Goal: Information Seeking & Learning: Learn about a topic

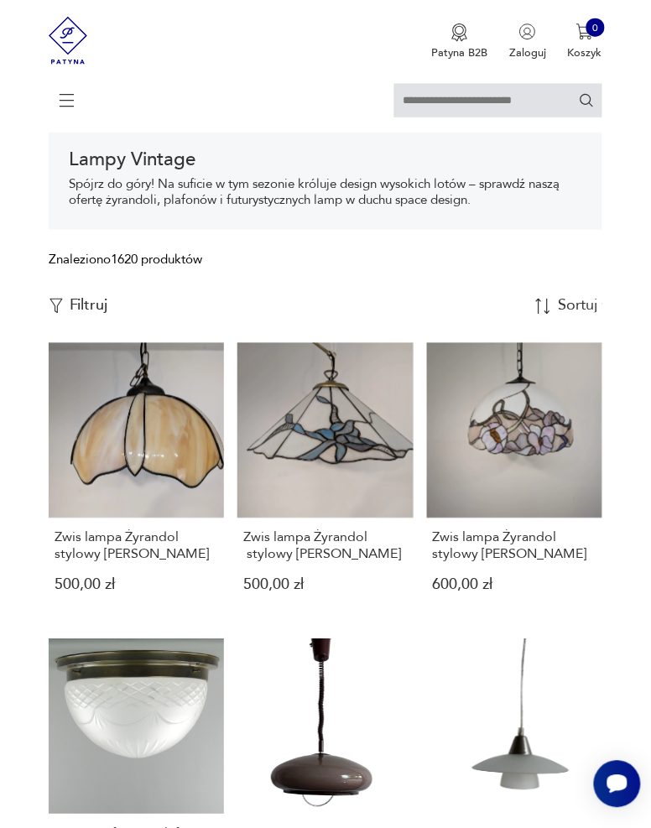
click at [78, 310] on p "Filtruj" at bounding box center [89, 306] width 39 height 18
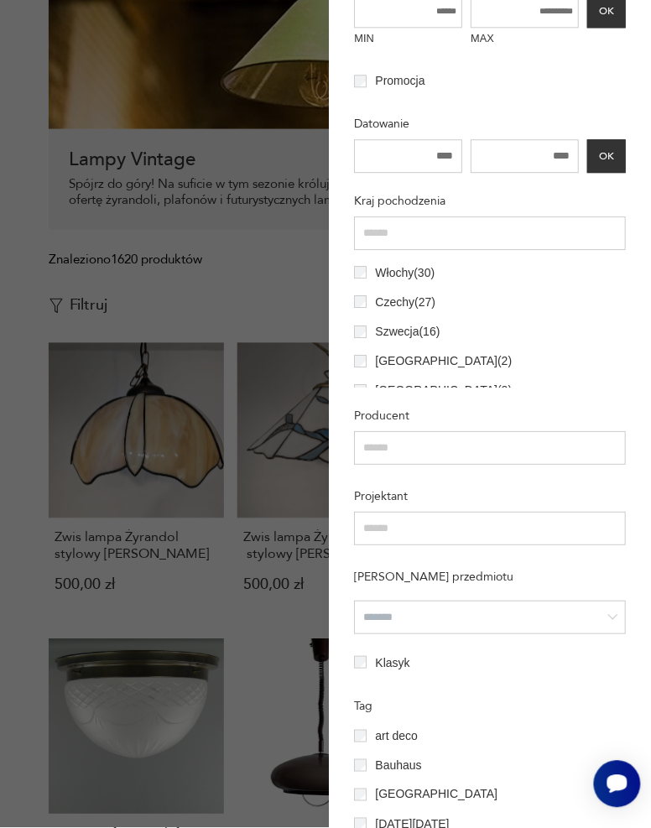
scroll to position [96, 0]
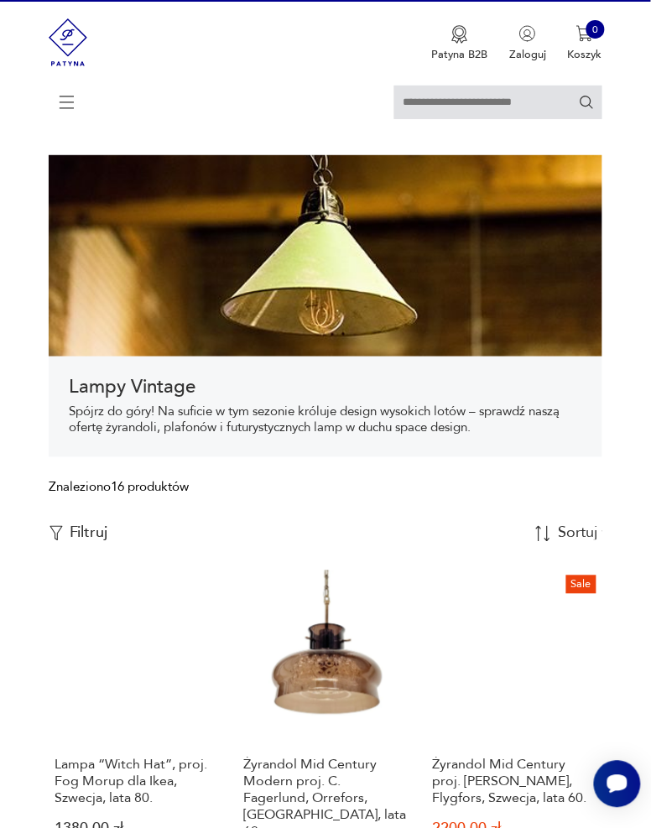
scroll to position [30, 0]
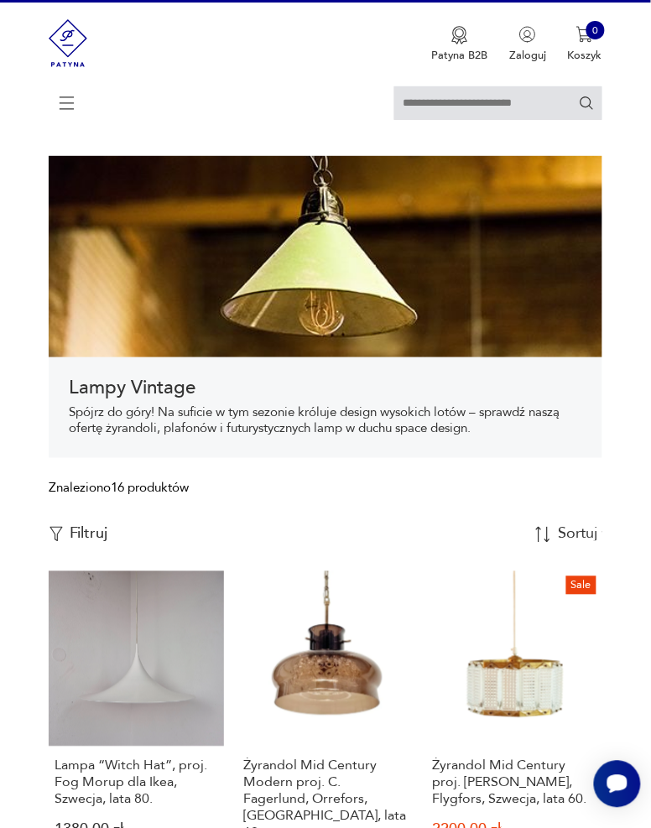
click at [79, 535] on p "Filtruj" at bounding box center [89, 534] width 39 height 18
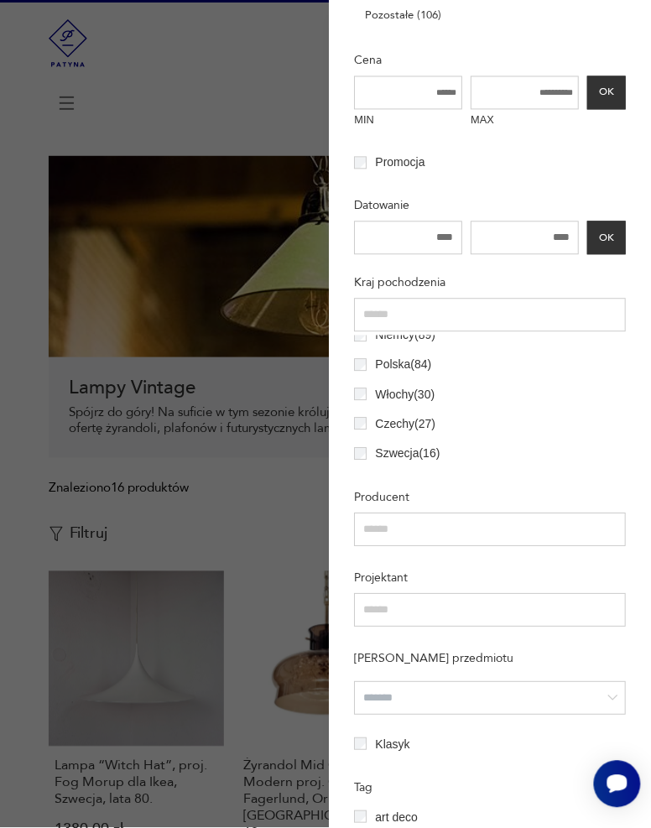
scroll to position [33, 0]
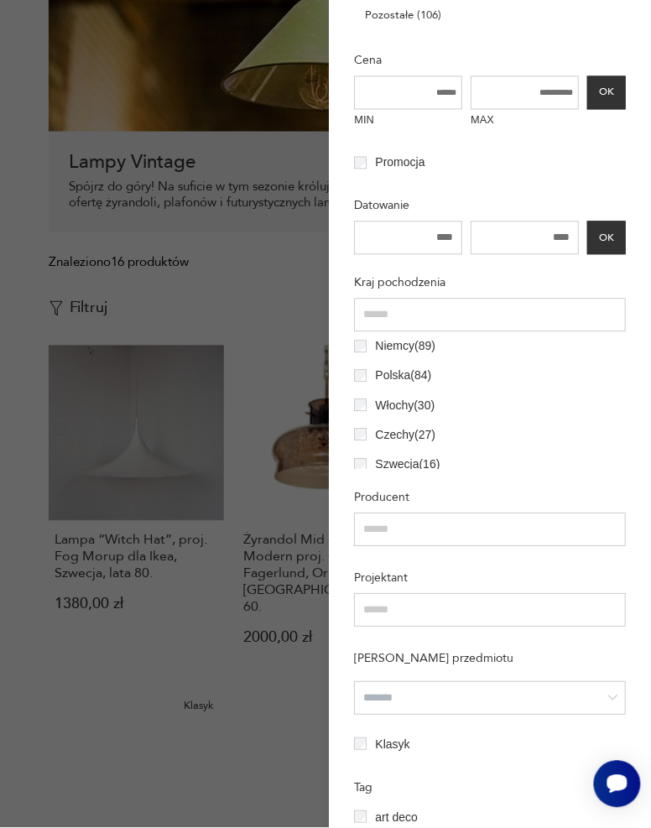
scroll to position [259, 0]
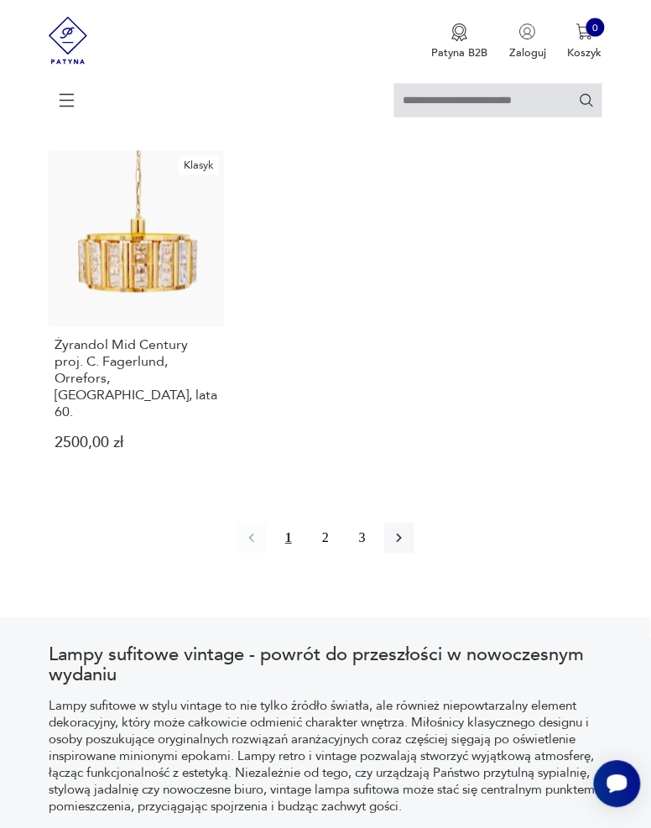
scroll to position [2144, 0]
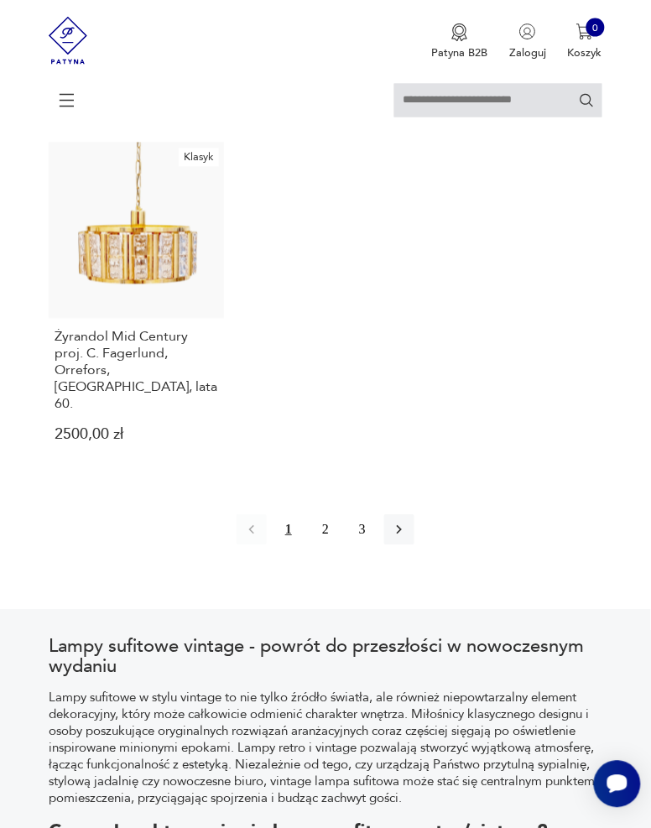
click at [333, 515] on button "2" at bounding box center [326, 530] width 30 height 30
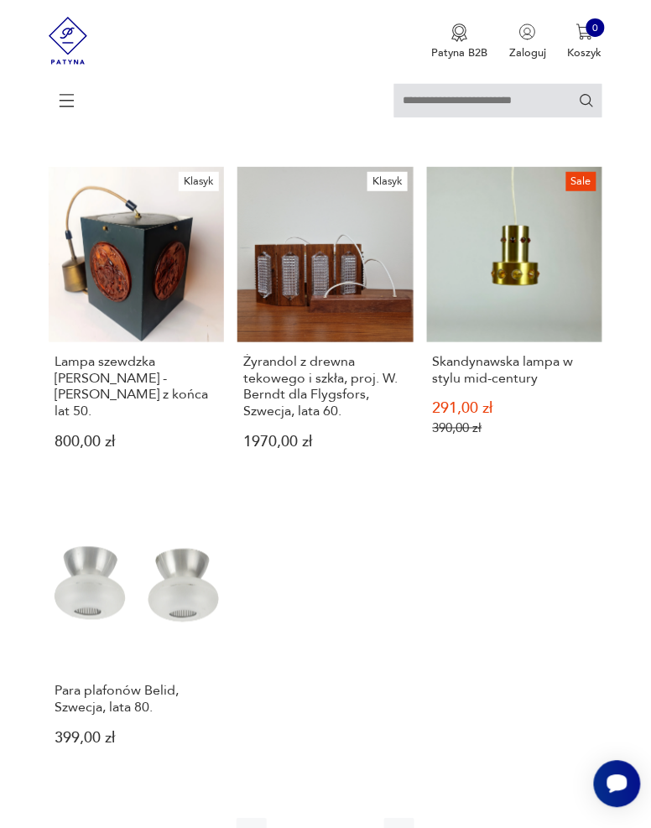
scroll to position [1851, 0]
click at [363, 818] on button "3" at bounding box center [362, 833] width 30 height 30
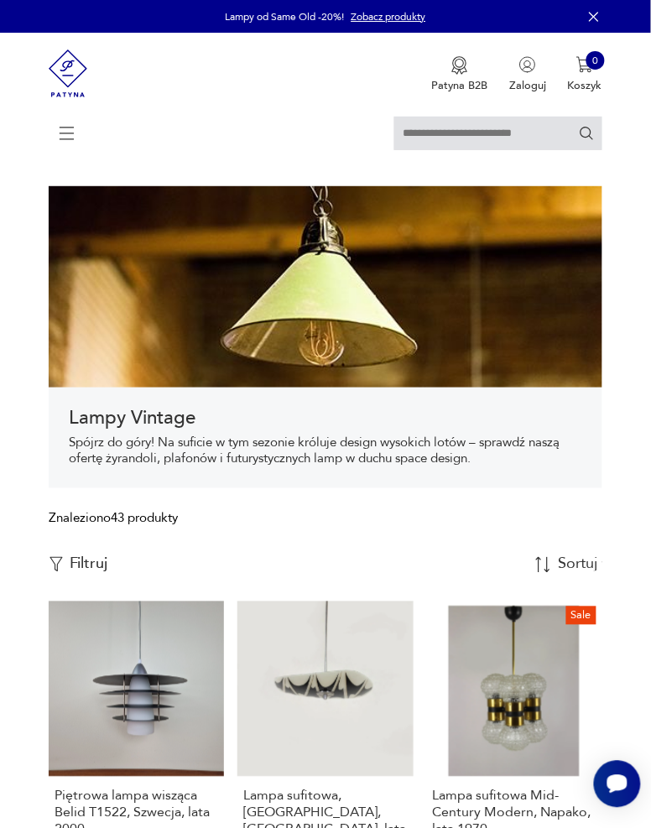
click at [79, 566] on p "Filtruj" at bounding box center [89, 565] width 39 height 18
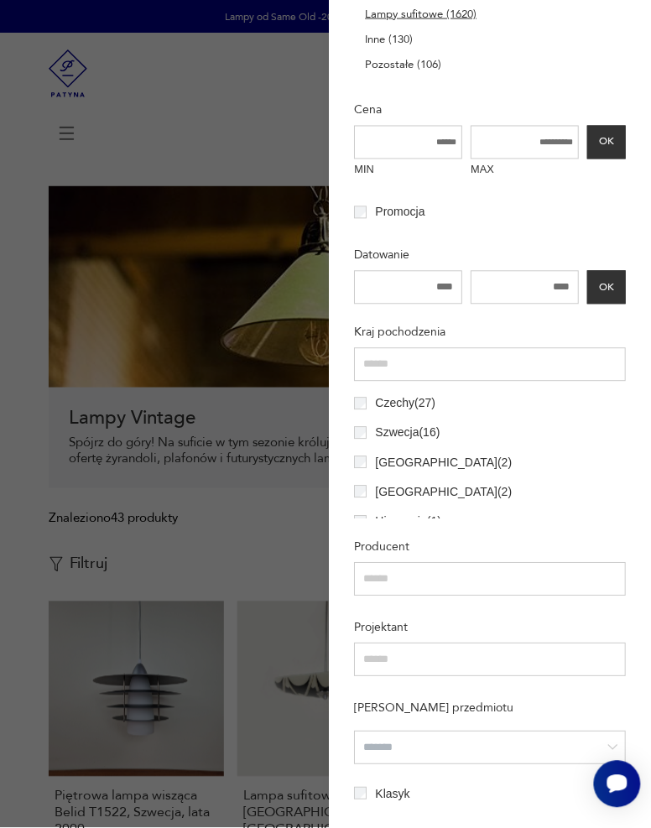
scroll to position [112, 0]
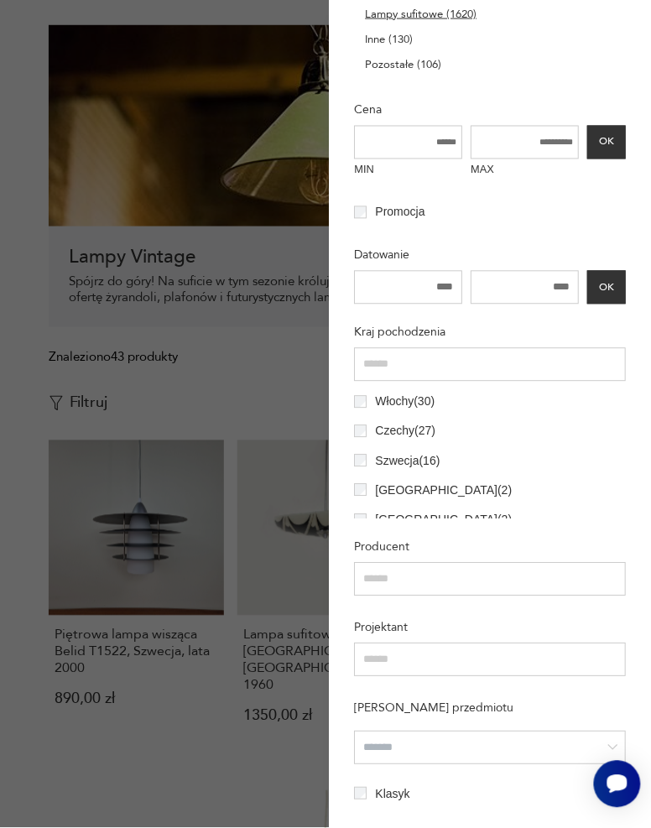
scroll to position [259, 0]
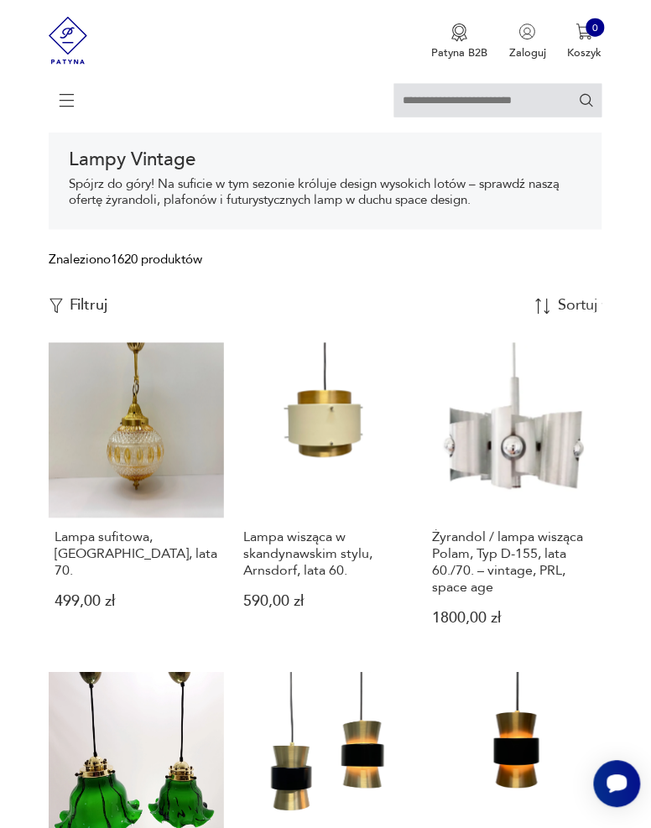
click at [67, 300] on button "Filtruj" at bounding box center [78, 306] width 59 height 18
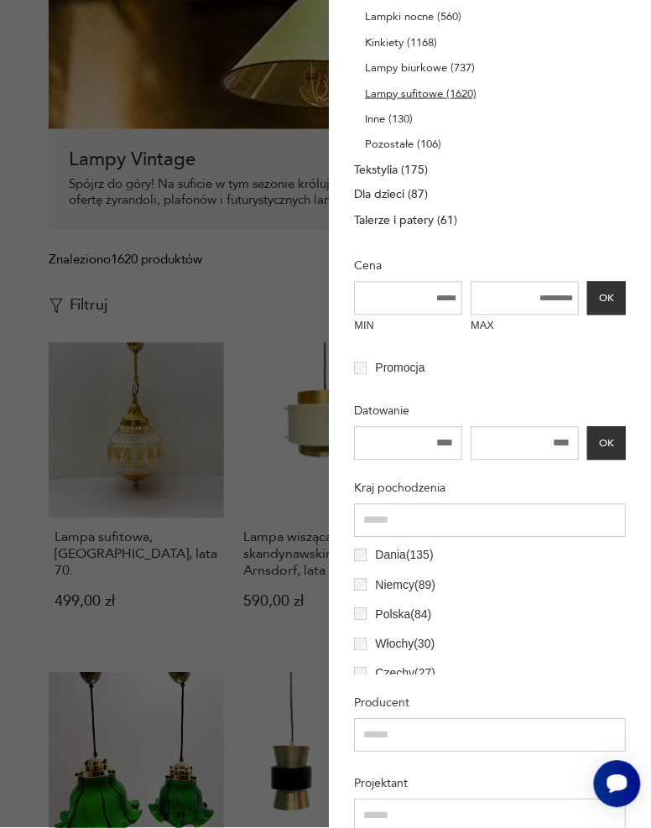
scroll to position [273, 0]
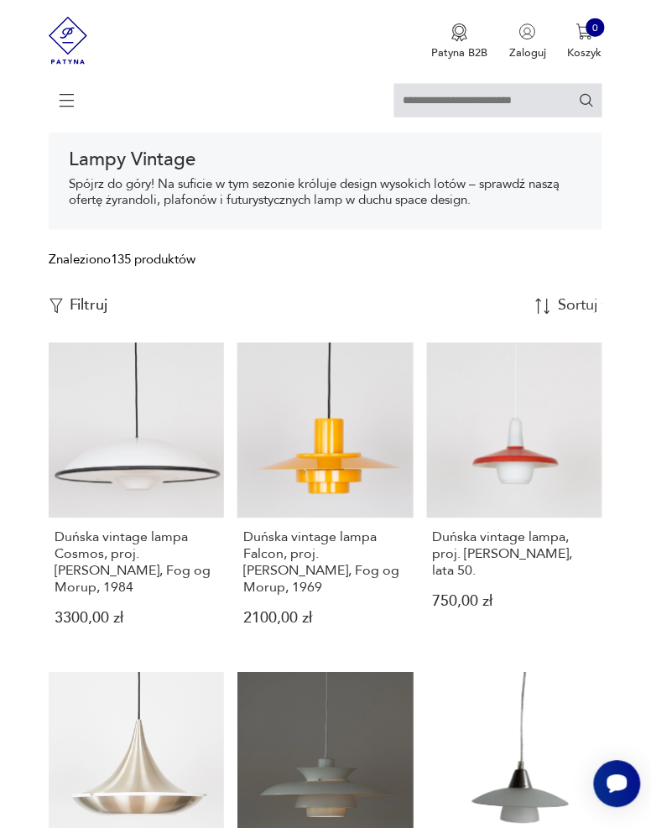
click at [577, 476] on link "Duńska vintage lampa, proj. Bent Karlby, lata 50. 750,00 zł" at bounding box center [514, 497] width 175 height 309
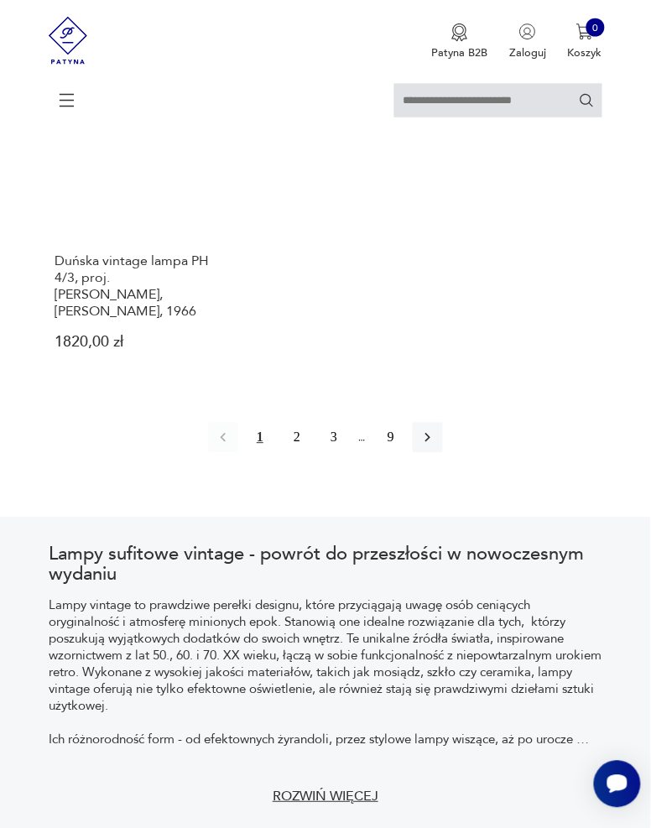
scroll to position [2099, 0]
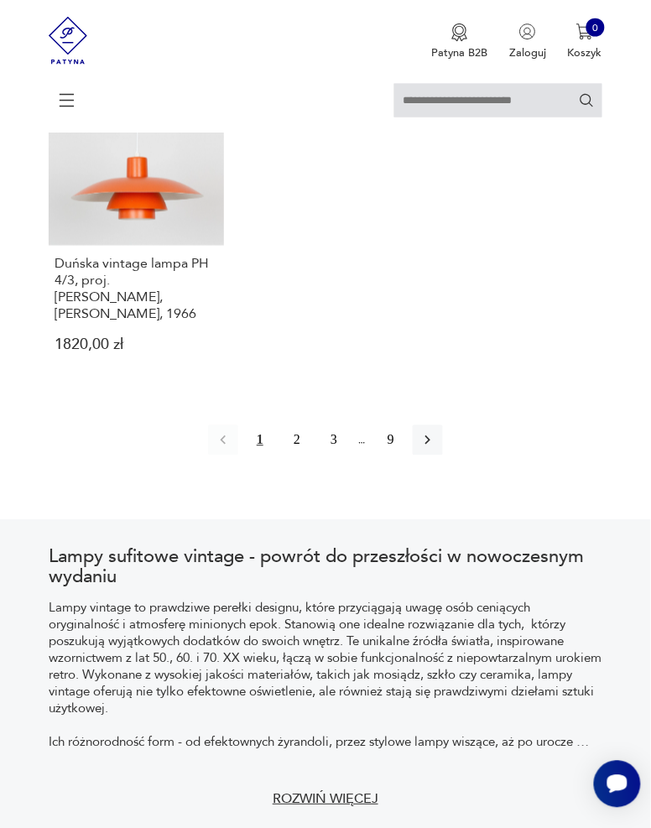
click at [295, 438] on button "2" at bounding box center [297, 441] width 30 height 30
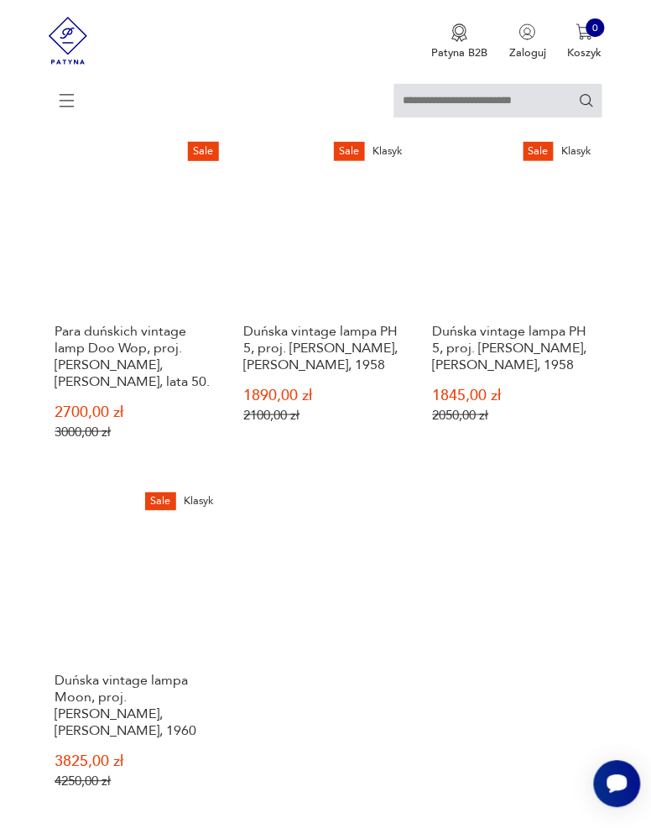
scroll to position [1794, 0]
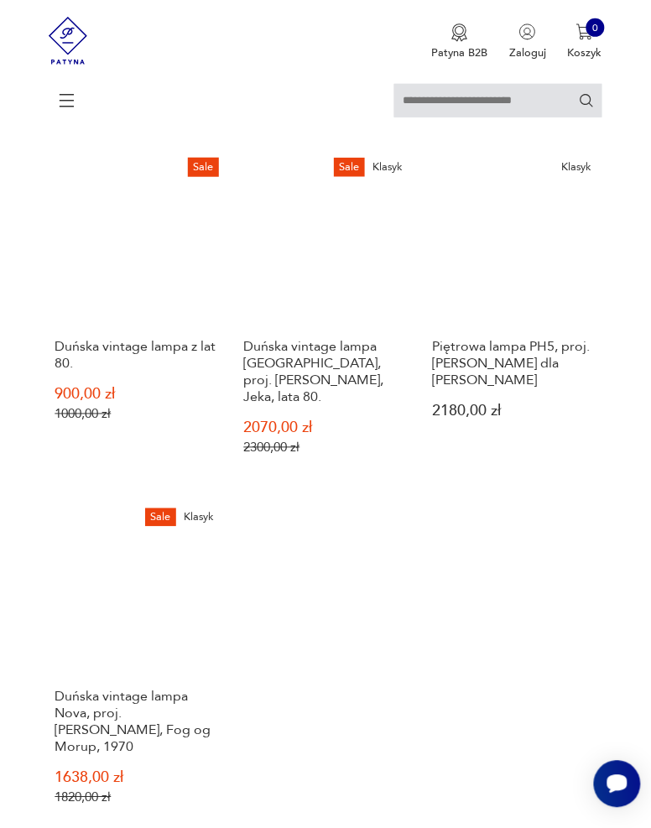
scroll to position [1898, 0]
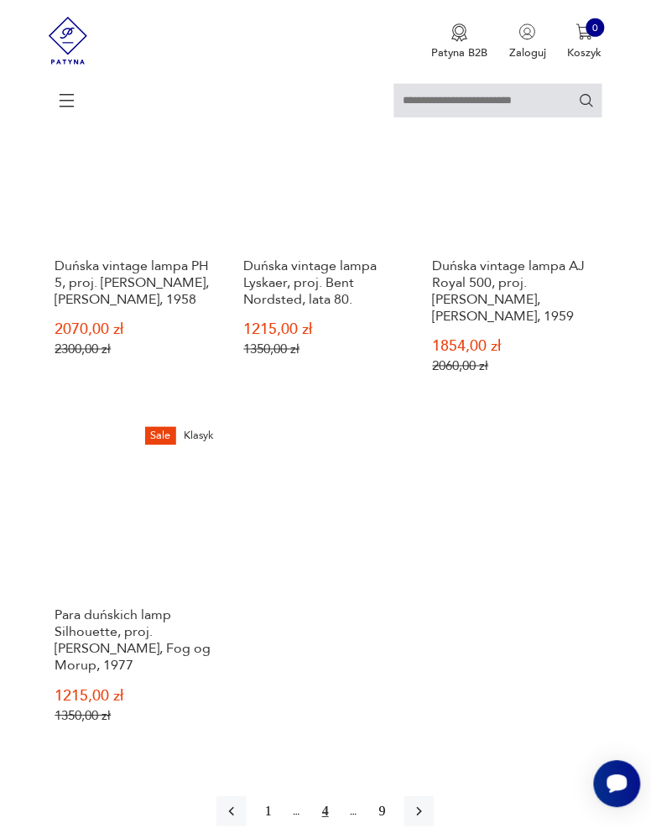
scroll to position [1915, 0]
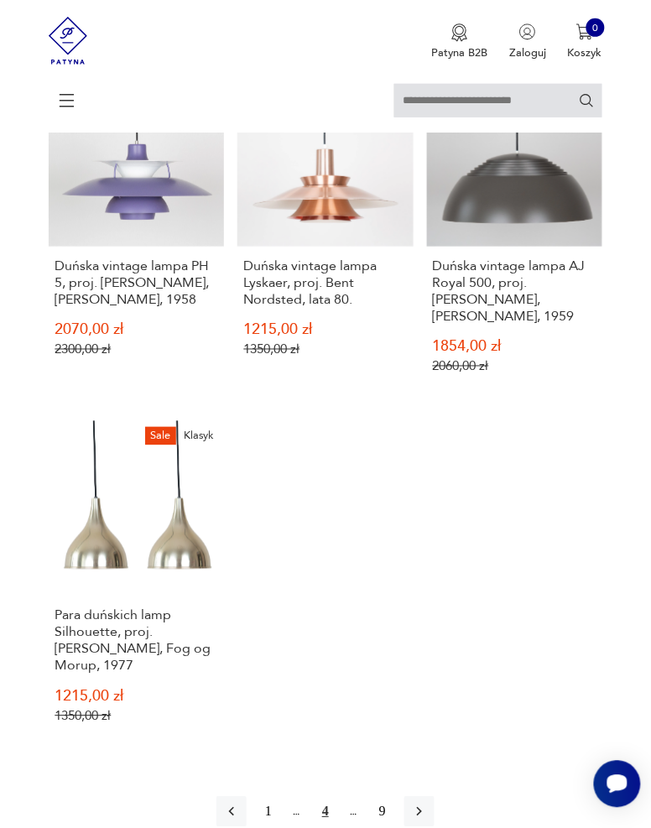
click at [420, 808] on icon "button" at bounding box center [419, 812] width 17 height 17
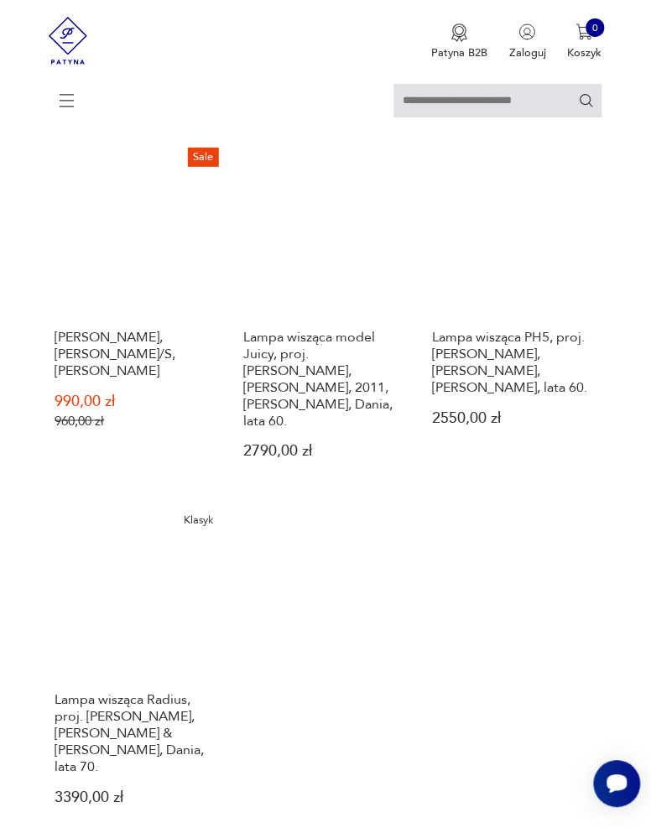
scroll to position [1808, 0]
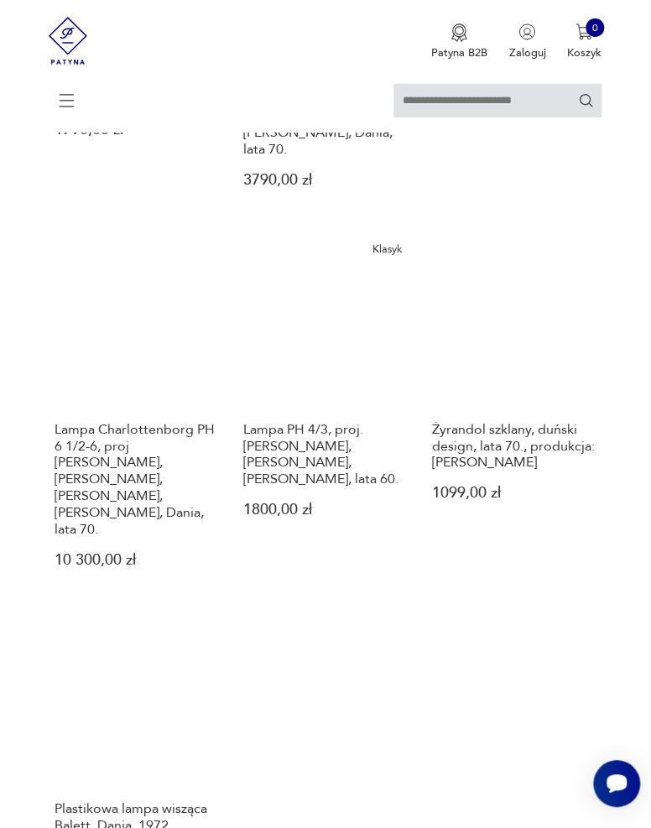
scroll to position [1776, 0]
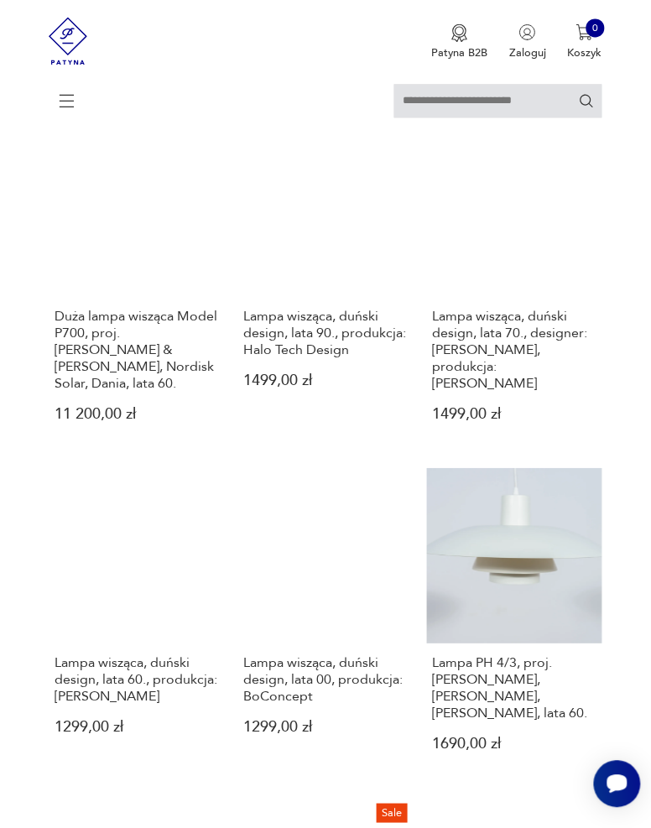
scroll to position [488, 0]
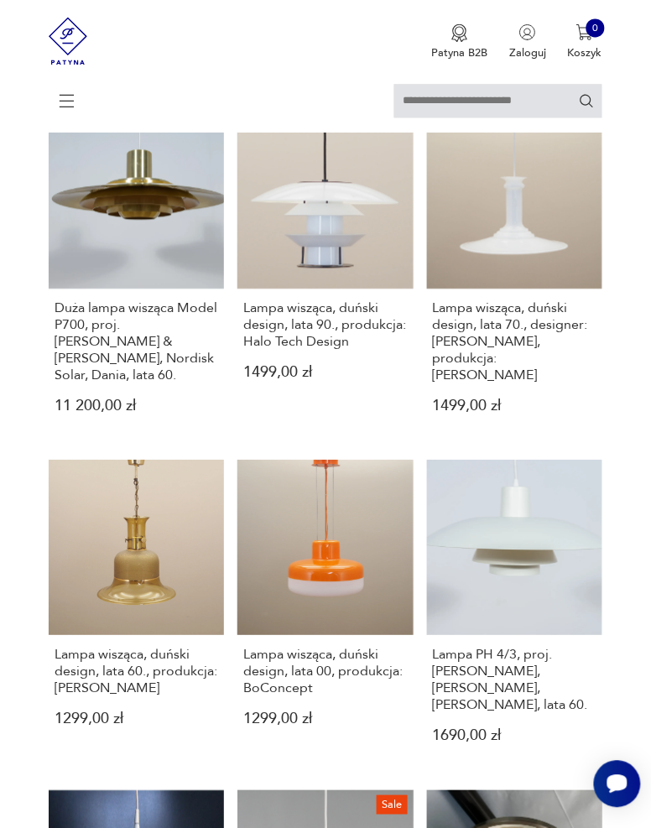
click at [287, 595] on link "Lampa wisząca, duński design, lata 00, produkcja: BoConcept 1299,00 zł" at bounding box center [325, 614] width 175 height 309
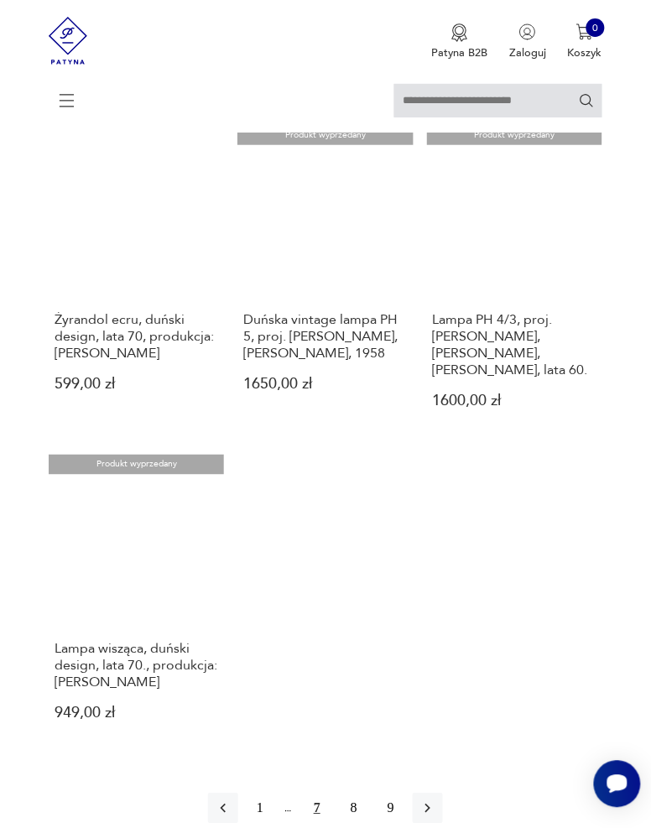
scroll to position [1806, 0]
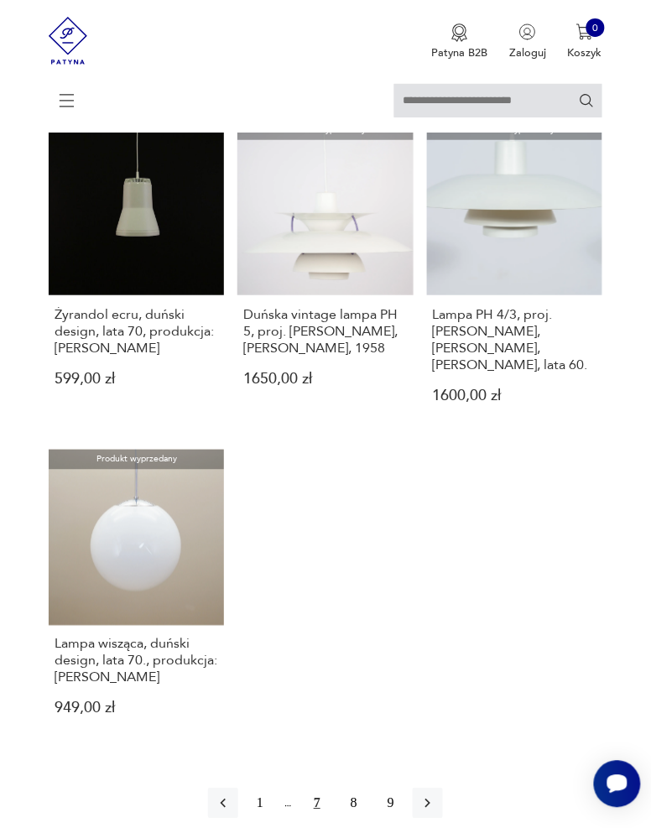
click at [437, 789] on button "button" at bounding box center [428, 804] width 30 height 30
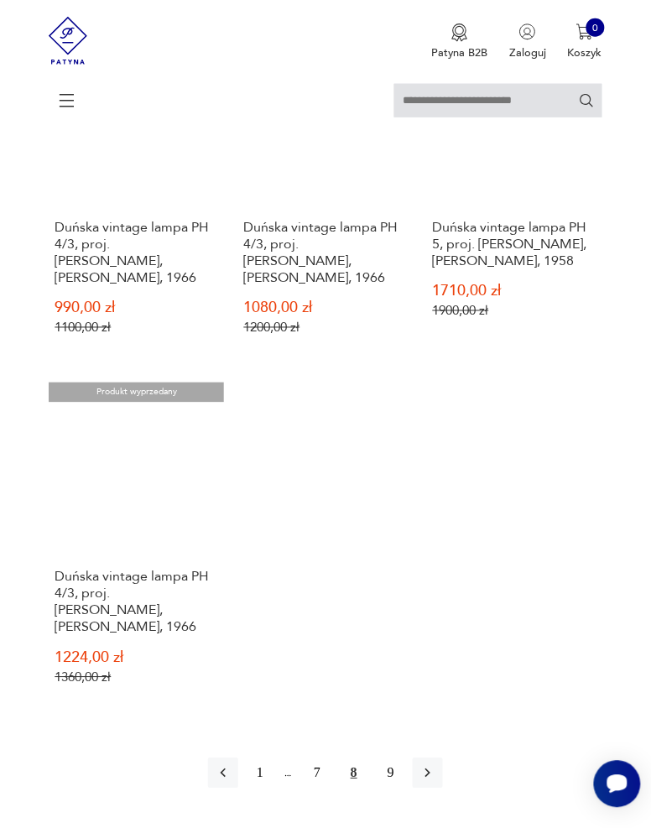
scroll to position [1969, 0]
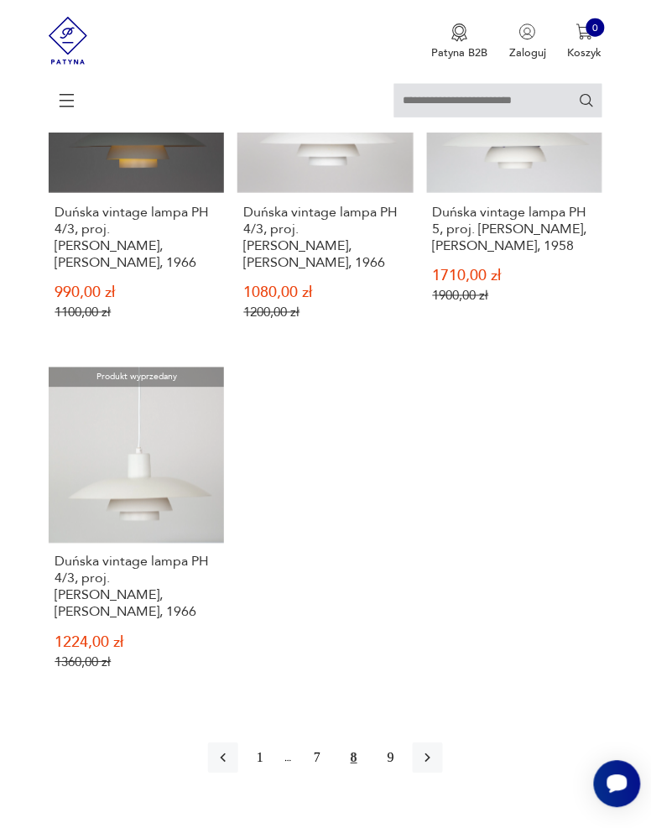
click at [434, 760] on icon "button" at bounding box center [428, 758] width 17 height 17
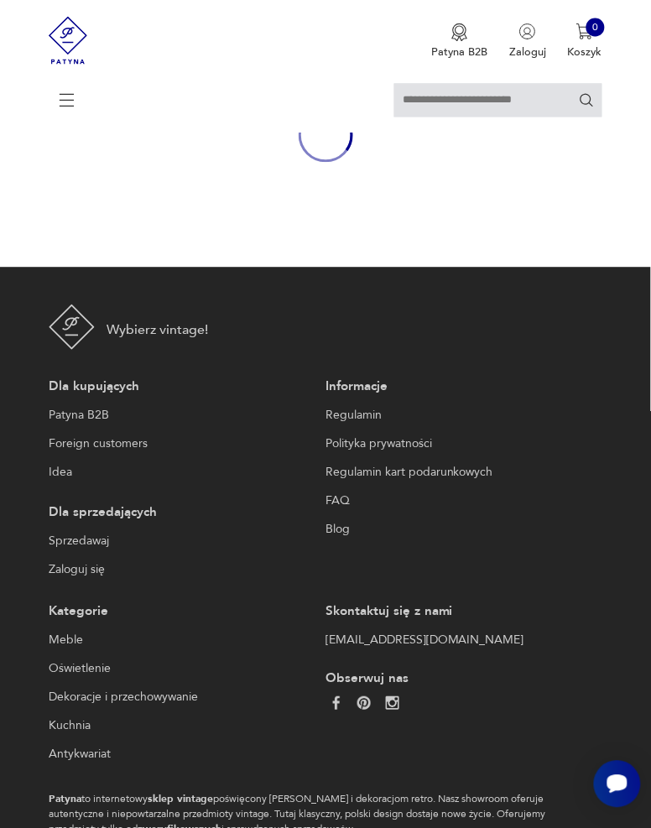
scroll to position [259, 0]
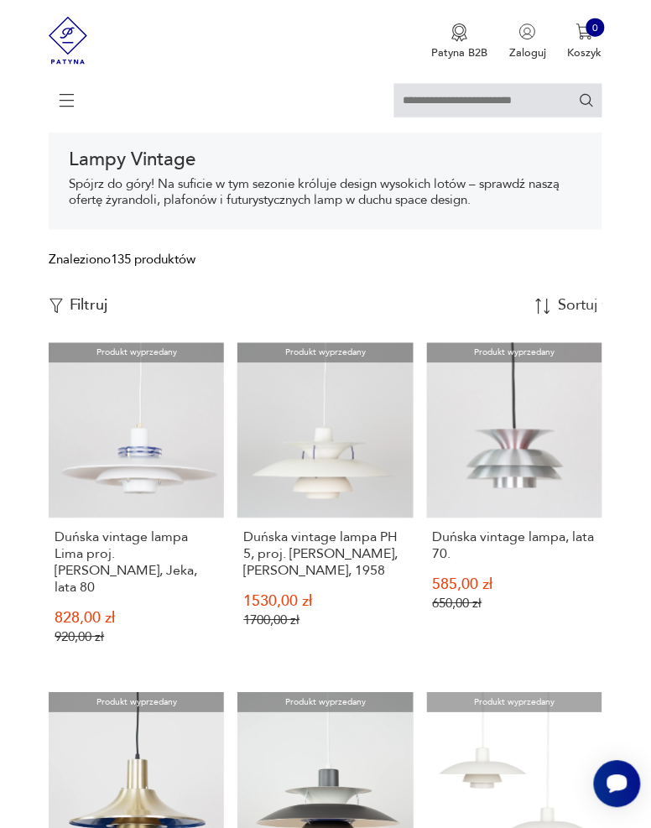
click at [73, 306] on p "Filtruj" at bounding box center [89, 306] width 39 height 18
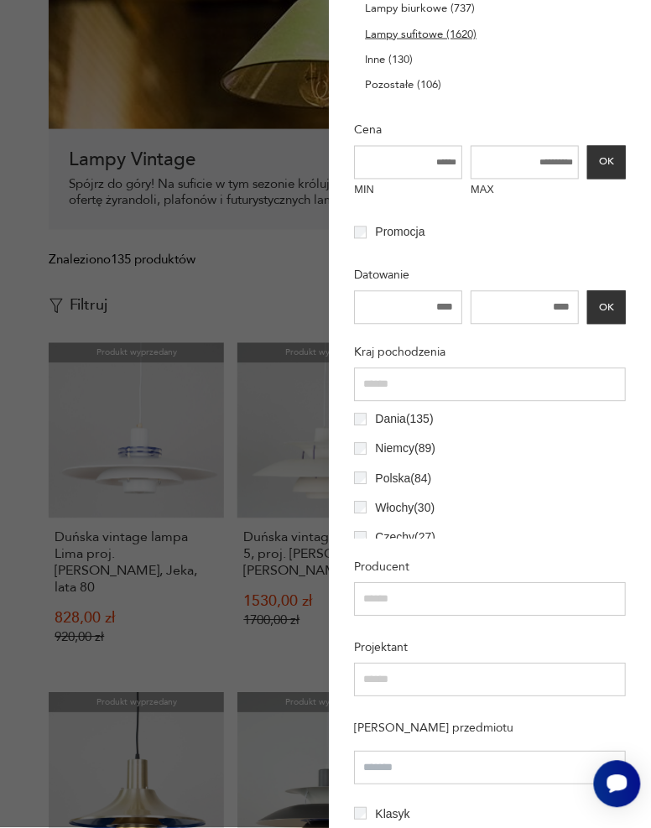
scroll to position [338, 0]
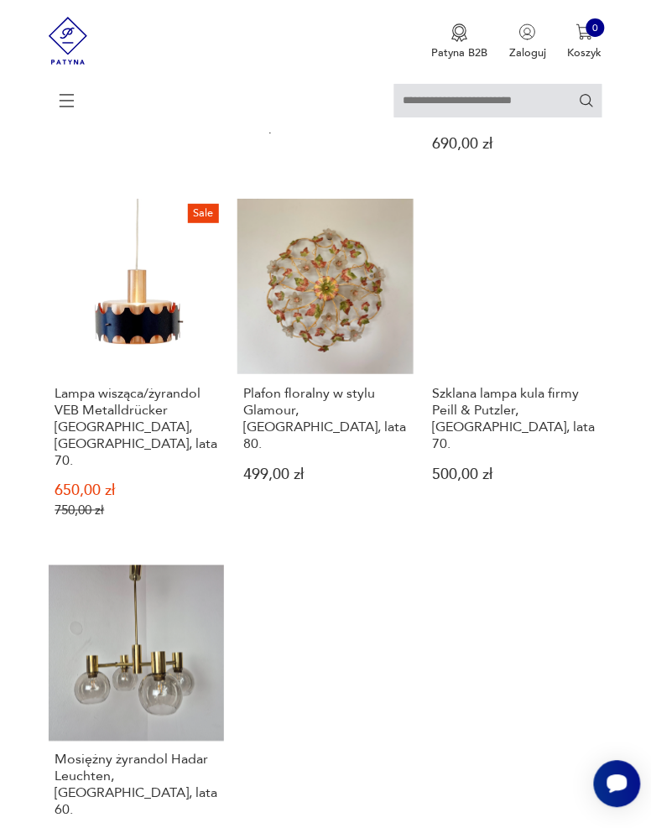
scroll to position [1759, 0]
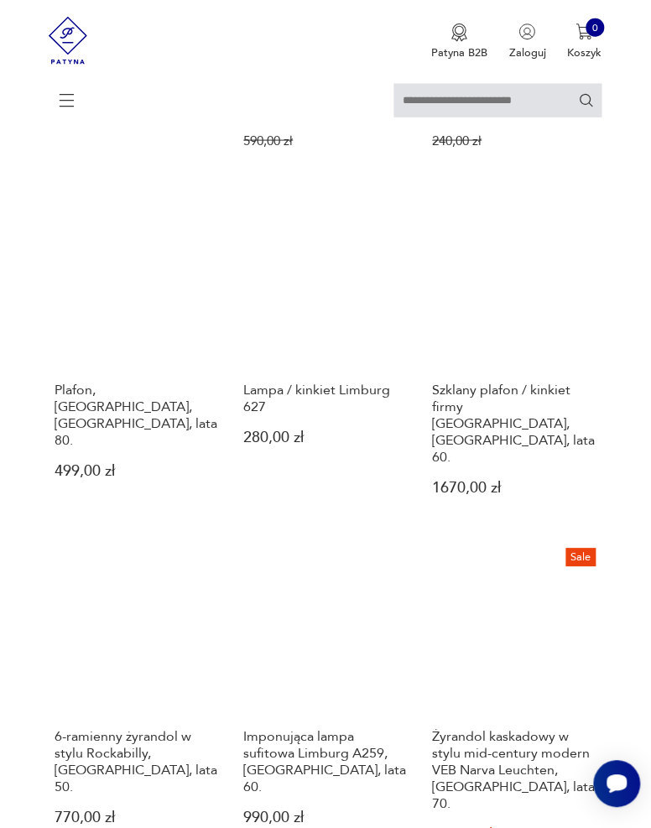
scroll to position [1122, 0]
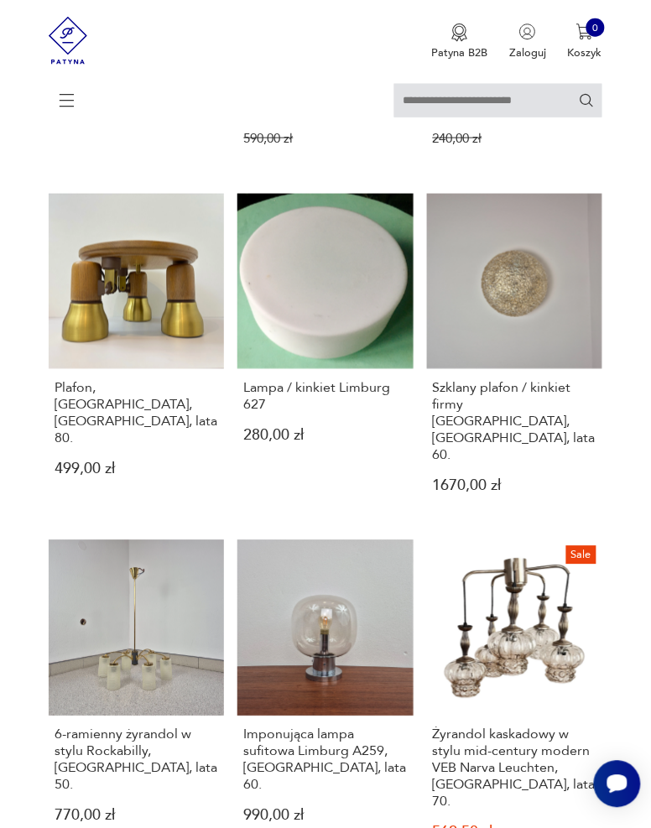
click at [293, 587] on link "Imponująca lampa sufitowa Limburg A259, Niemcy, lata 60. 990,00 zł" at bounding box center [325, 714] width 175 height 346
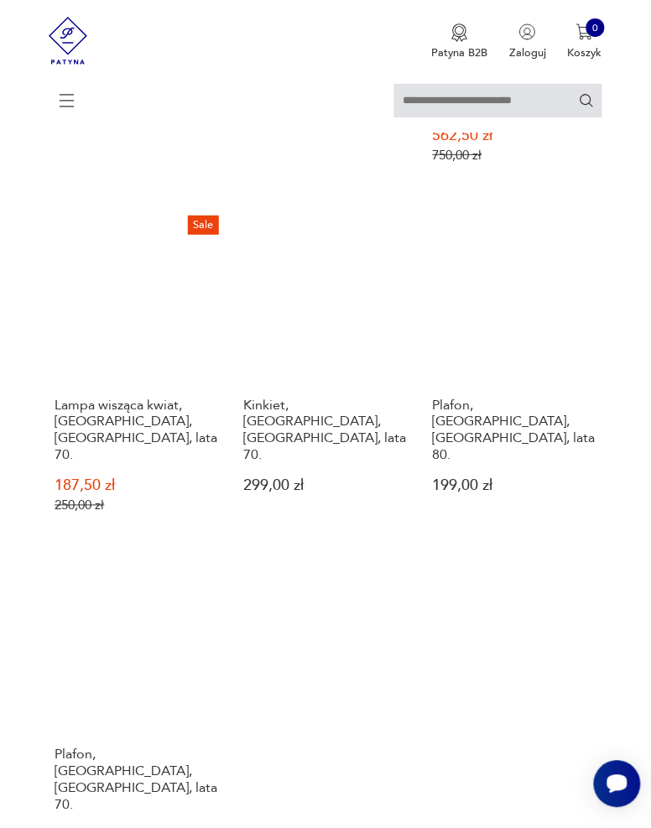
scroll to position [1823, 0]
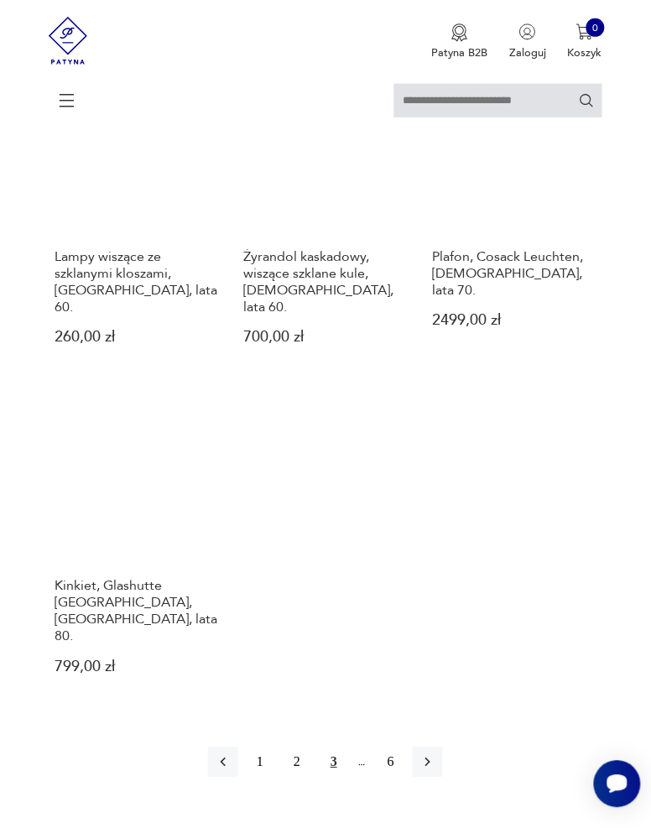
scroll to position [1918, 0]
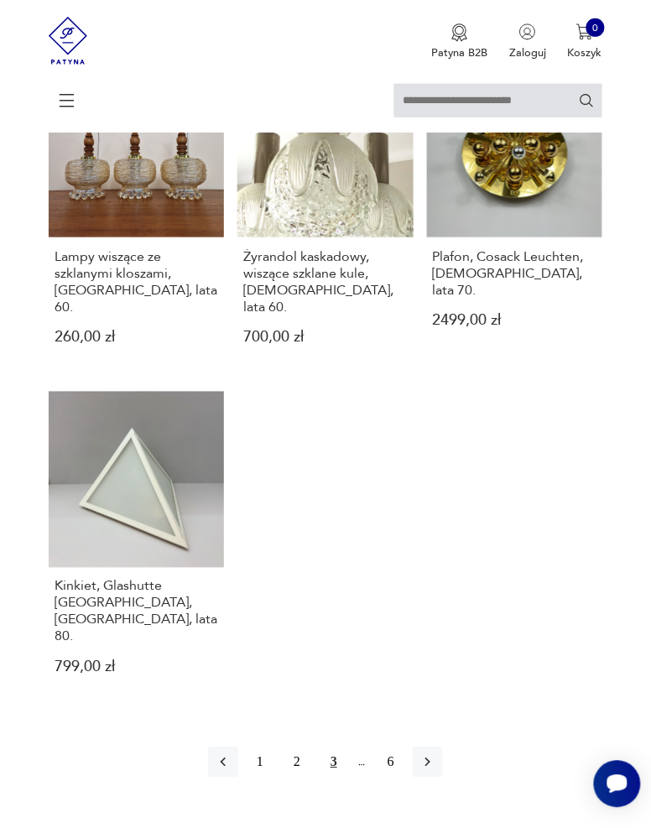
click at [432, 755] on icon "button" at bounding box center [428, 763] width 17 height 17
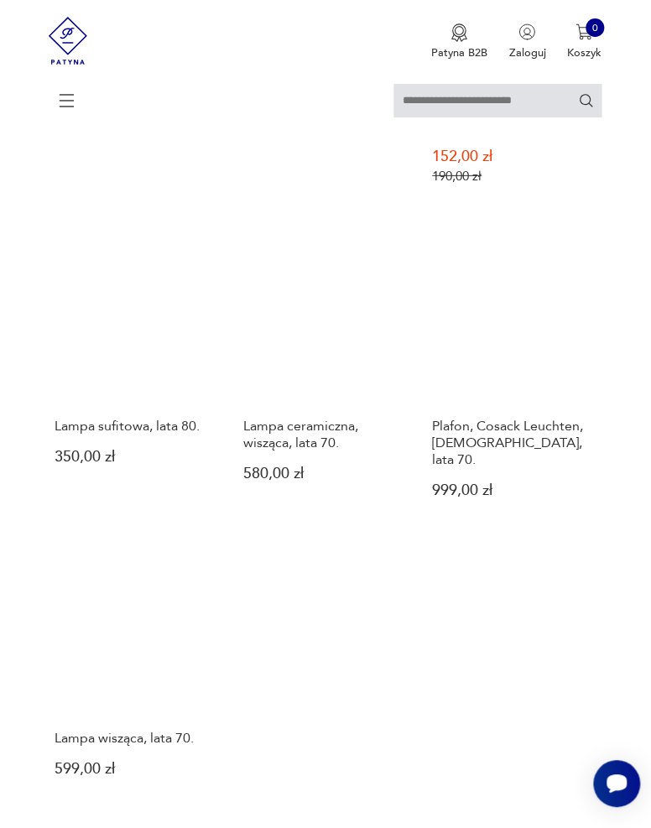
scroll to position [1741, 0]
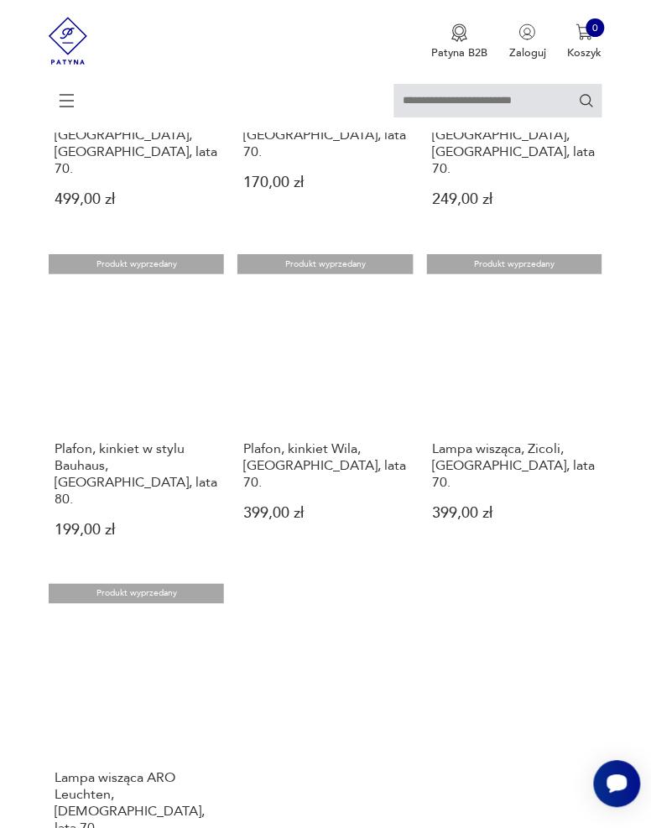
scroll to position [1699, 0]
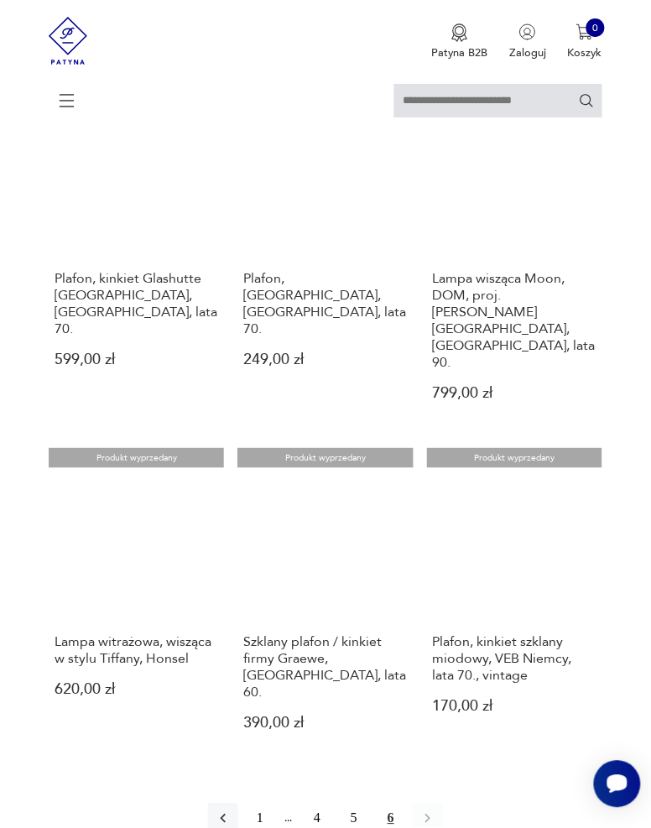
scroll to position [847, 0]
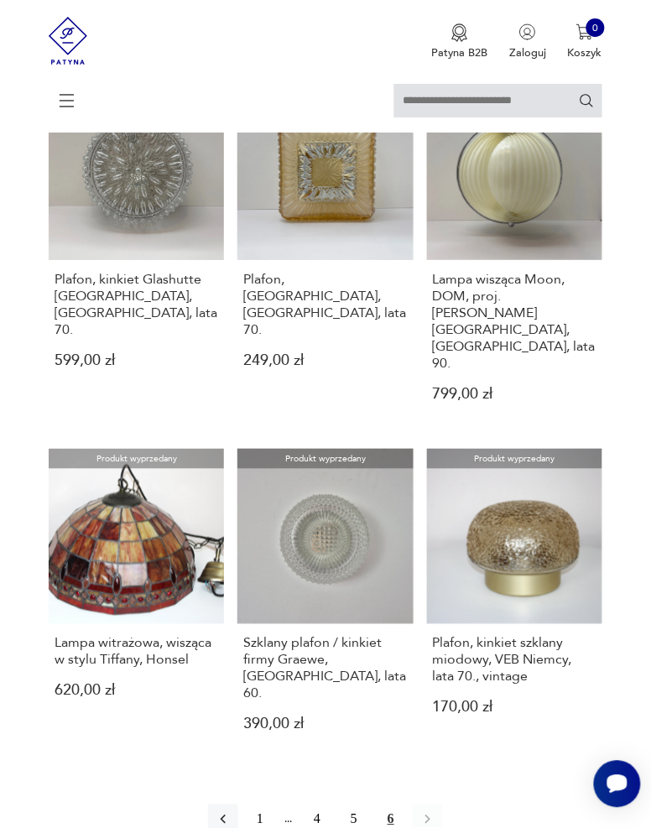
click at [268, 805] on button "1" at bounding box center [260, 820] width 30 height 30
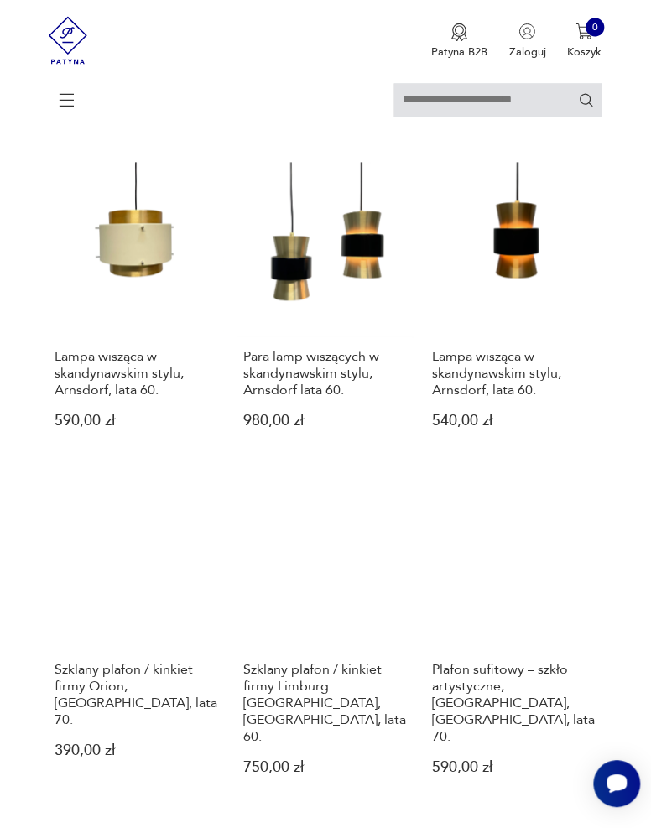
scroll to position [441, 0]
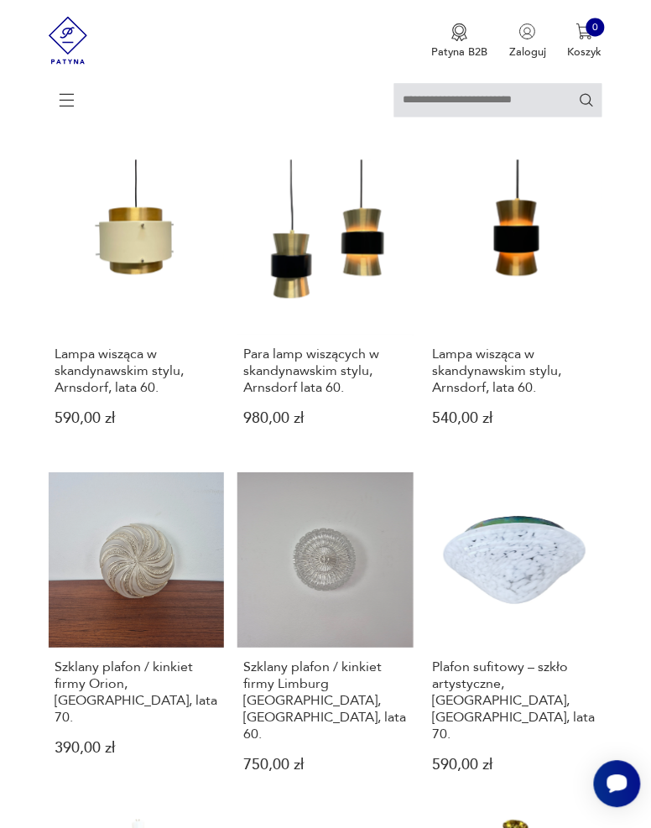
click at [287, 606] on link "Szklany plafon / kinkiet firmy Limburg Glashütte, Niemcy, lata 60. 750,00 zł" at bounding box center [325, 636] width 175 height 326
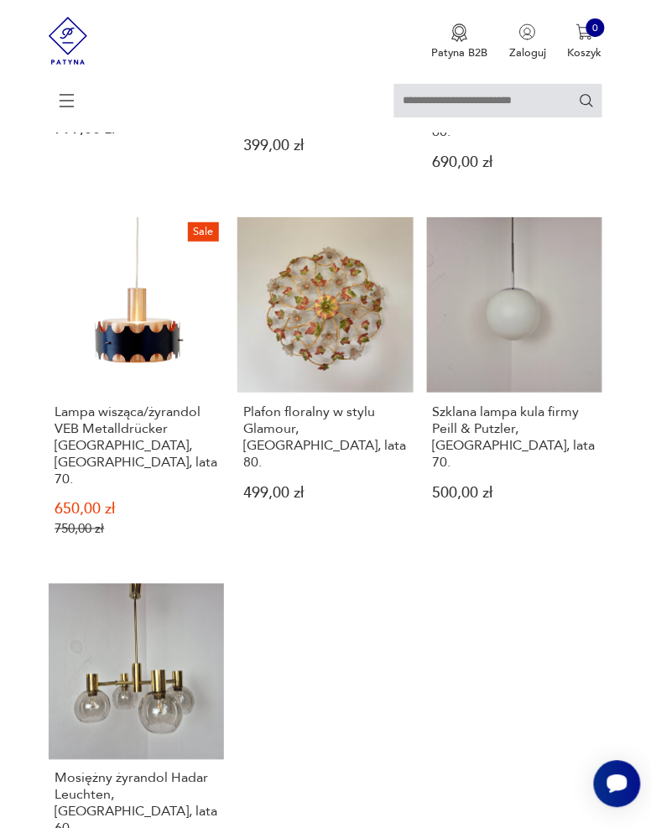
scroll to position [1742, 0]
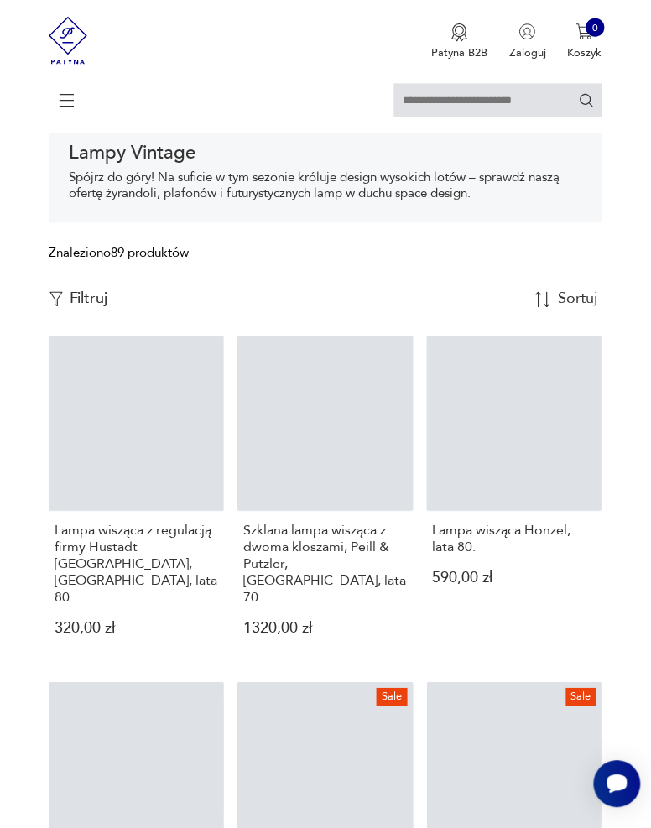
scroll to position [259, 0]
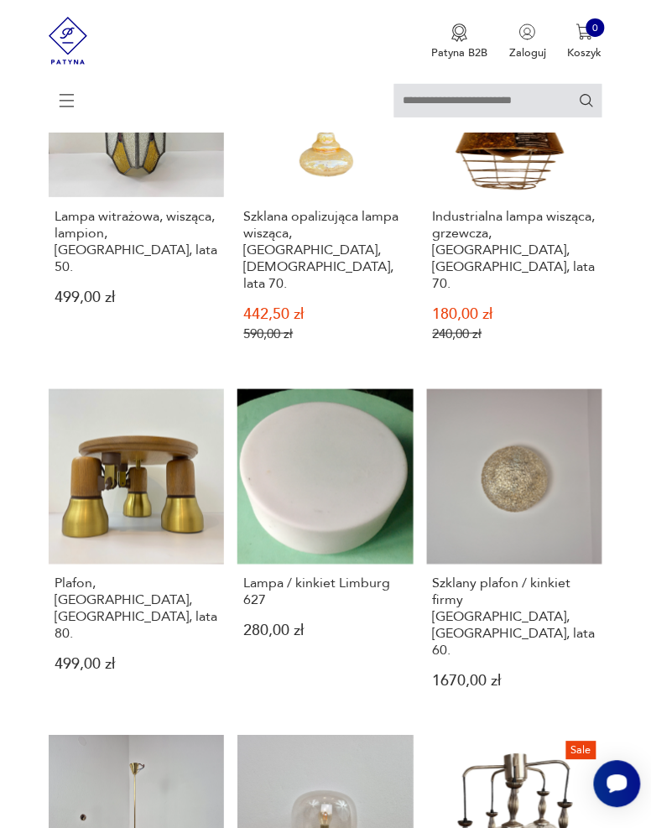
click at [278, 467] on link "Lampa / kinkiet Limburg 627 280,00 zł" at bounding box center [325, 552] width 175 height 326
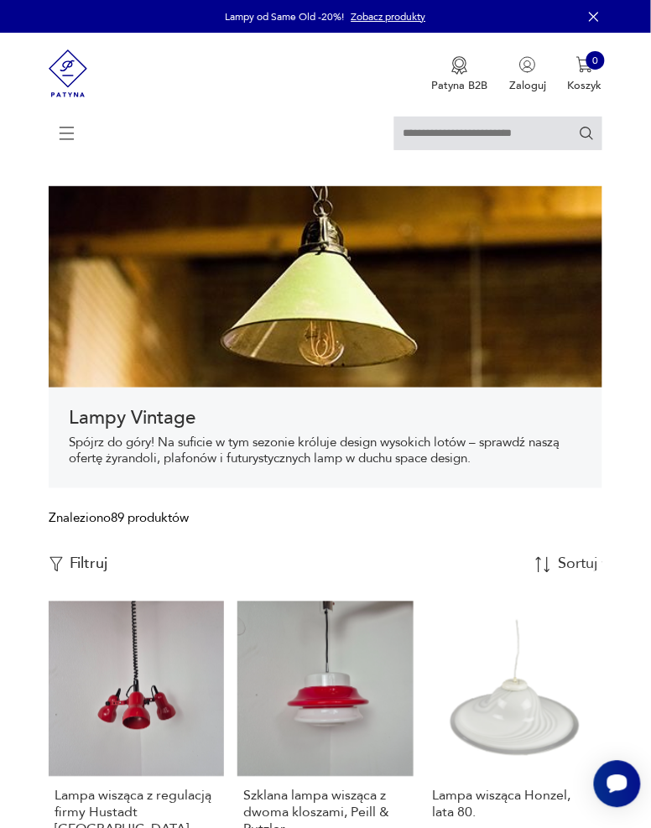
click at [78, 568] on p "Filtruj" at bounding box center [89, 565] width 39 height 18
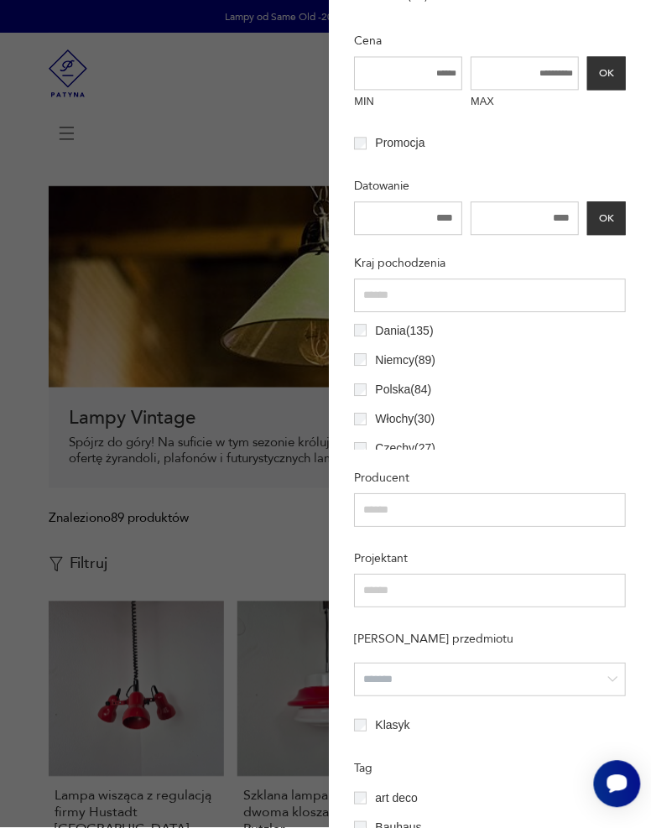
scroll to position [445, 0]
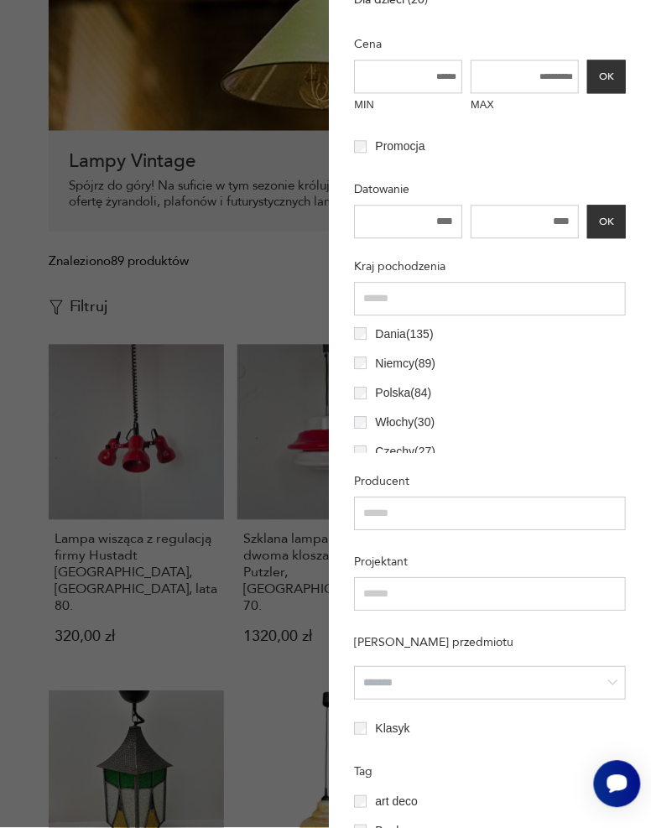
scroll to position [259, 0]
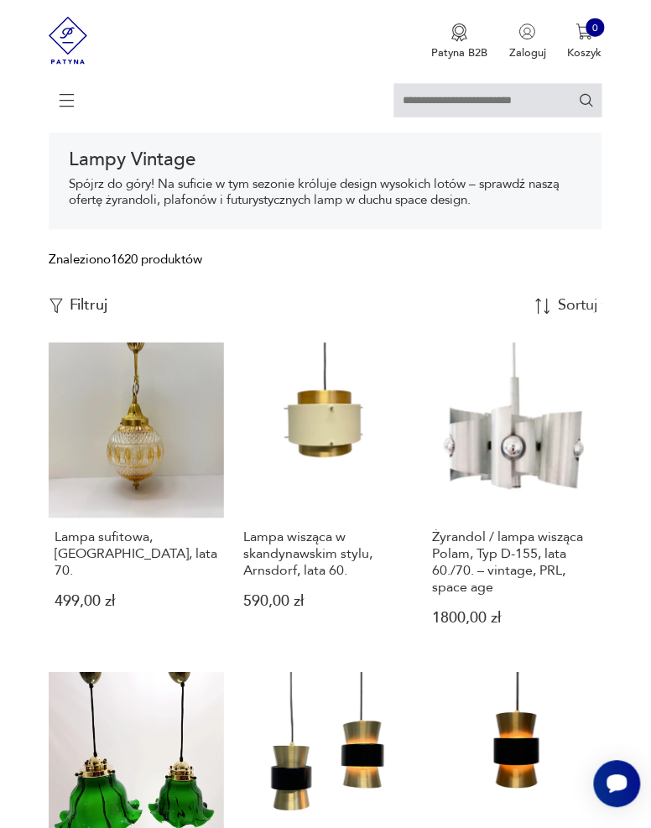
click at [70, 307] on p "Filtruj" at bounding box center [89, 306] width 39 height 18
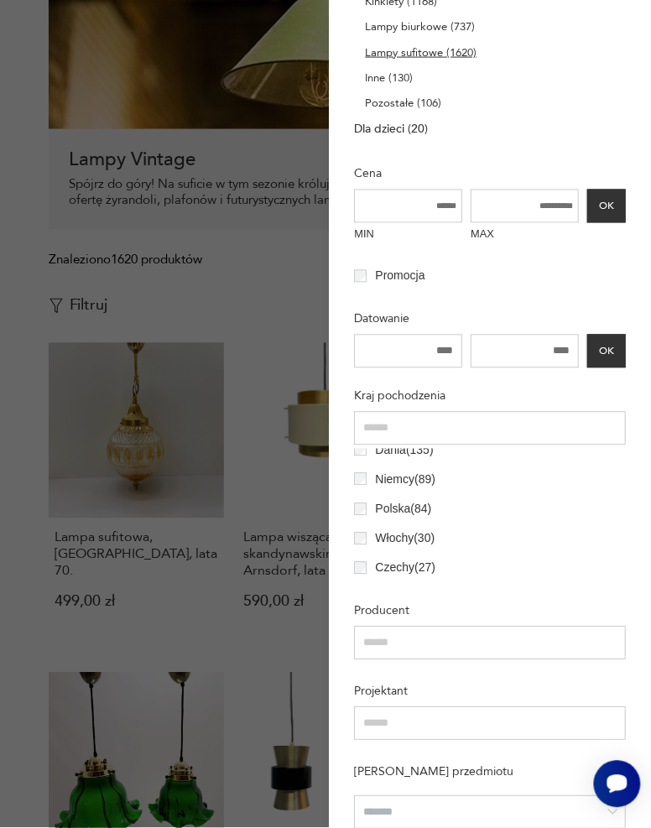
scroll to position [0, 0]
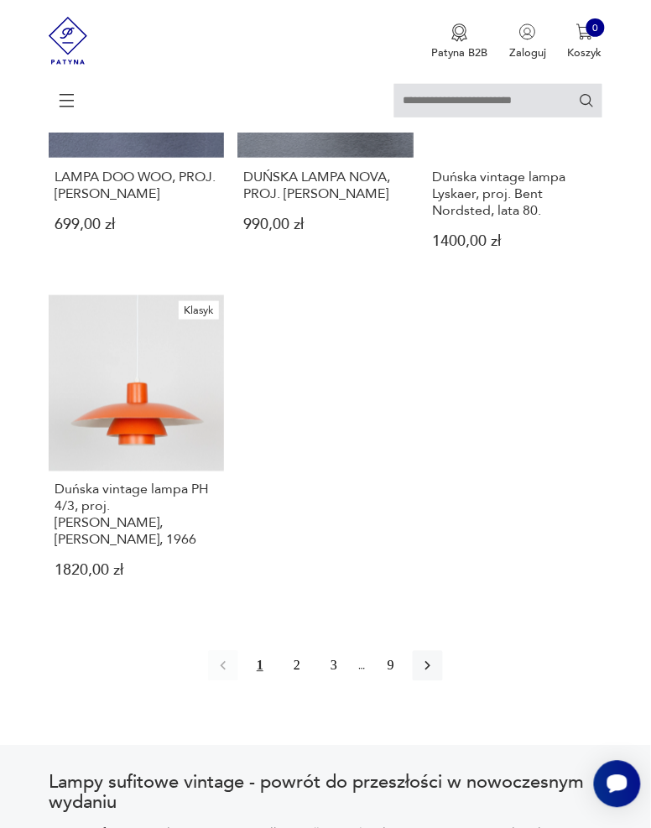
scroll to position [1878, 0]
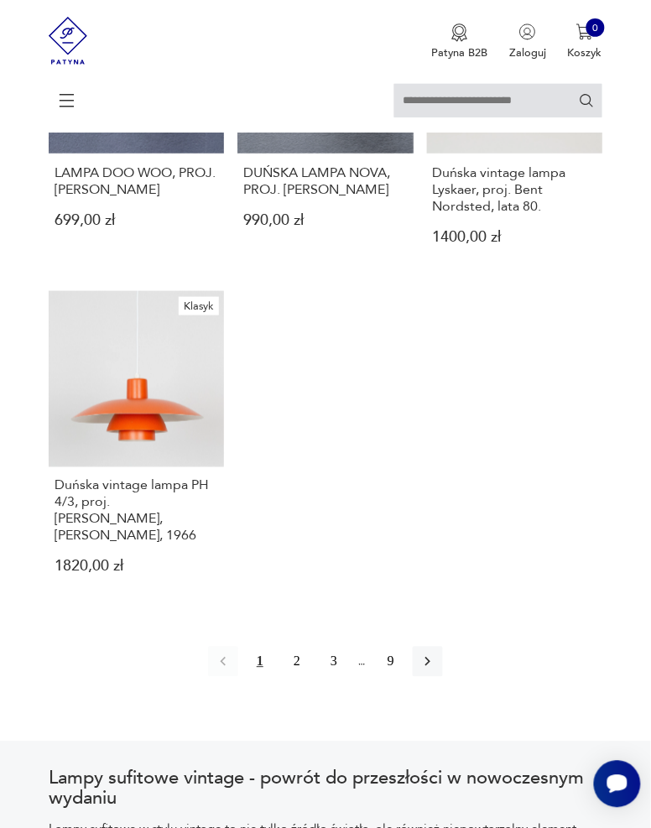
click at [300, 659] on button "2" at bounding box center [297, 662] width 30 height 30
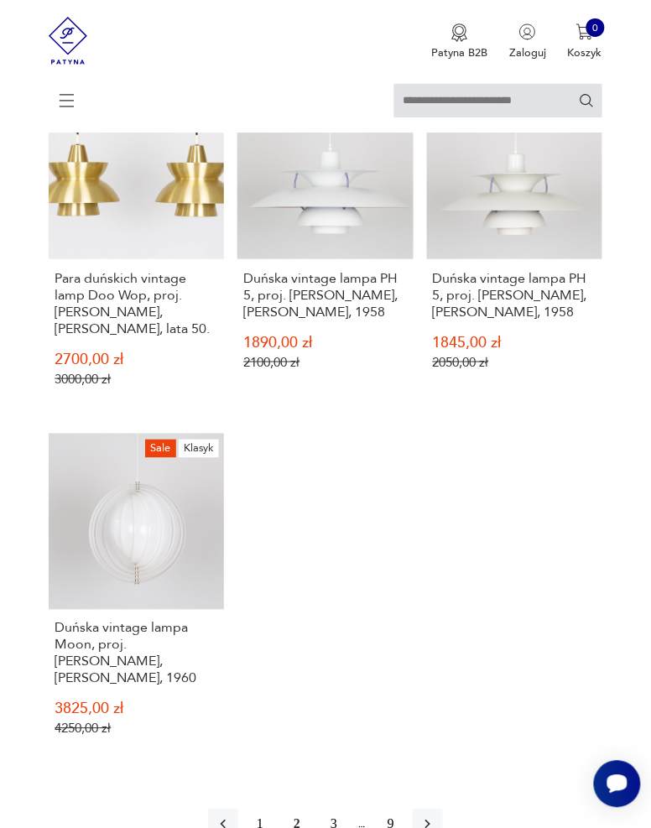
scroll to position [1851, 0]
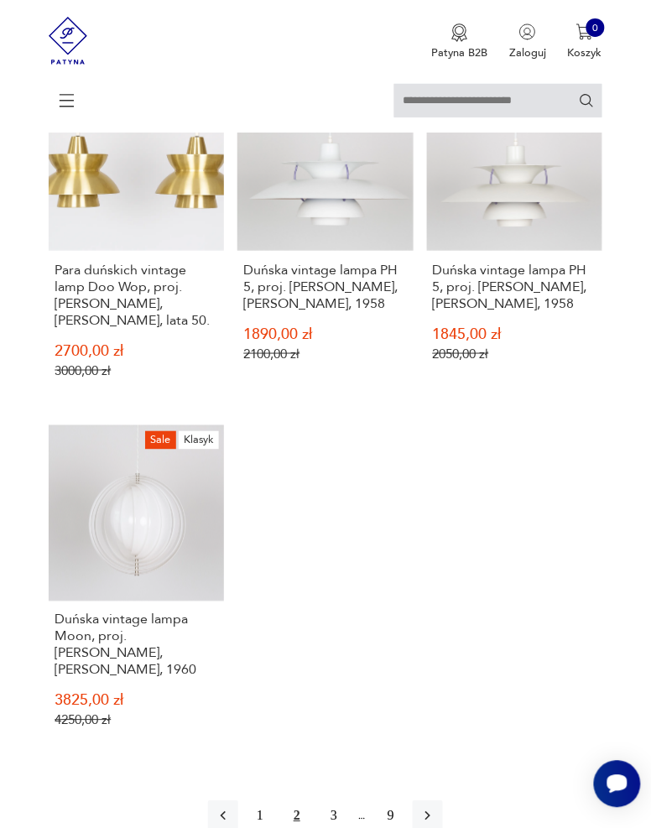
click at [333, 802] on button "3" at bounding box center [334, 817] width 30 height 30
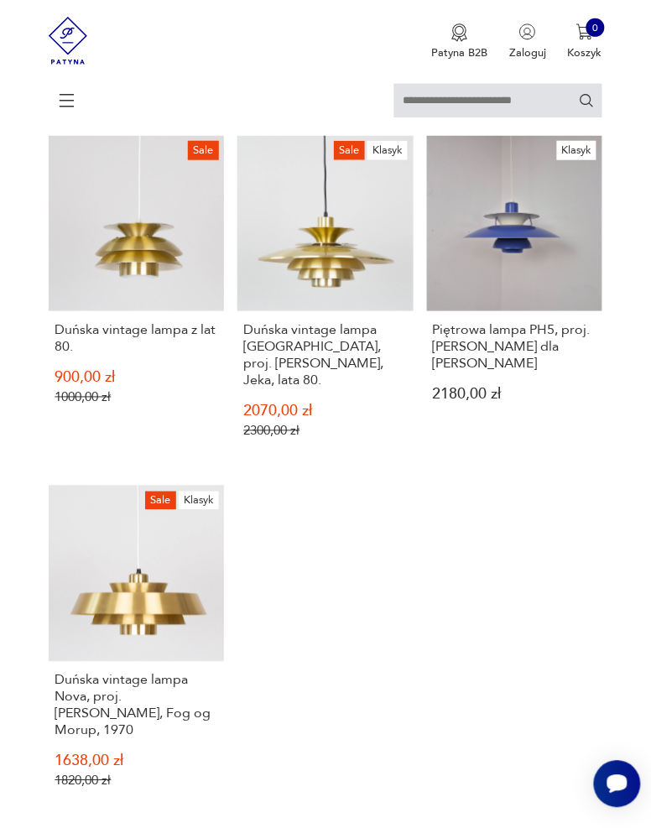
scroll to position [1915, 0]
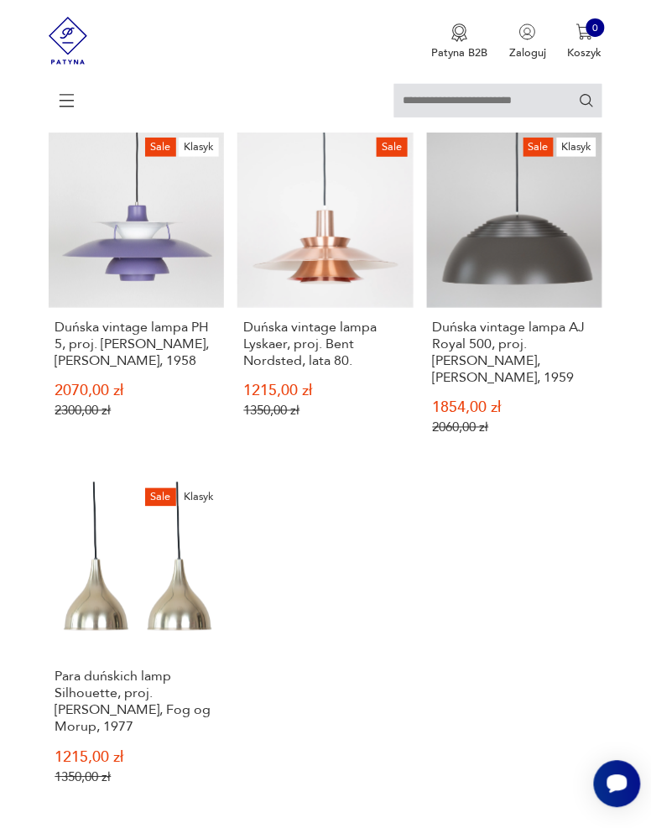
scroll to position [1893, 0]
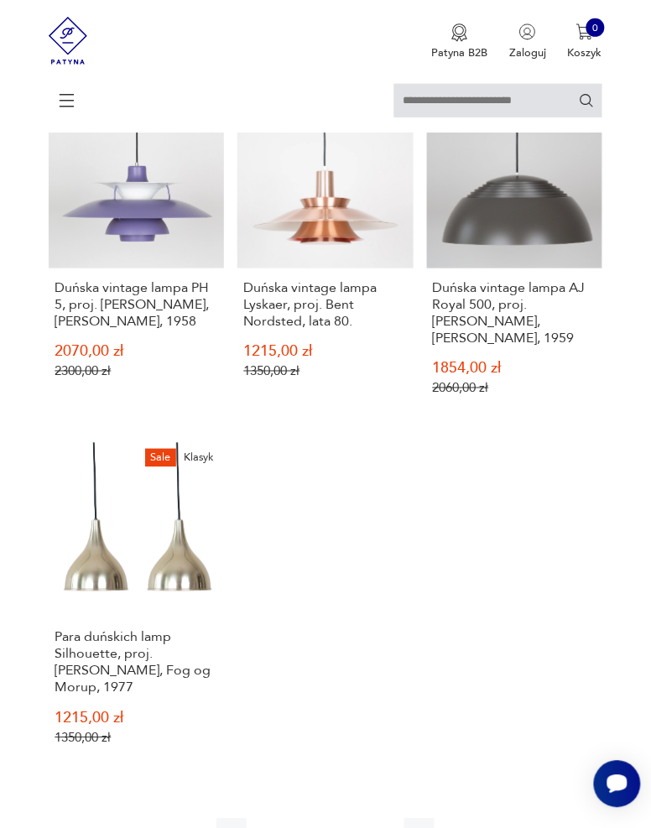
click at [424, 828] on icon "button" at bounding box center [419, 834] width 17 height 17
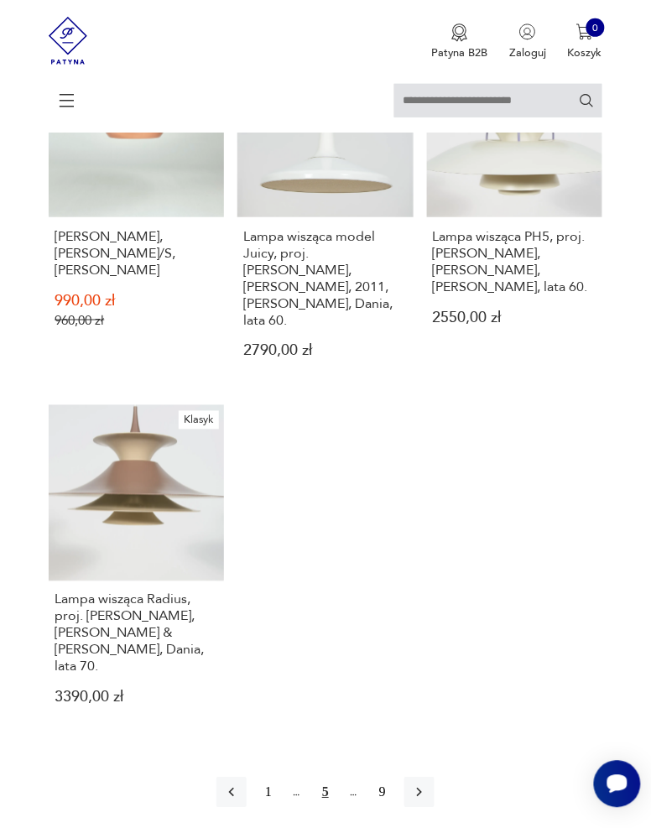
scroll to position [1909, 0]
click at [431, 777] on button "button" at bounding box center [420, 792] width 30 height 30
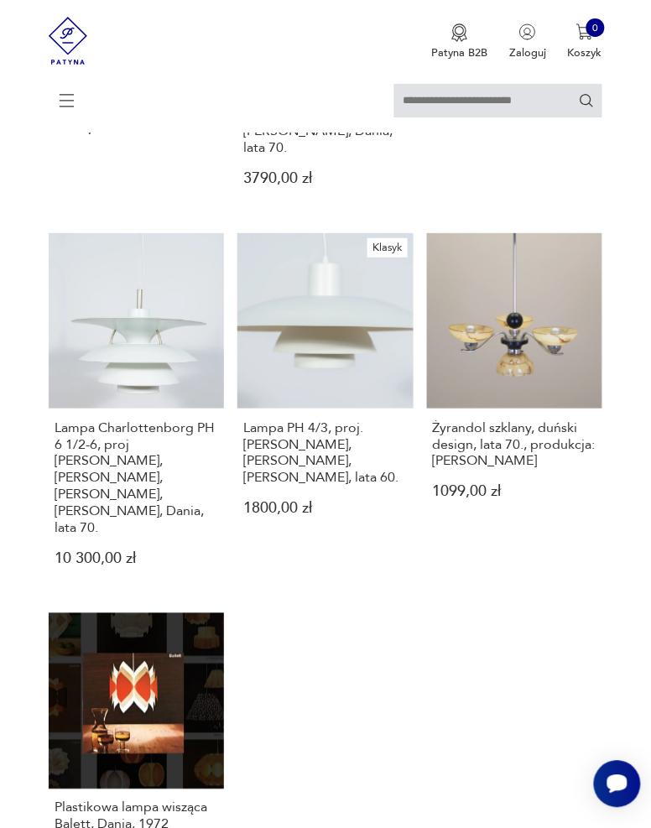
scroll to position [1778, 0]
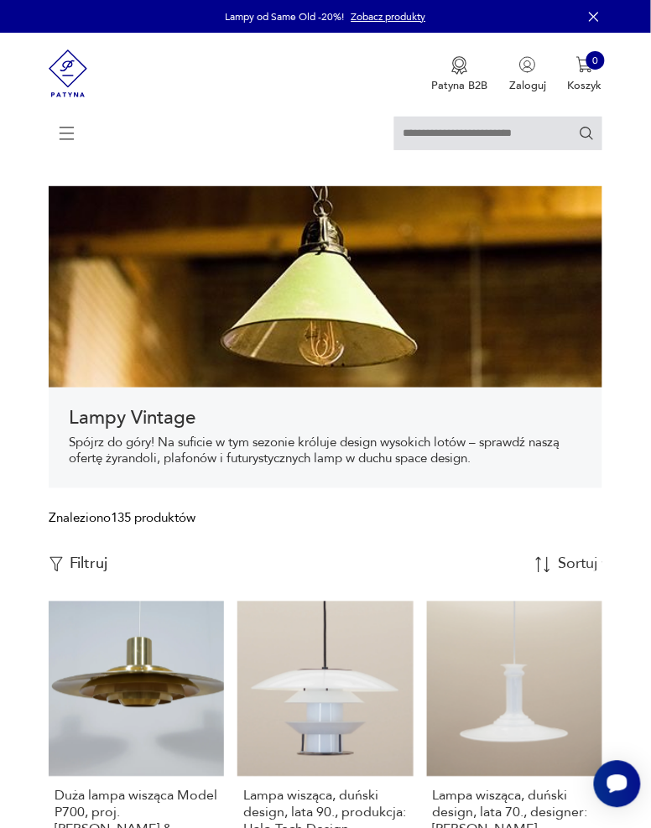
click at [62, 73] on img at bounding box center [68, 73] width 39 height 81
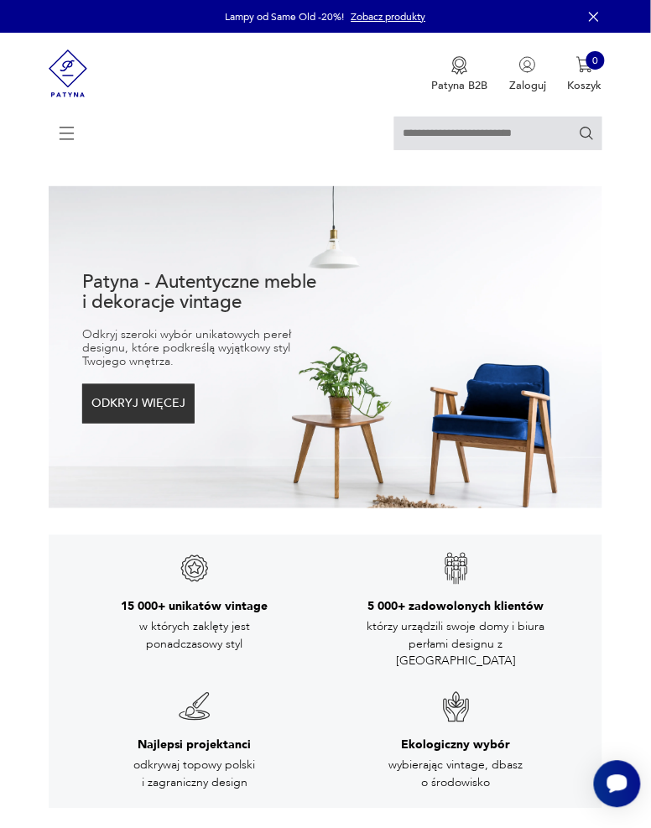
click at [381, 14] on link "Zobacz produkty" at bounding box center [389, 16] width 75 height 13
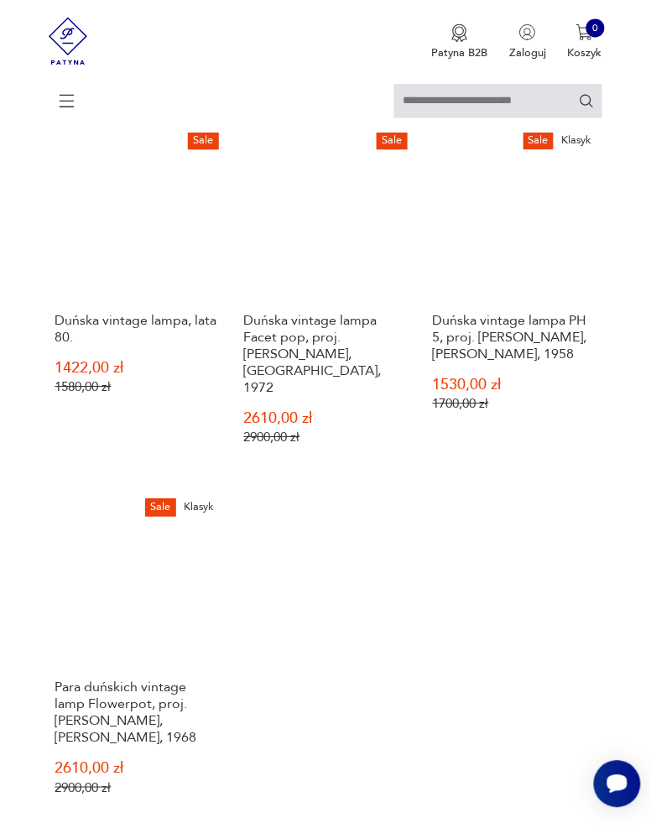
scroll to position [2297, 0]
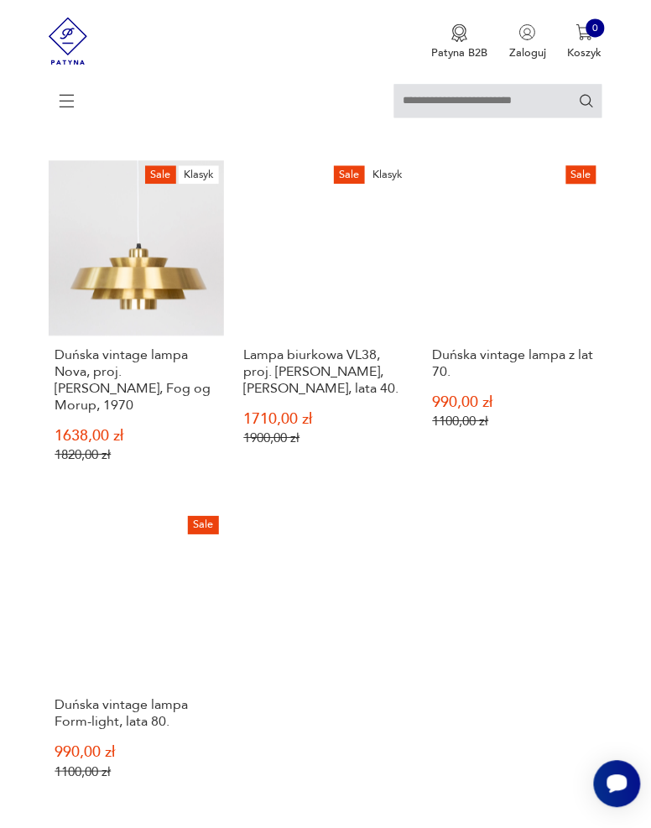
scroll to position [2268, 0]
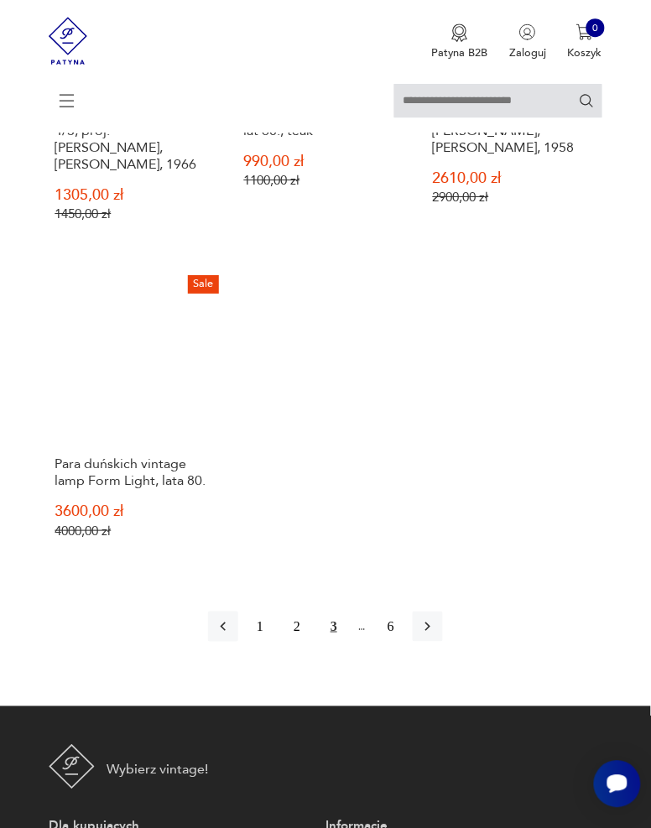
scroll to position [2496, 0]
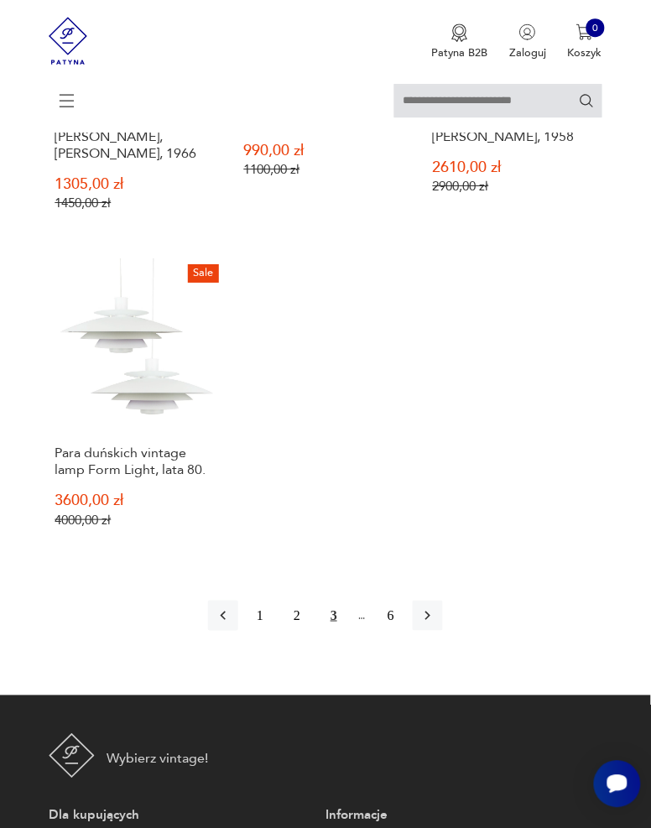
click at [426, 615] on icon "button" at bounding box center [428, 616] width 17 height 17
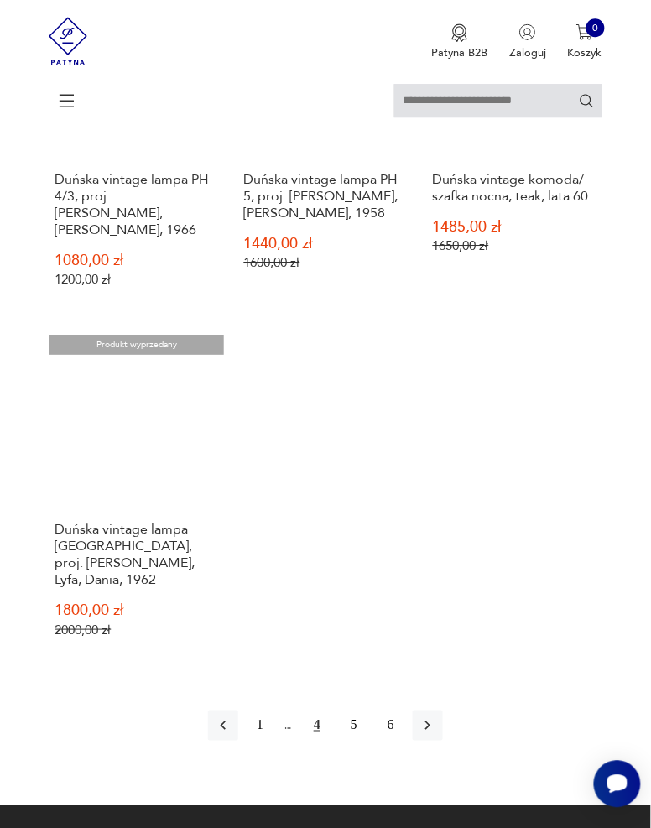
scroll to position [2425, 0]
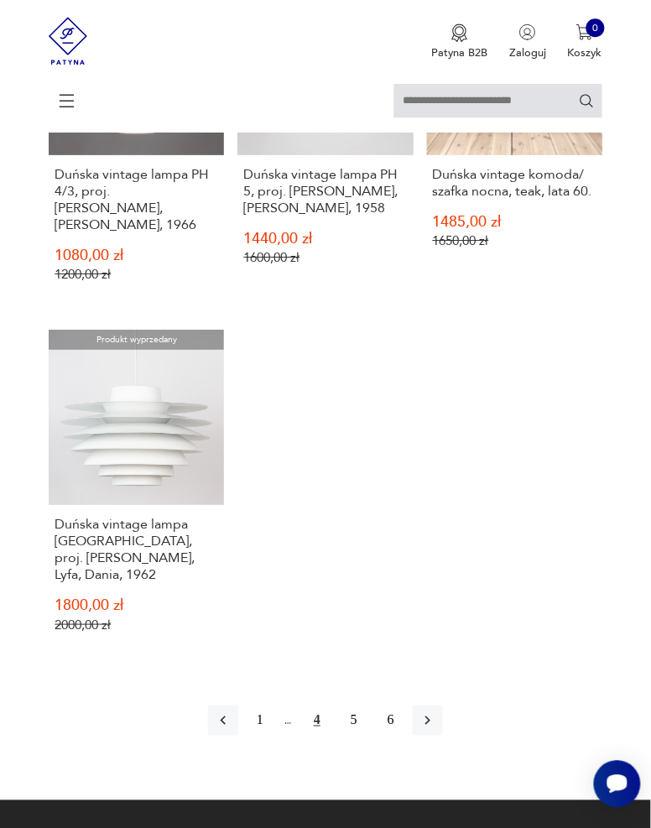
click at [427, 721] on icon "button" at bounding box center [428, 721] width 17 height 17
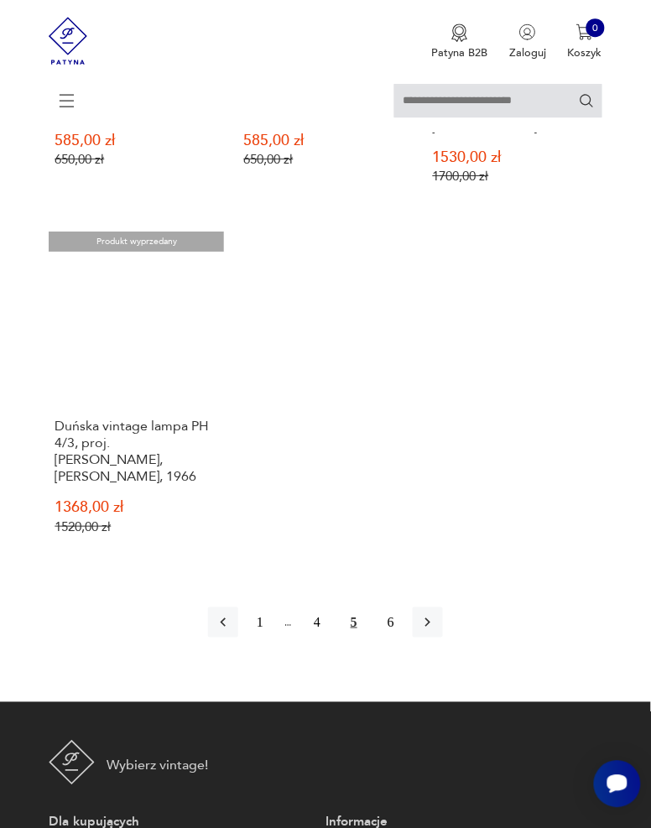
scroll to position [2490, 0]
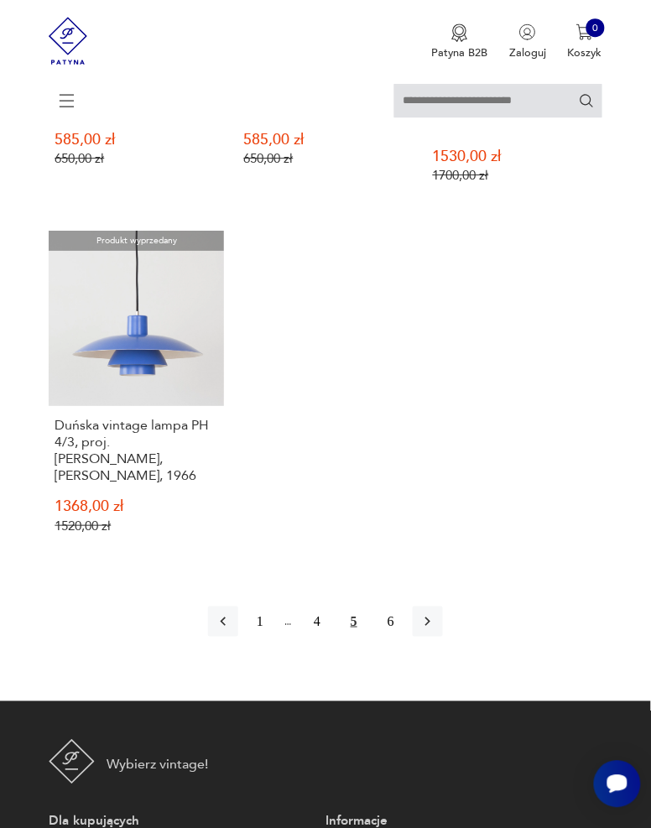
click at [435, 619] on icon "button" at bounding box center [428, 622] width 17 height 17
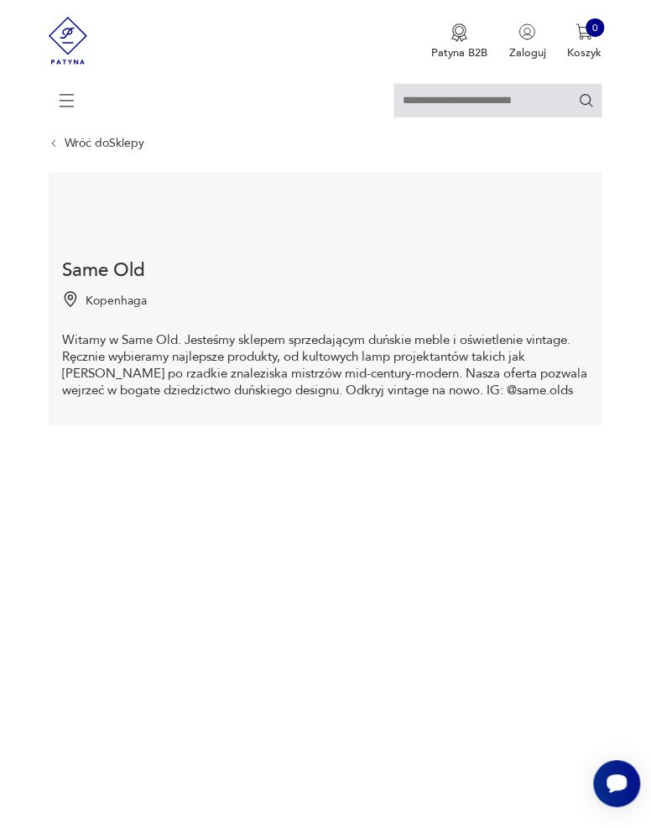
scroll to position [46, 0]
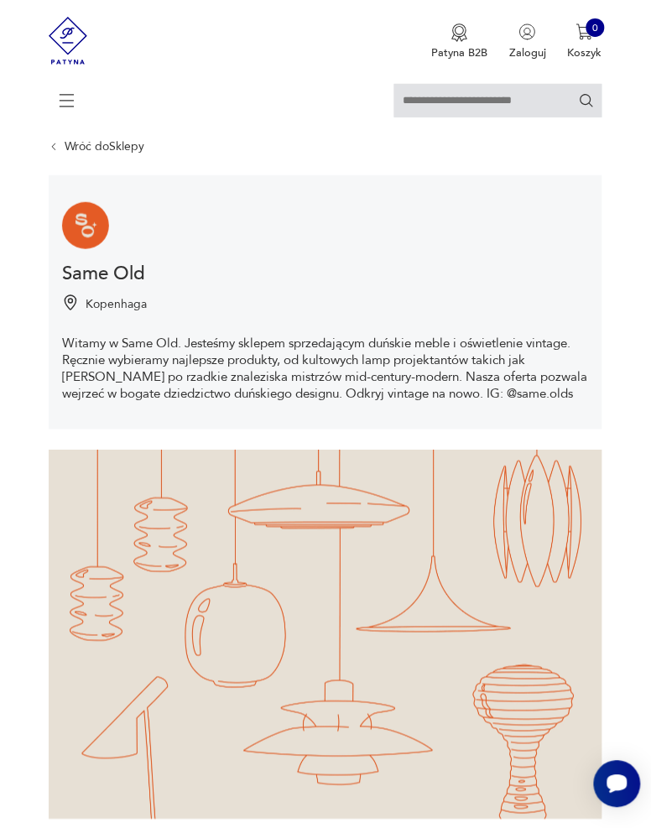
click at [66, 26] on img at bounding box center [68, 40] width 39 height 81
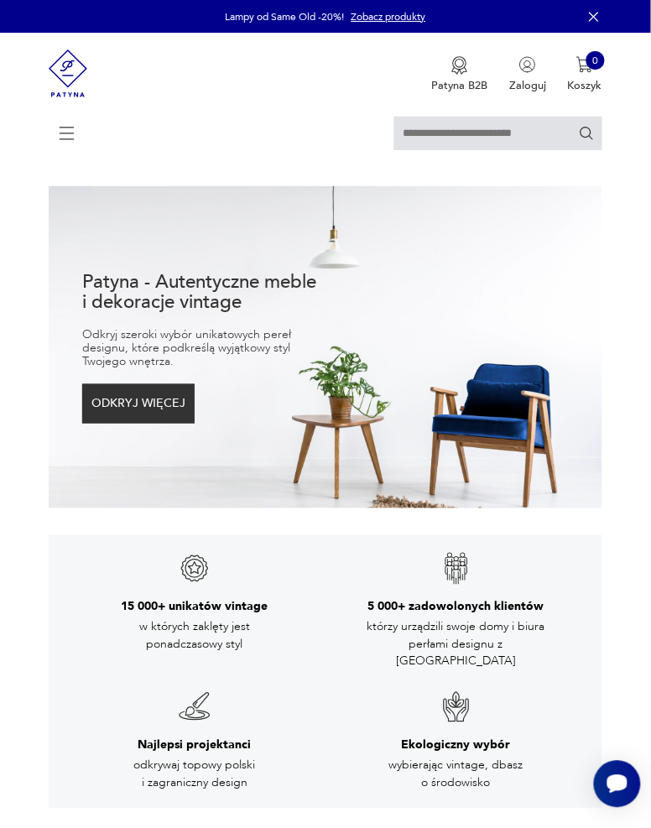
click at [62, 133] on icon at bounding box center [67, 133] width 58 height 0
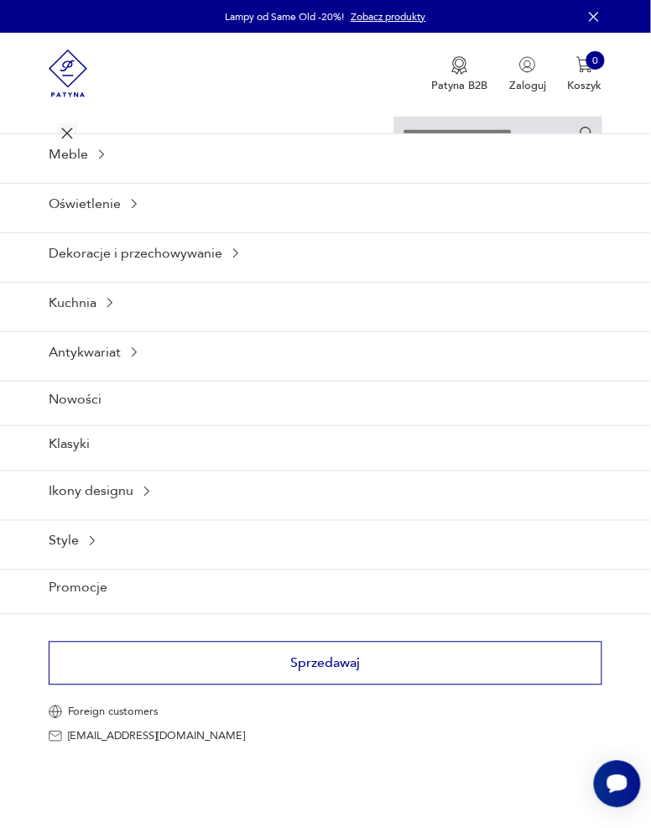
click at [131, 206] on icon at bounding box center [134, 203] width 13 height 13
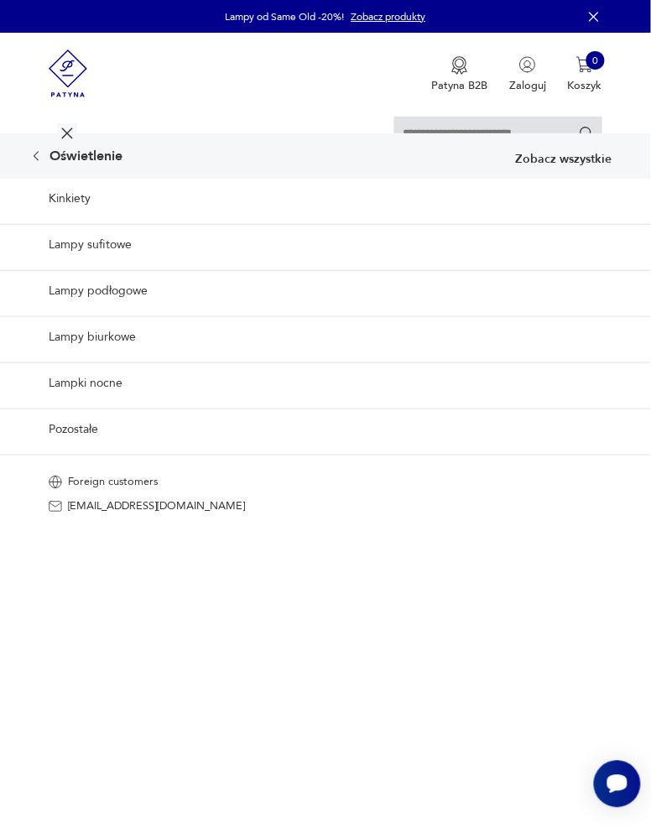
click at [53, 428] on link "Pozostałe" at bounding box center [325, 429] width 651 height 41
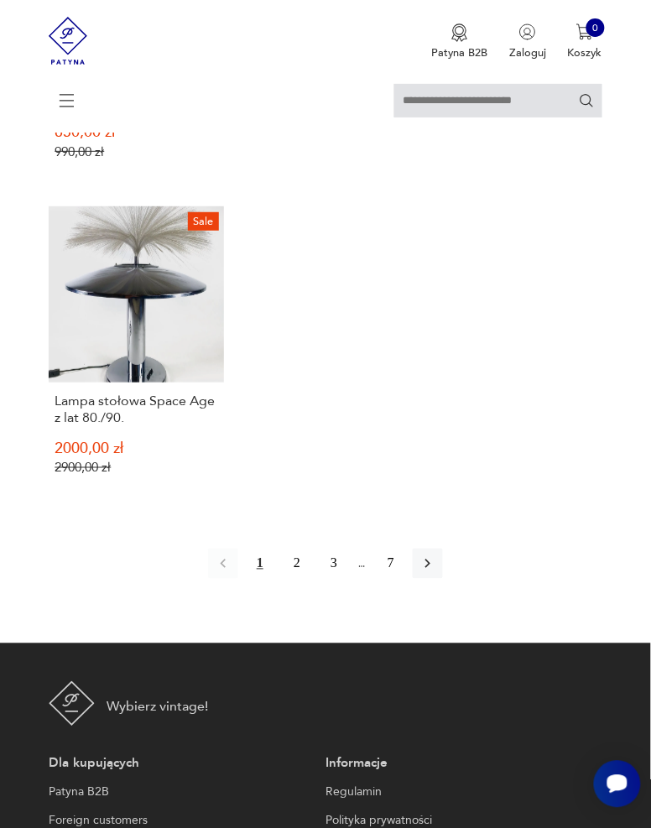
scroll to position [1786, 0]
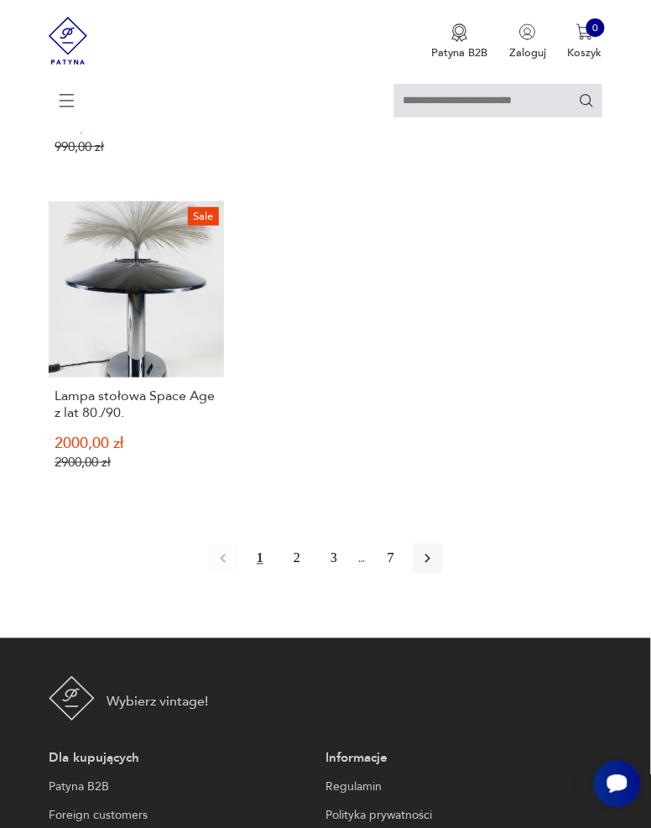
click at [298, 544] on button "2" at bounding box center [297, 559] width 30 height 30
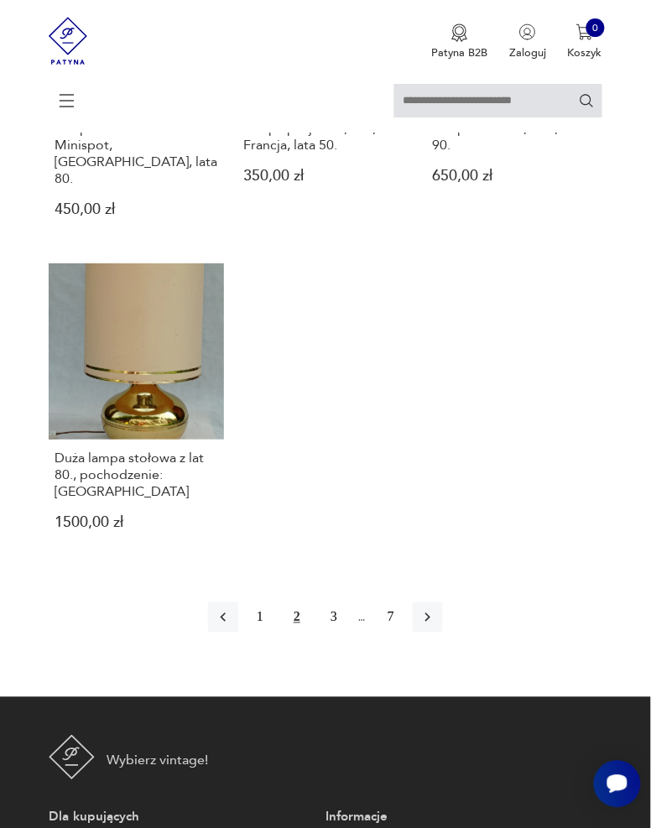
scroll to position [1695, 0]
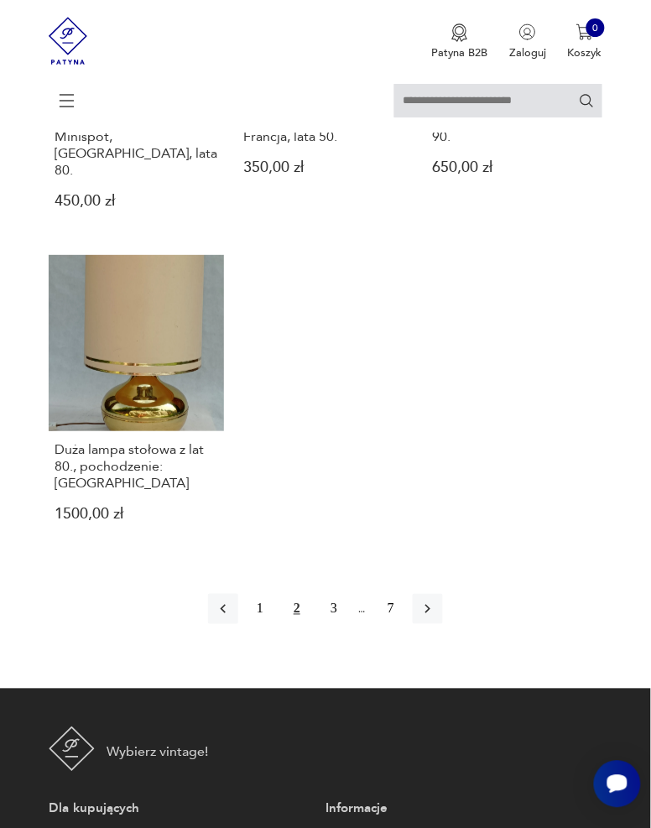
click at [337, 594] on button "3" at bounding box center [334, 609] width 30 height 30
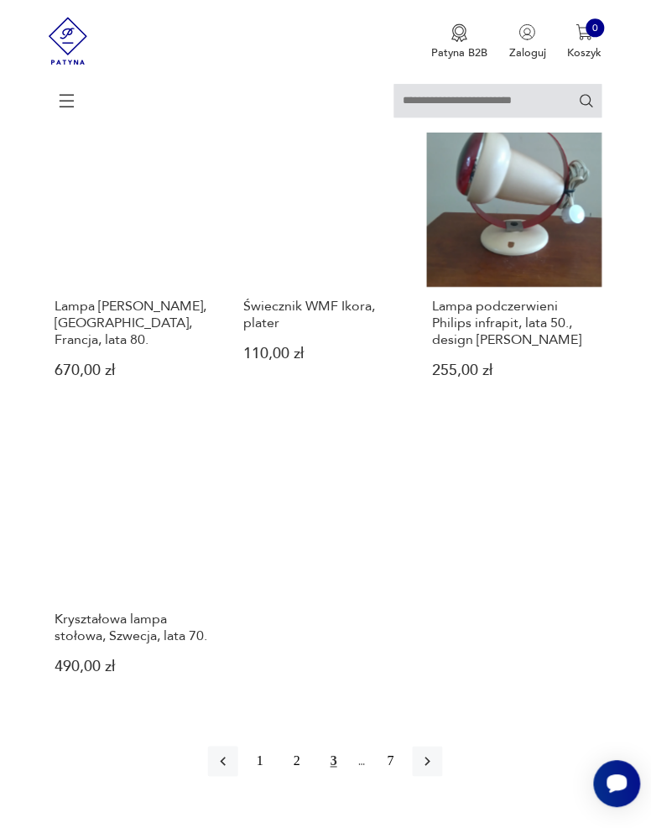
scroll to position [1493, 0]
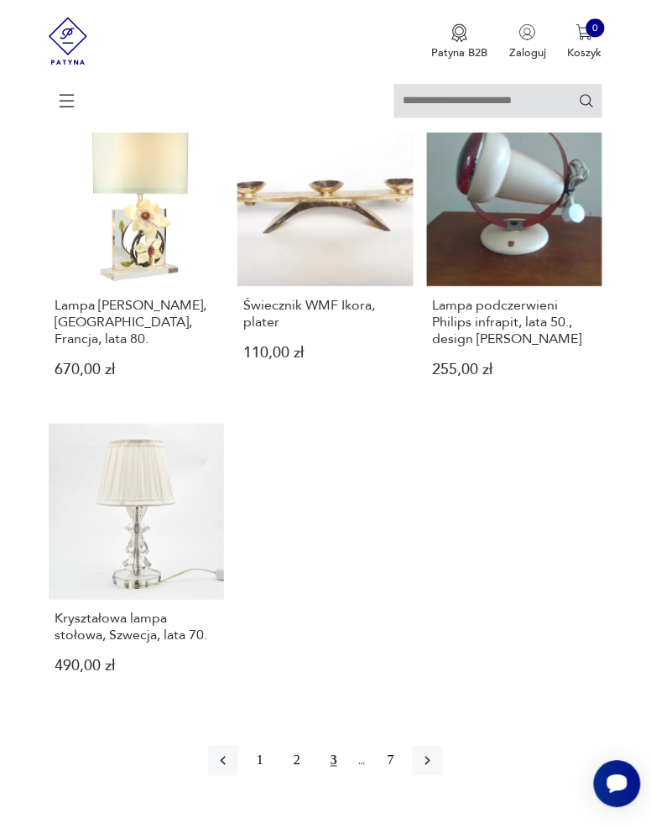
click at [436, 753] on icon "button" at bounding box center [428, 761] width 17 height 17
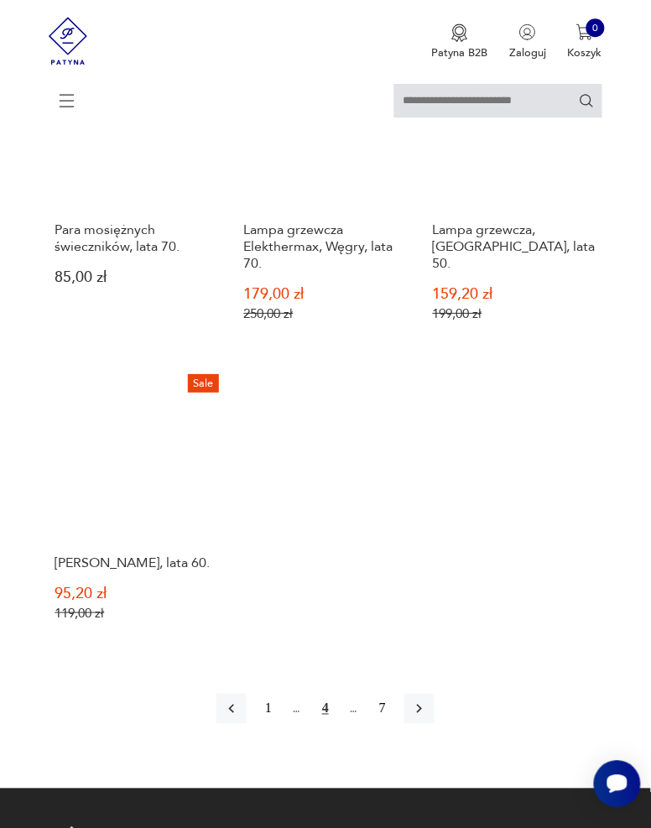
scroll to position [1555, 0]
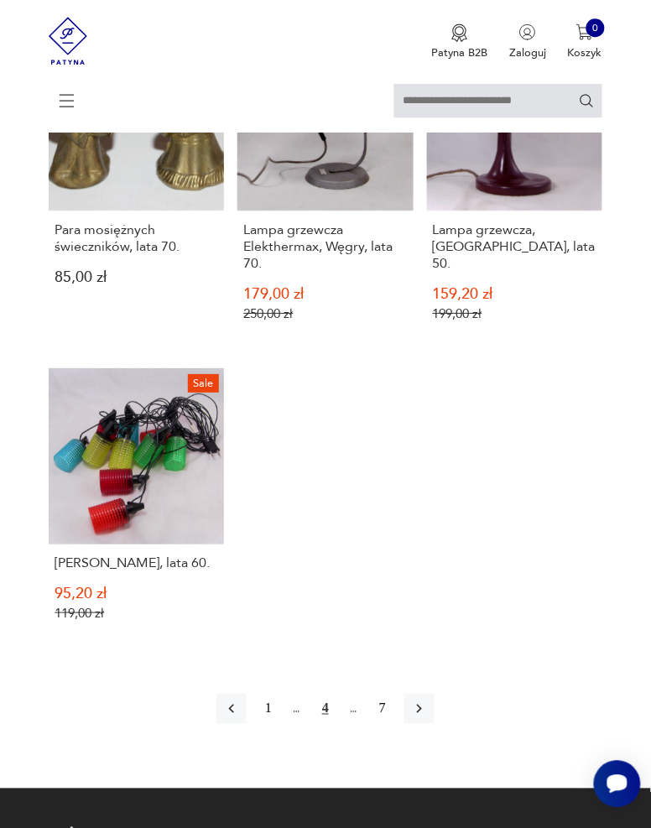
click at [431, 694] on button "button" at bounding box center [420, 709] width 30 height 30
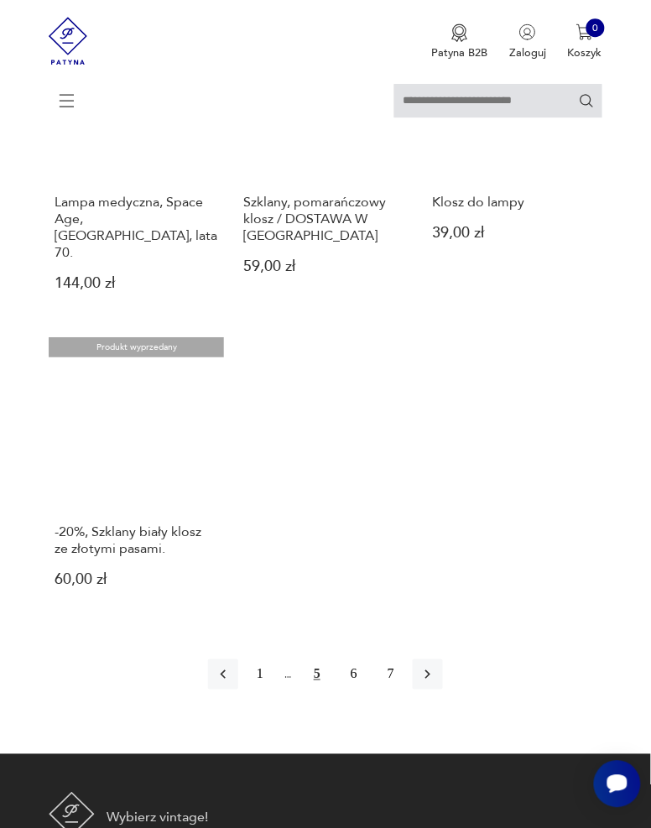
scroll to position [1569, 0]
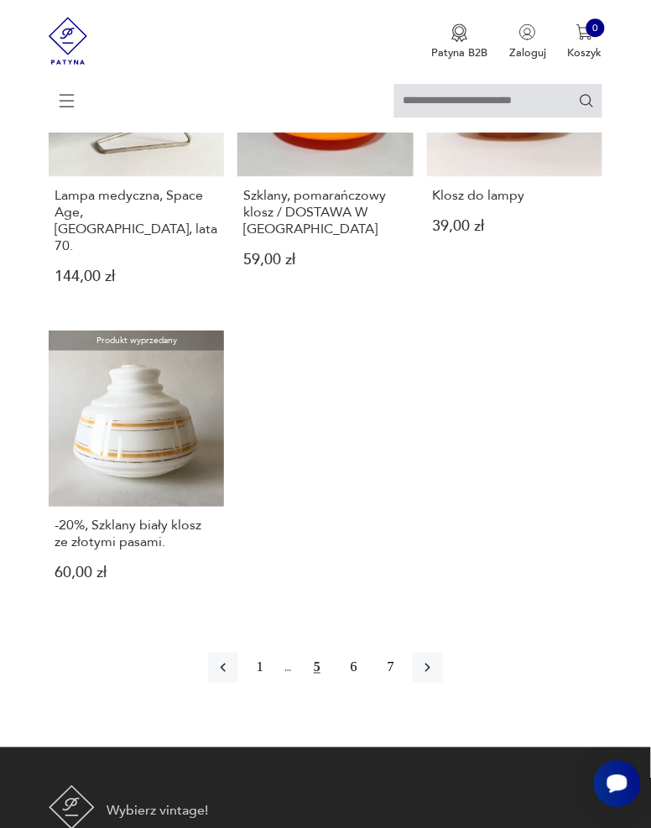
click at [436, 660] on icon "button" at bounding box center [428, 668] width 17 height 17
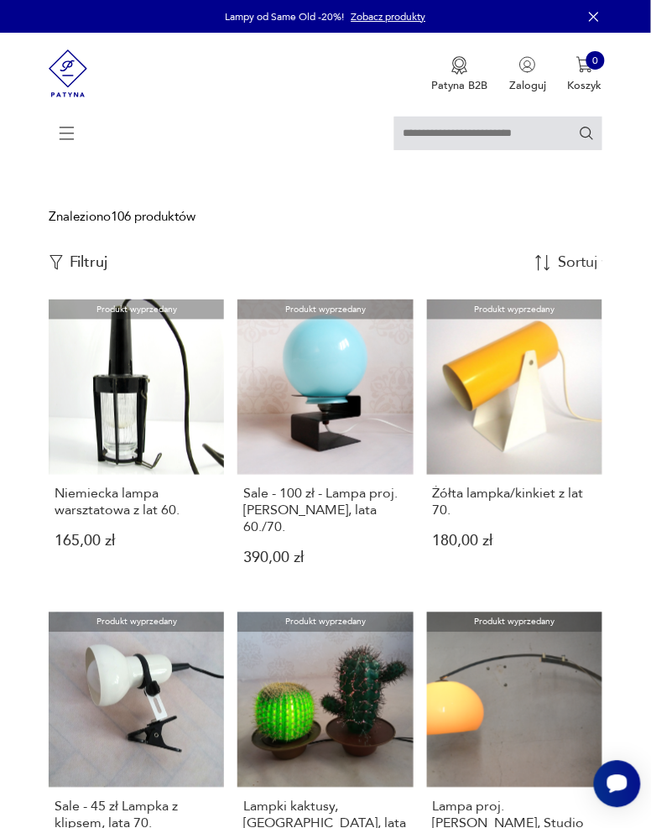
click at [61, 68] on img at bounding box center [68, 73] width 39 height 81
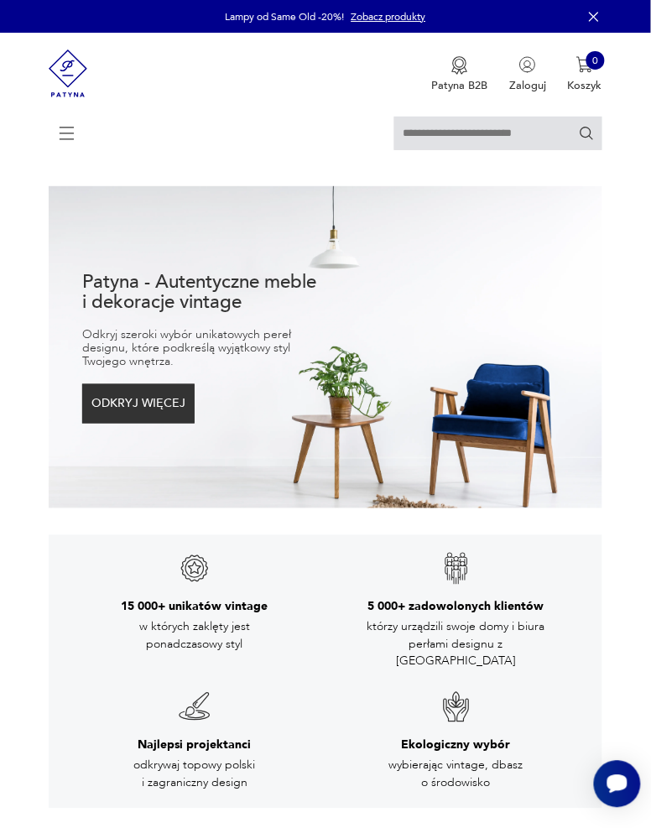
click at [68, 143] on icon at bounding box center [67, 133] width 59 height 59
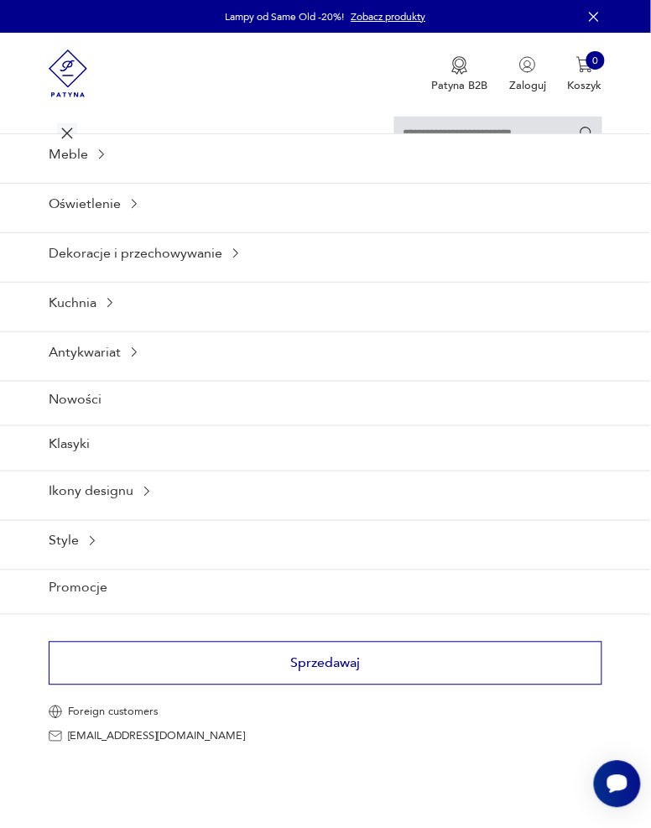
click at [128, 211] on div "Oświetlenie" at bounding box center [325, 203] width 651 height 41
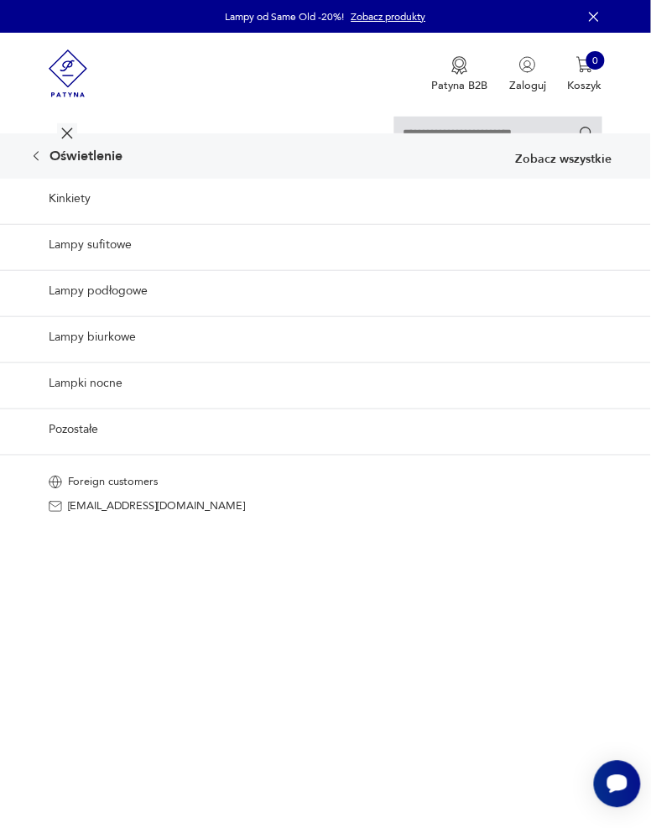
click at [65, 248] on link "Lampy sufitowe" at bounding box center [325, 244] width 651 height 41
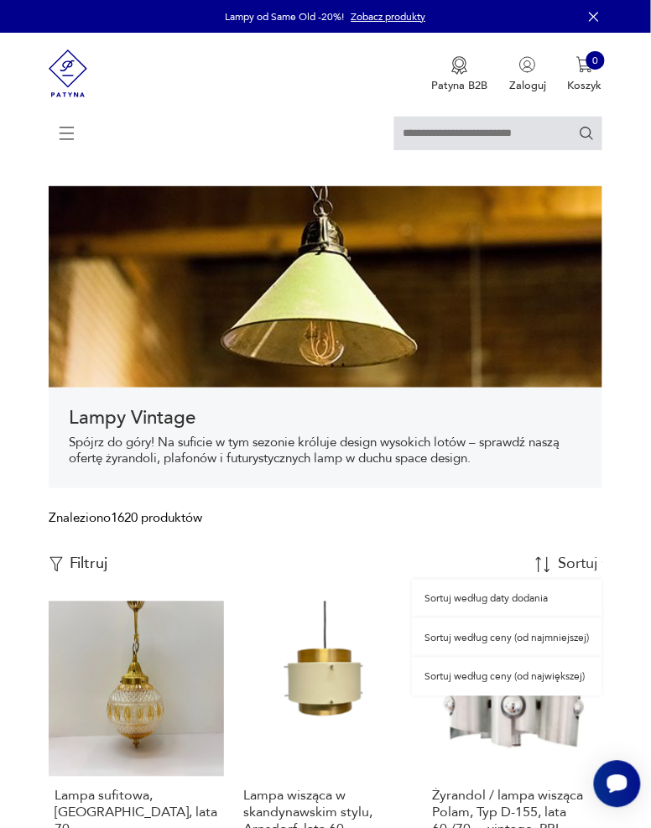
click at [546, 598] on div "Sortuj według daty dodania" at bounding box center [507, 599] width 190 height 39
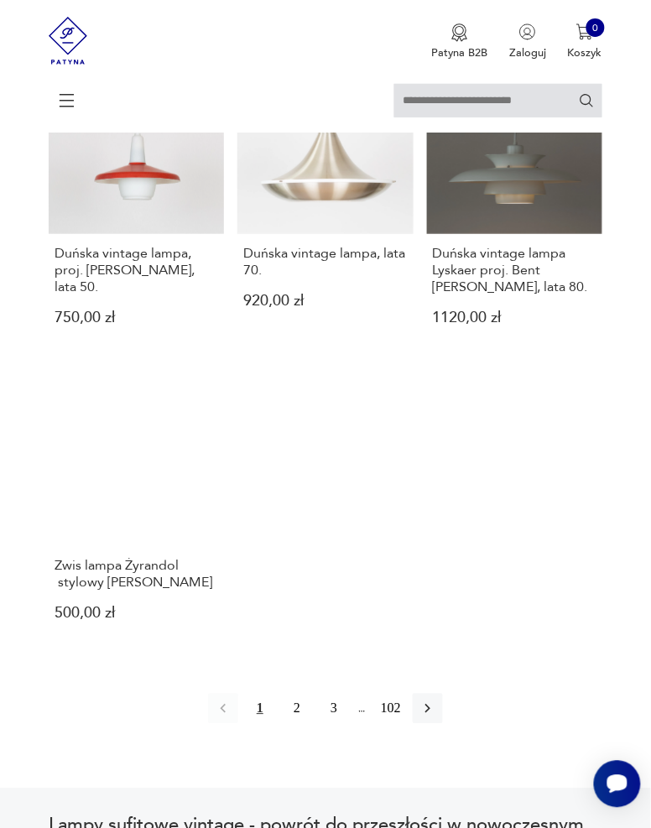
scroll to position [1866, 0]
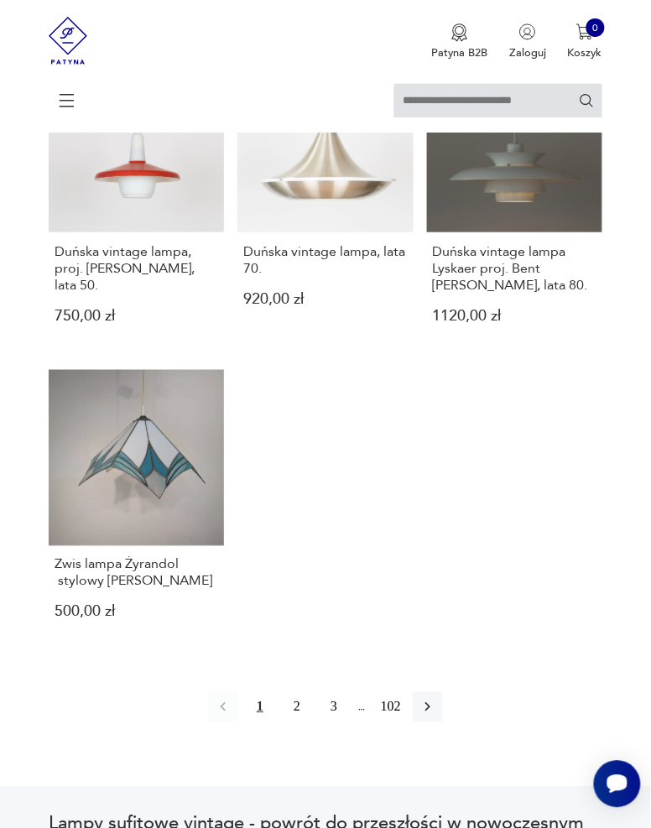
click at [299, 692] on button "2" at bounding box center [297, 707] width 30 height 30
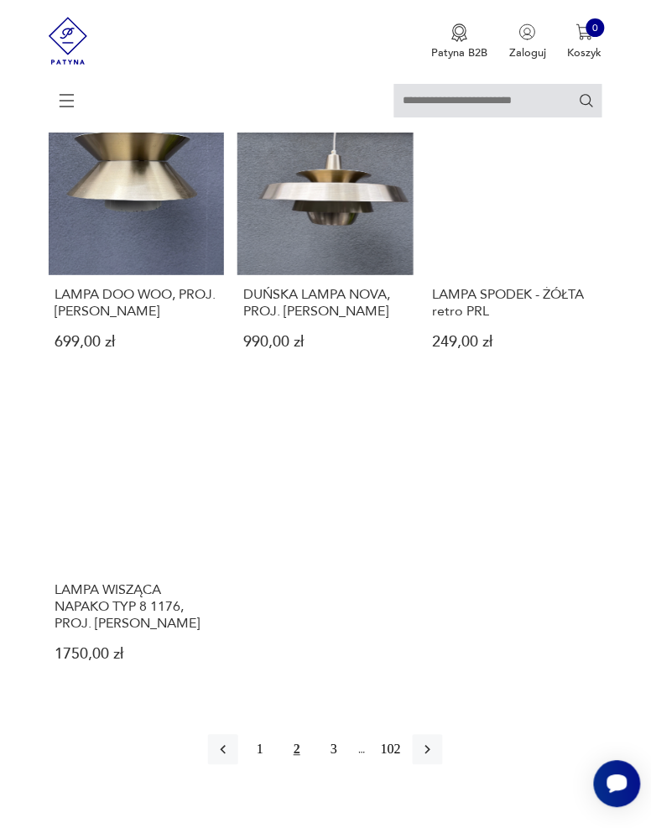
scroll to position [1706, 0]
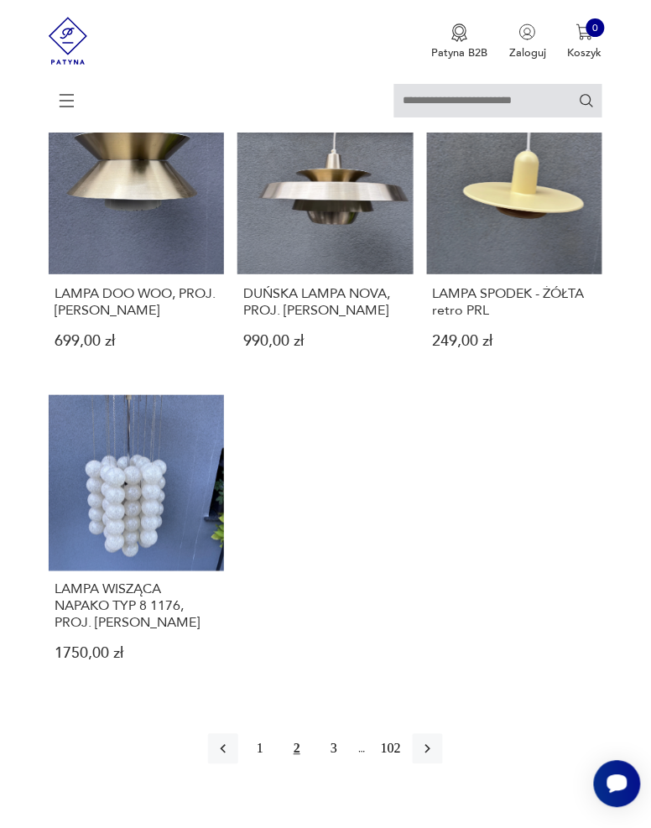
click at [336, 752] on button "3" at bounding box center [334, 749] width 30 height 30
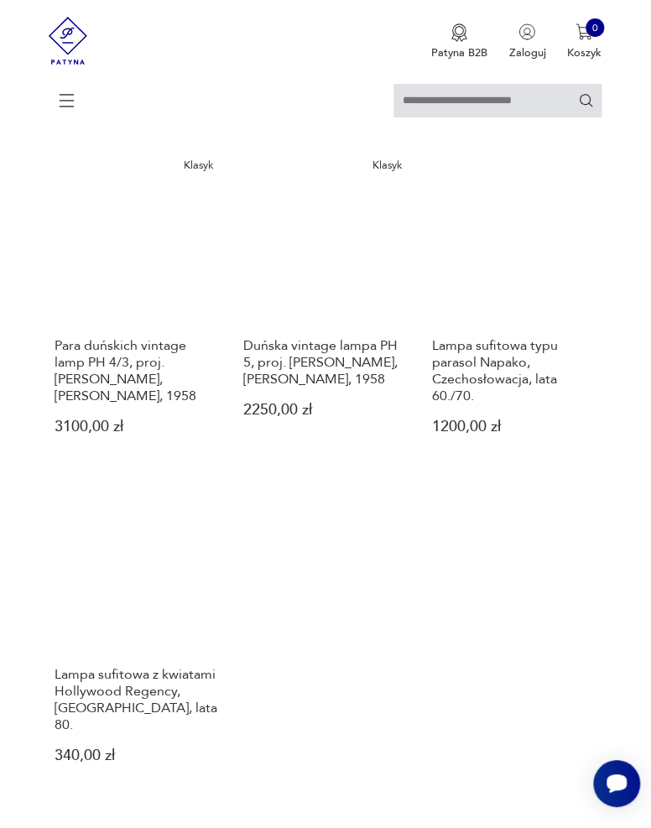
scroll to position [1772, 0]
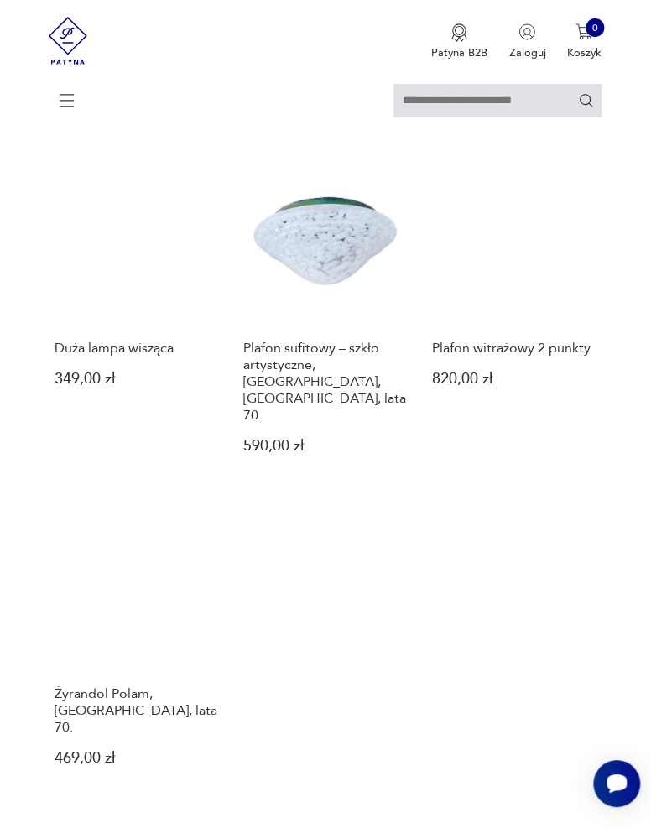
scroll to position [1784, 0]
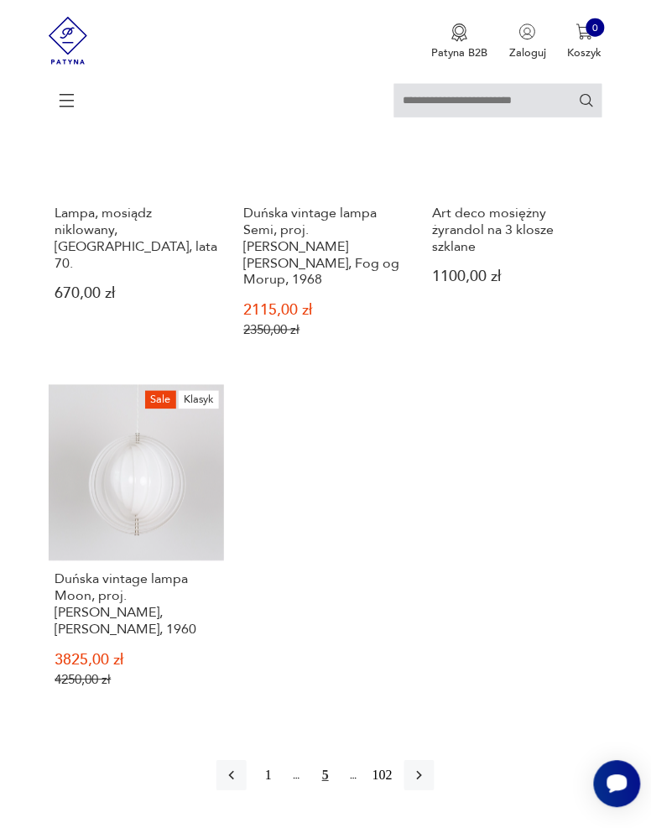
scroll to position [1966, 0]
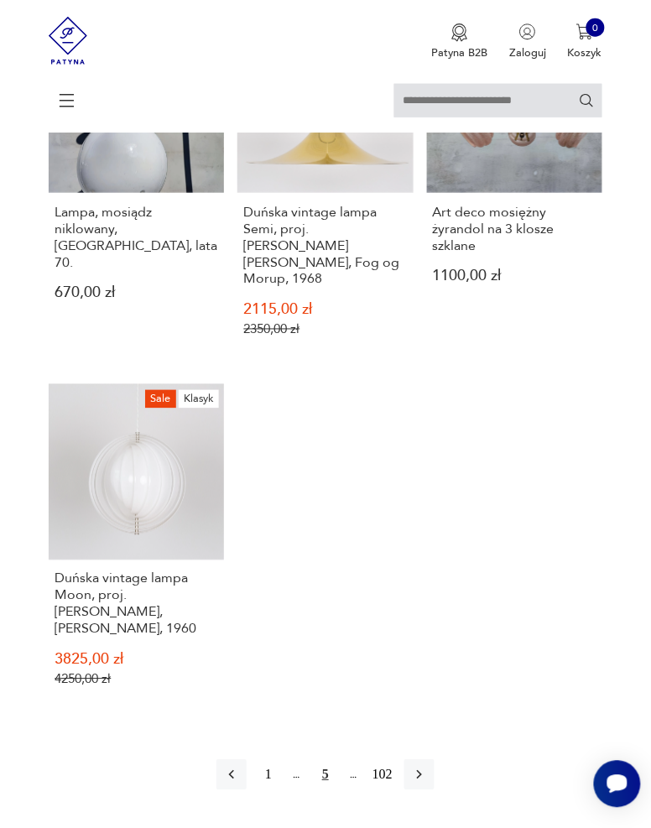
click at [426, 767] on icon "button" at bounding box center [419, 775] width 17 height 17
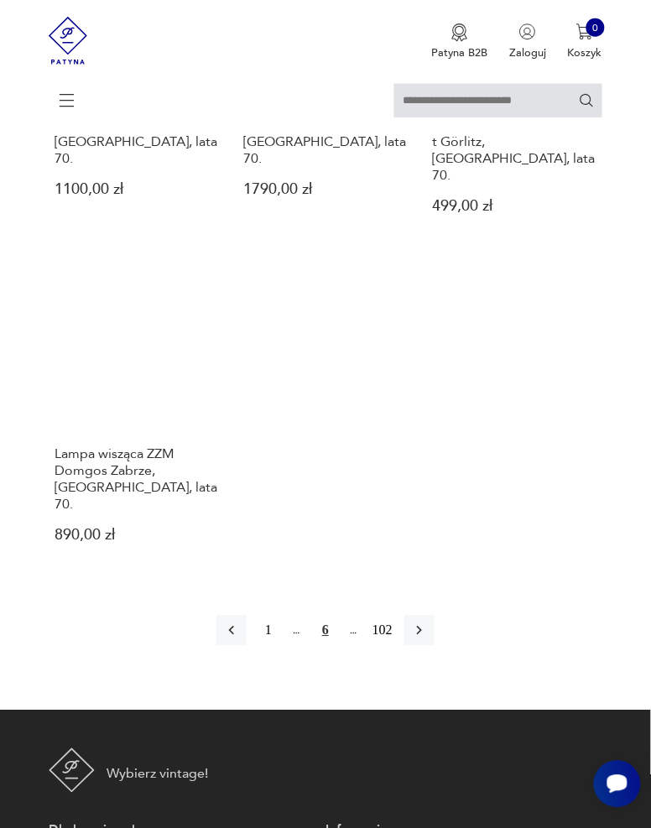
scroll to position [2004, 0]
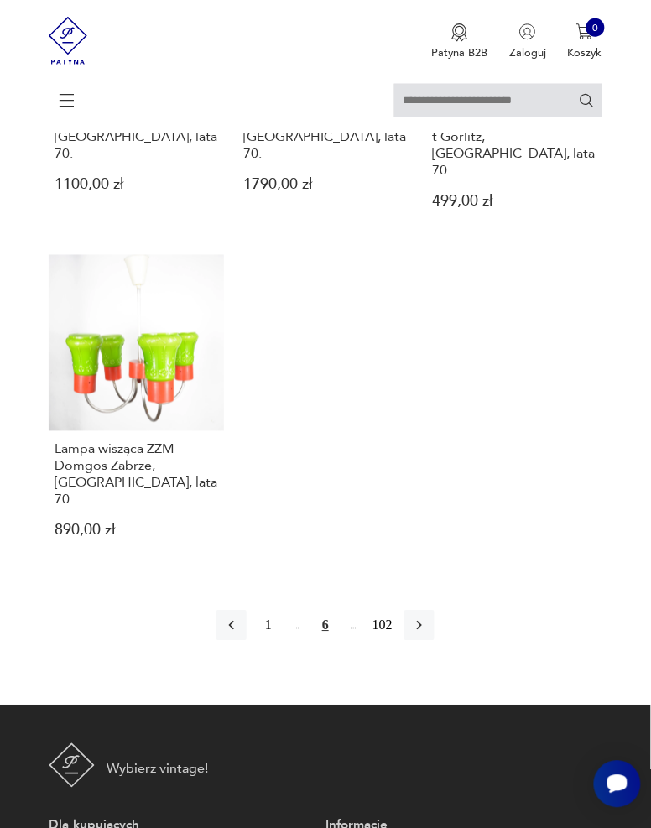
click at [431, 611] on button "button" at bounding box center [420, 626] width 30 height 30
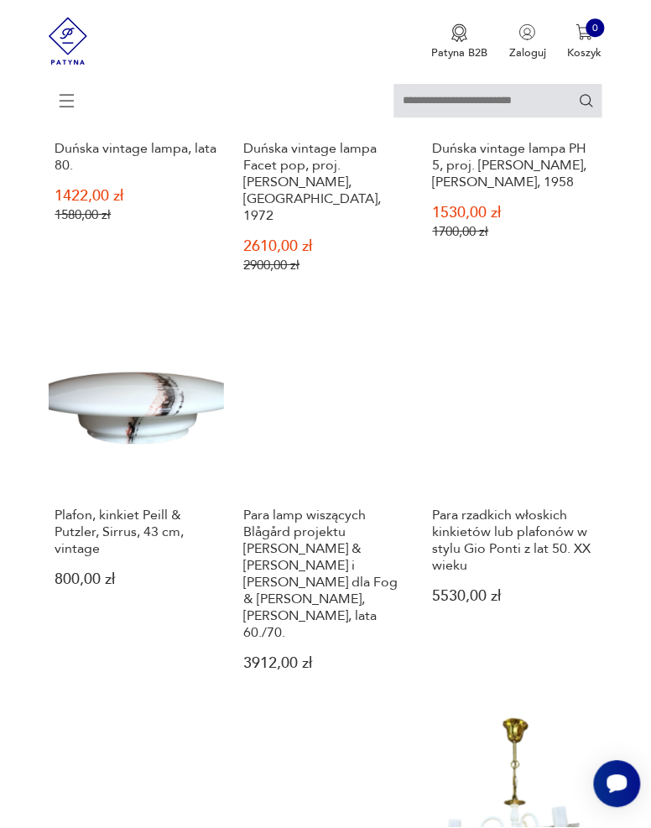
scroll to position [650, 0]
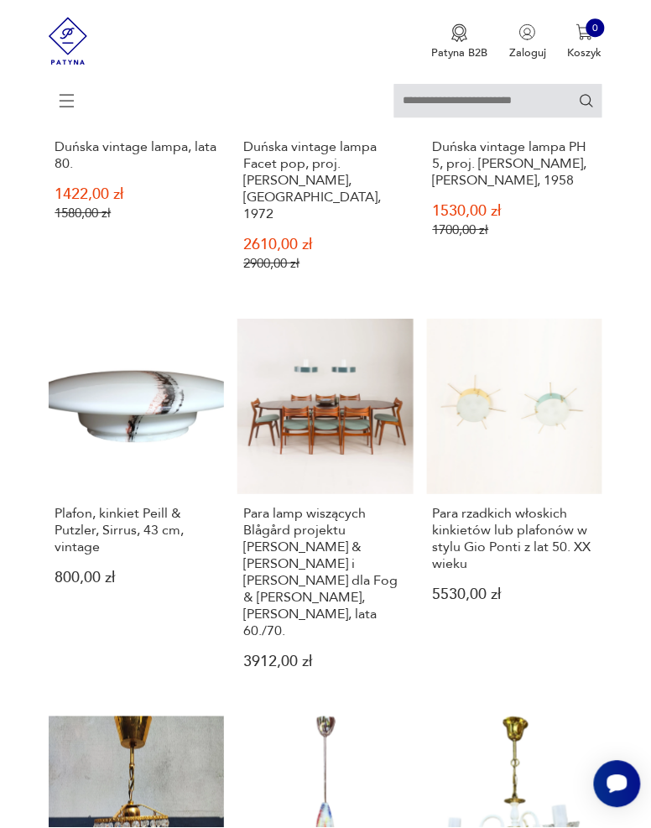
click at [586, 447] on link "Para rzadkich włoskich kinkietów lub plafonów w stylu Gio Ponti z lat 50. XX wi…" at bounding box center [514, 507] width 175 height 376
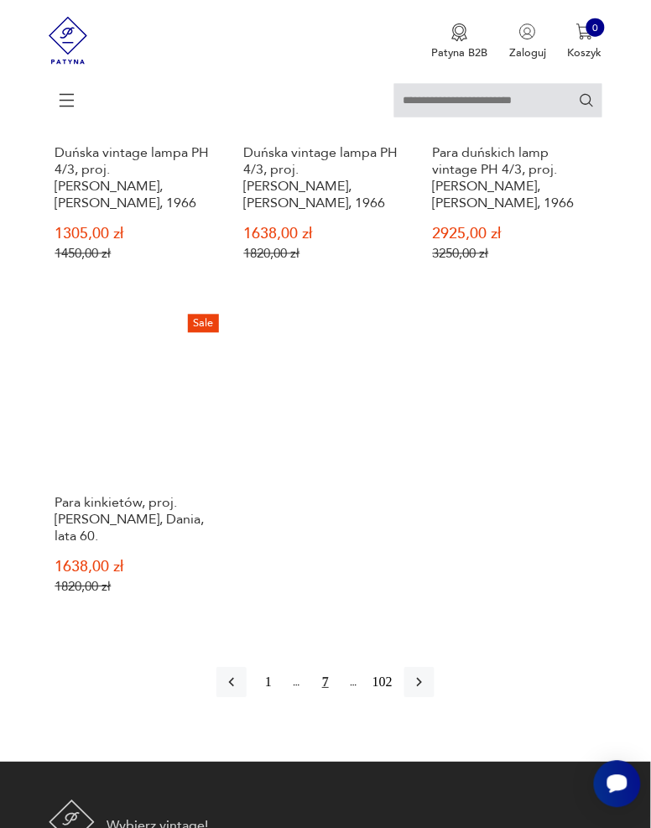
scroll to position [2091, 0]
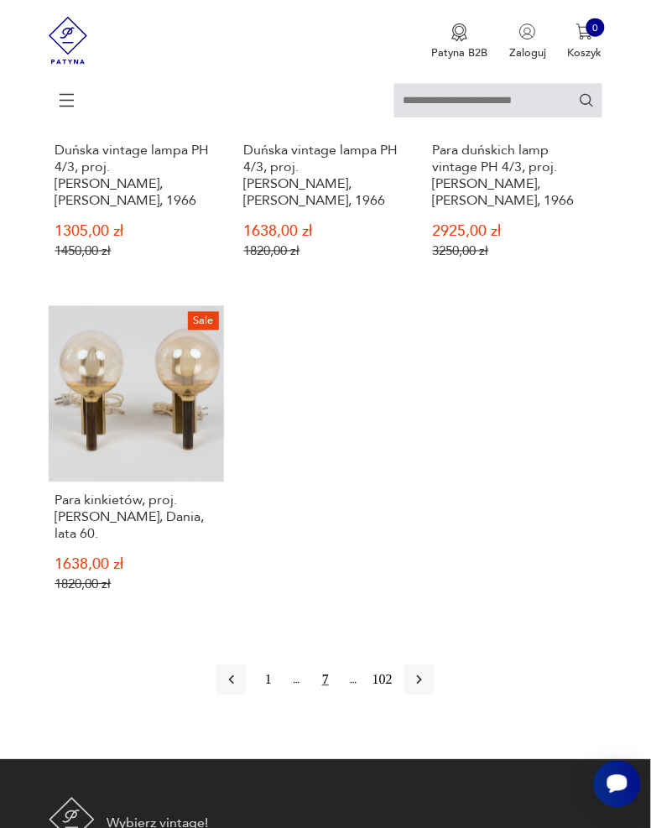
click at [428, 666] on button "button" at bounding box center [420, 681] width 30 height 30
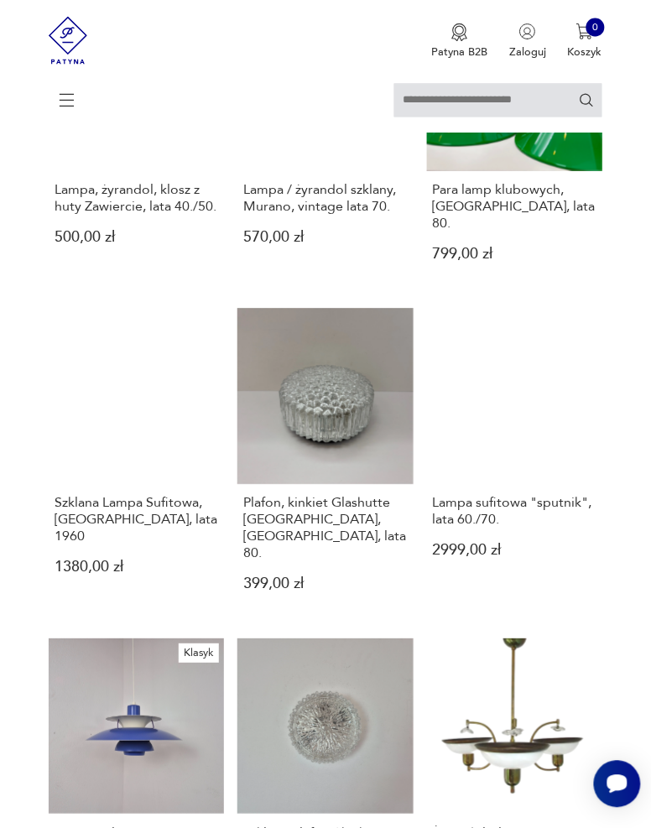
scroll to position [1326, 0]
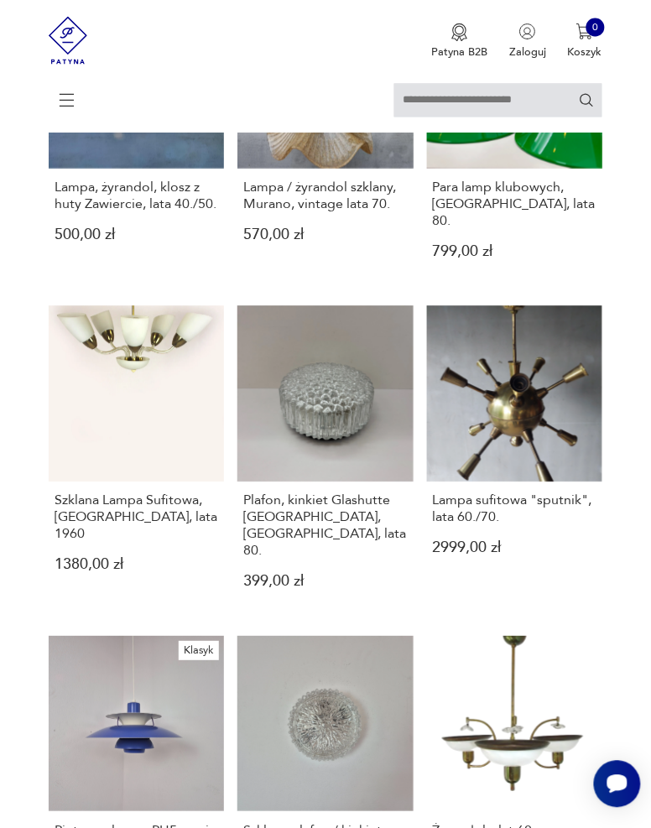
click at [275, 700] on link "Szklany plafon / kinkiet firmy Limburg Glashütte, Niemcy, lata 60. 690,00 zł" at bounding box center [325, 800] width 175 height 326
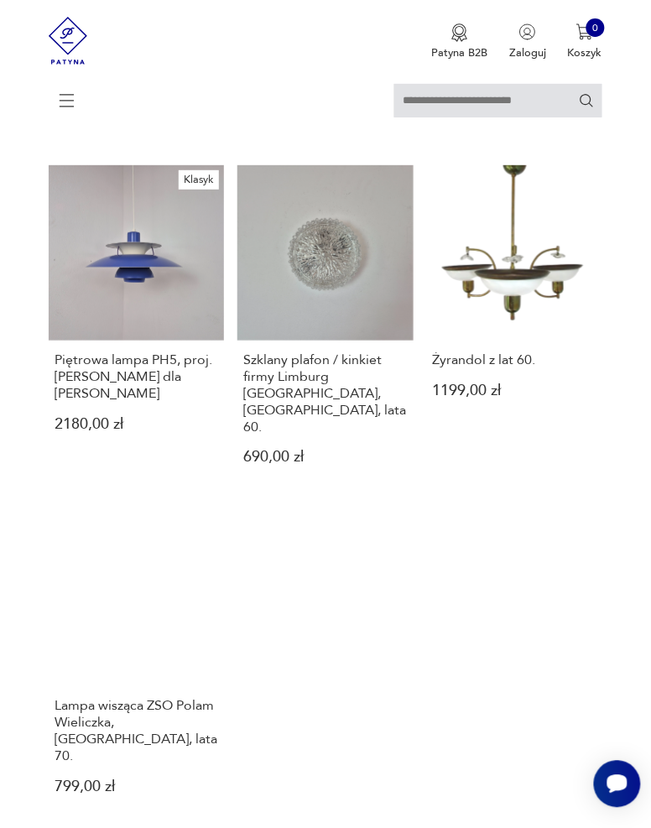
scroll to position [1801, 0]
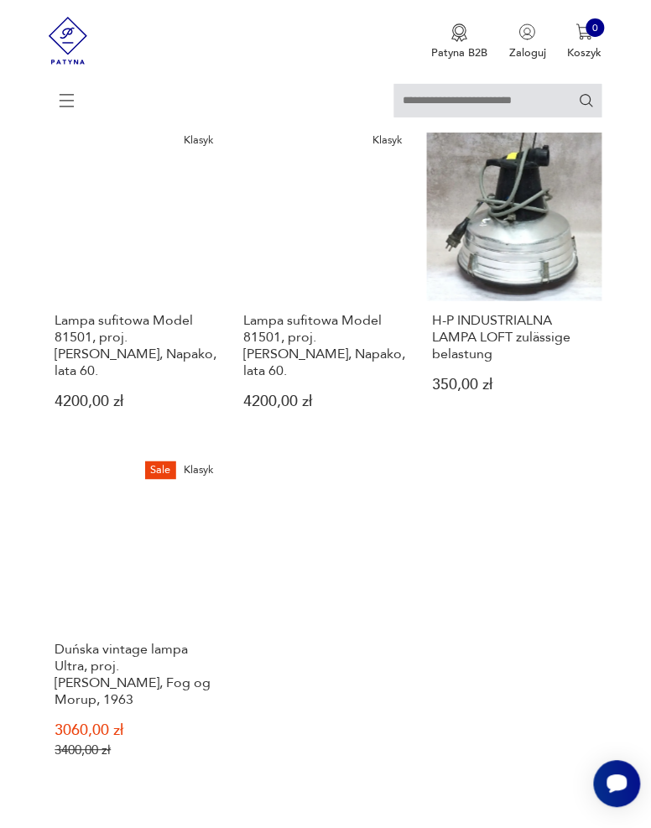
scroll to position [1793, 0]
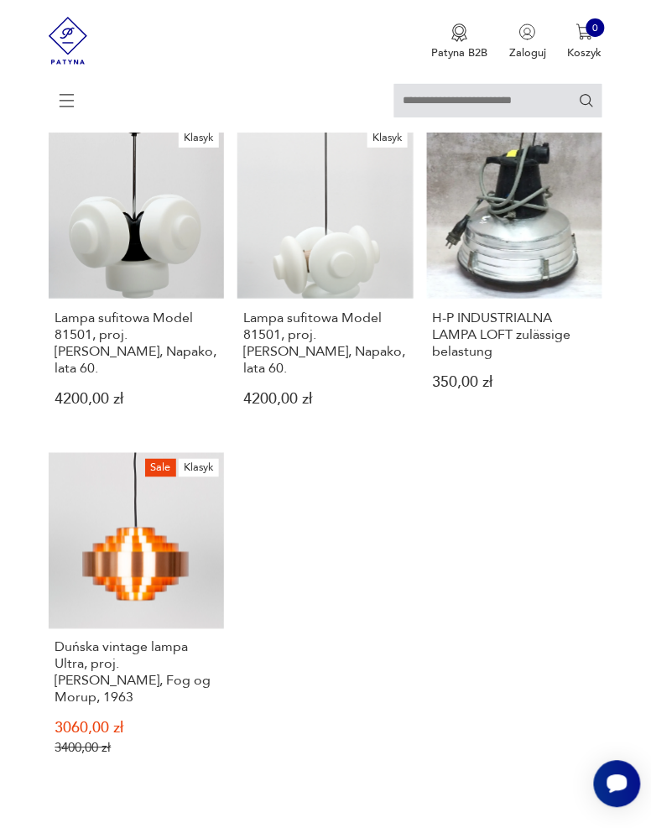
click at [426, 828] on icon "button" at bounding box center [419, 844] width 17 height 17
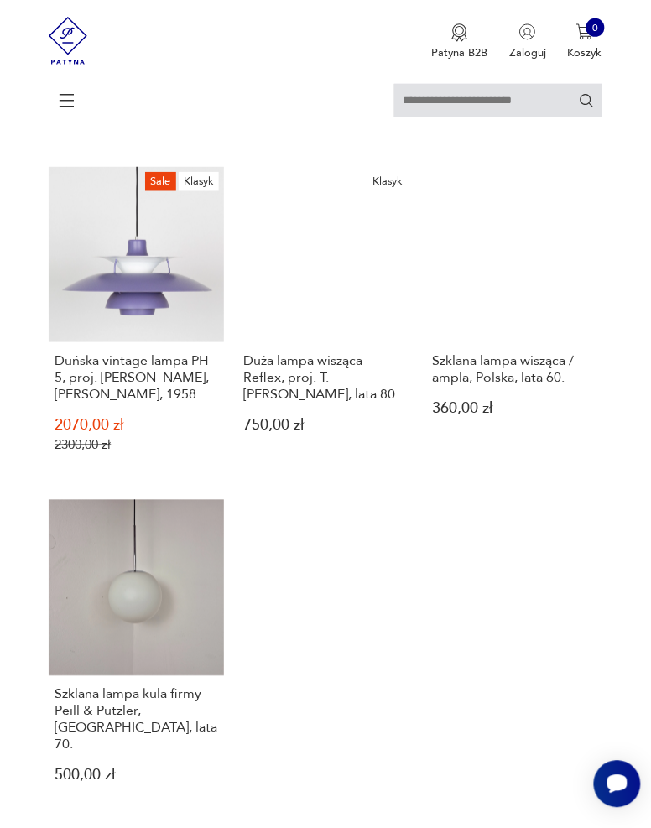
scroll to position [1898, 0]
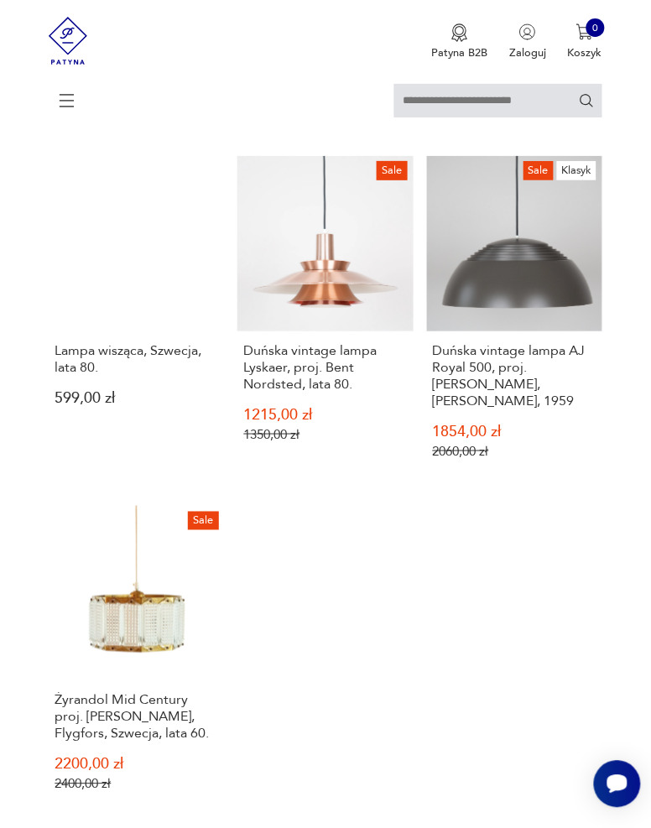
scroll to position [1769, 0]
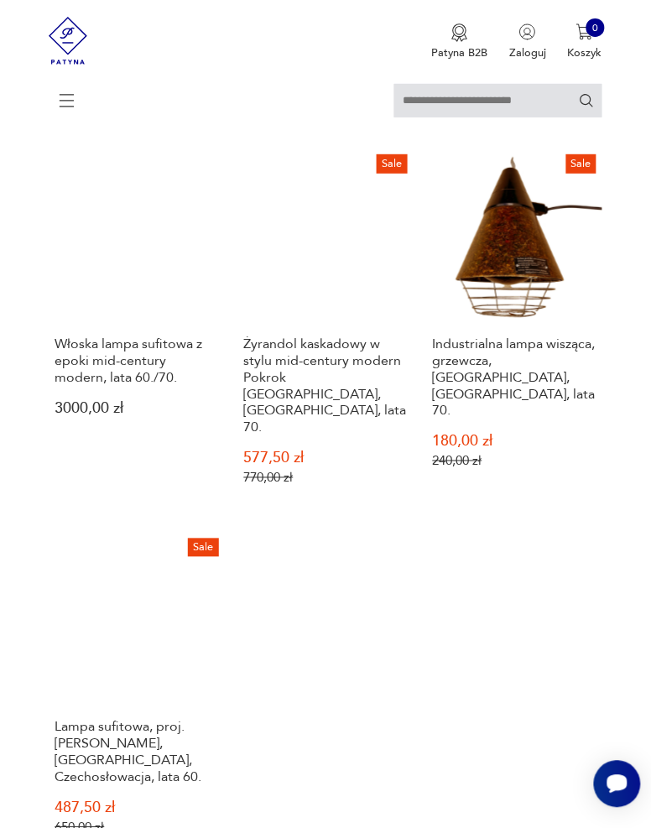
scroll to position [1828, 0]
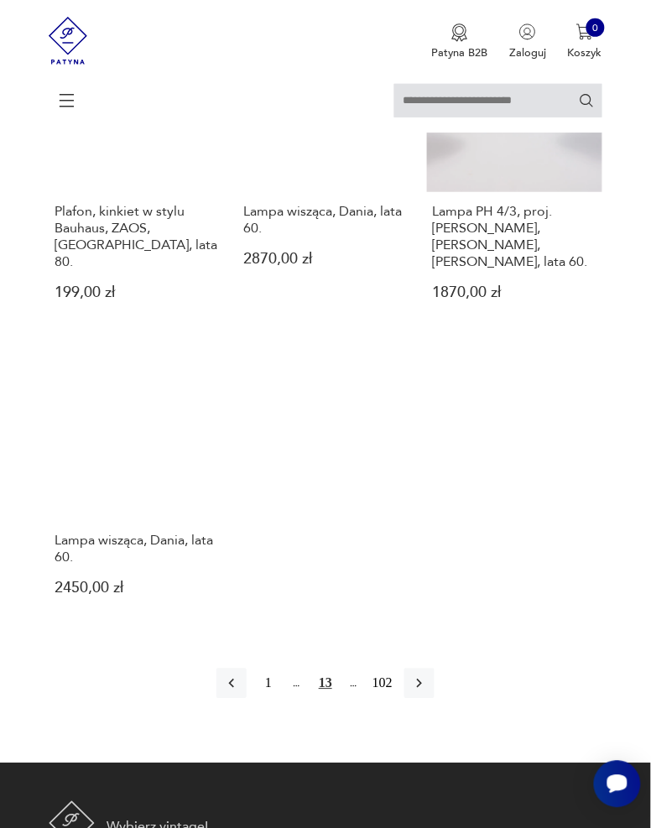
scroll to position [1901, 0]
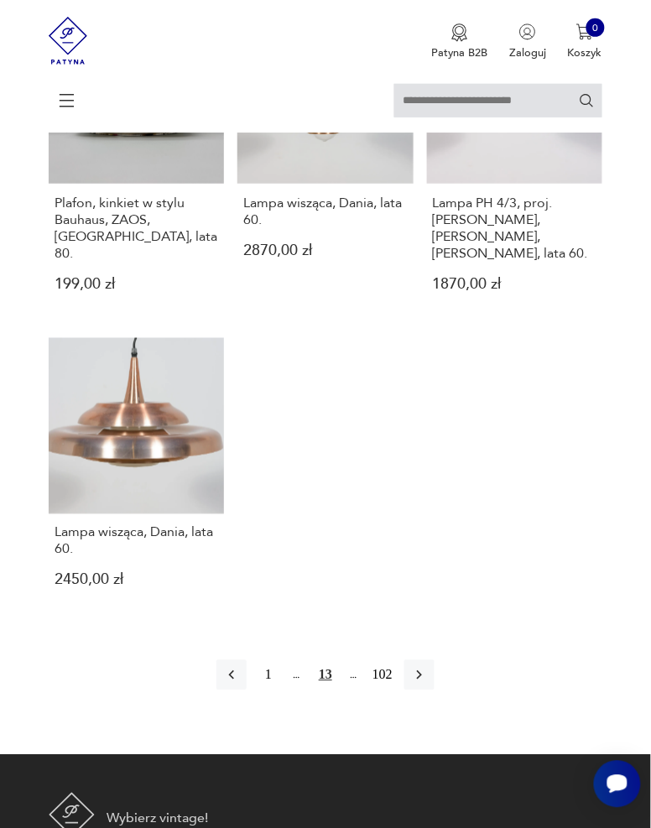
click at [421, 667] on icon "button" at bounding box center [419, 675] width 17 height 17
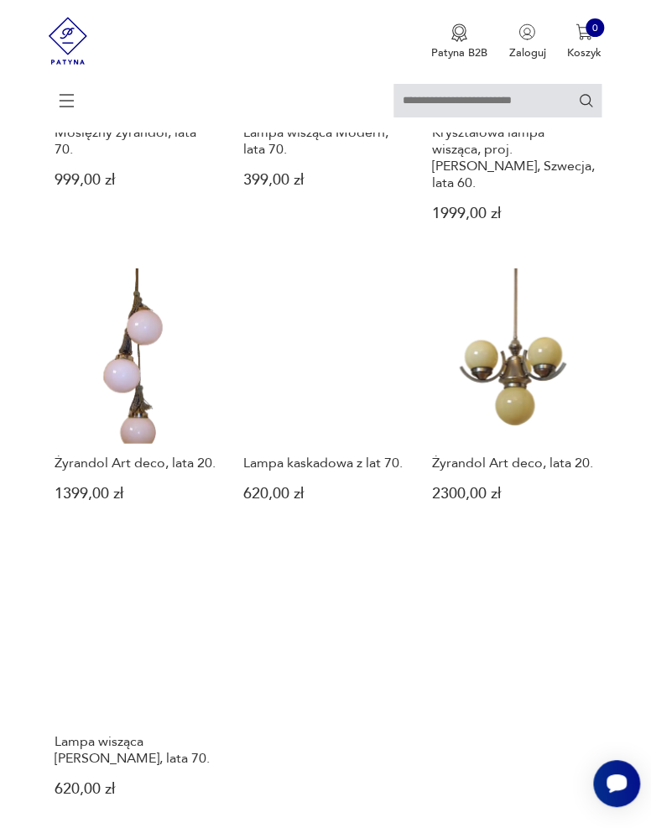
scroll to position [1675, 0]
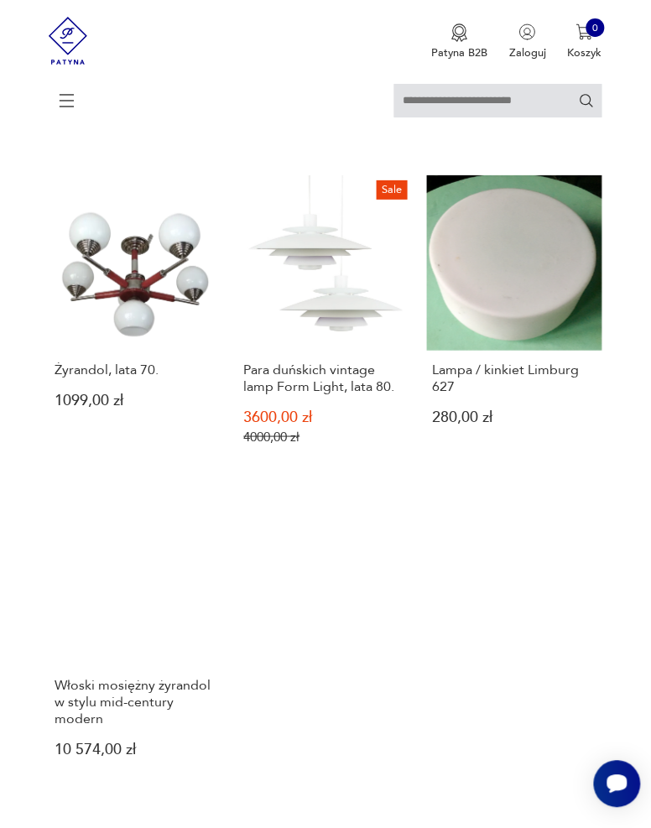
scroll to position [1743, 0]
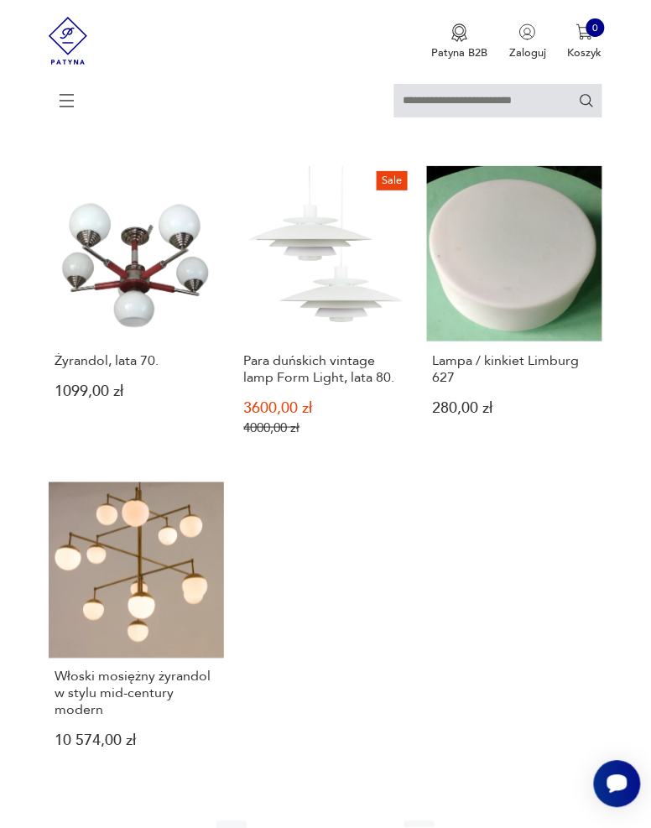
click at [425, 828] on icon "button" at bounding box center [419, 836] width 17 height 17
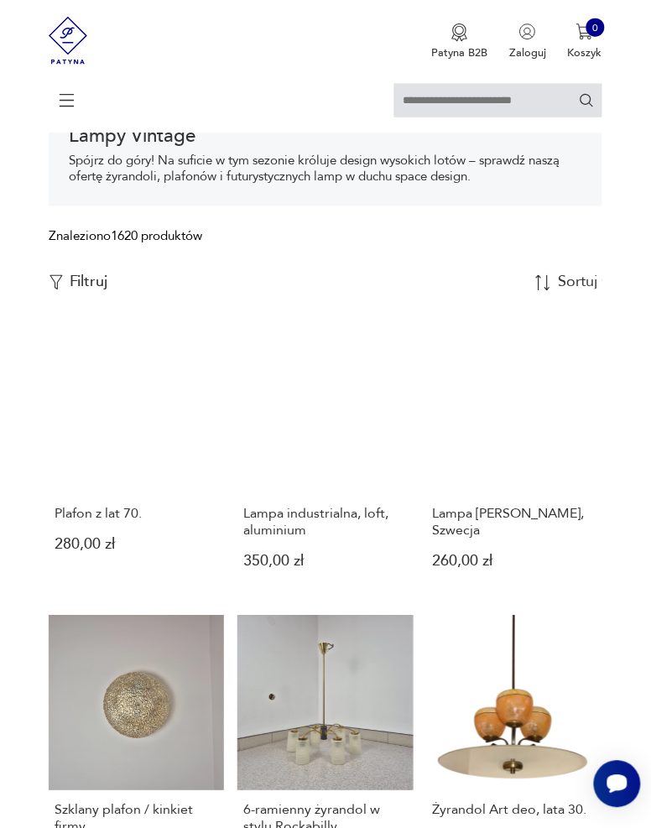
scroll to position [300, 0]
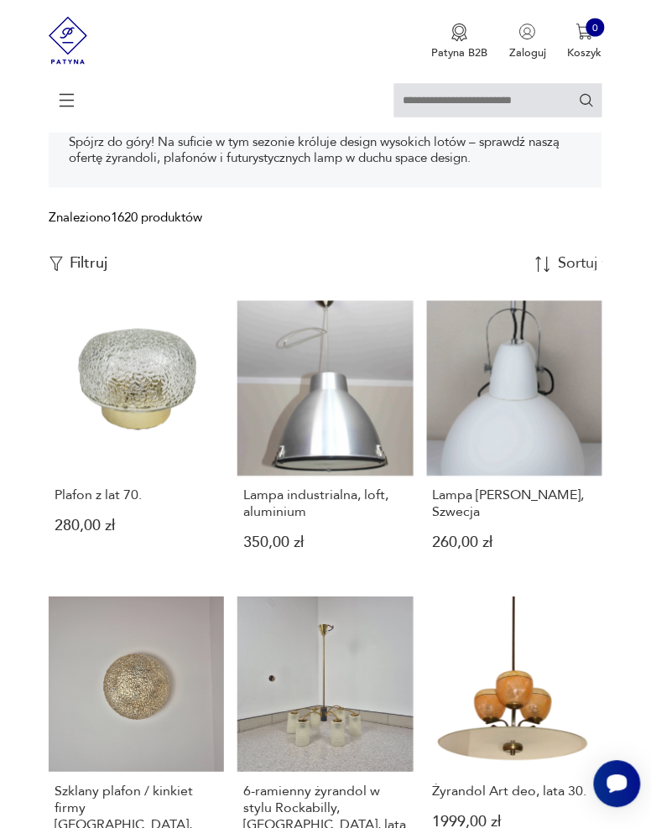
click at [106, 692] on link "Szklany plafon / kinkiet firmy Limburg, Niemcy, lata 60. 1670,00 zł" at bounding box center [136, 761] width 175 height 326
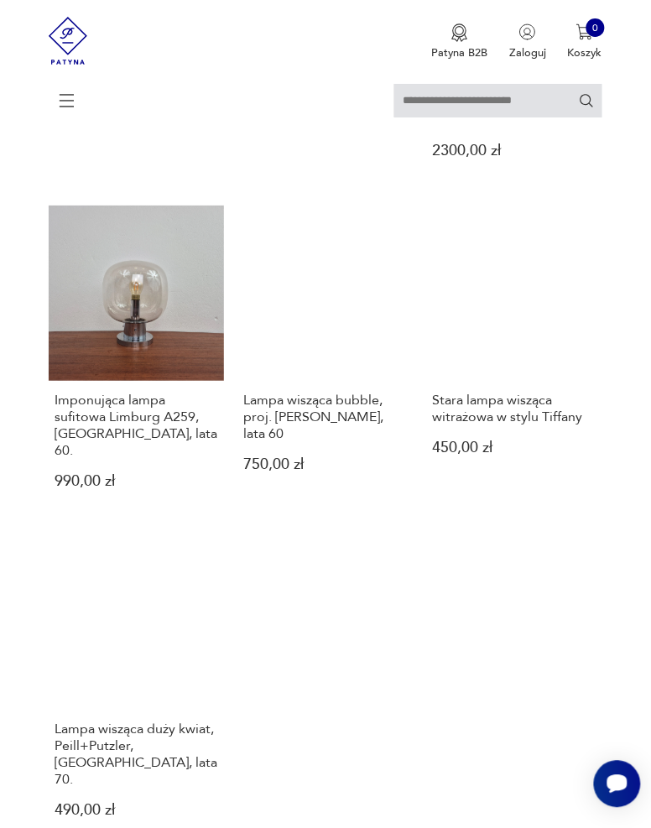
scroll to position [1737, 0]
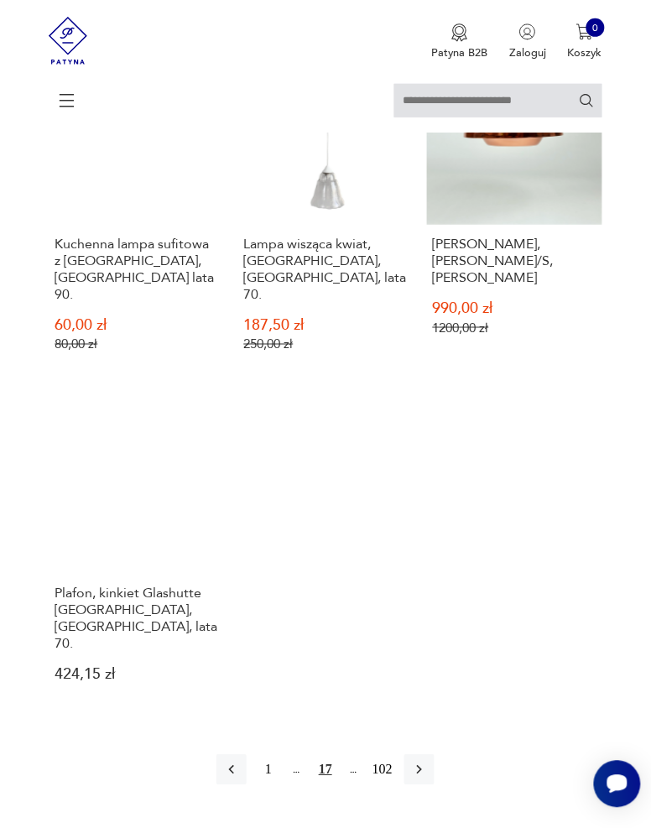
scroll to position [1898, 0]
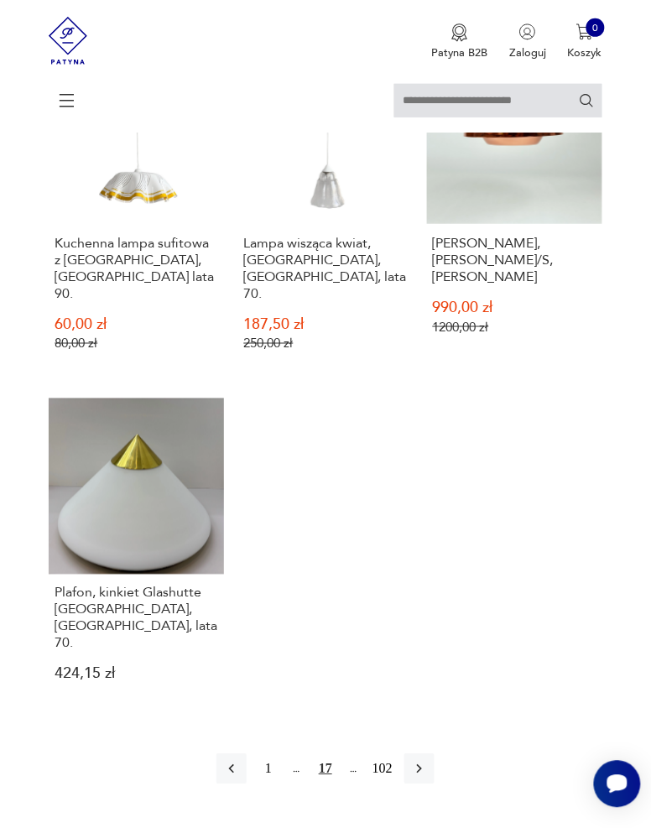
click at [426, 761] on icon "button" at bounding box center [419, 769] width 17 height 17
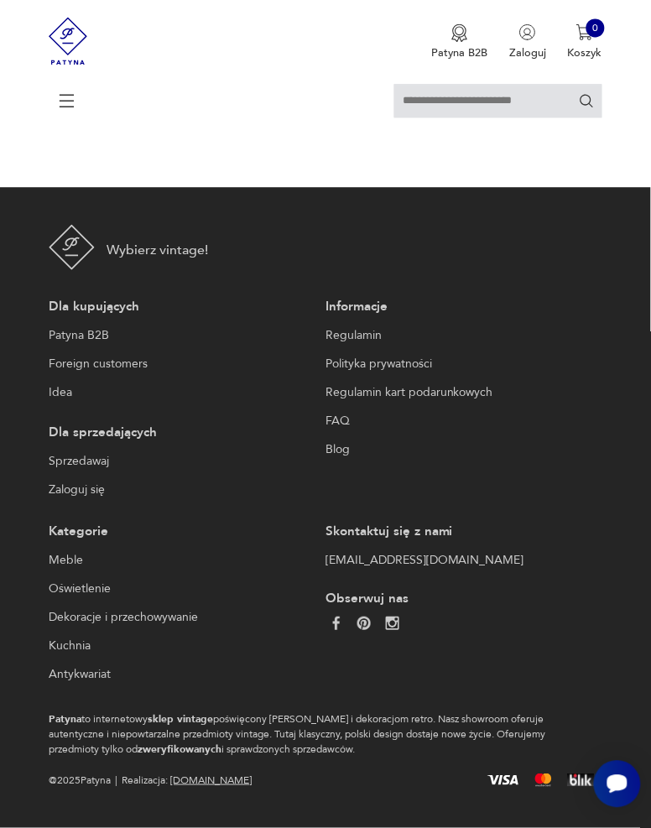
scroll to position [259, 0]
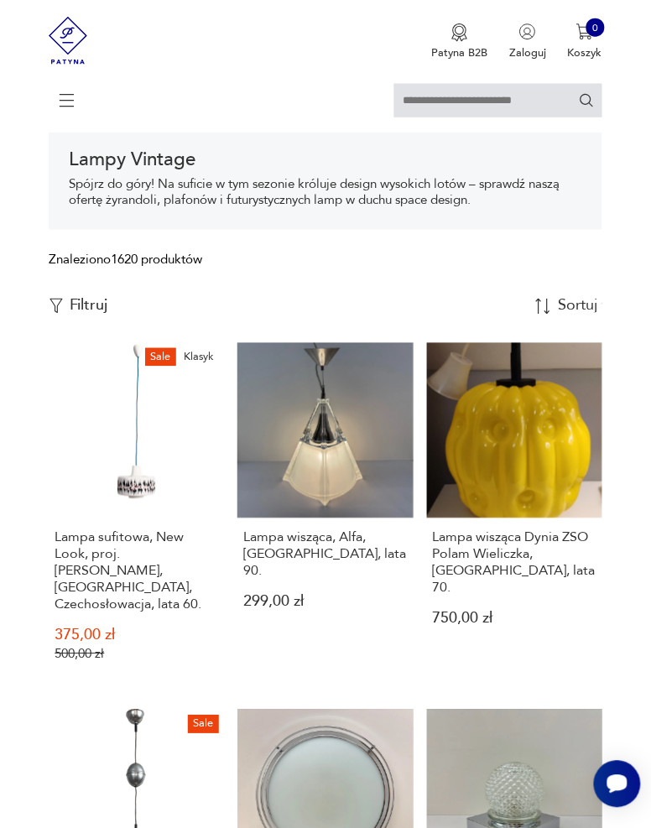
click at [569, 478] on link "Lampa wisząca Dynia ZSO Polam Wieliczka, Polska, lata 70. 750,00 zł" at bounding box center [514, 516] width 175 height 346
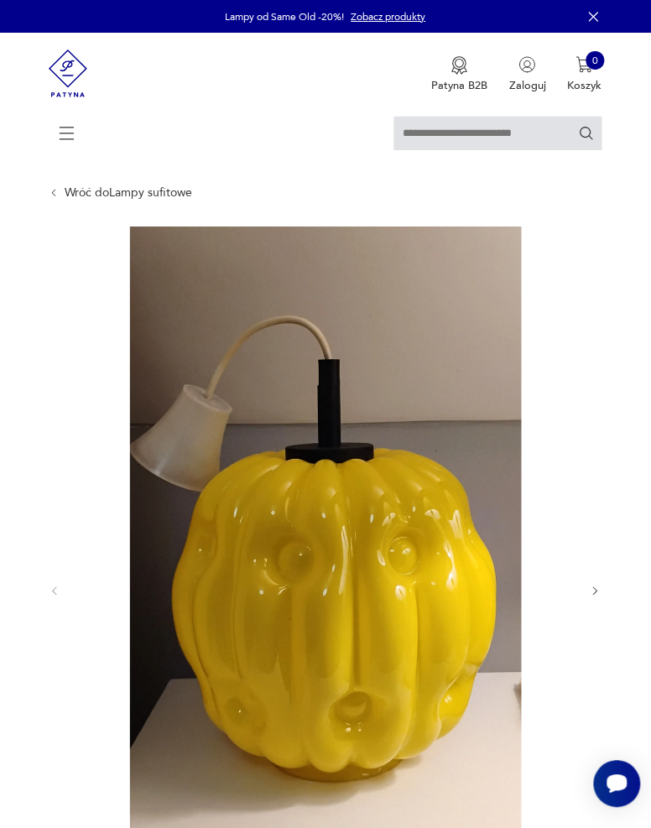
click at [598, 594] on icon "button" at bounding box center [596, 592] width 13 height 13
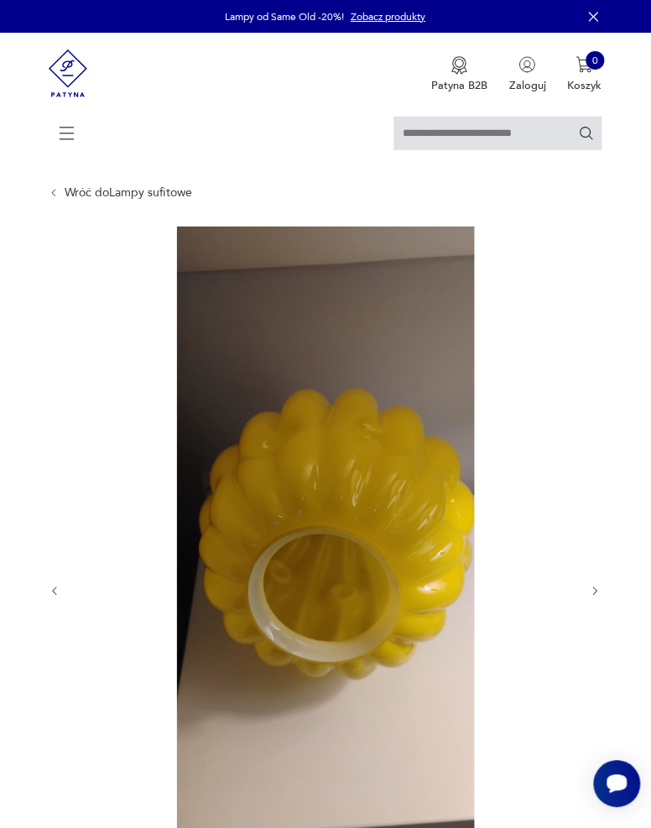
click at [601, 596] on icon "button" at bounding box center [596, 592] width 13 height 13
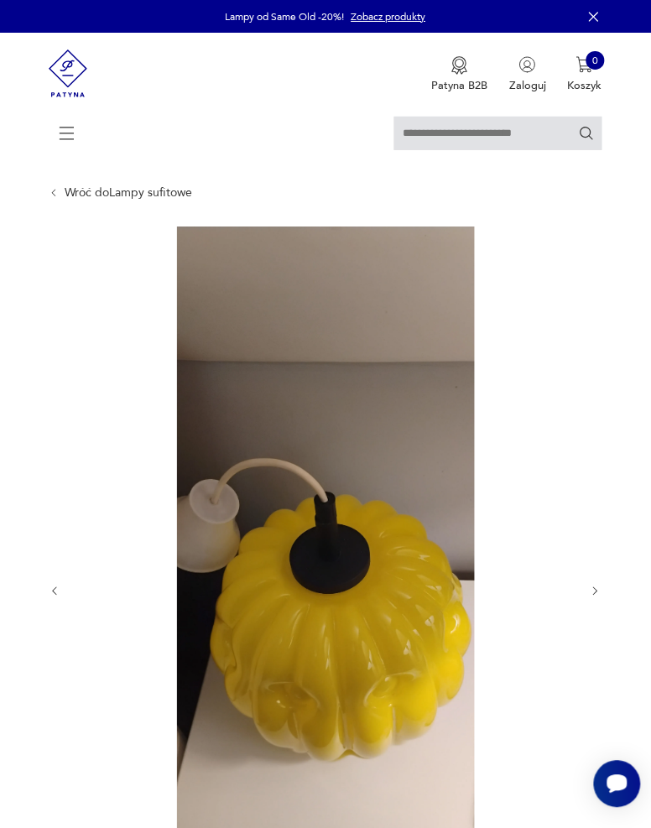
click at [596, 594] on icon "button" at bounding box center [596, 592] width 13 height 13
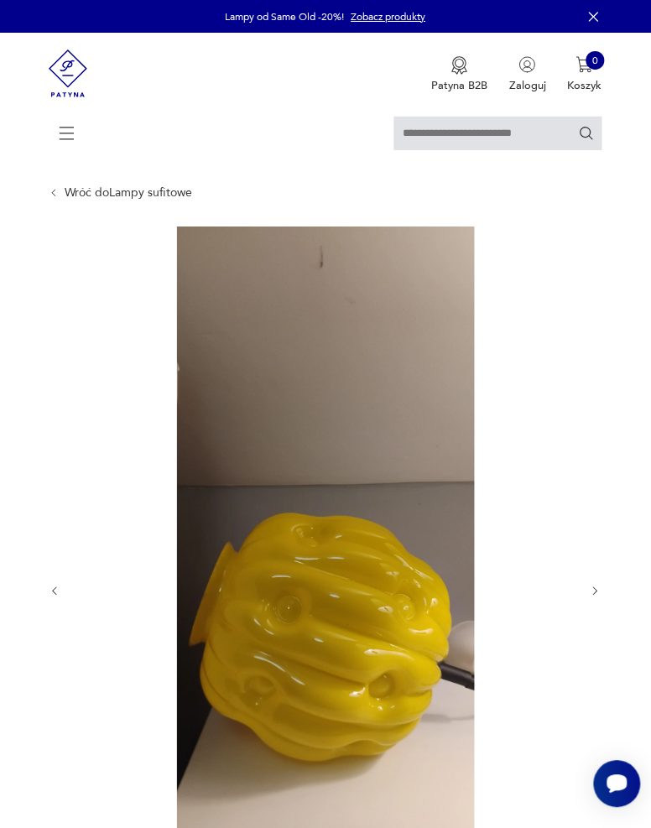
click at [595, 593] on icon "button" at bounding box center [596, 592] width 13 height 13
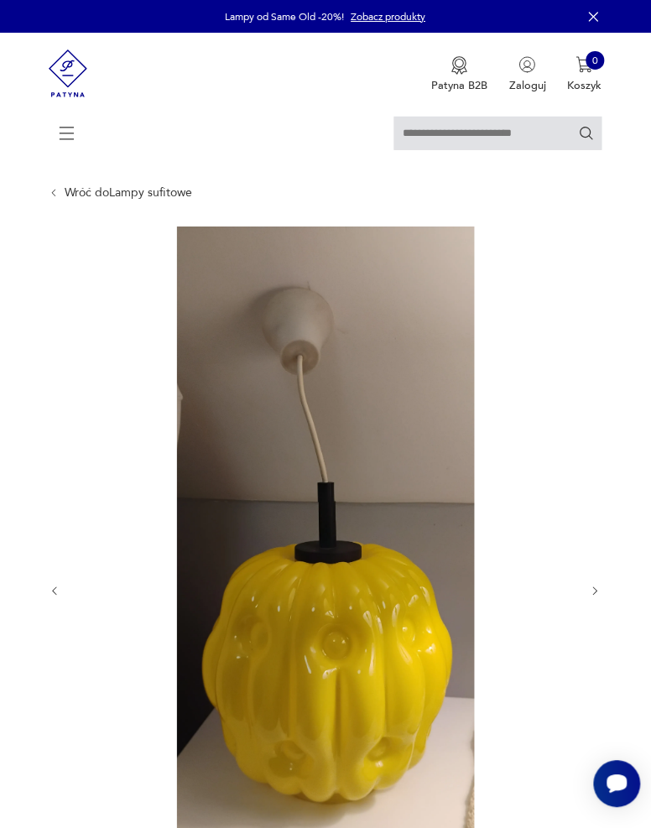
click at [598, 596] on icon "button" at bounding box center [596, 592] width 13 height 13
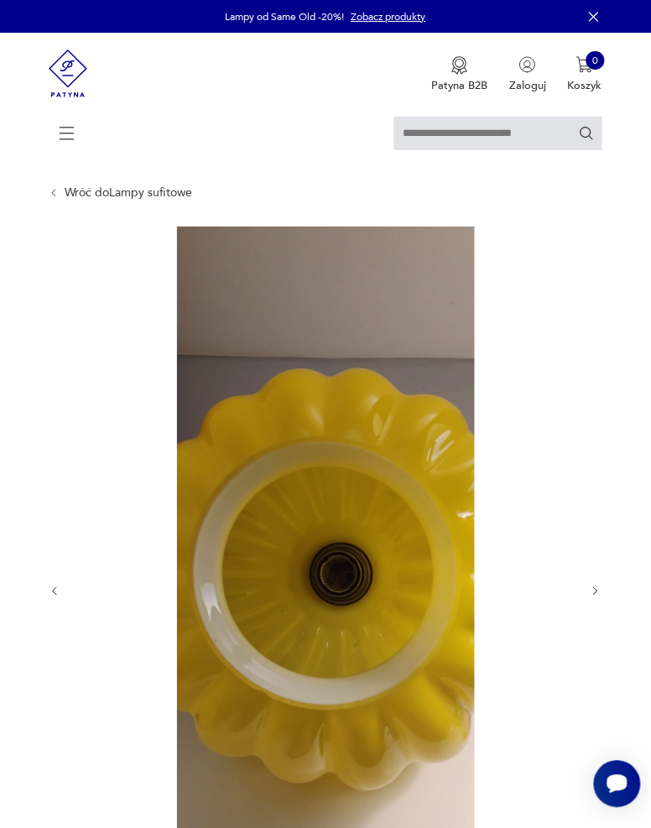
click at [598, 590] on icon "button" at bounding box center [596, 592] width 13 height 13
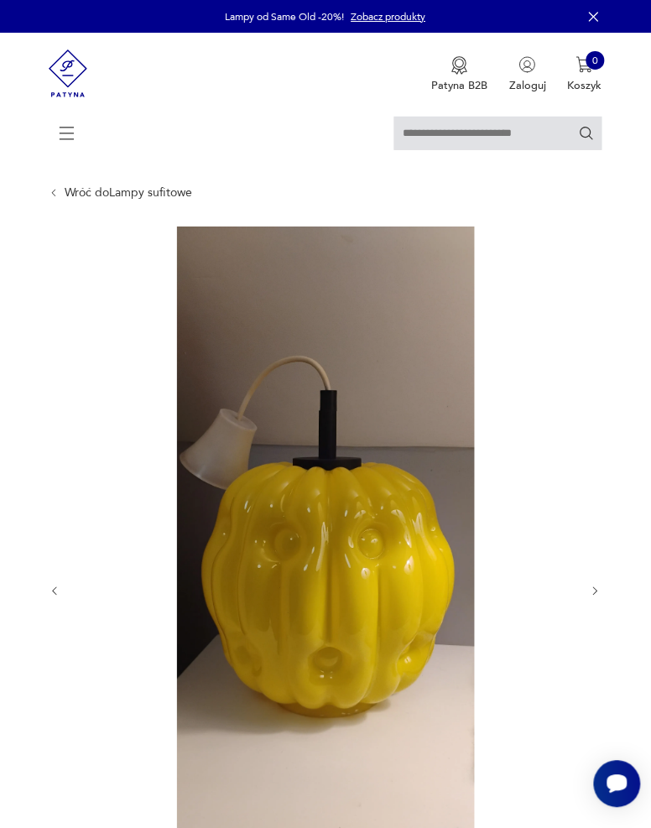
click at [595, 590] on icon "button" at bounding box center [596, 592] width 13 height 13
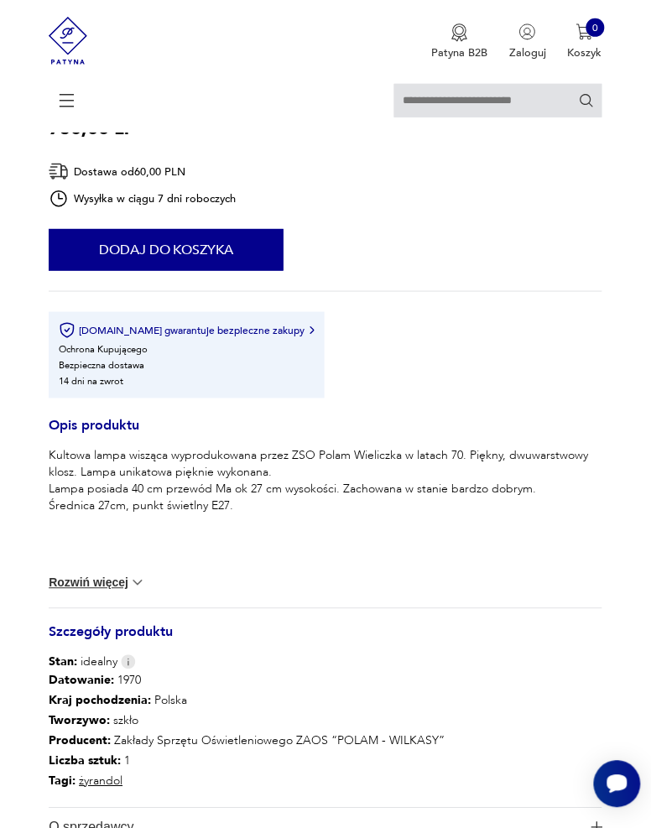
scroll to position [1001, 0]
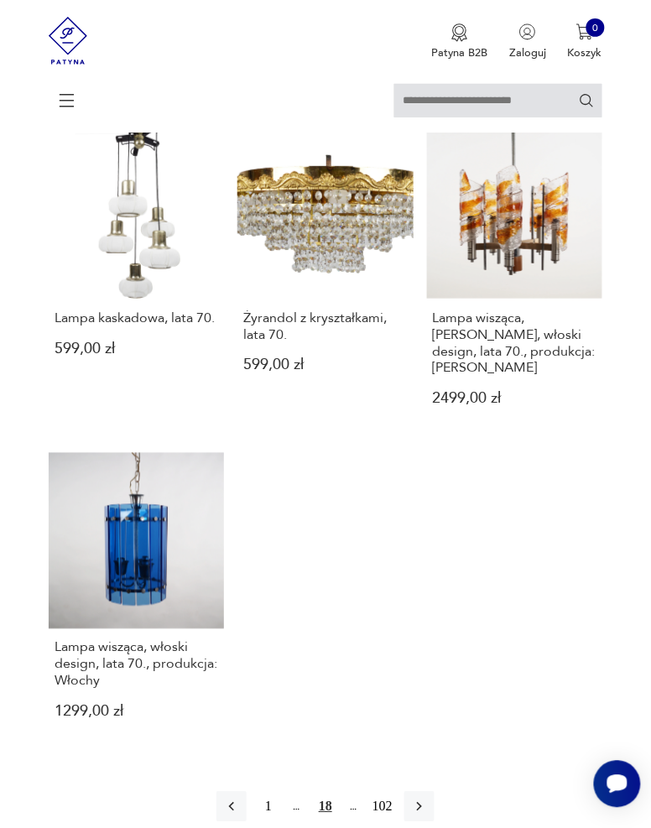
scroll to position [1874, 0]
click at [431, 791] on button "button" at bounding box center [420, 806] width 30 height 30
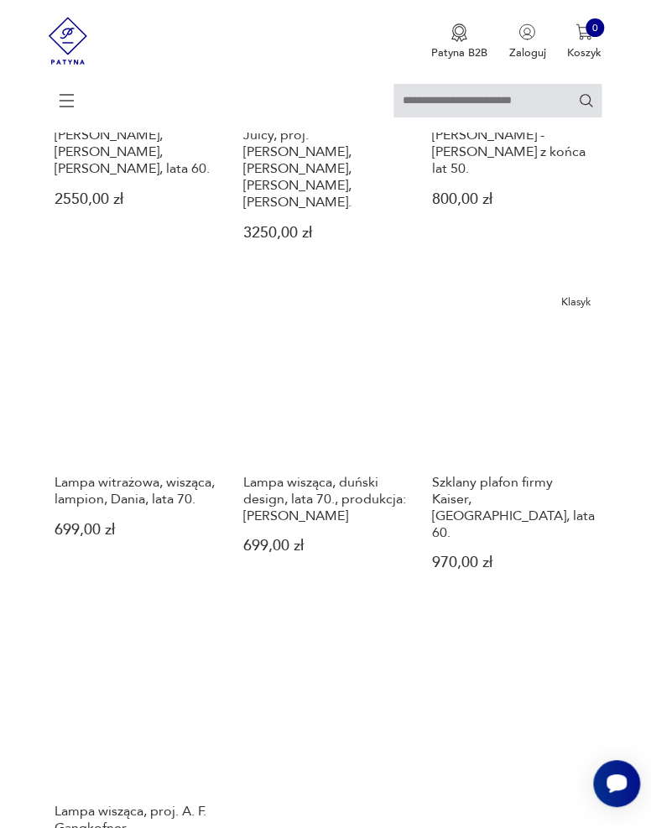
scroll to position [1710, 0]
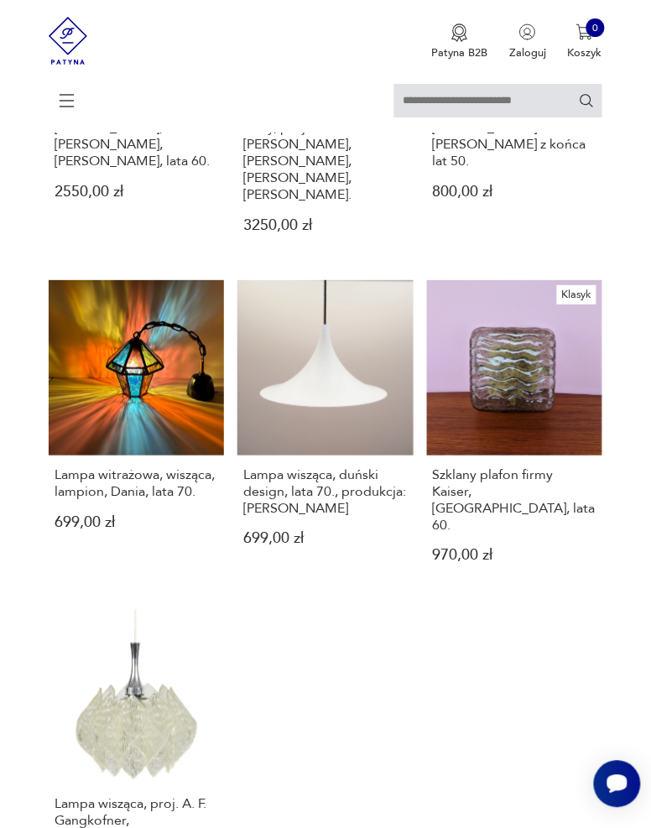
click at [577, 343] on link "Klasyk Szklany plafon firmy Kaiser, Niemcy, lata 60. 970,00 zł" at bounding box center [514, 434] width 175 height 309
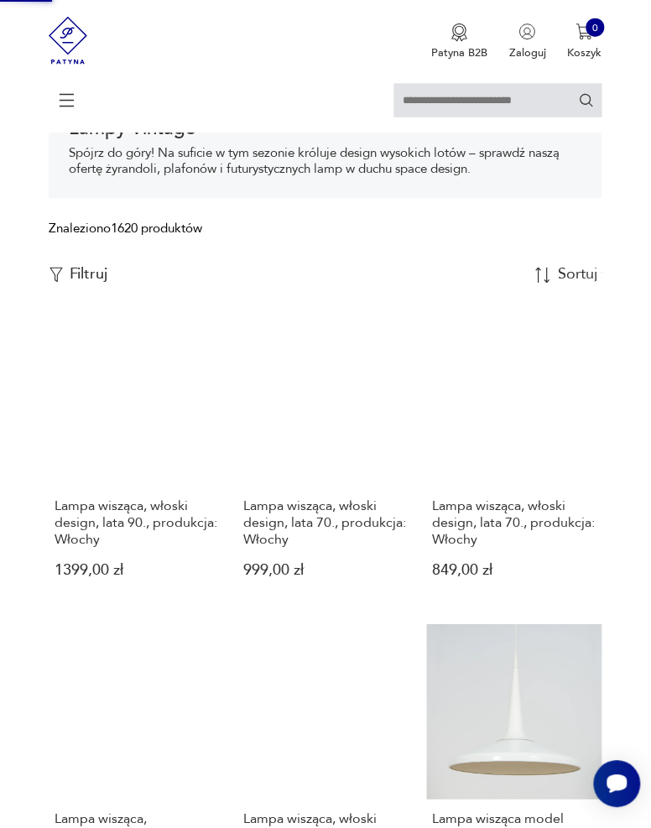
scroll to position [41, 0]
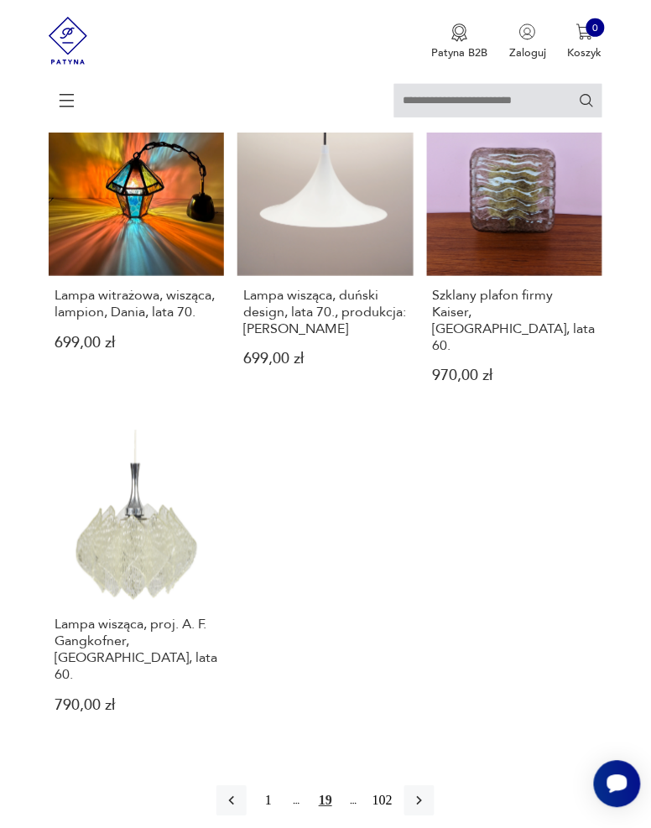
scroll to position [1893, 0]
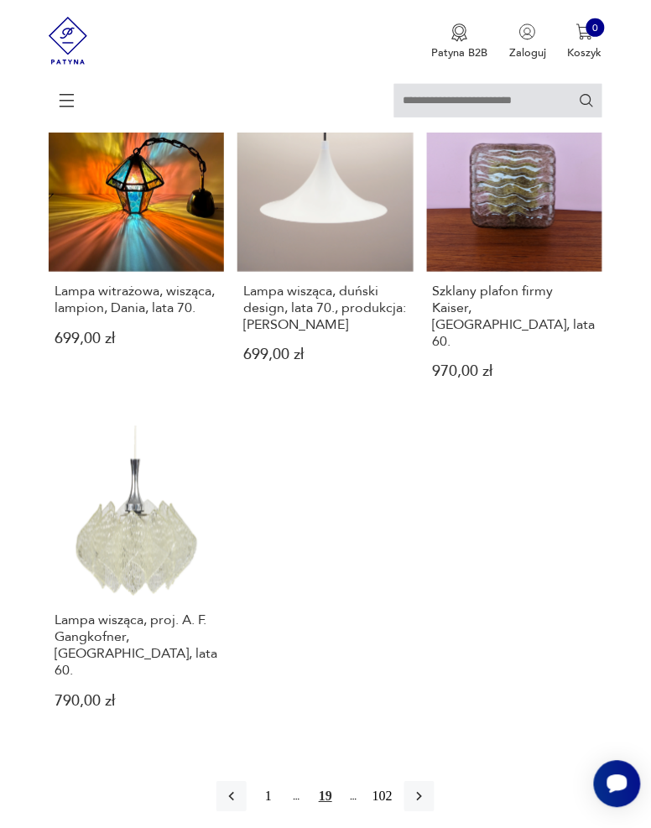
click at [430, 782] on button "button" at bounding box center [420, 797] width 30 height 30
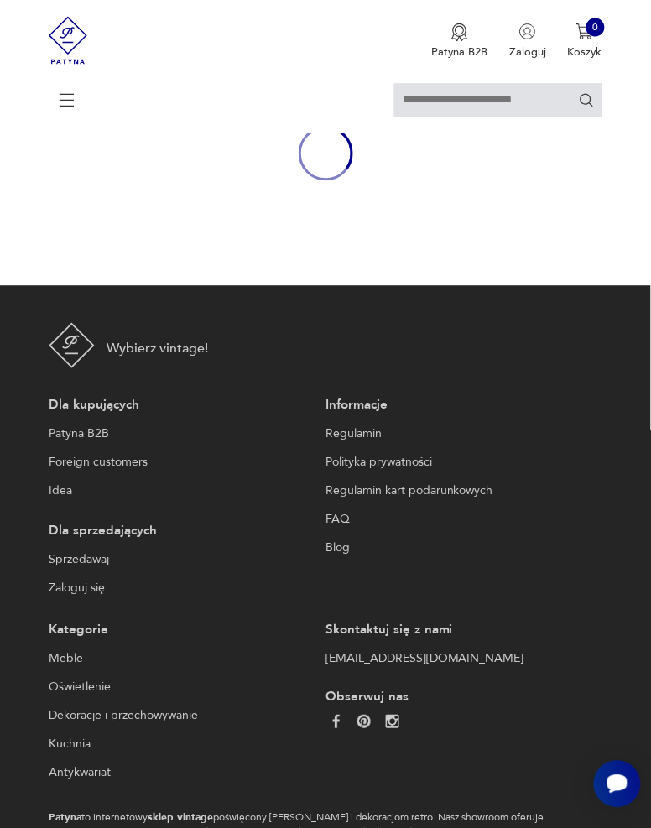
scroll to position [259, 0]
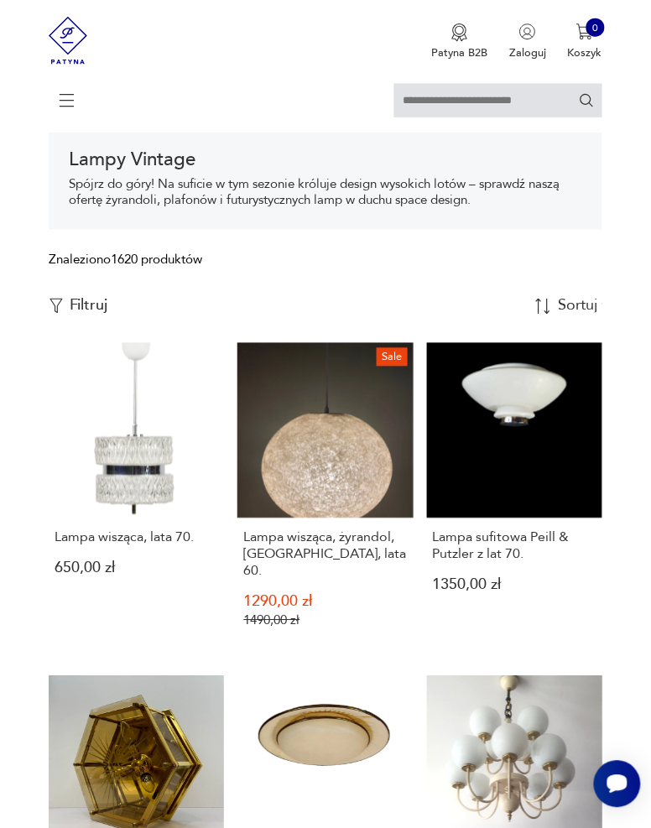
click at [561, 466] on link "Lampa sufitowa Peill & Putzler z lat 70. 1350,00 zł" at bounding box center [514, 499] width 175 height 312
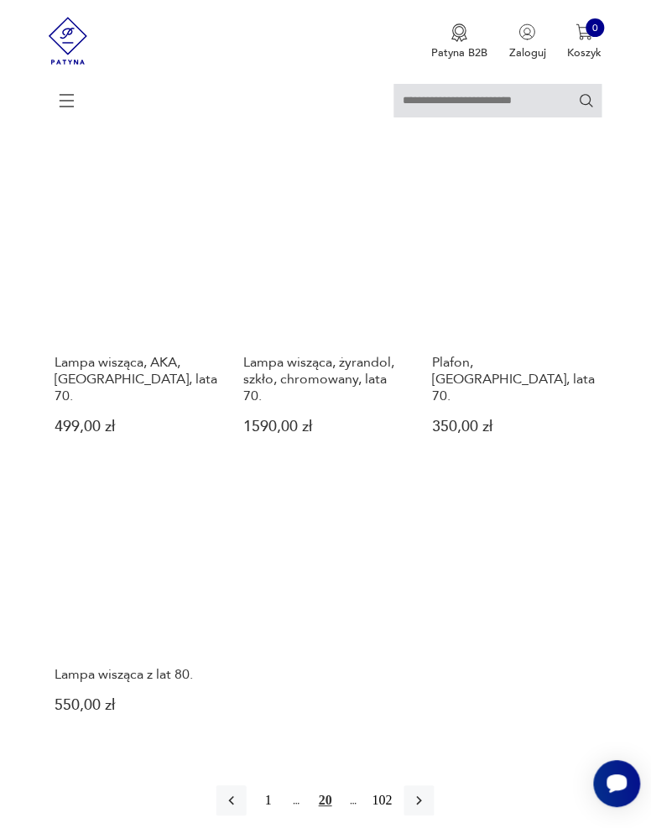
scroll to position [1725, 0]
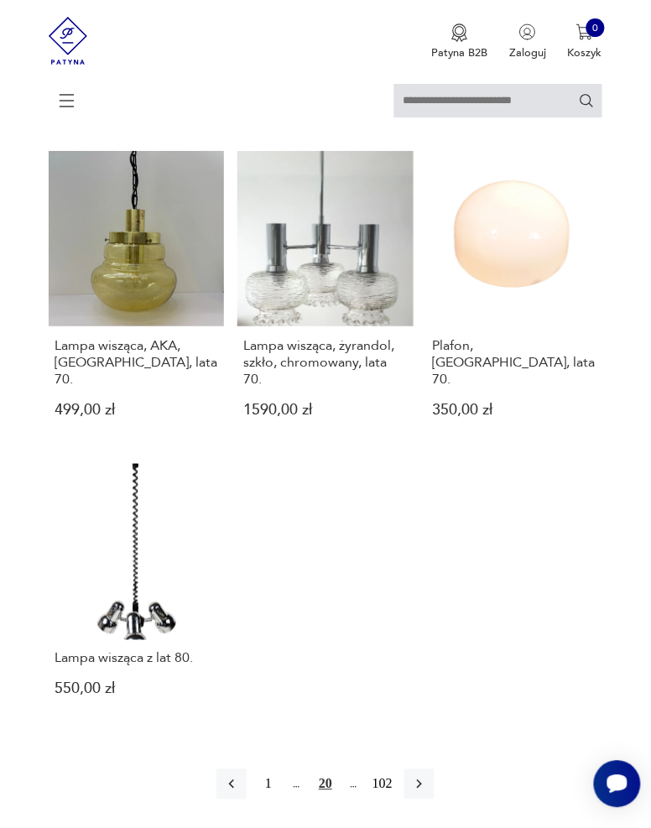
click at [427, 776] on icon "button" at bounding box center [419, 784] width 17 height 17
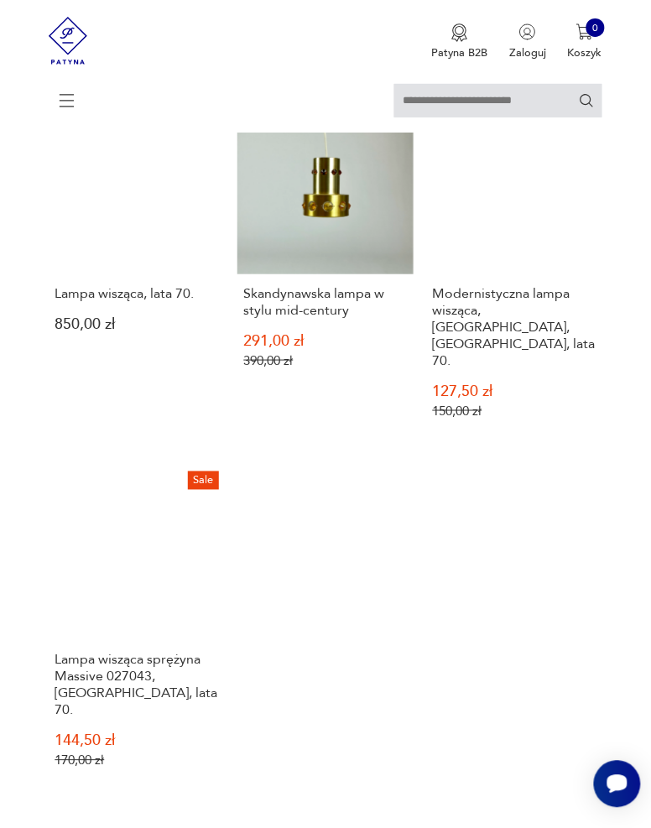
scroll to position [1816, 0]
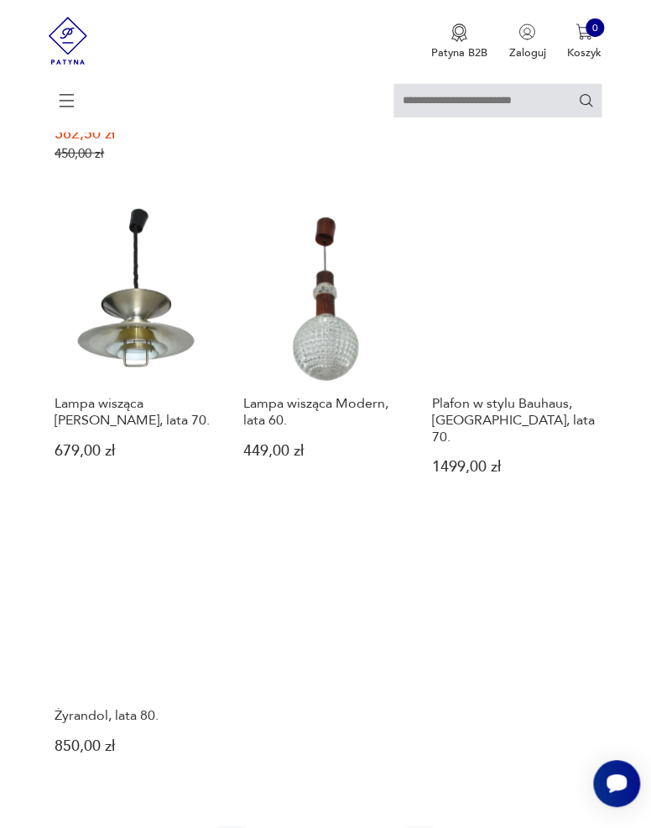
scroll to position [1771, 0]
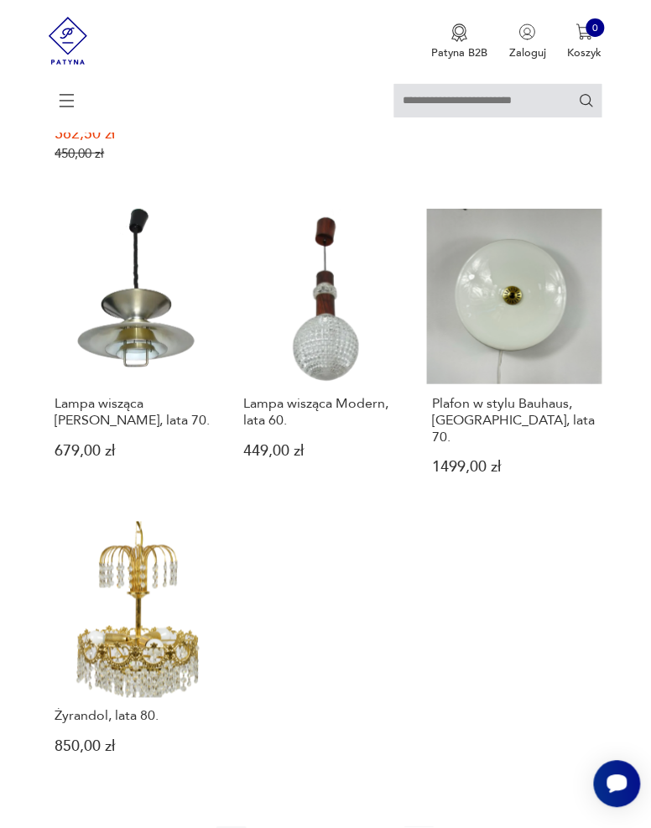
click at [425, 828] on icon "button" at bounding box center [419, 842] width 17 height 17
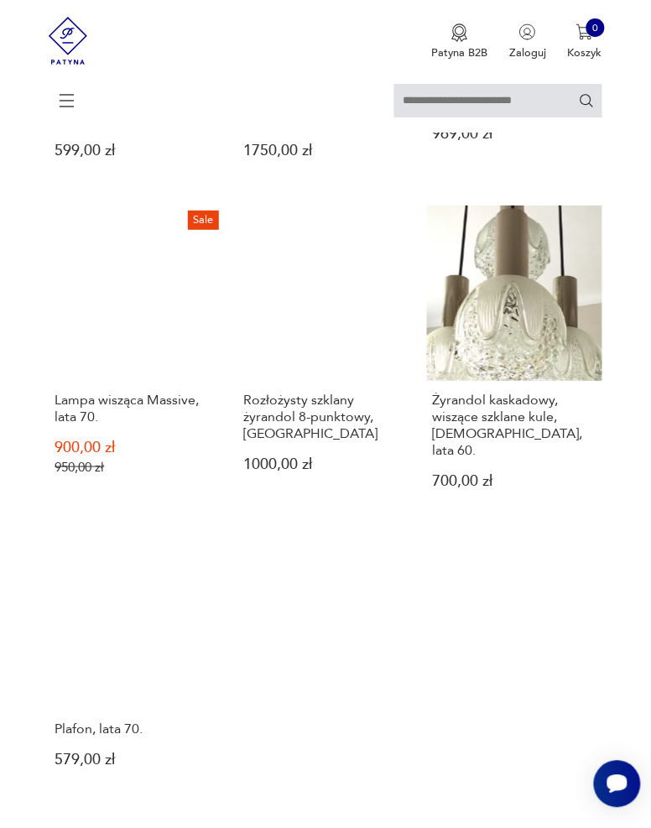
scroll to position [1741, 0]
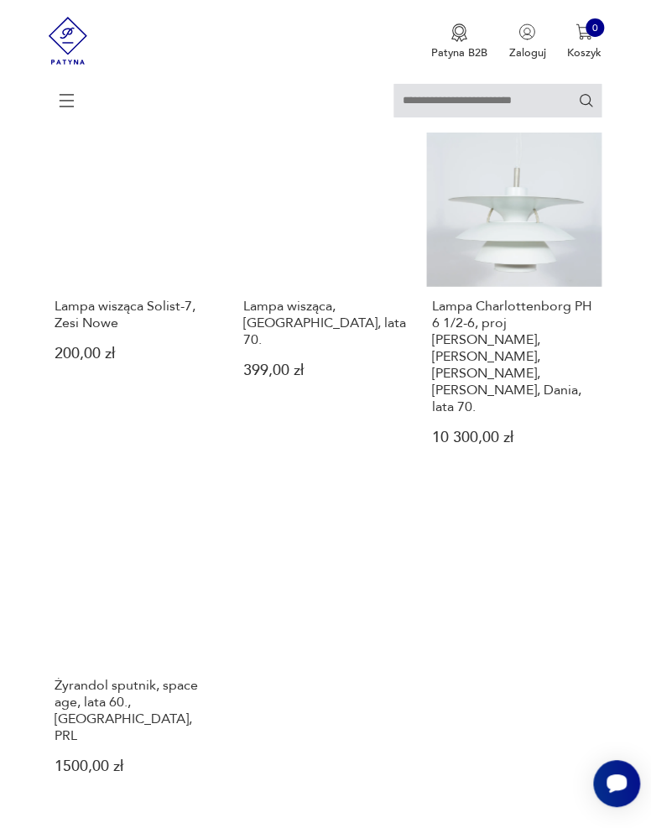
scroll to position [1761, 0]
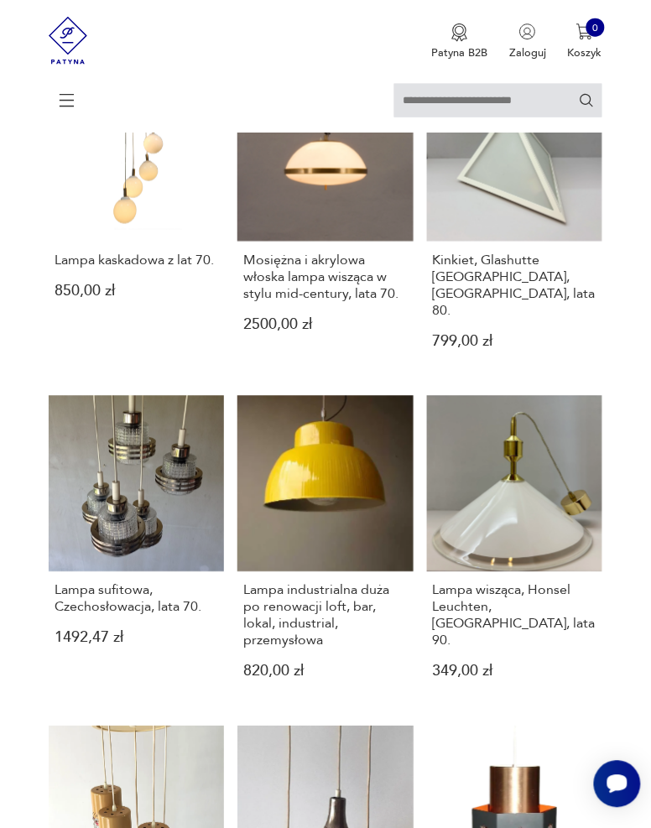
scroll to position [1194, 0]
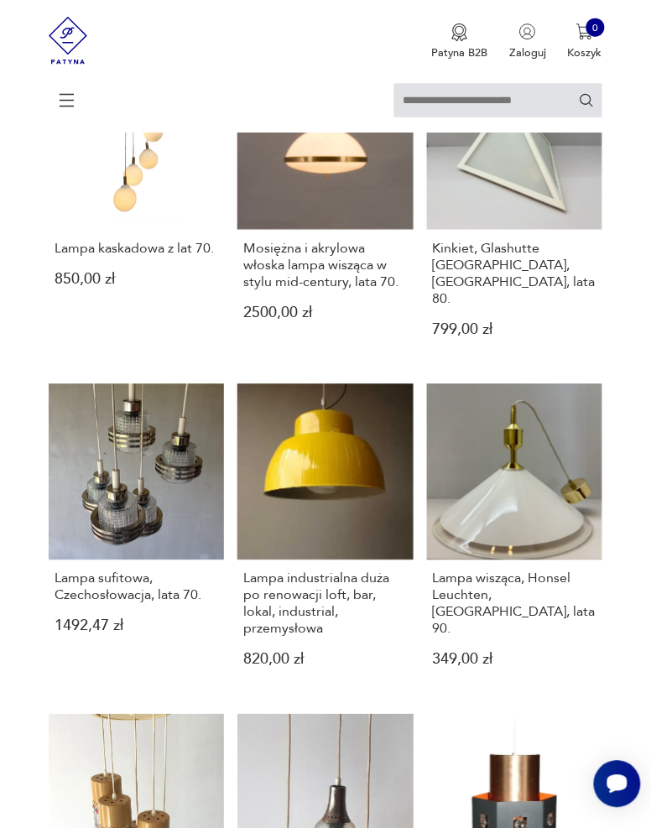
click at [367, 483] on link "Lampa industrialna duża po renowacji loft, bar, lokal, industrial, przemysłowa …" at bounding box center [325, 538] width 175 height 309
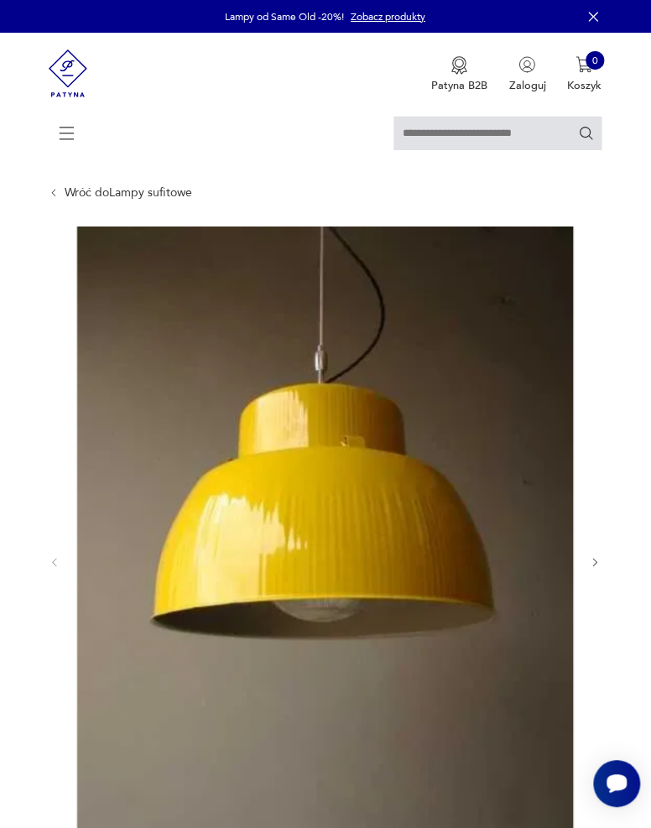
click at [597, 563] on icon "button" at bounding box center [596, 563] width 13 height 13
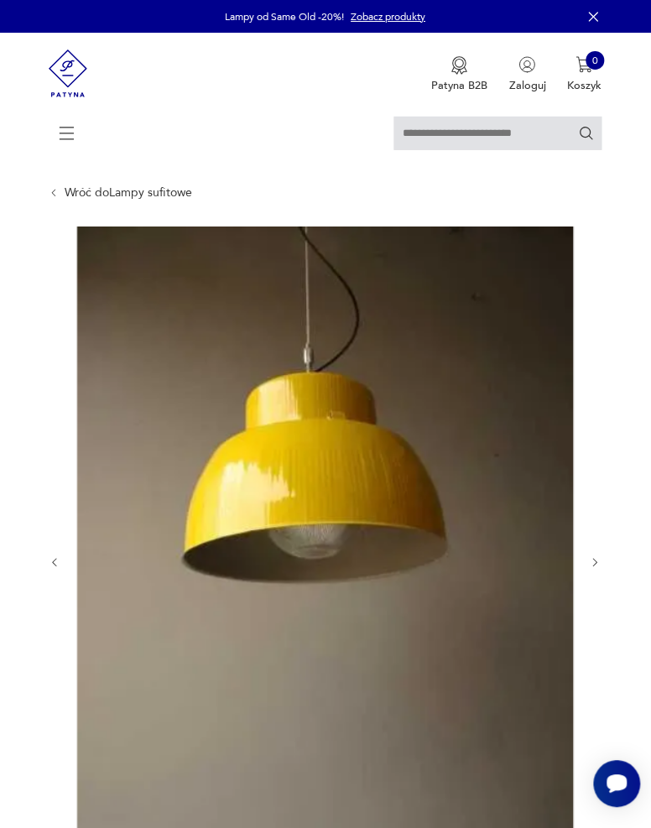
click at [597, 562] on icon "button" at bounding box center [596, 563] width 13 height 13
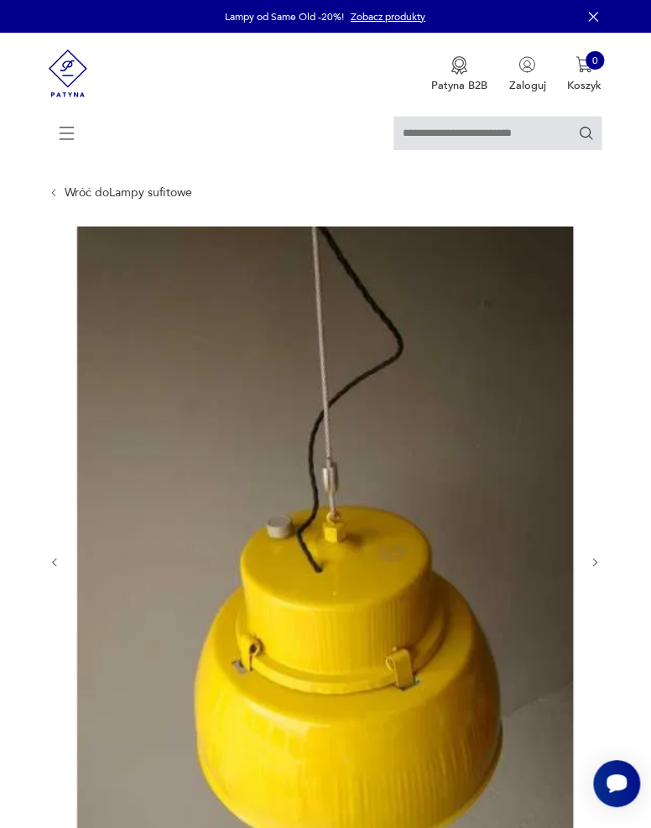
click at [597, 563] on icon "button" at bounding box center [596, 563] width 13 height 13
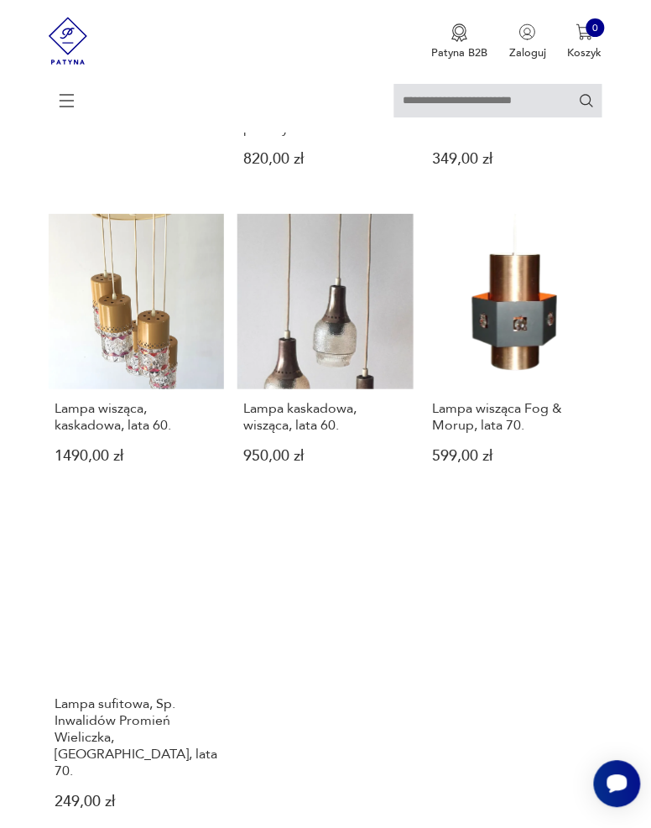
scroll to position [1707, 0]
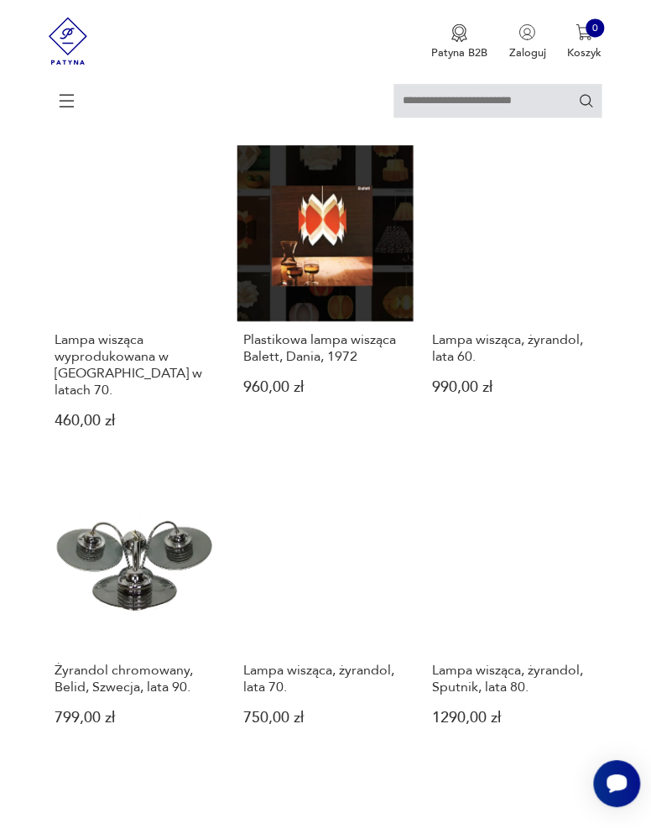
scroll to position [1418, 0]
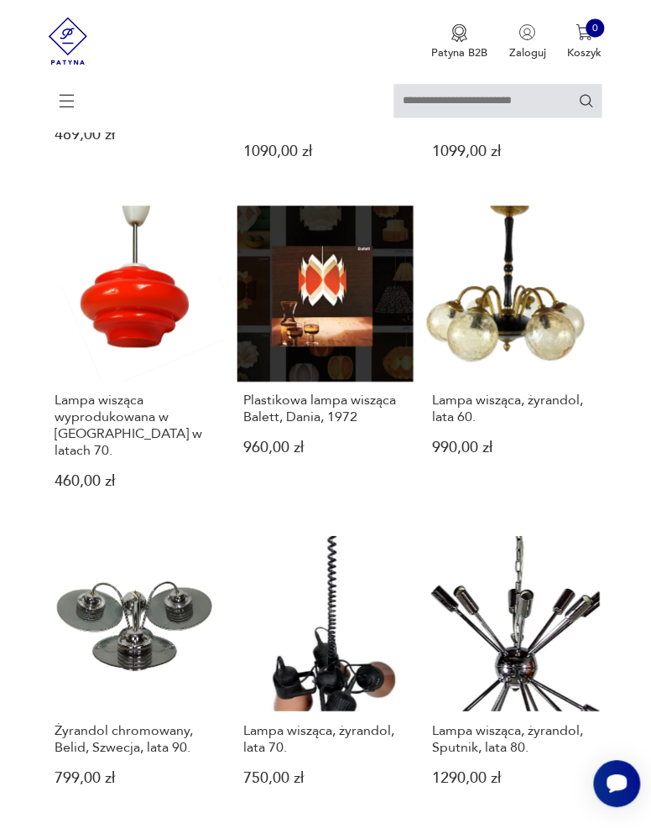
click at [103, 288] on link "Lampa wisząca wyprodukowana w Polsce w latach 70. 460,00 zł" at bounding box center [136, 360] width 175 height 309
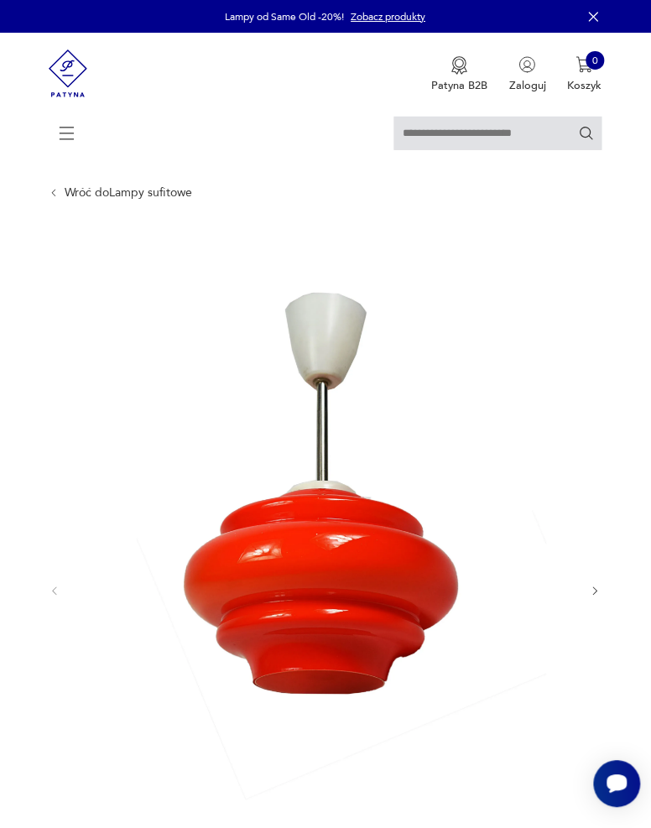
click at [597, 592] on icon "button" at bounding box center [596, 592] width 13 height 13
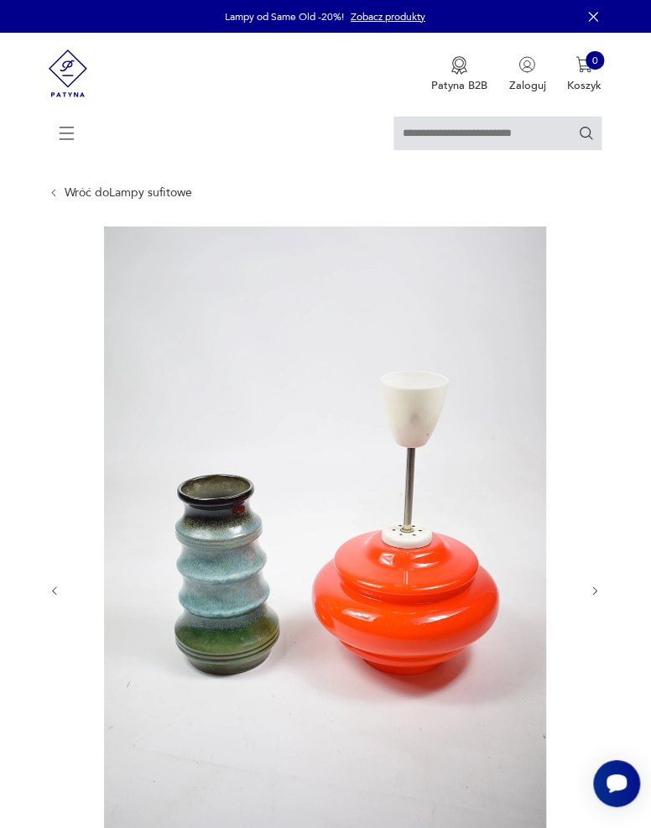
click at [597, 592] on icon "button" at bounding box center [596, 592] width 13 height 13
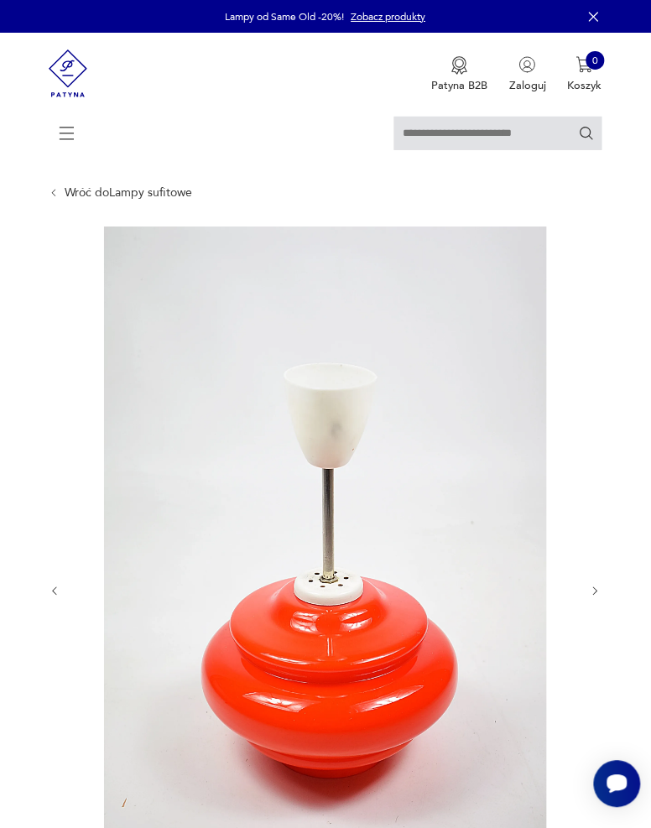
click at [597, 592] on icon "button" at bounding box center [596, 592] width 13 height 13
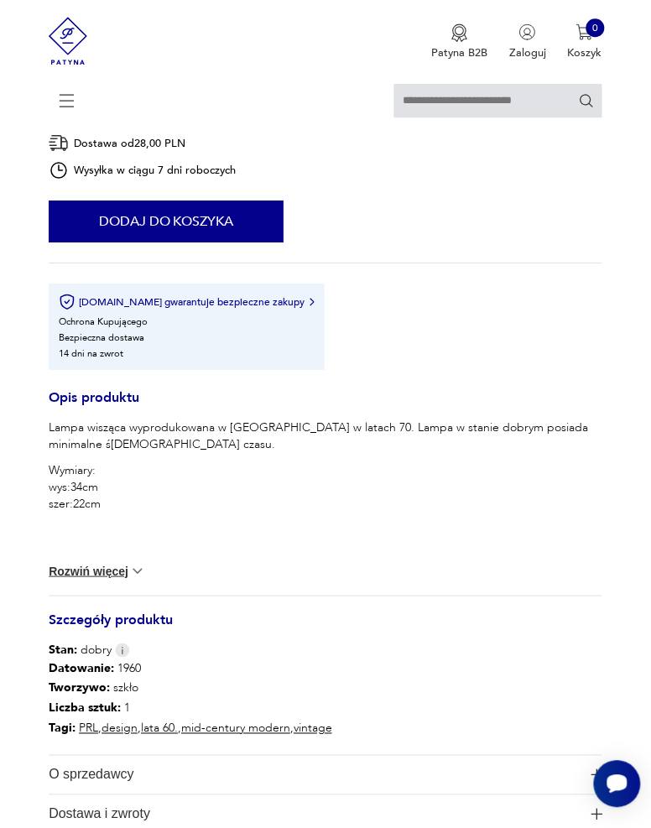
scroll to position [653, 0]
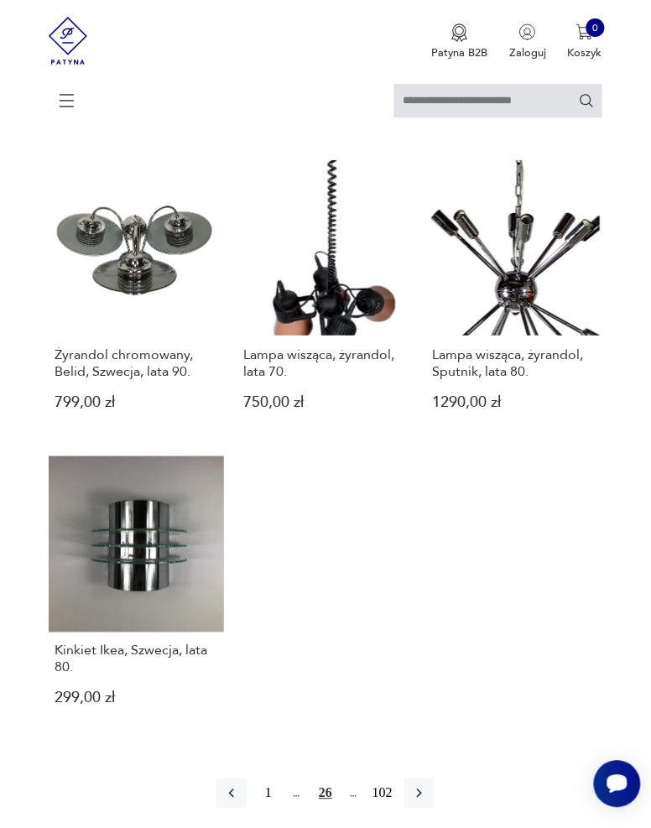
scroll to position [1736, 0]
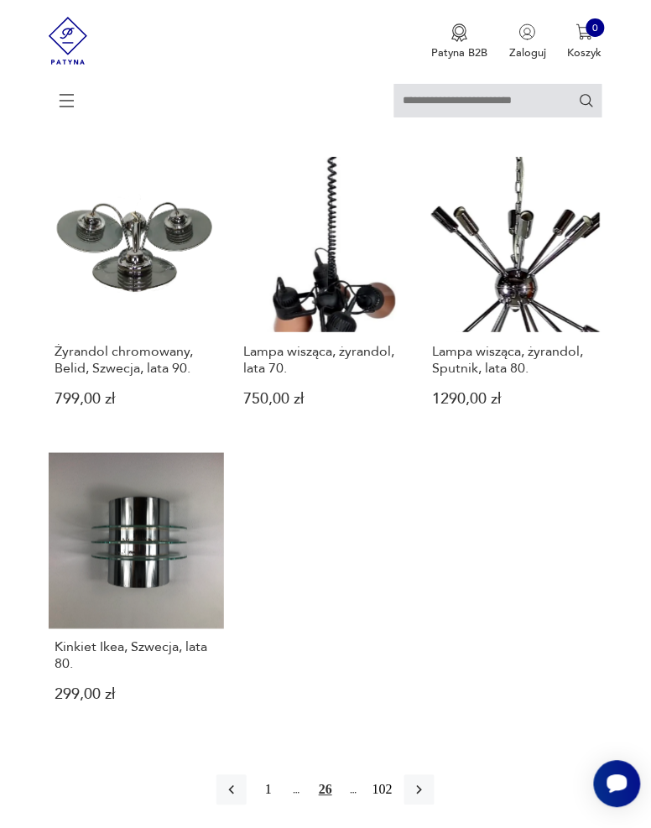
click at [425, 782] on icon "button" at bounding box center [419, 790] width 17 height 17
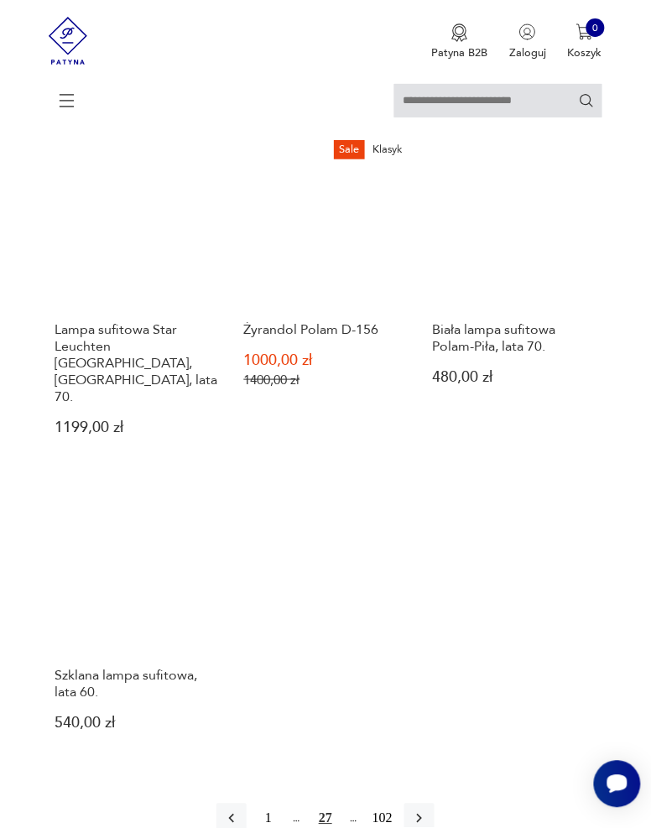
scroll to position [1775, 0]
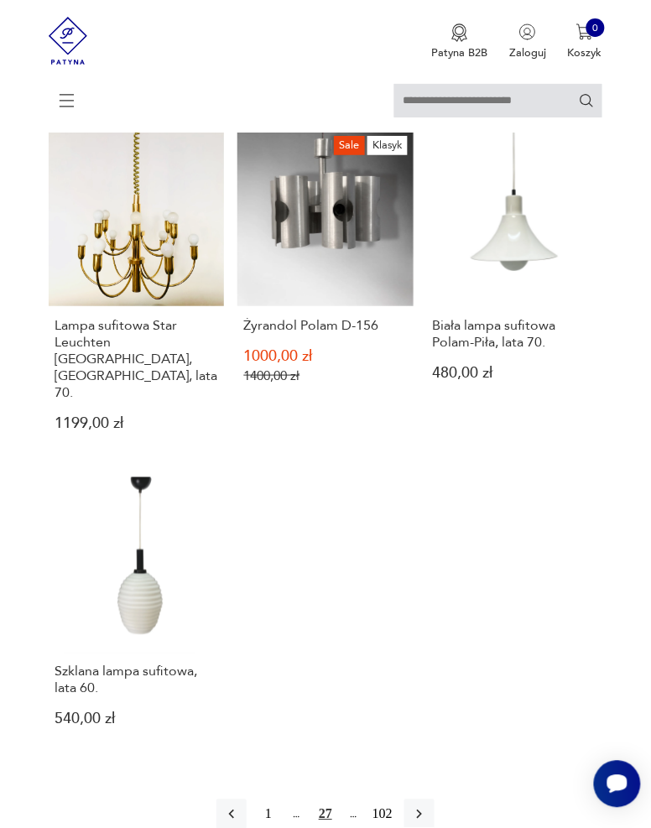
click at [426, 800] on button "button" at bounding box center [420, 815] width 30 height 30
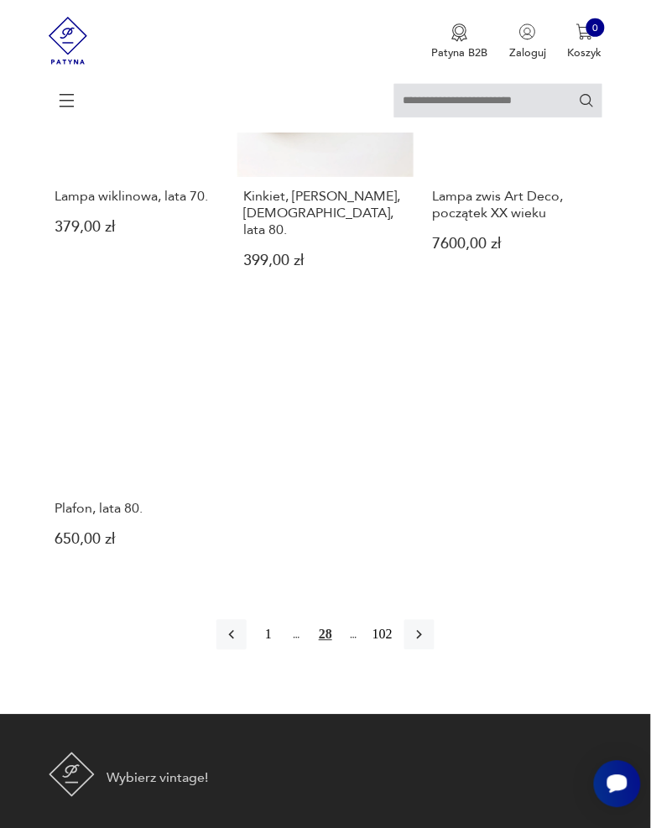
scroll to position [1897, 0]
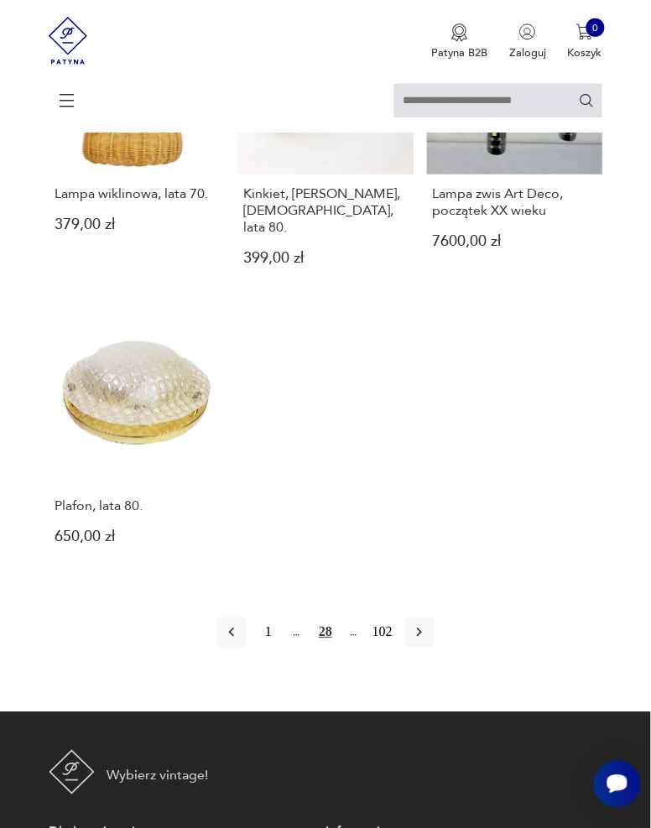
click at [424, 624] on icon "button" at bounding box center [419, 632] width 17 height 17
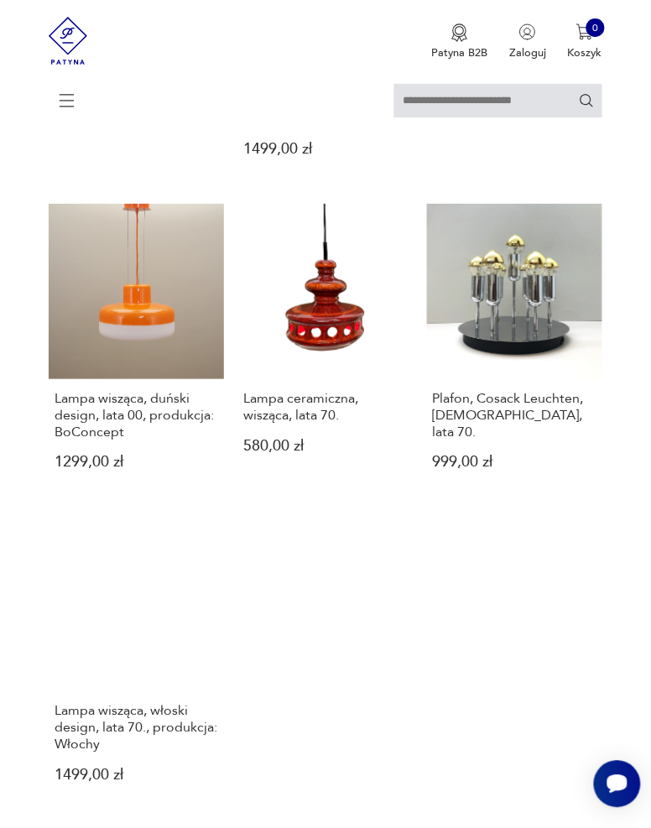
scroll to position [1776, 0]
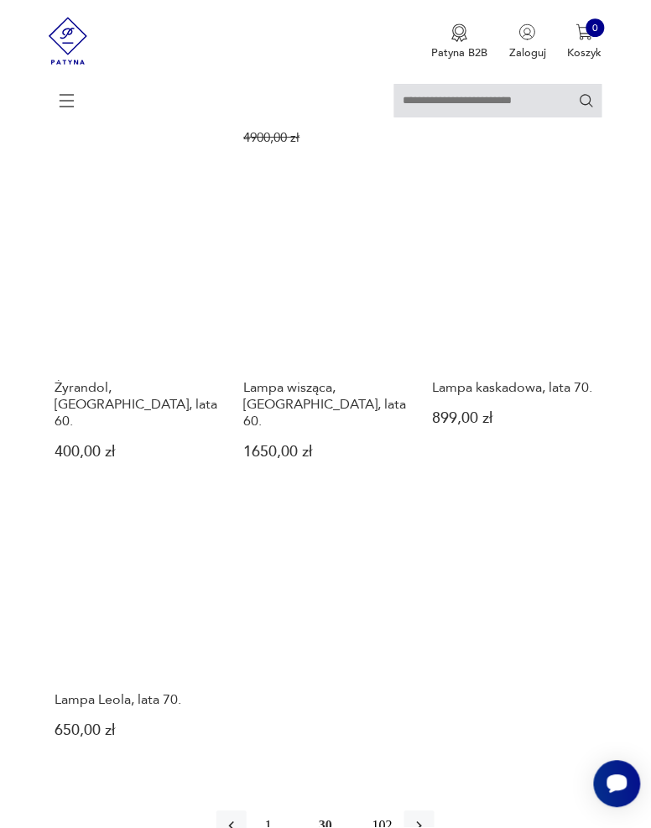
scroll to position [1653, 0]
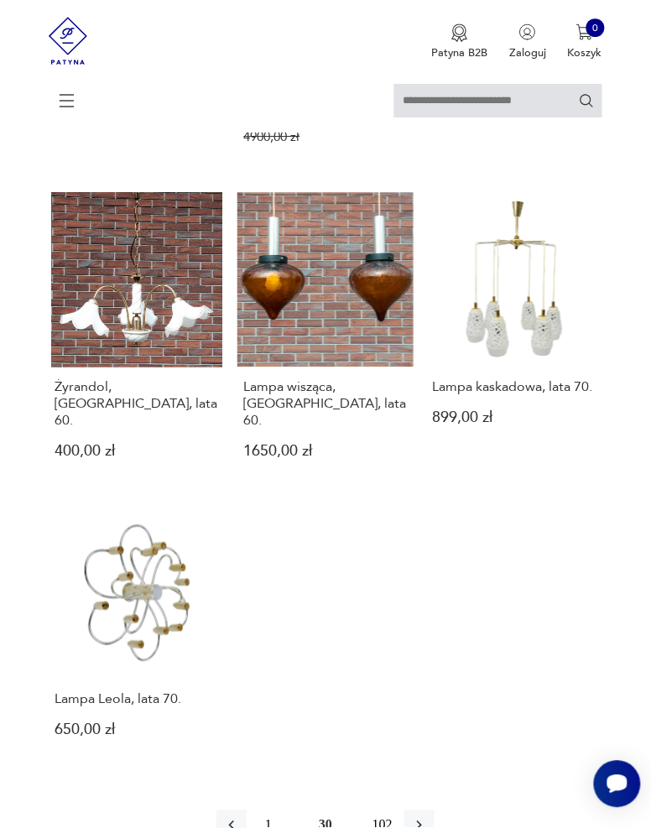
click at [430, 811] on button "button" at bounding box center [420, 826] width 30 height 30
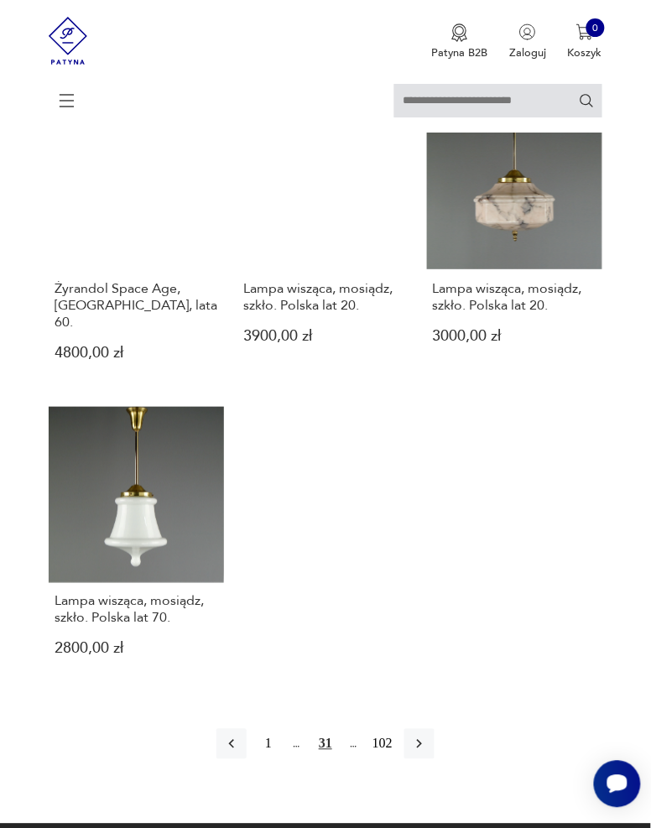
scroll to position [1716, 0]
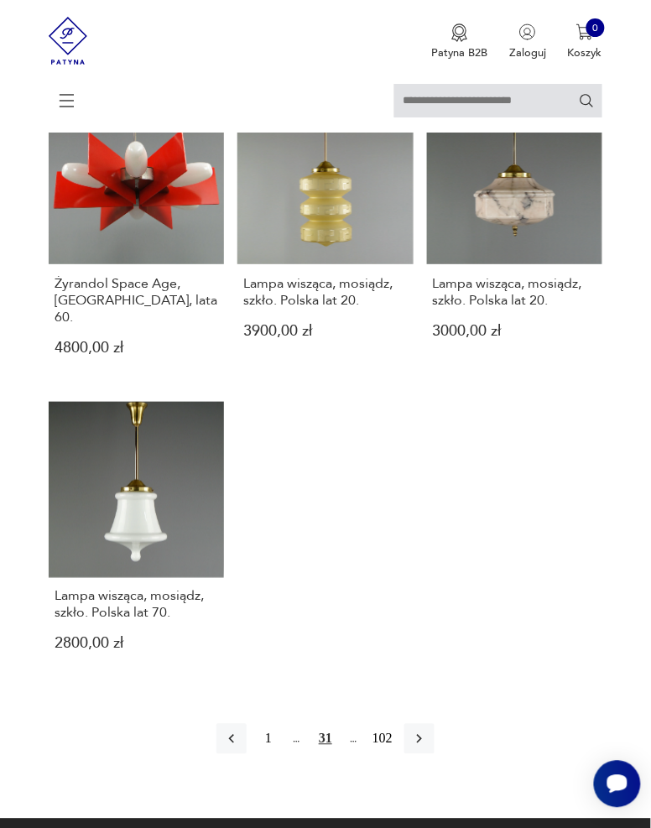
click at [424, 731] on icon "button" at bounding box center [419, 739] width 17 height 17
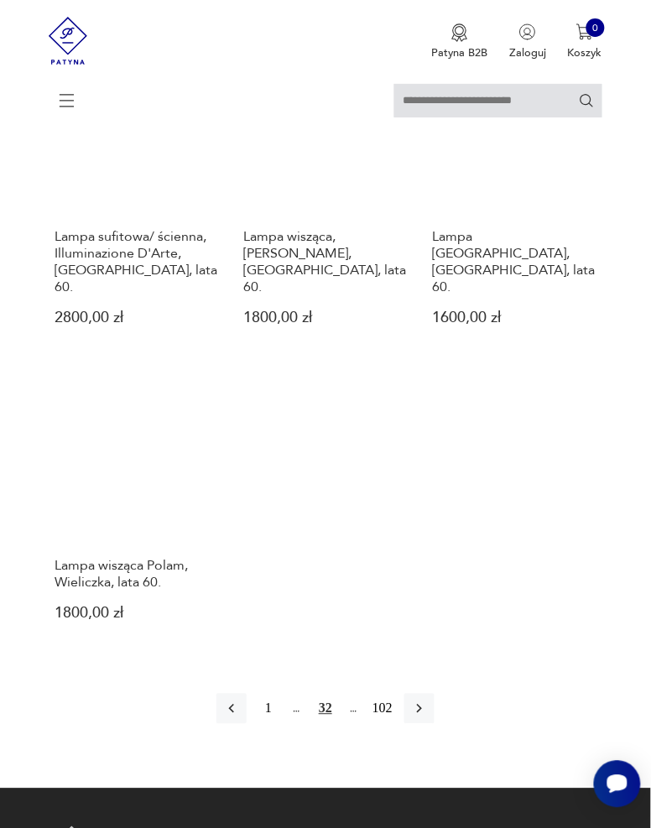
scroll to position [1785, 0]
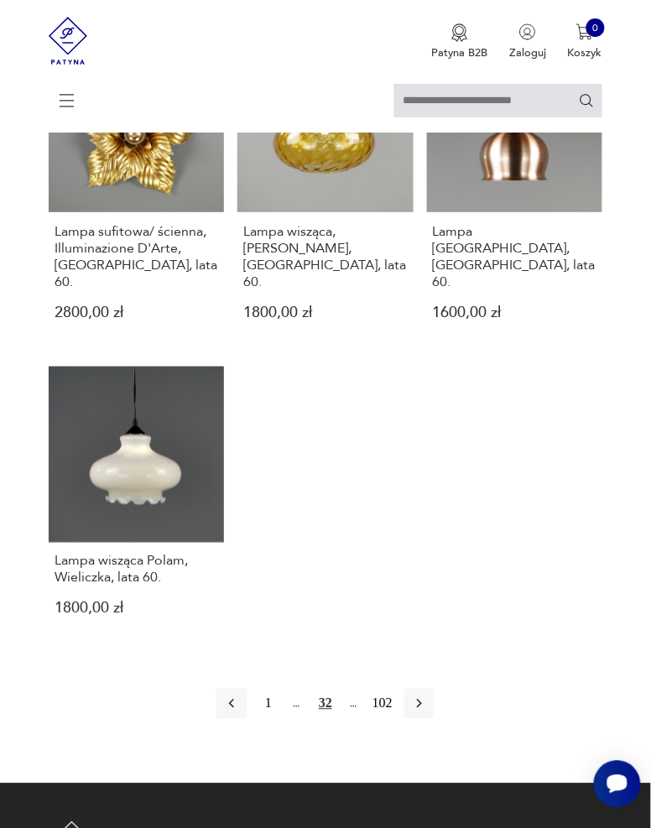
click at [430, 689] on button "button" at bounding box center [420, 704] width 30 height 30
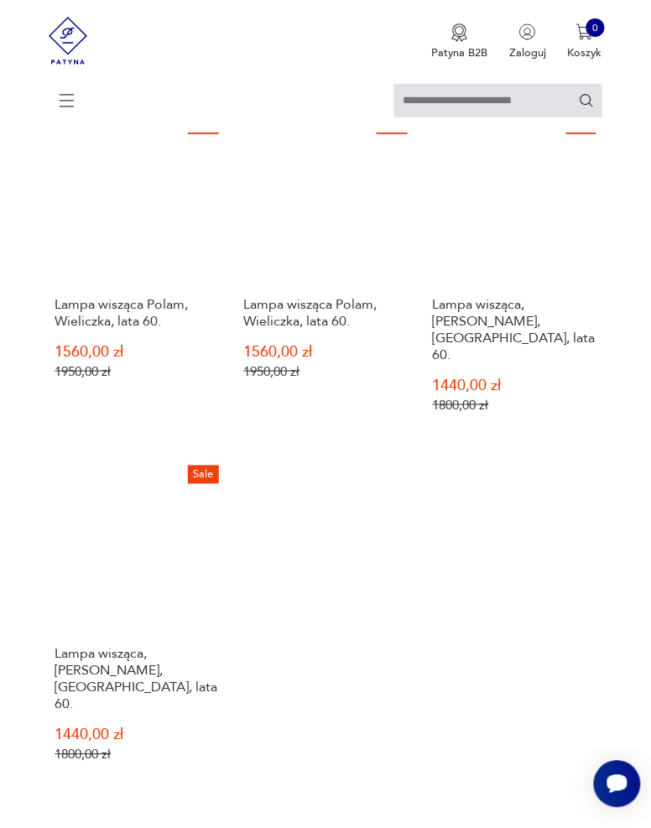
scroll to position [1820, 0]
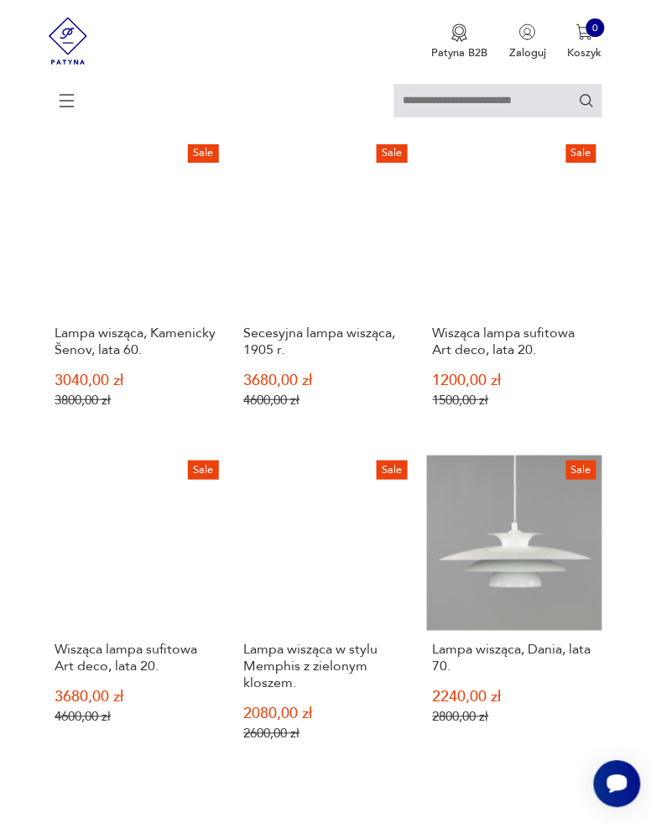
scroll to position [786, 0]
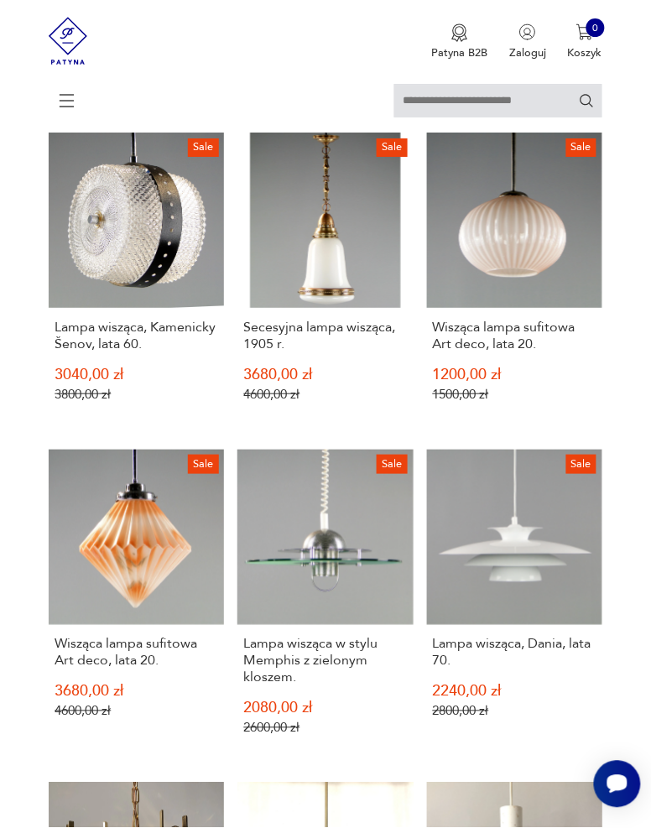
click at [103, 243] on link "Sale Lampa wisząca, Kamenicky Šenov, lata 60. 3040,00 zł 3800,00 zł" at bounding box center [136, 280] width 175 height 295
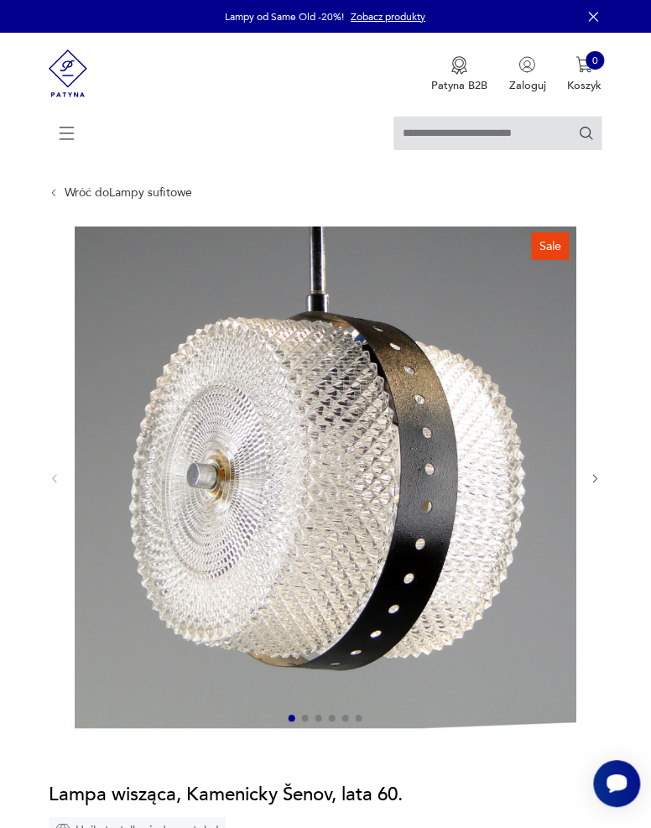
click at [597, 478] on icon "button" at bounding box center [596, 479] width 4 height 8
click at [596, 476] on icon "button" at bounding box center [596, 479] width 13 height 13
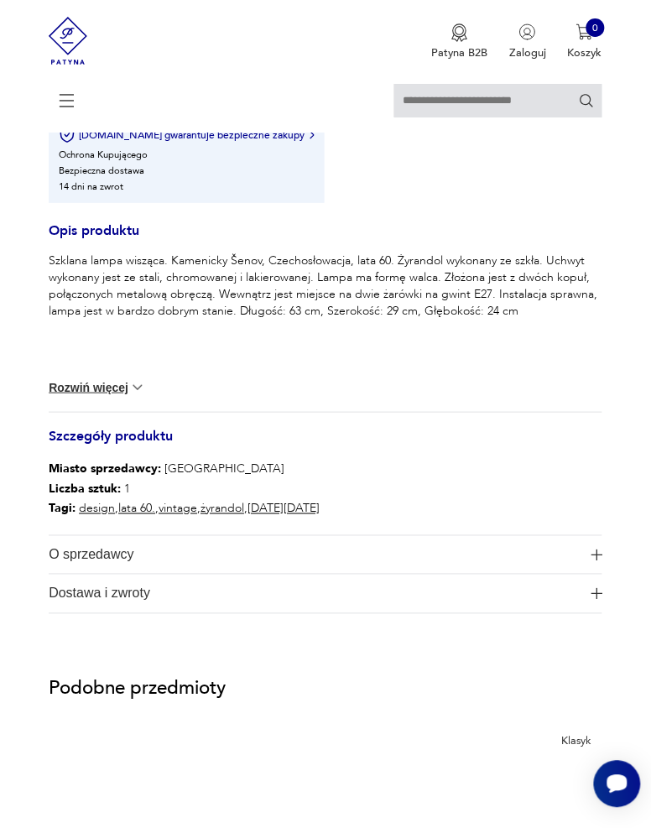
scroll to position [837, 0]
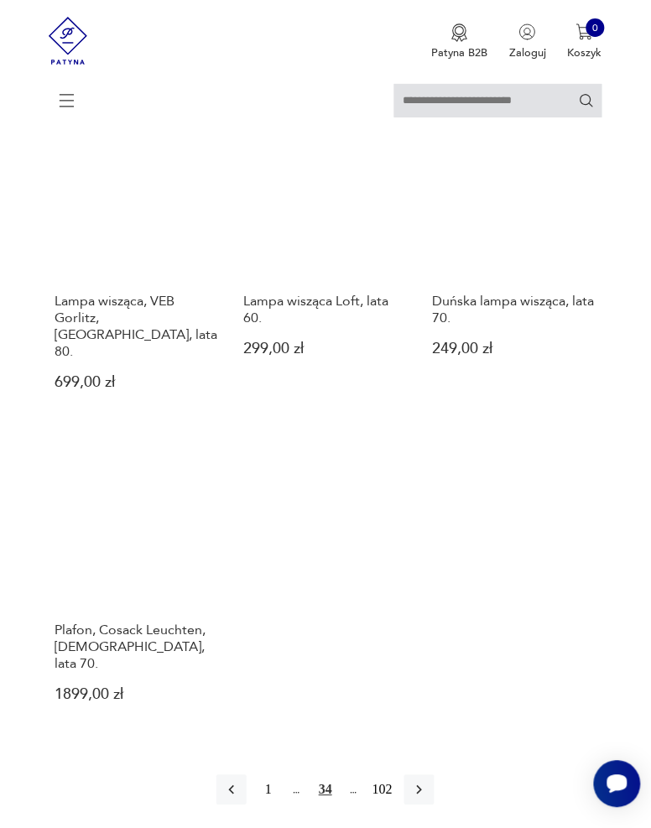
scroll to position [1779, 0]
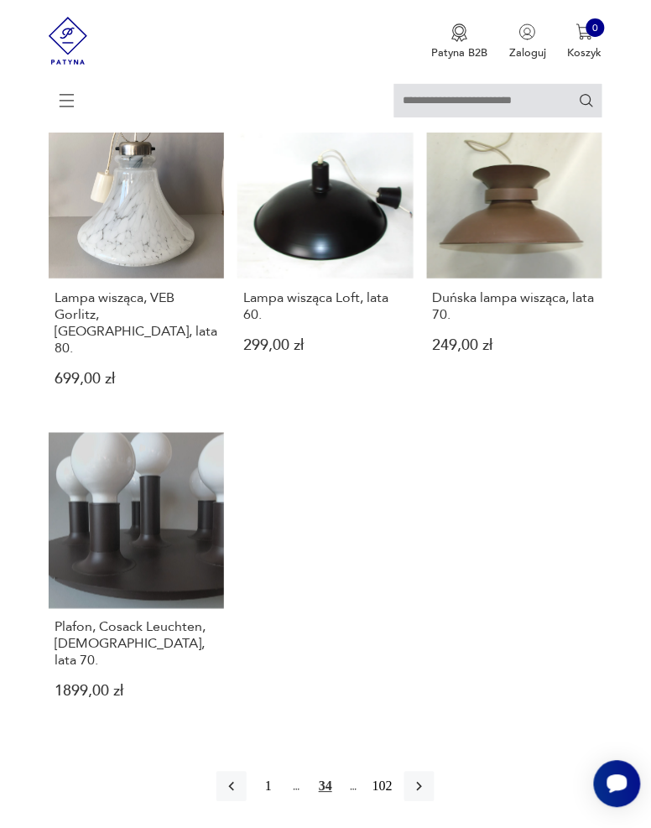
click at [428, 772] on button "button" at bounding box center [420, 787] width 30 height 30
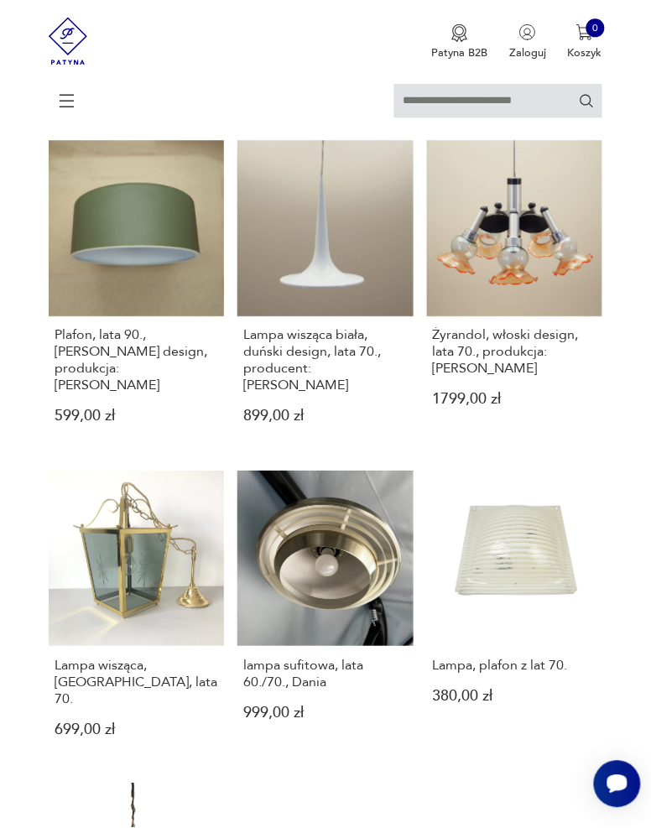
scroll to position [1470, 0]
click at [539, 656] on h3 "Lampa, plafon z lat 70." at bounding box center [515, 664] width 164 height 17
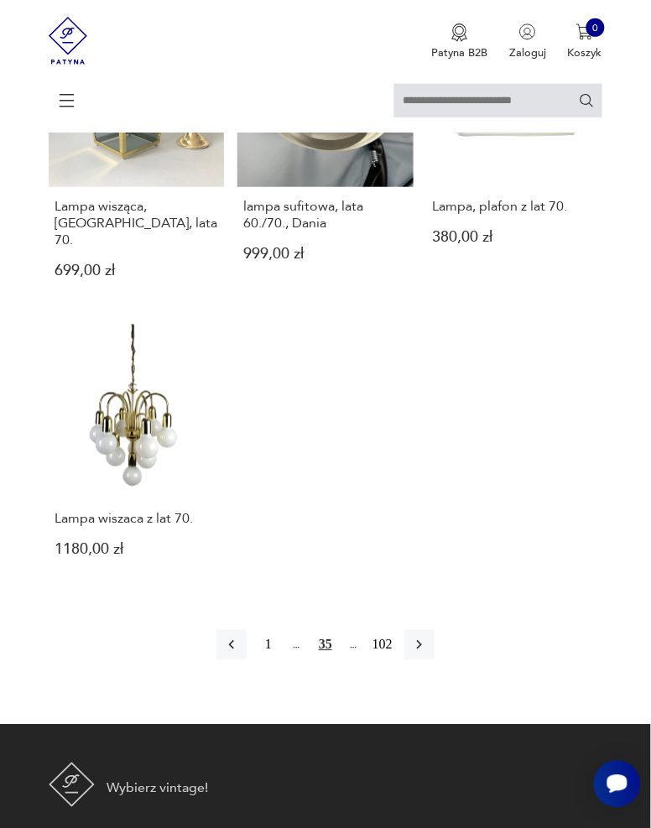
scroll to position [1930, 0]
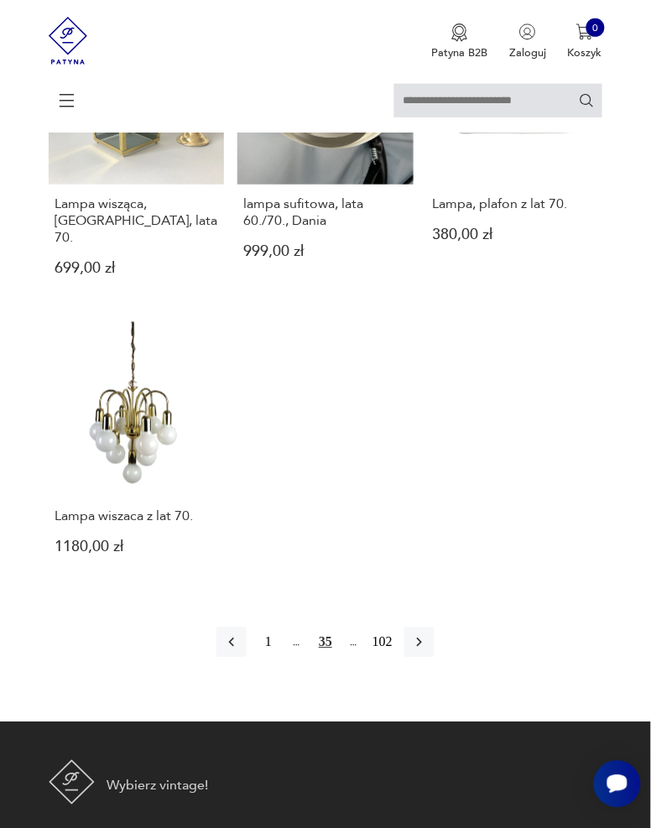
click at [419, 635] on icon "button" at bounding box center [419, 643] width 17 height 17
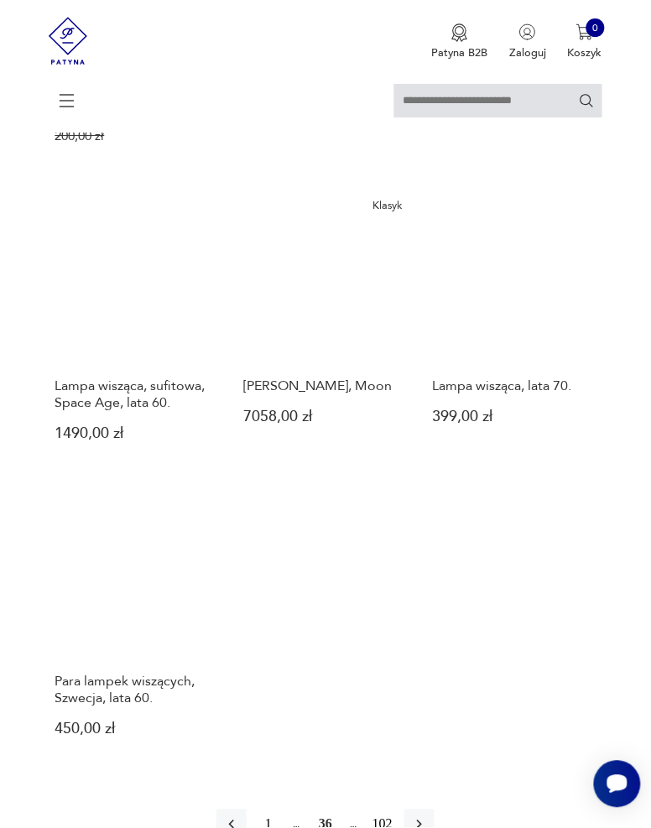
scroll to position [1701, 0]
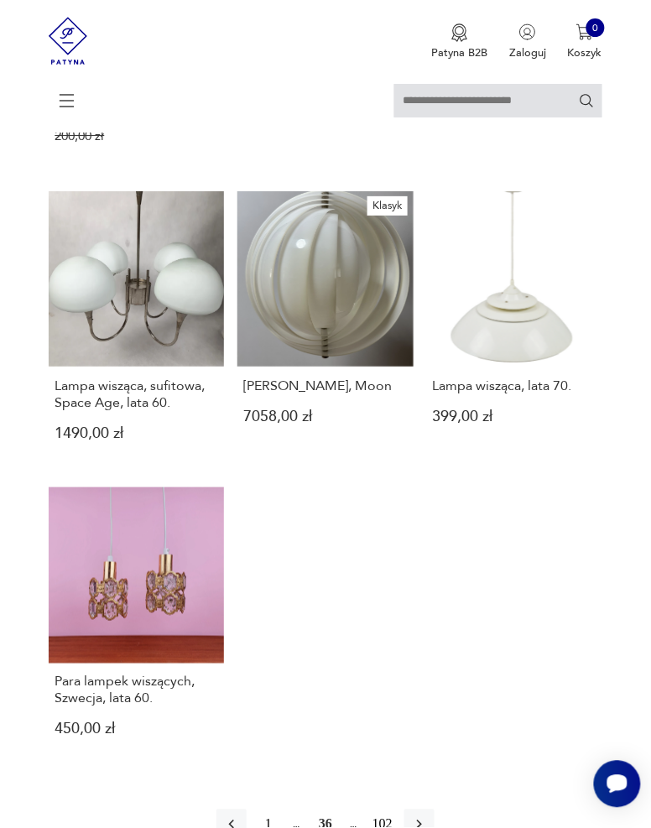
click at [424, 817] on icon "button" at bounding box center [419, 825] width 17 height 17
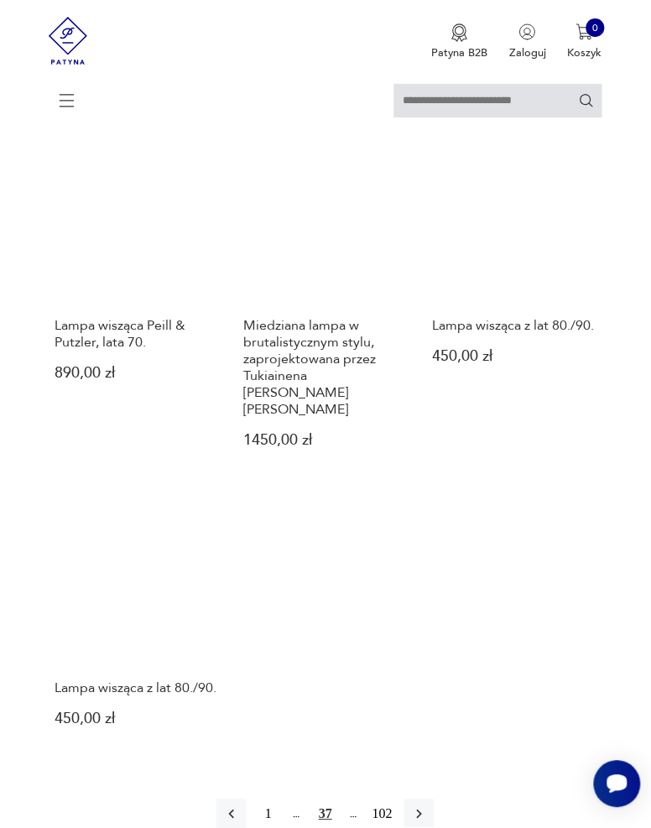
scroll to position [1777, 0]
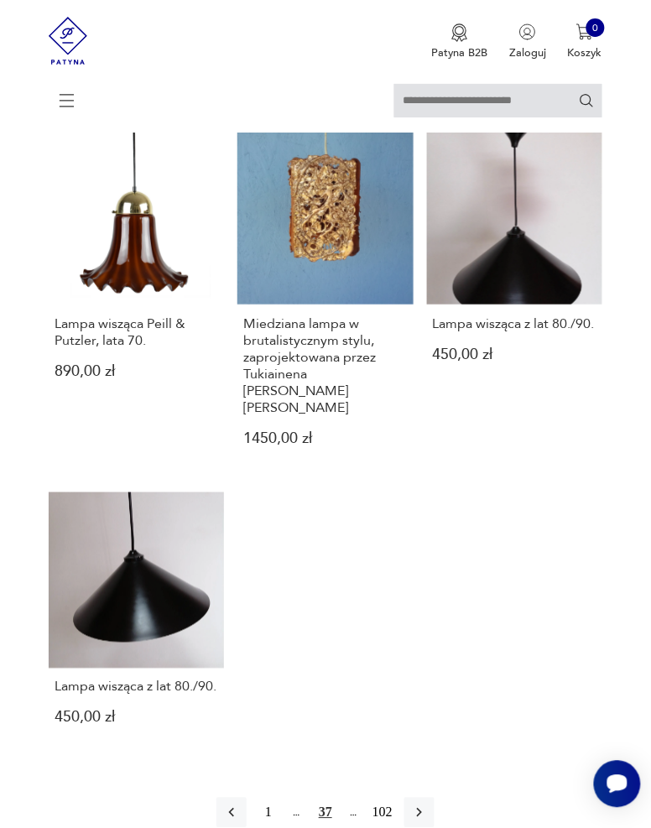
click at [430, 798] on button "button" at bounding box center [420, 813] width 30 height 30
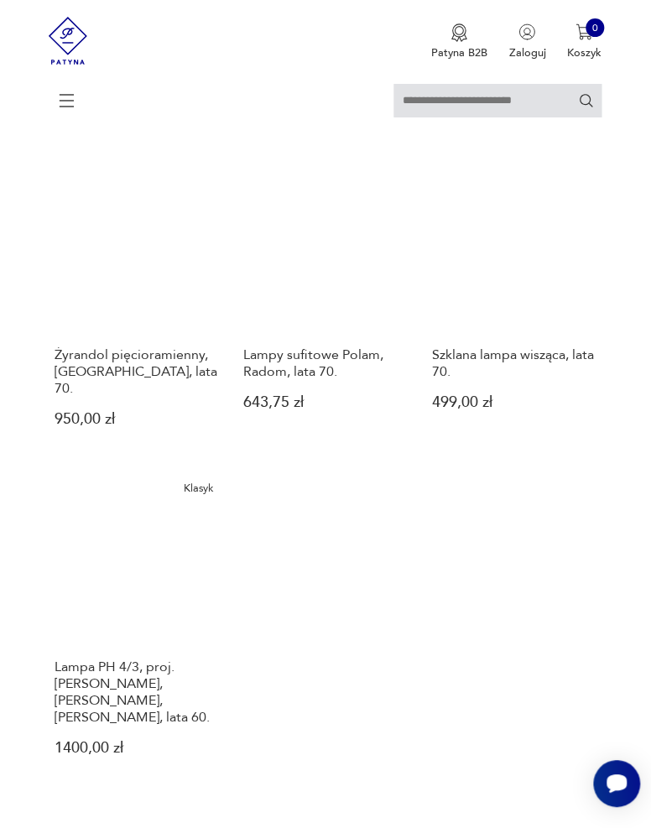
scroll to position [1713, 0]
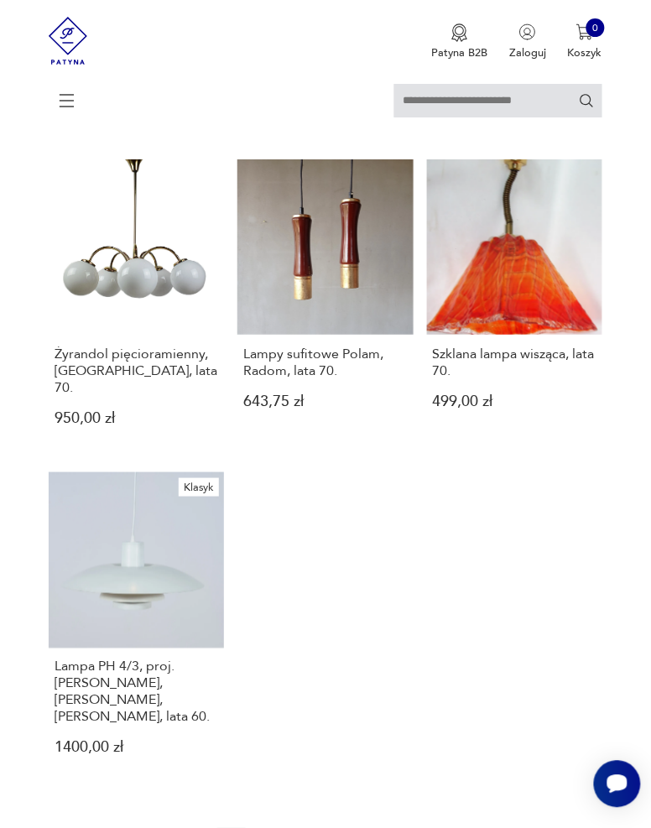
click at [422, 828] on button "button" at bounding box center [420, 843] width 30 height 30
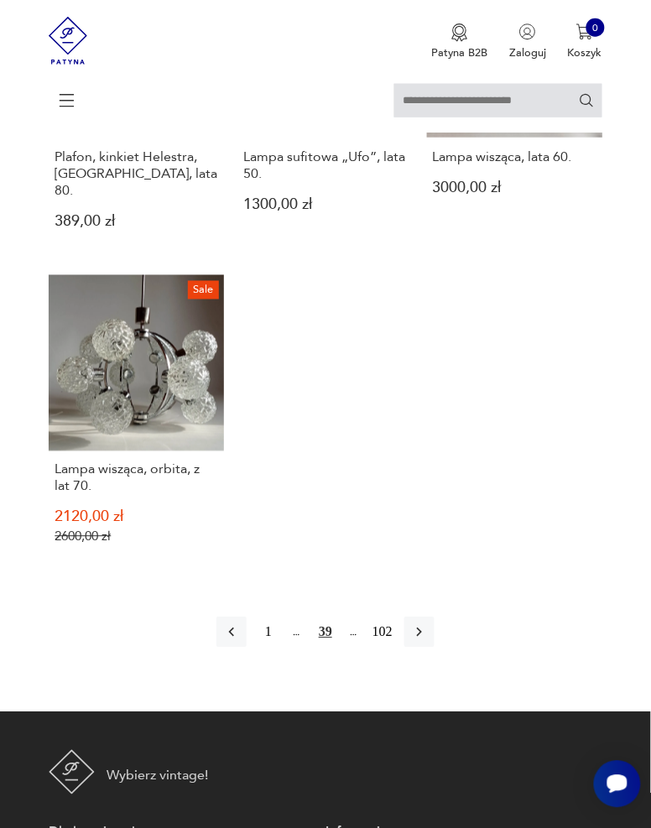
scroll to position [1985, 0]
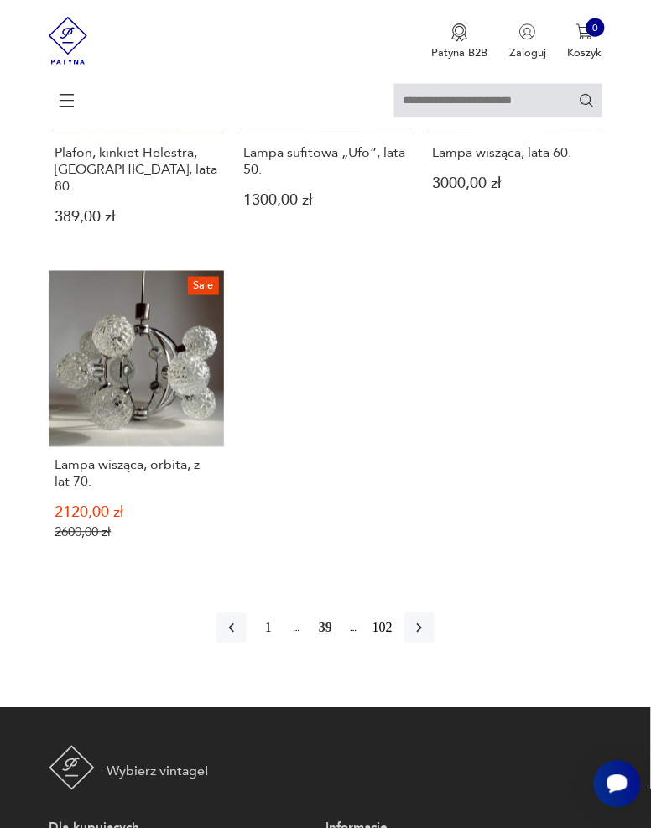
click at [420, 624] on icon "button" at bounding box center [419, 628] width 5 height 9
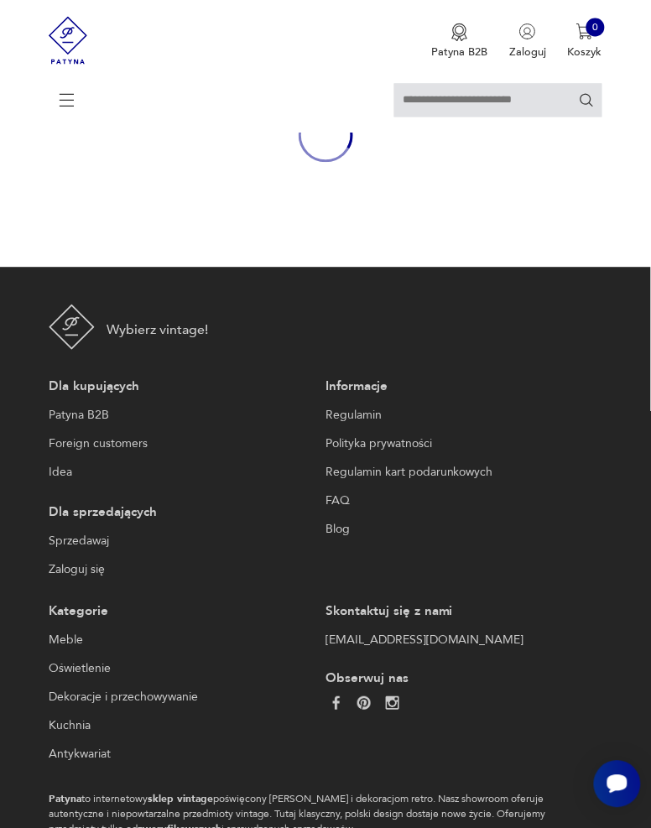
scroll to position [259, 0]
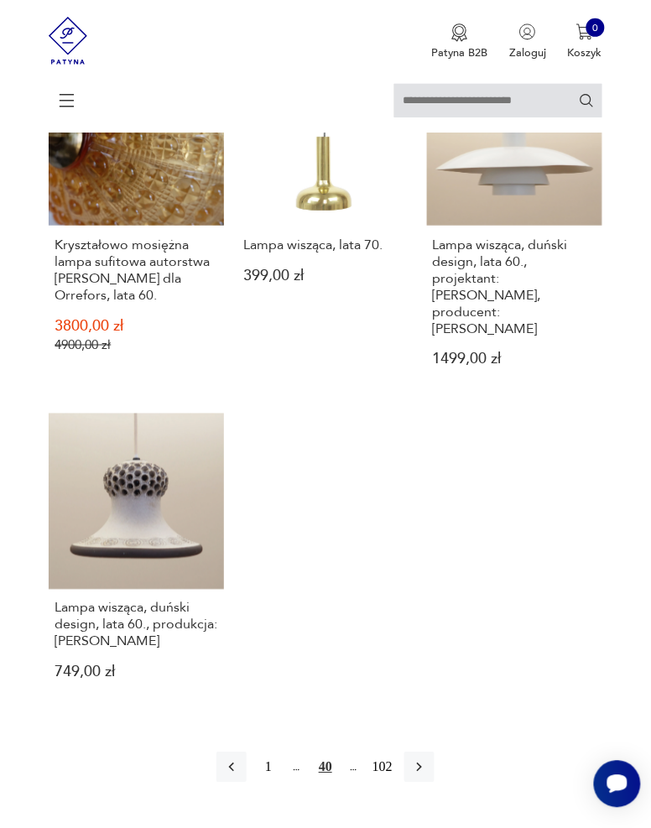
click at [420, 753] on button "button" at bounding box center [420, 768] width 30 height 30
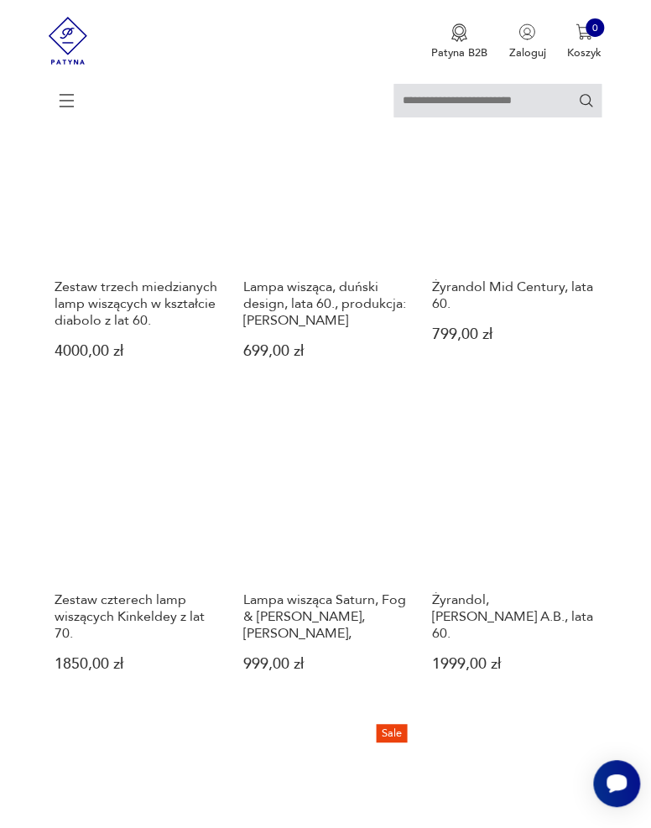
scroll to position [852, 0]
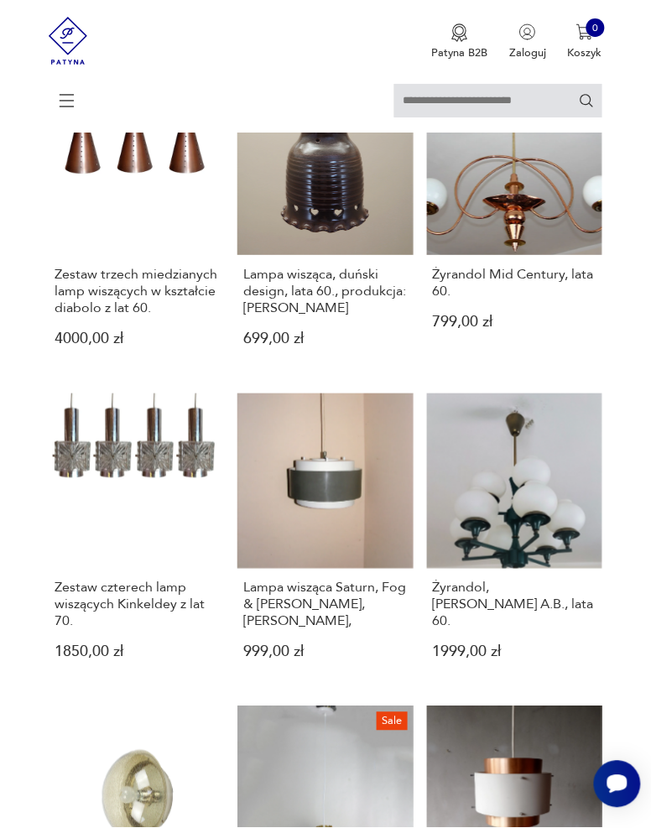
click at [383, 513] on link "Lampa wisząca Saturn, Fog & Mørup, Dania, 999,00 zł" at bounding box center [325, 540] width 175 height 292
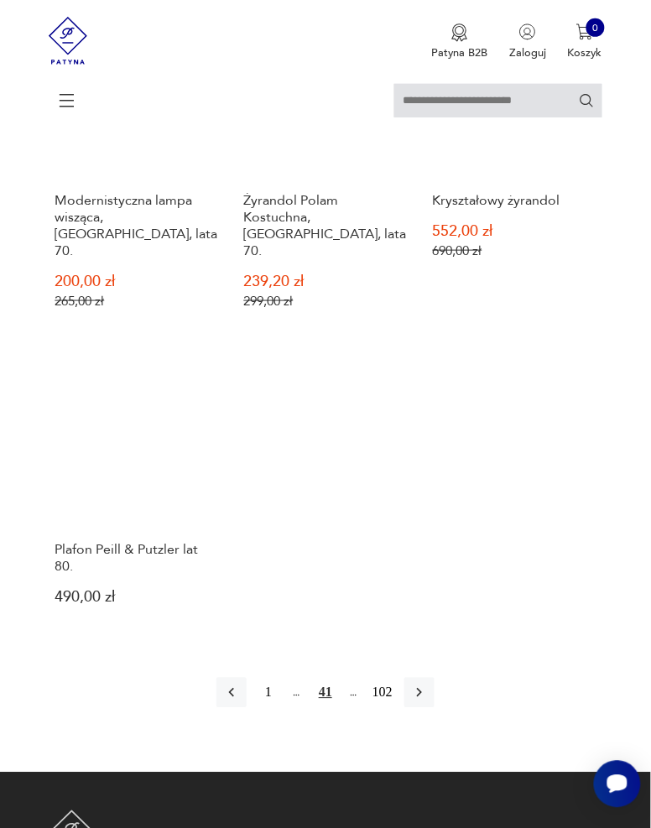
scroll to position [1897, 0]
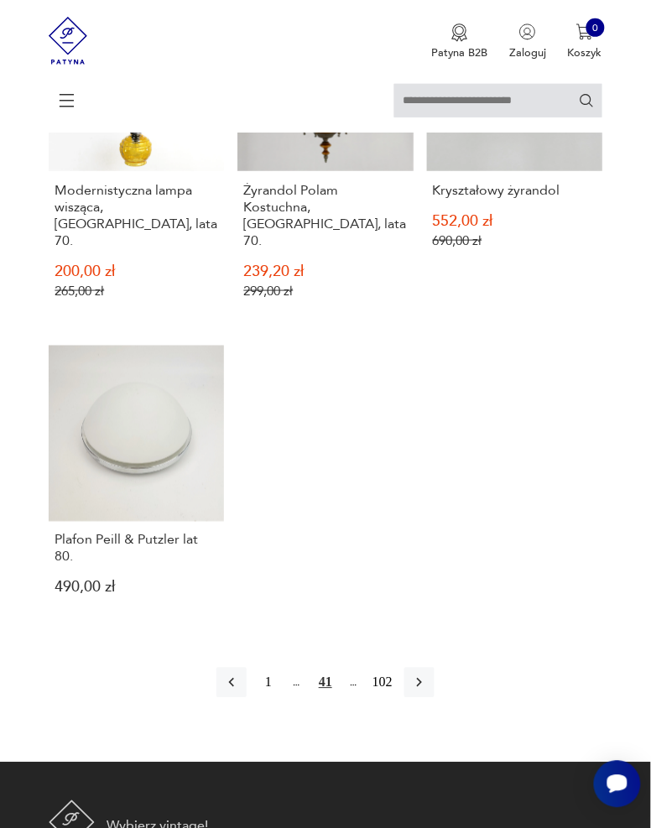
click at [425, 675] on icon "button" at bounding box center [419, 683] width 17 height 17
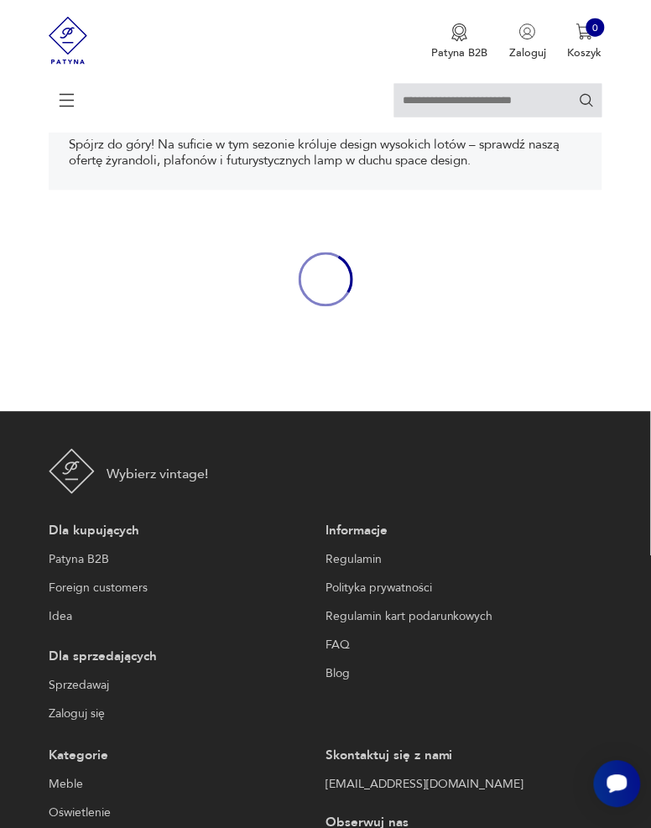
scroll to position [259, 0]
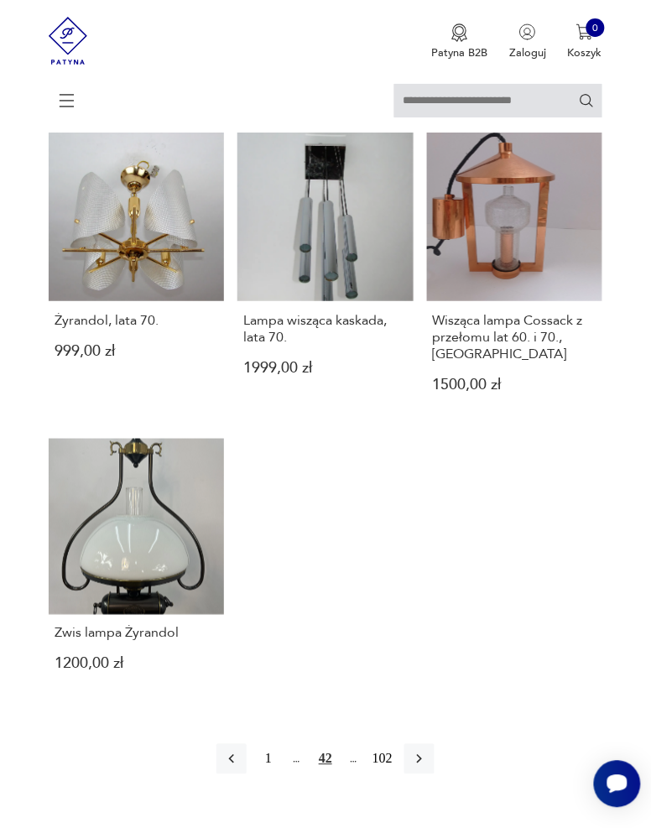
click at [420, 755] on icon "button" at bounding box center [419, 759] width 5 height 9
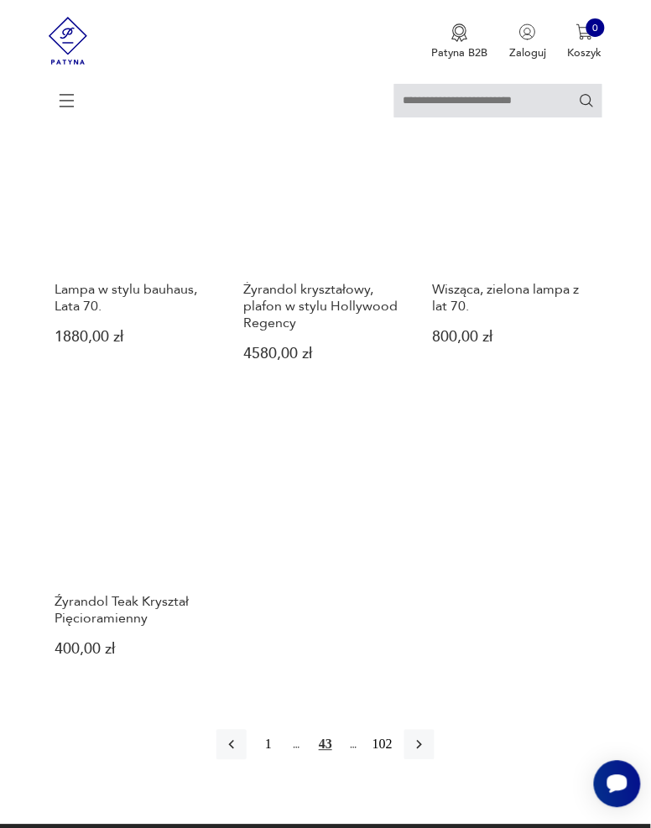
scroll to position [1761, 0]
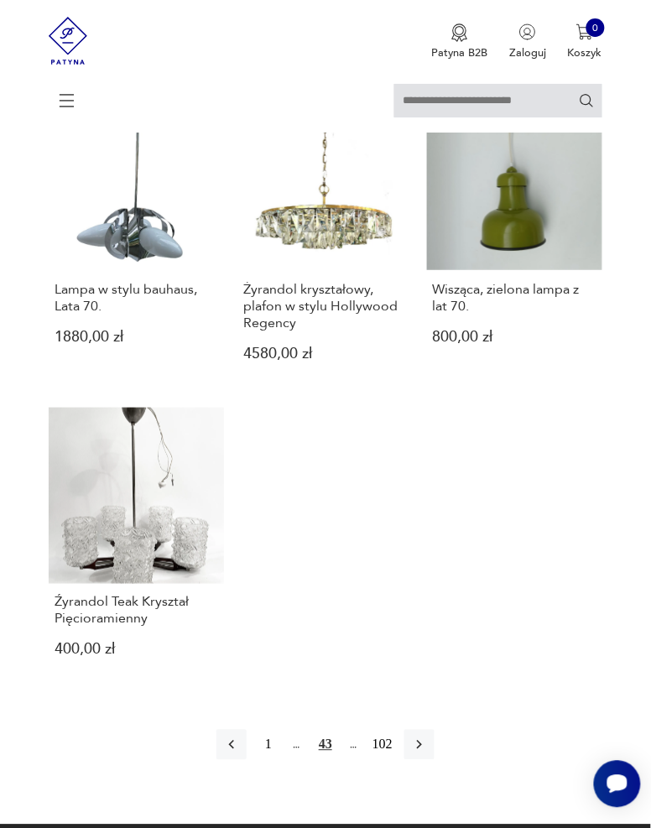
click at [420, 737] on icon "button" at bounding box center [419, 745] width 17 height 17
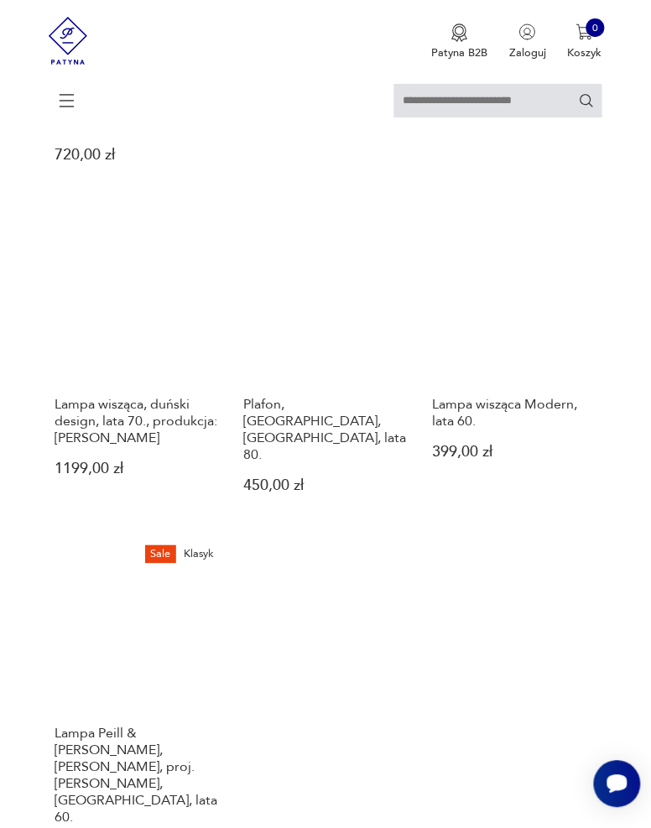
scroll to position [1751, 0]
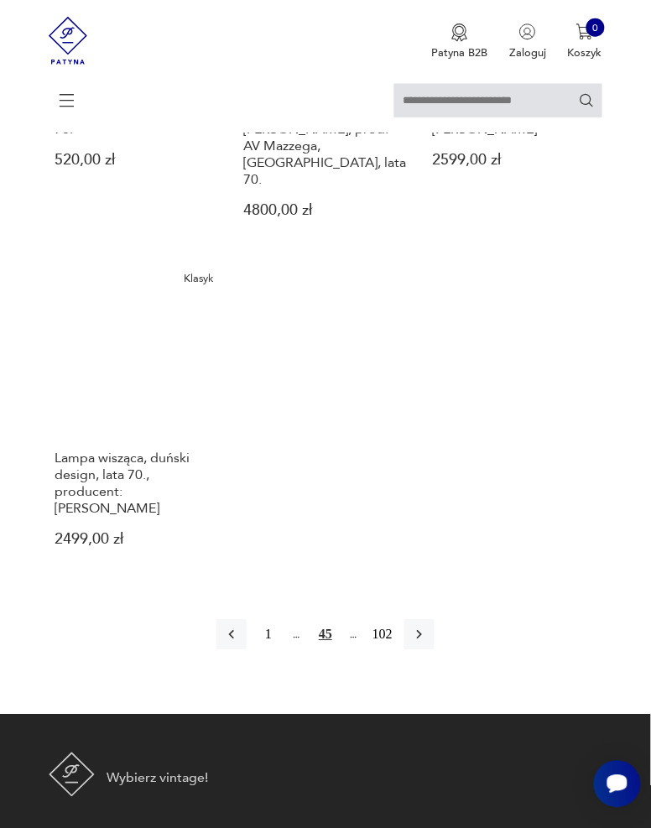
scroll to position [1996, 0]
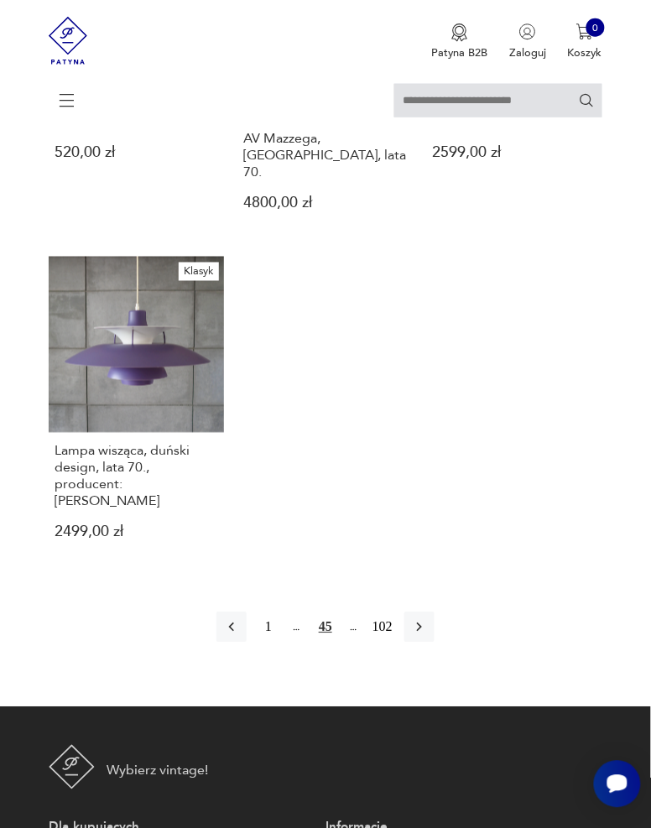
click at [424, 619] on icon "button" at bounding box center [419, 627] width 17 height 17
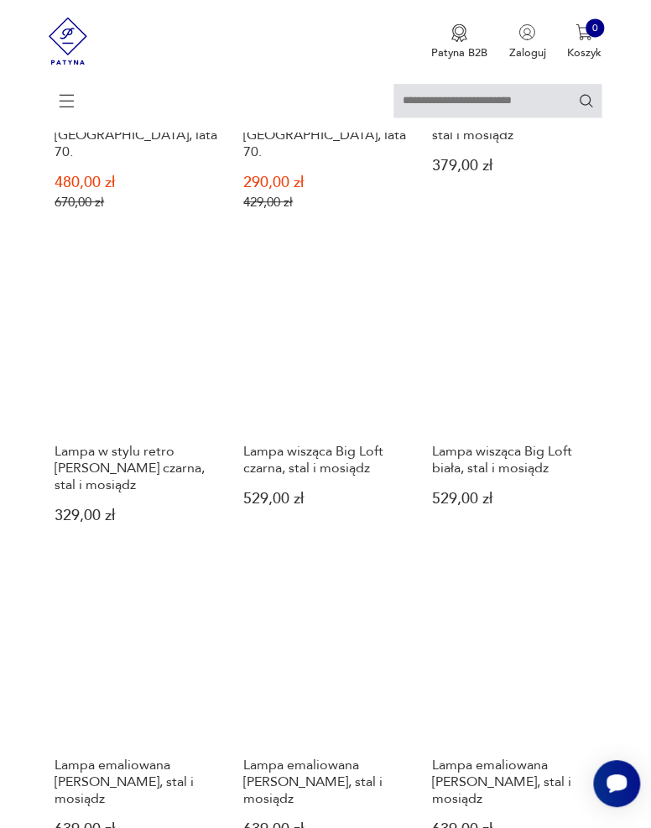
scroll to position [1381, 0]
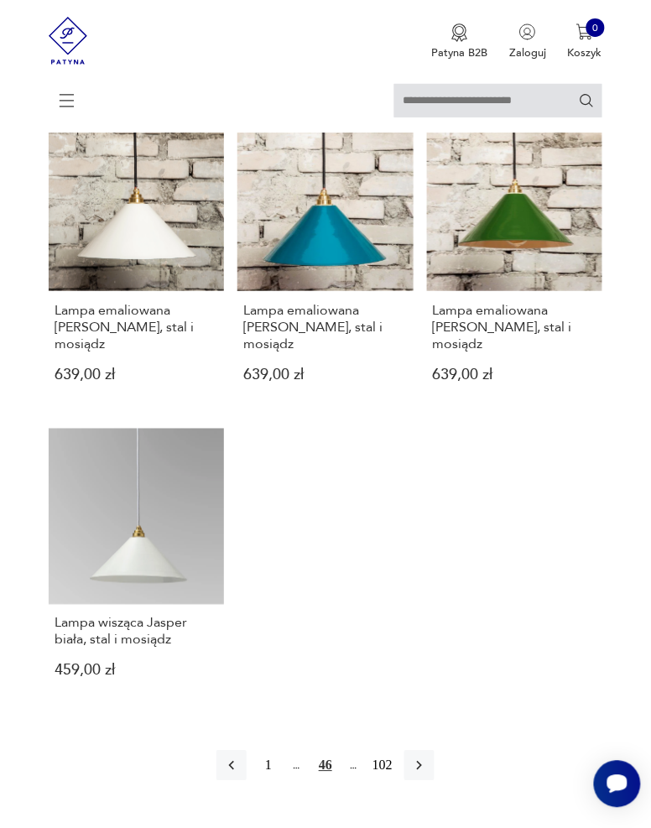
click at [420, 758] on icon "button" at bounding box center [419, 766] width 17 height 17
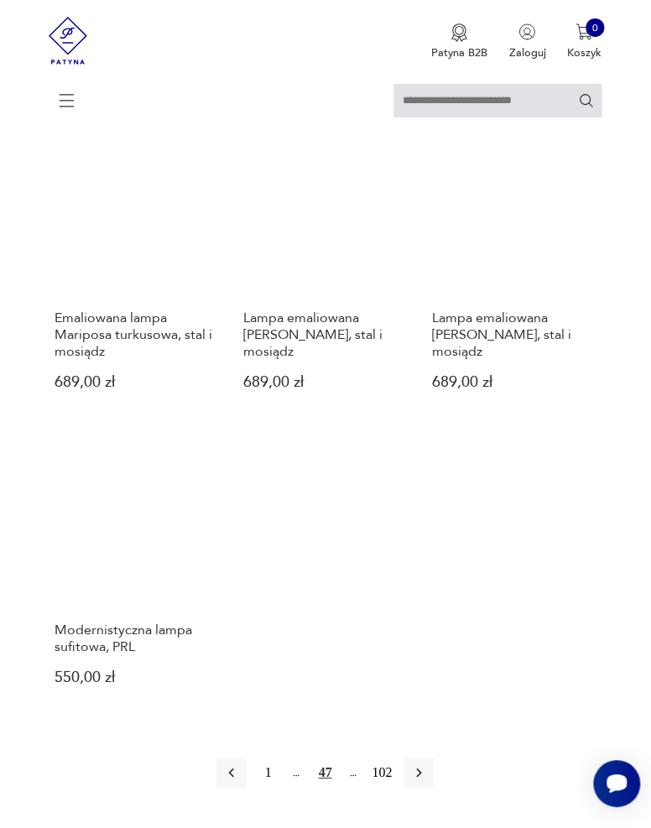
scroll to position [1841, 0]
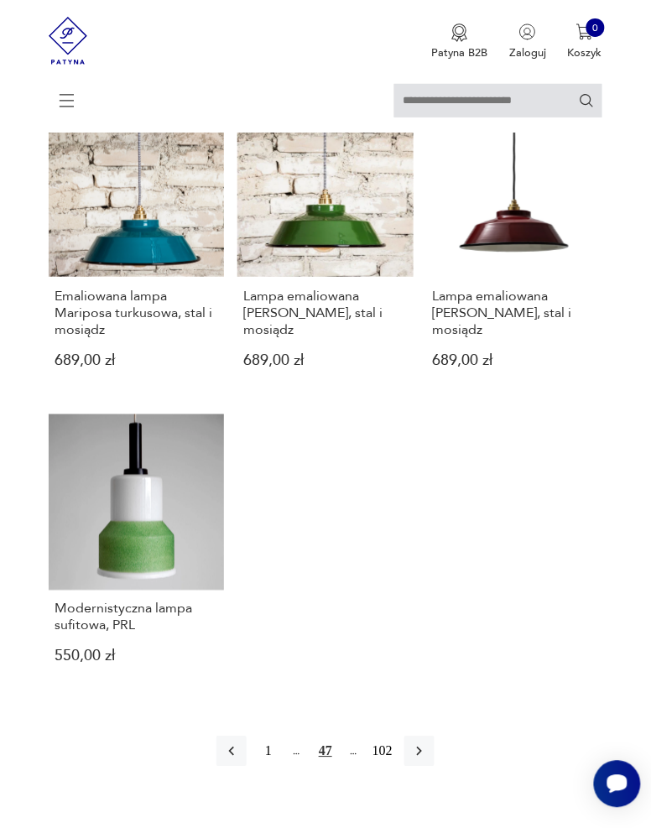
click at [109, 418] on link "Modernistyczna lampa sufitowa, PRL 550,00 zł" at bounding box center [136, 552] width 175 height 275
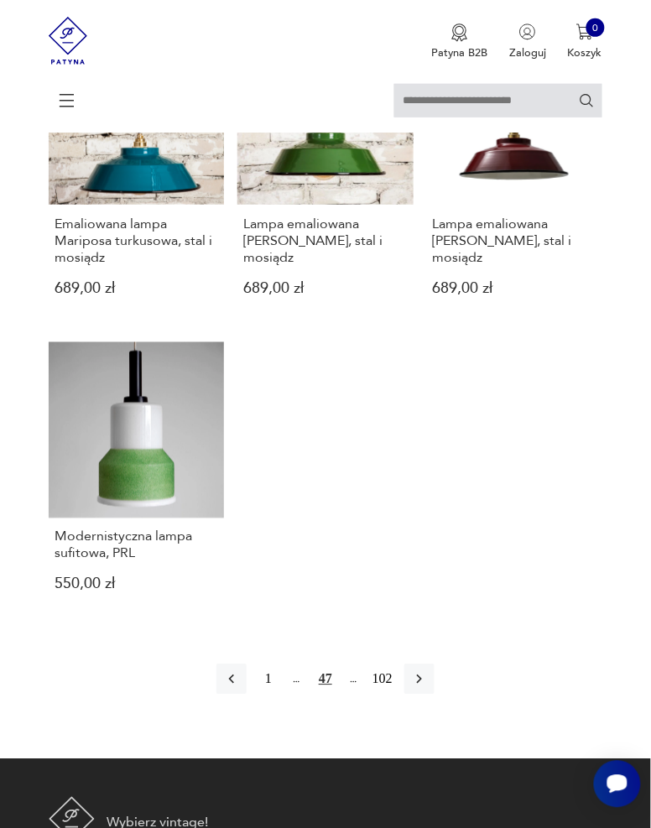
scroll to position [1917, 0]
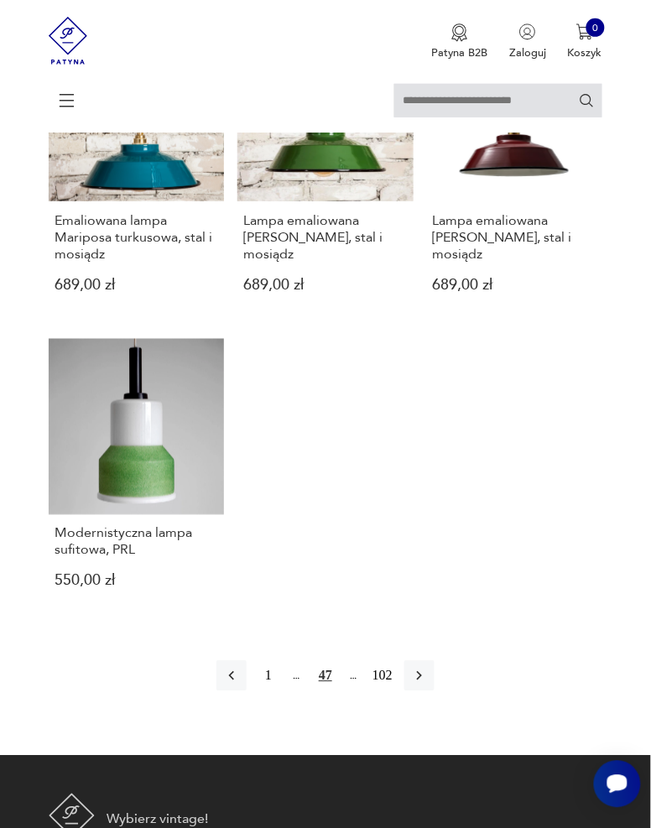
click at [427, 668] on icon "button" at bounding box center [419, 676] width 17 height 17
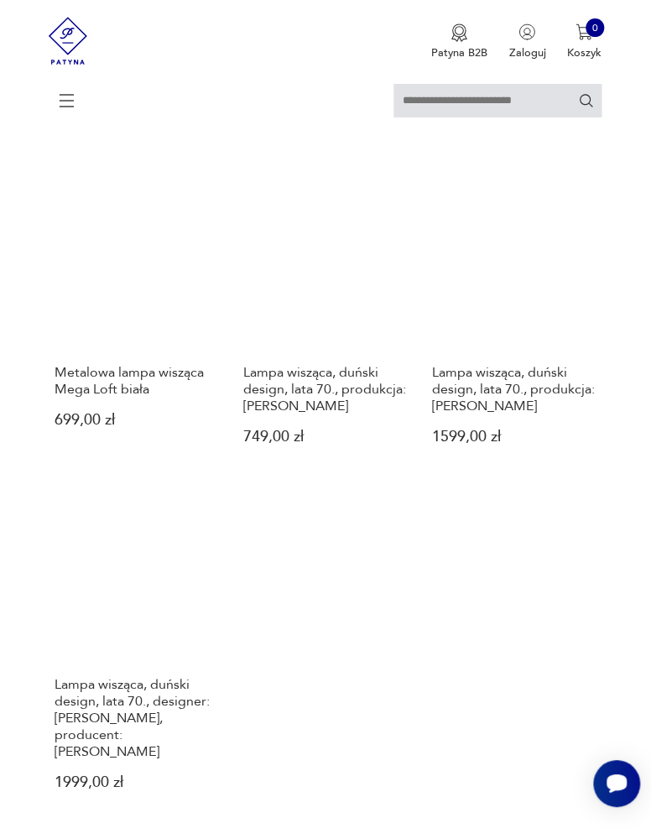
scroll to position [1684, 0]
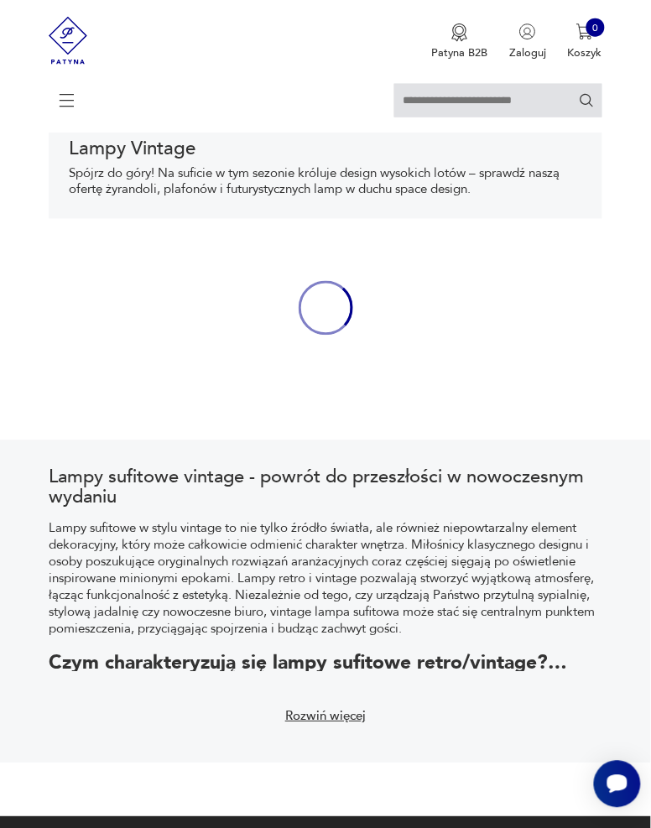
scroll to position [259, 0]
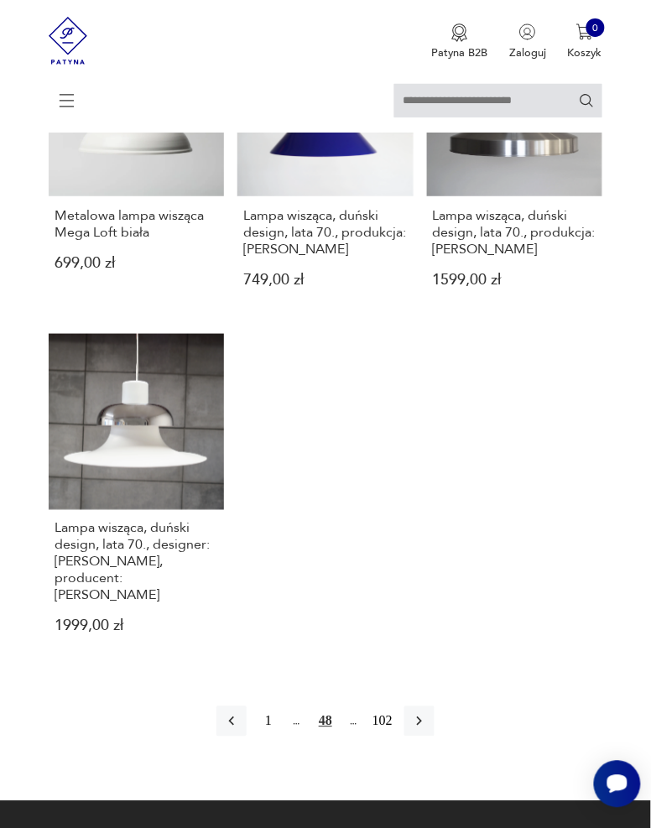
scroll to position [1839, 0]
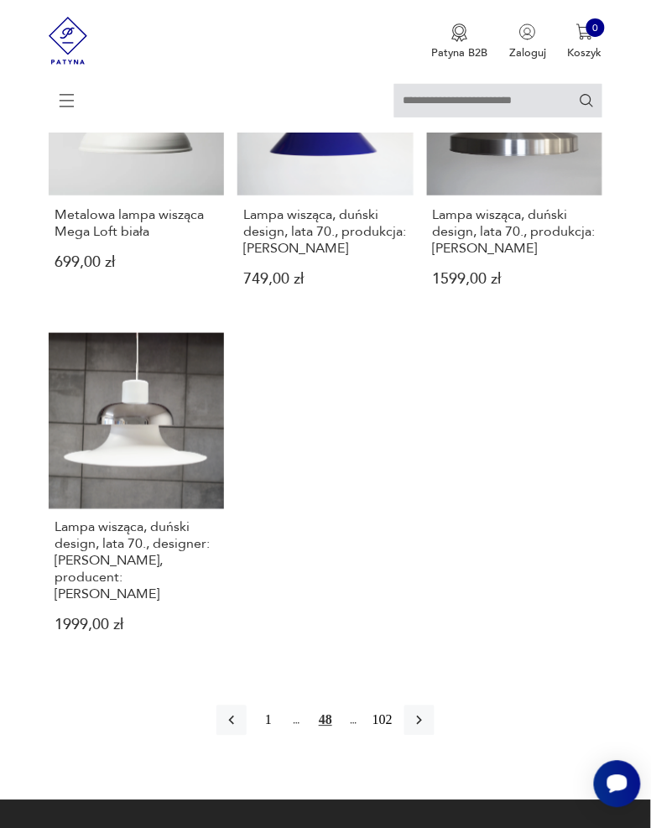
click at [234, 713] on icon "button" at bounding box center [231, 721] width 17 height 17
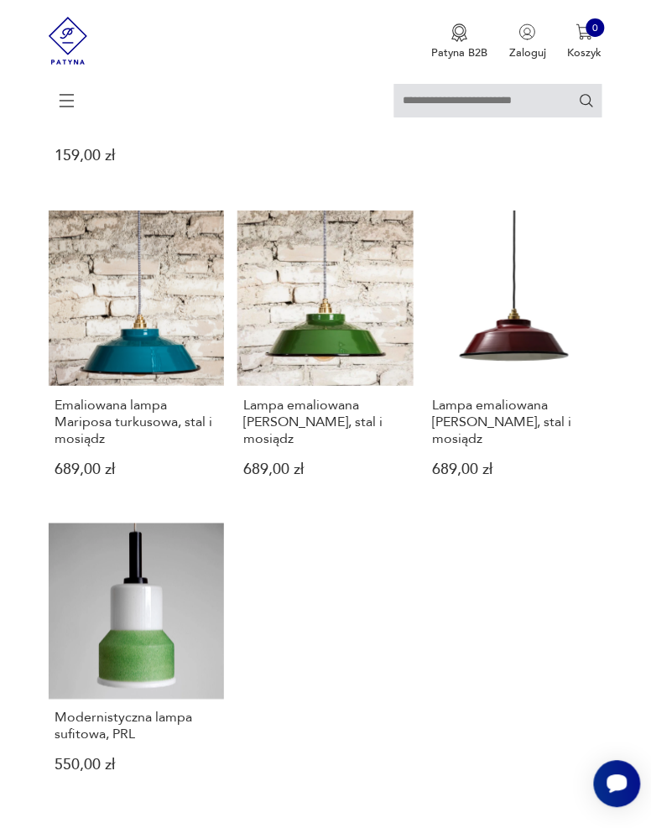
scroll to position [1733, 0]
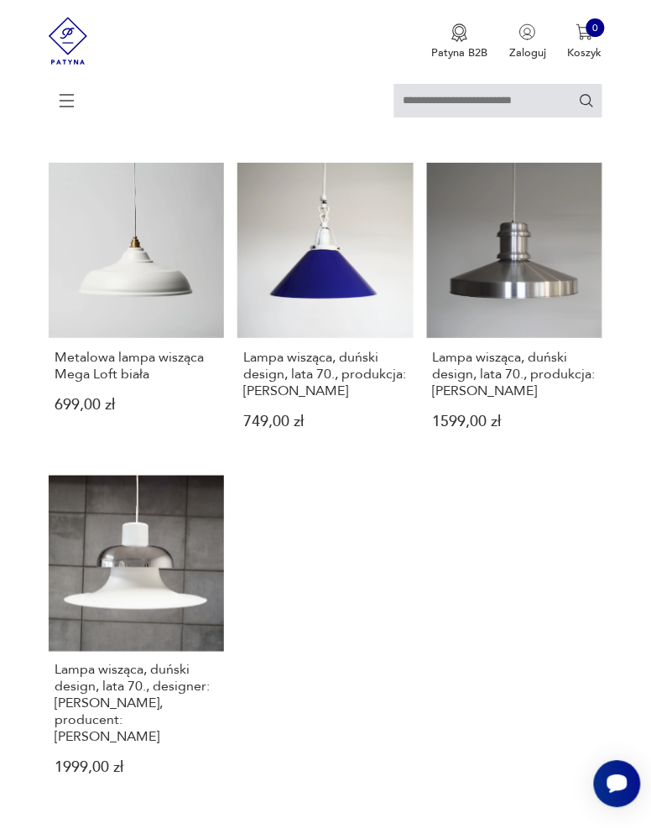
scroll to position [1700, 0]
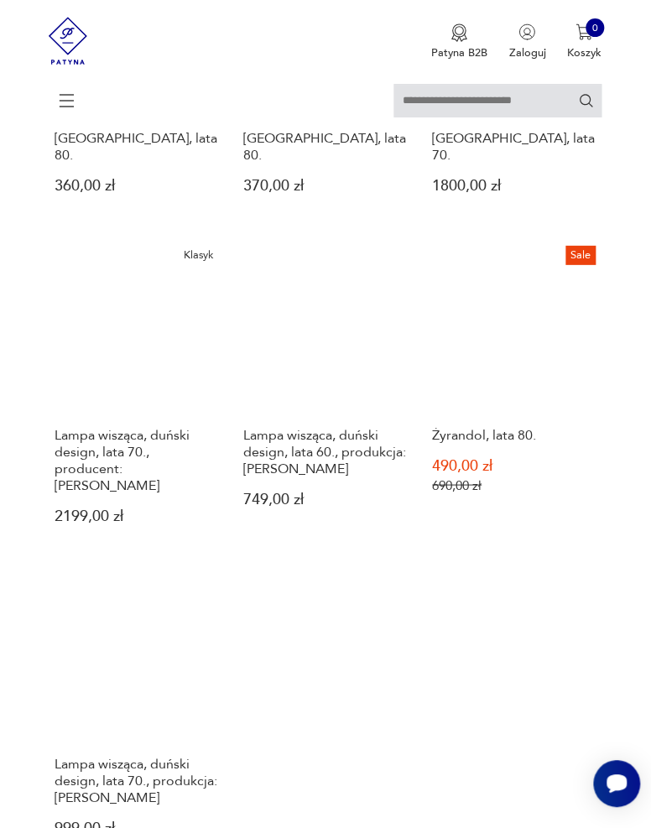
scroll to position [1683, 0]
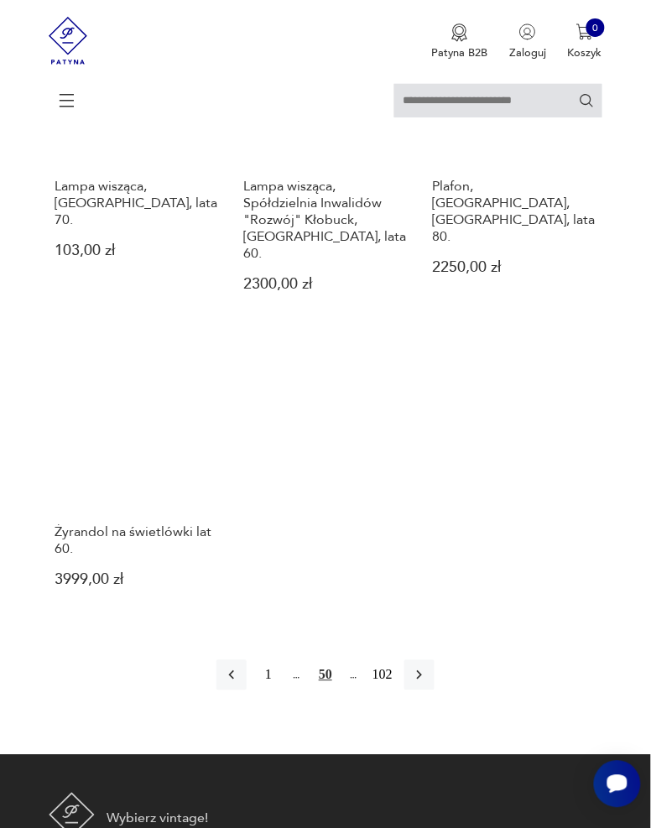
scroll to position [1868, 0]
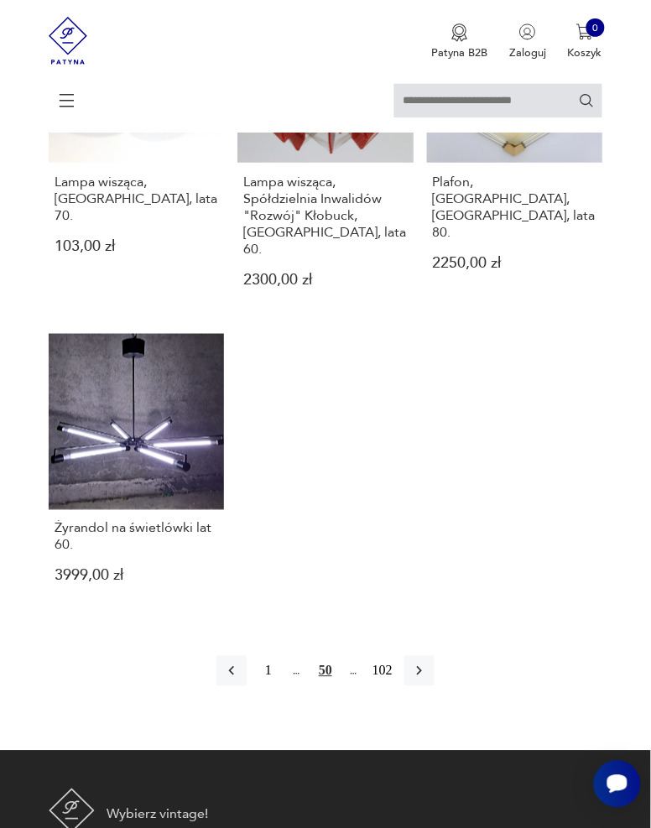
click at [431, 656] on button "button" at bounding box center [420, 671] width 30 height 30
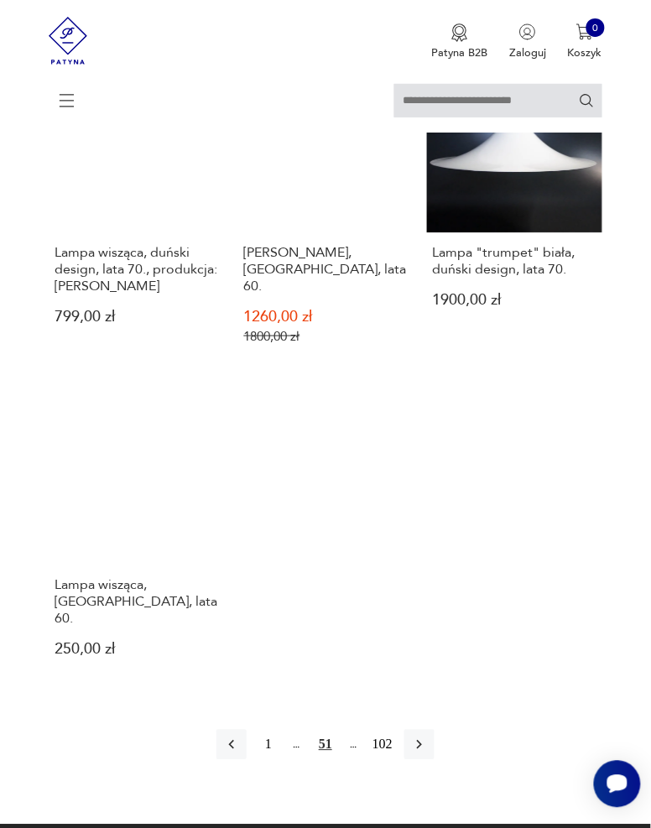
scroll to position [1833, 0]
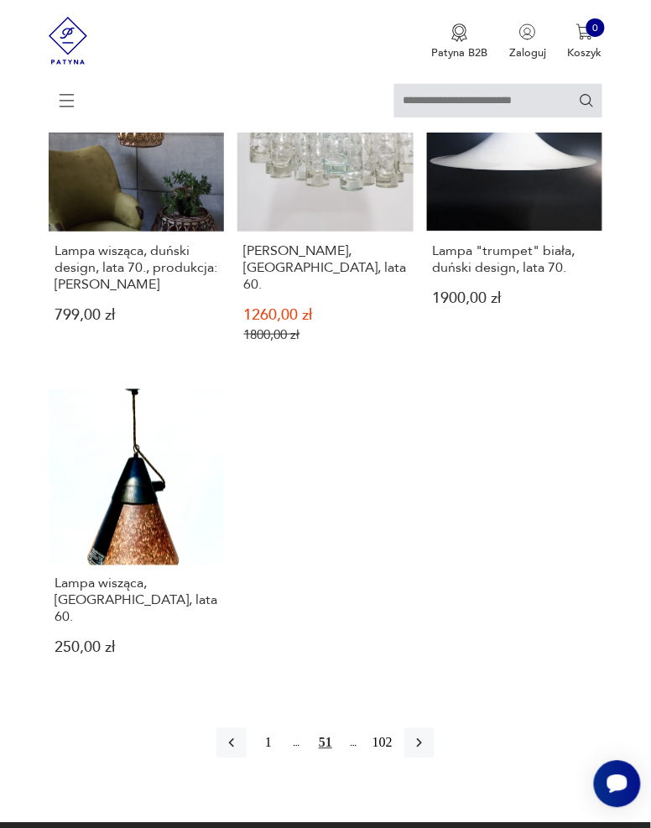
click at [428, 729] on button "button" at bounding box center [420, 744] width 30 height 30
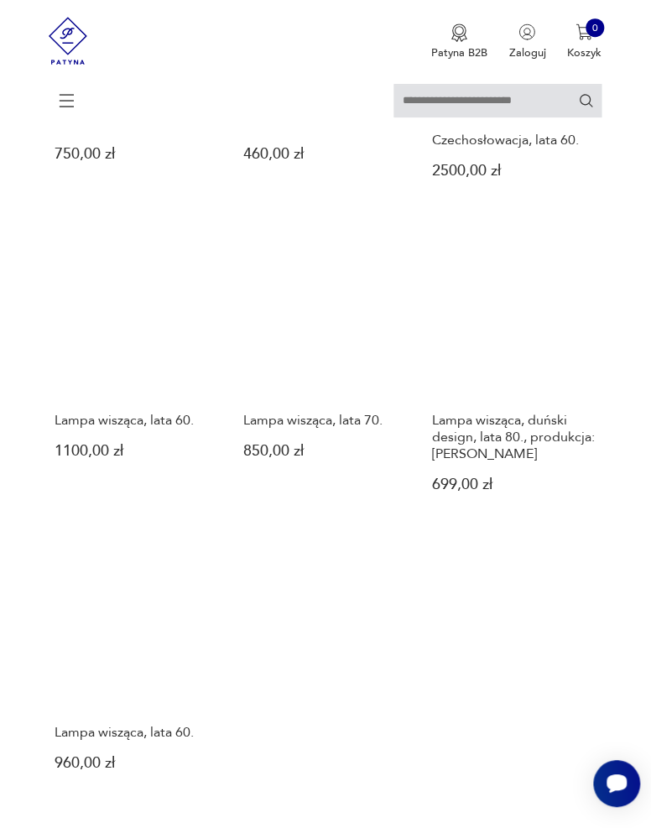
scroll to position [1635, 0]
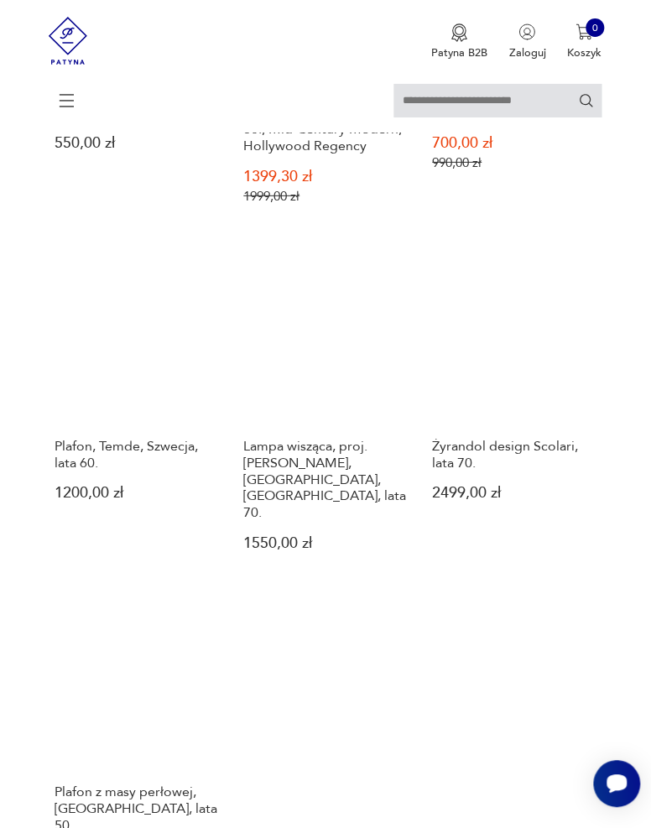
scroll to position [1746, 0]
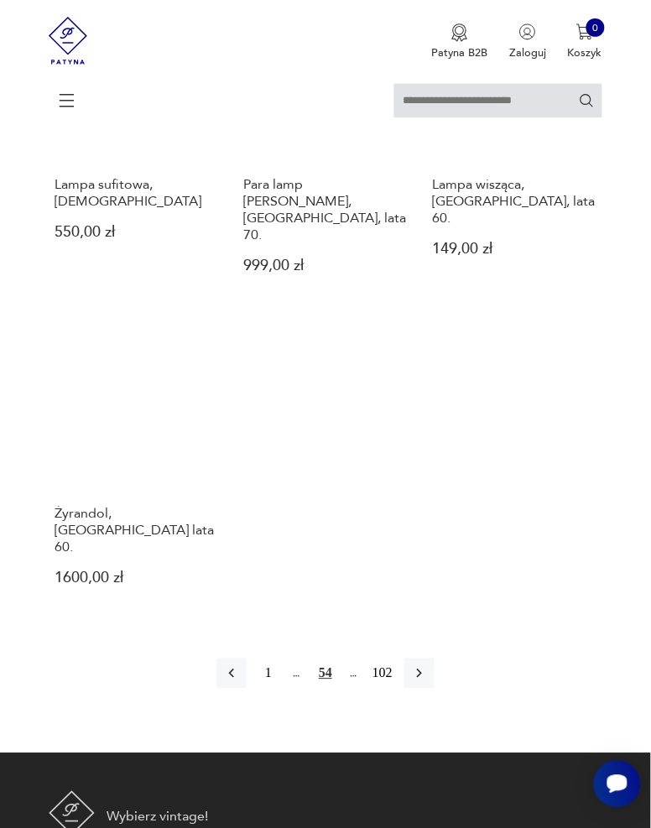
scroll to position [1886, 0]
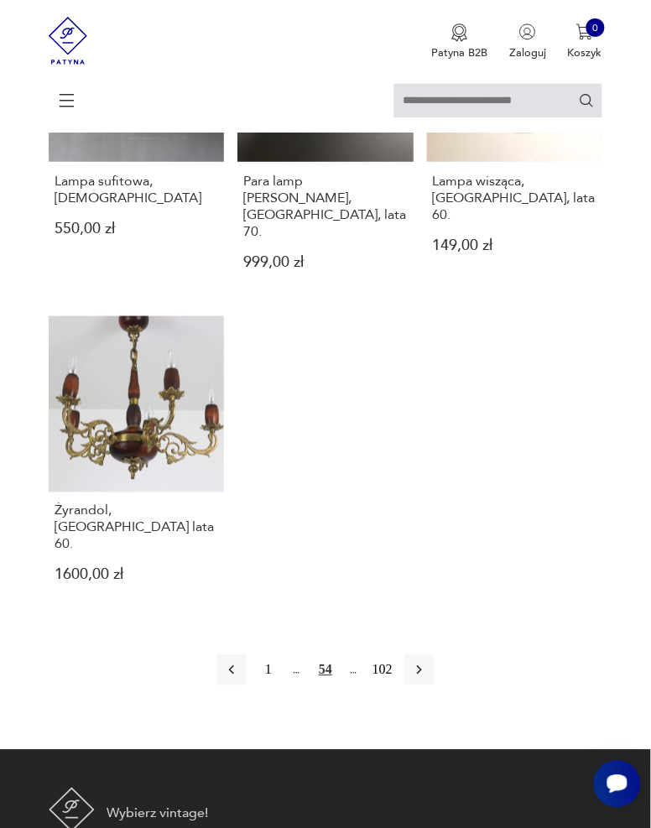
click at [425, 662] on icon "button" at bounding box center [419, 670] width 17 height 17
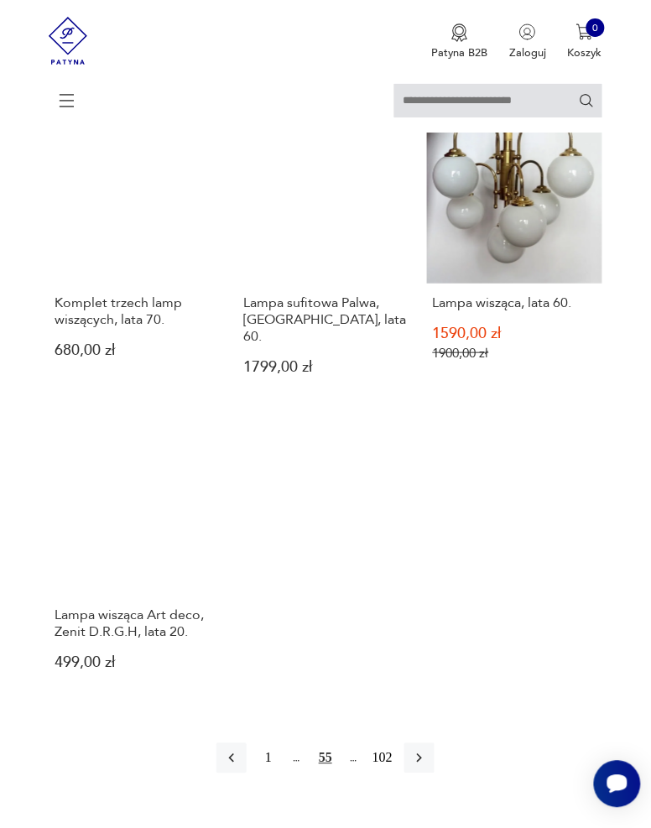
scroll to position [1769, 0]
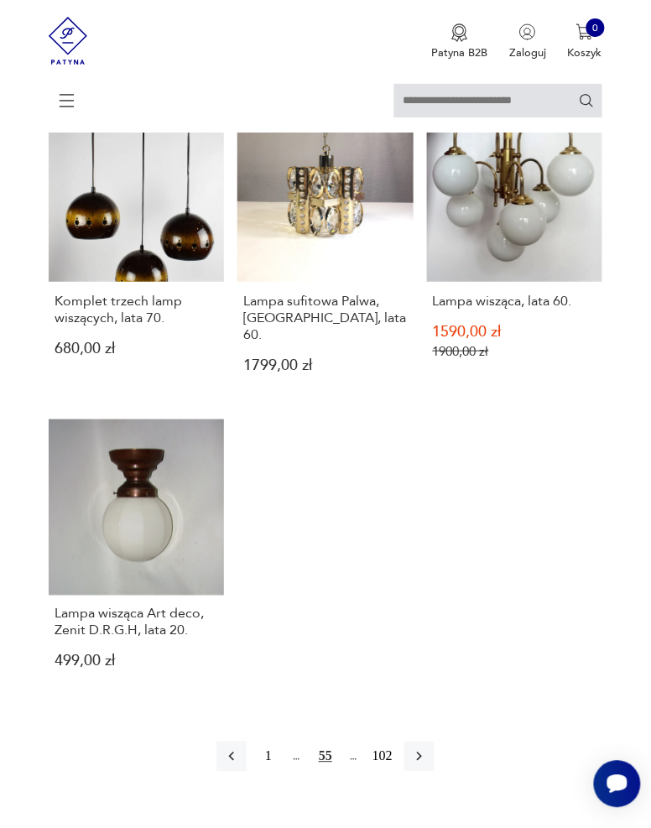
click at [426, 749] on icon "button" at bounding box center [419, 757] width 17 height 17
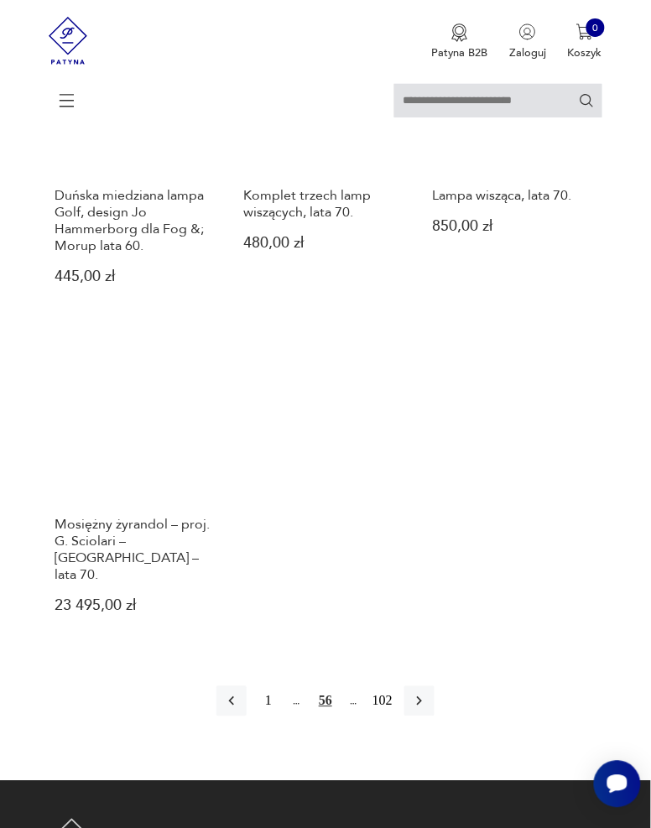
scroll to position [1857, 0]
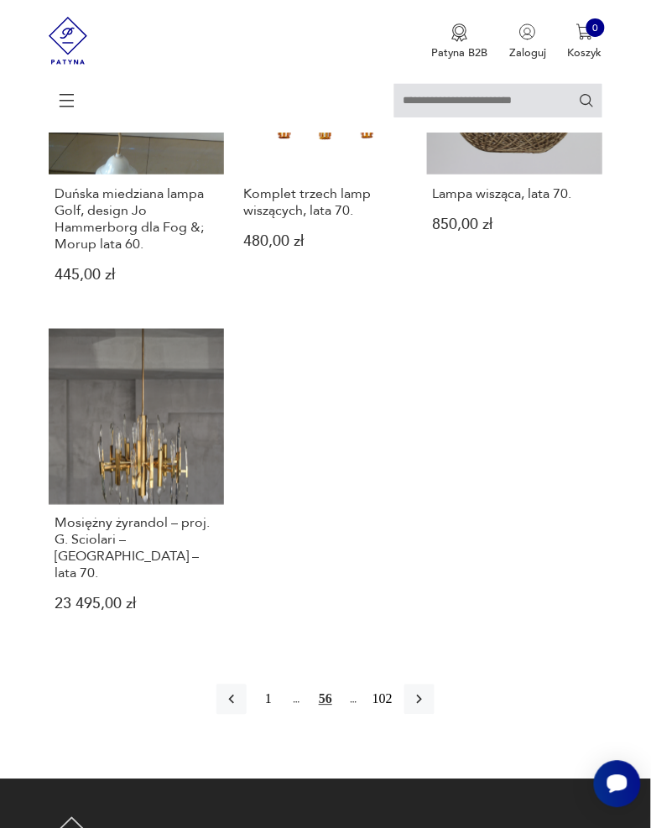
click at [430, 685] on button "button" at bounding box center [420, 700] width 30 height 30
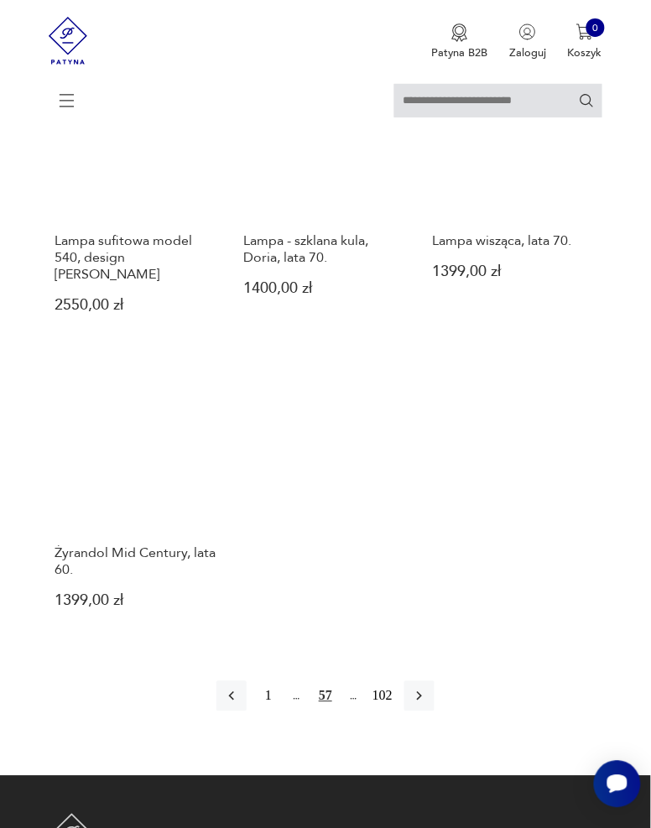
scroll to position [1816, 0]
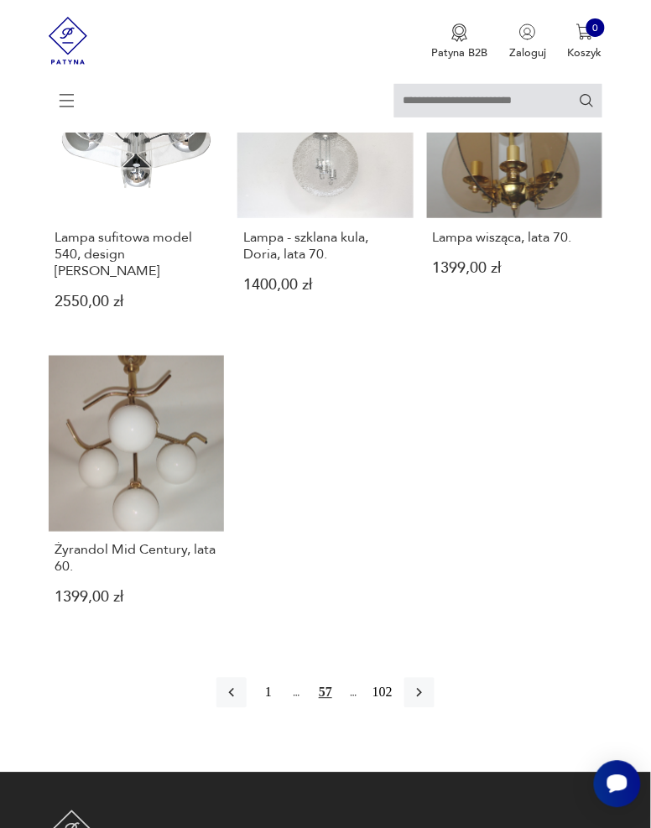
click at [425, 685] on icon "button" at bounding box center [419, 693] width 17 height 17
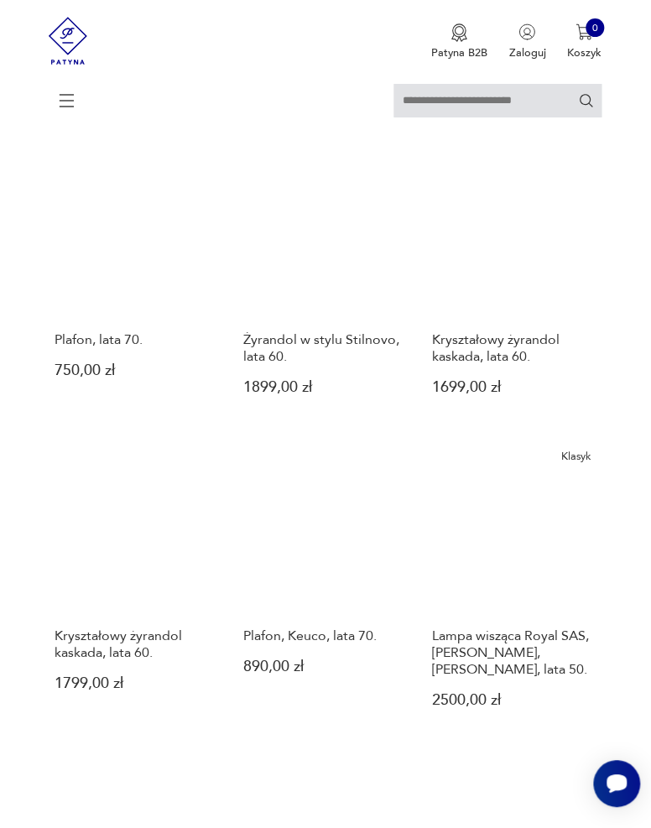
scroll to position [812, 0]
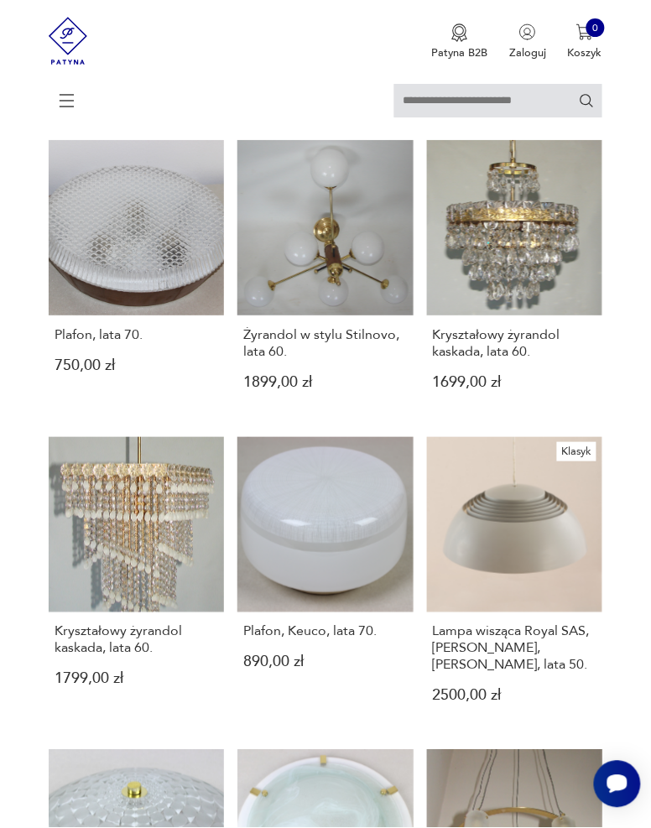
click at [293, 562] on link "Plafon, Keuco, lata 70. 890,00 zł" at bounding box center [325, 583] width 175 height 292
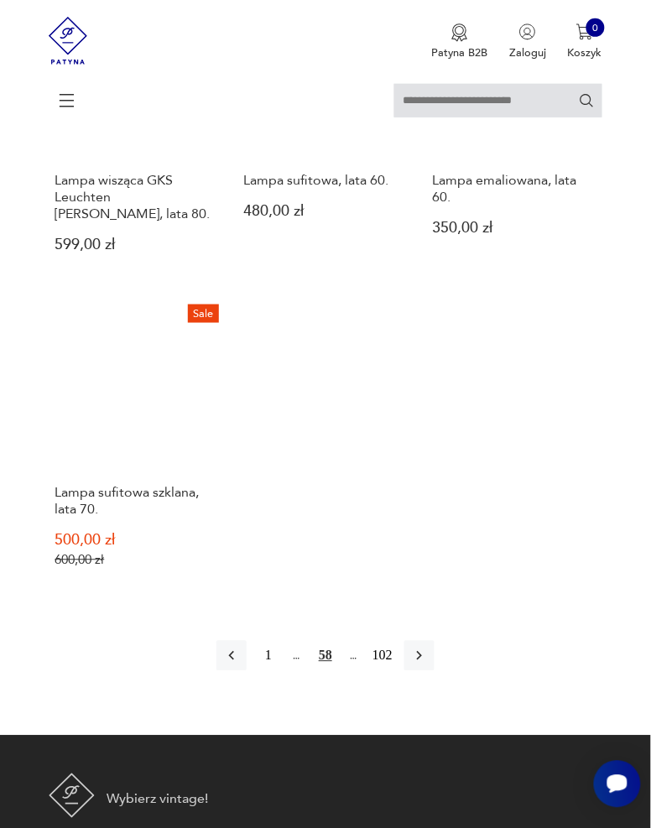
scroll to position [1912, 0]
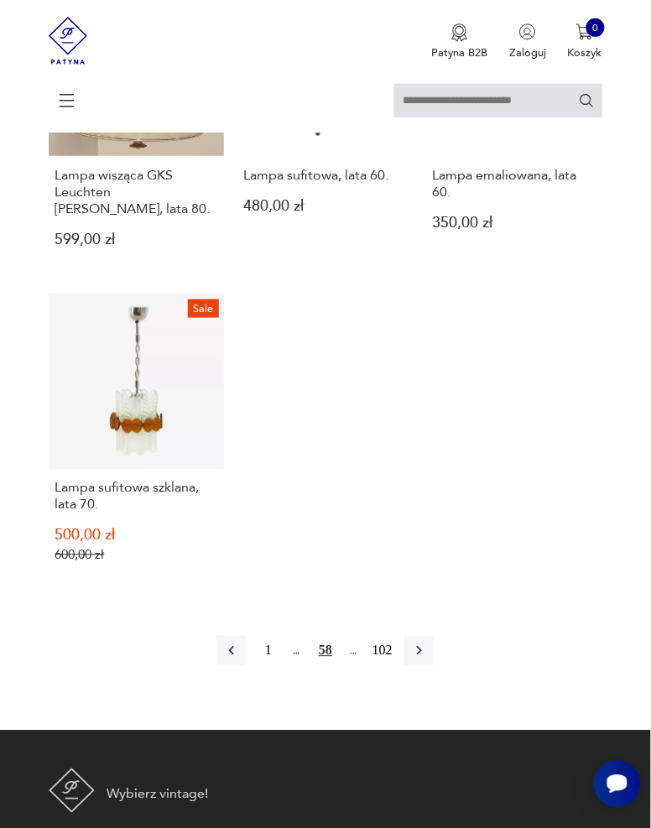
click at [428, 643] on icon "button" at bounding box center [419, 651] width 17 height 17
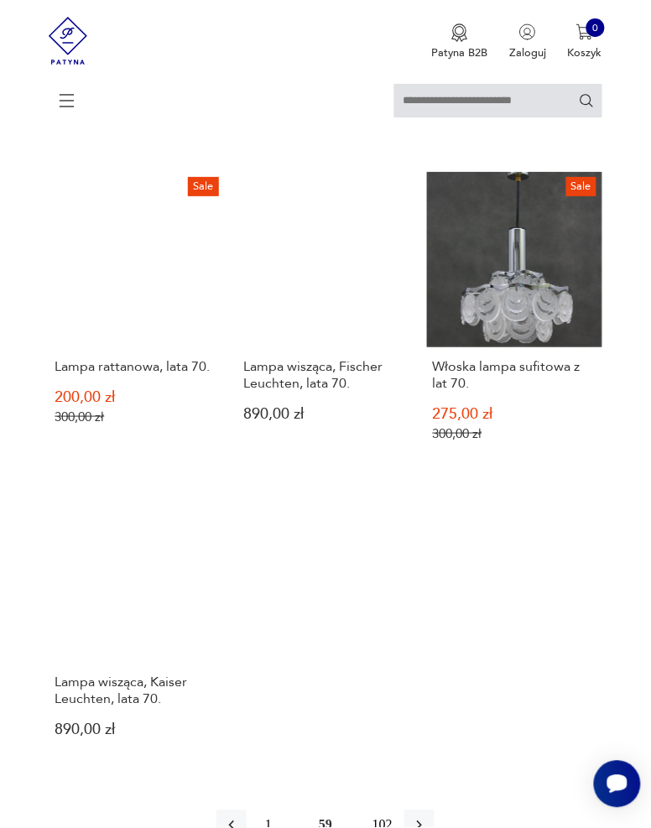
scroll to position [1743, 0]
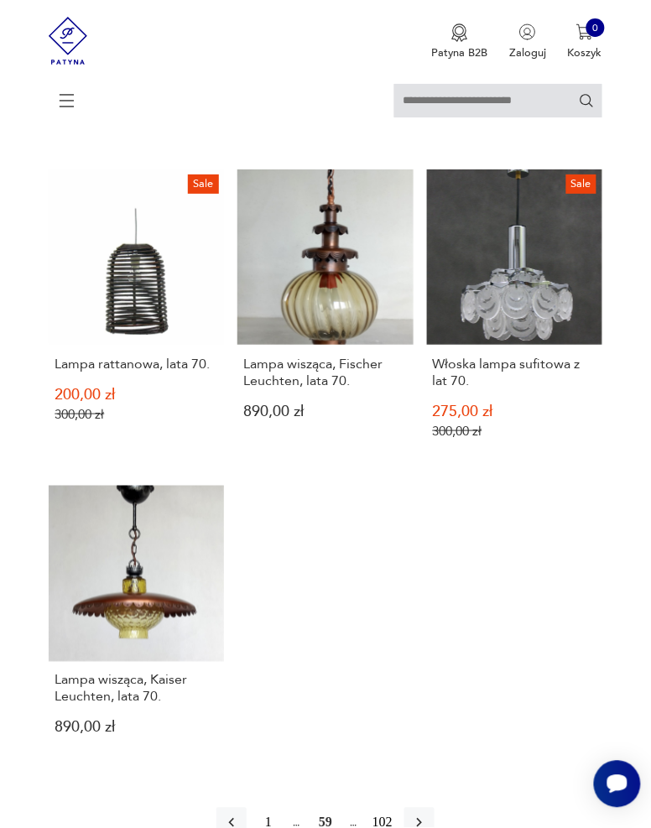
click at [431, 808] on button "button" at bounding box center [420, 823] width 30 height 30
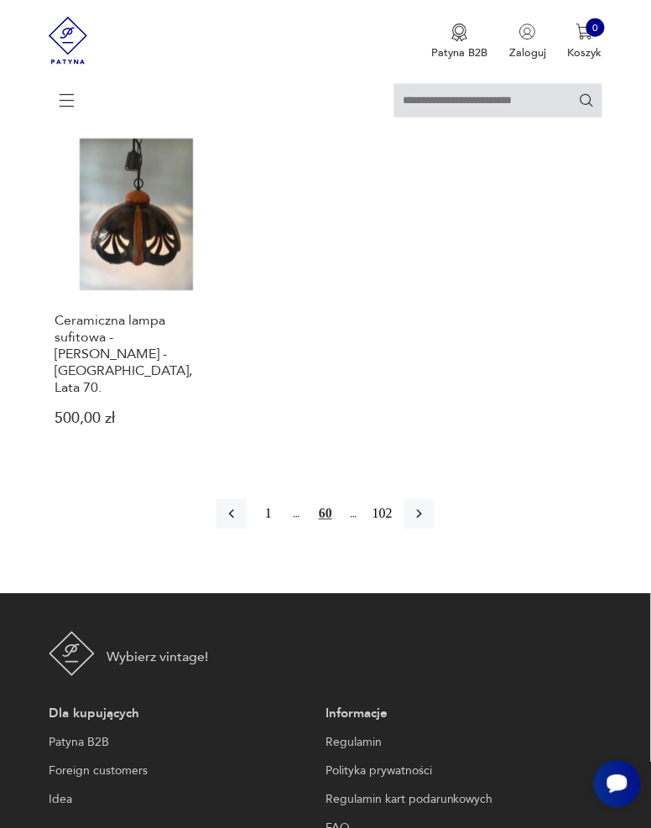
scroll to position [2013, 0]
click at [427, 499] on button "button" at bounding box center [420, 514] width 30 height 30
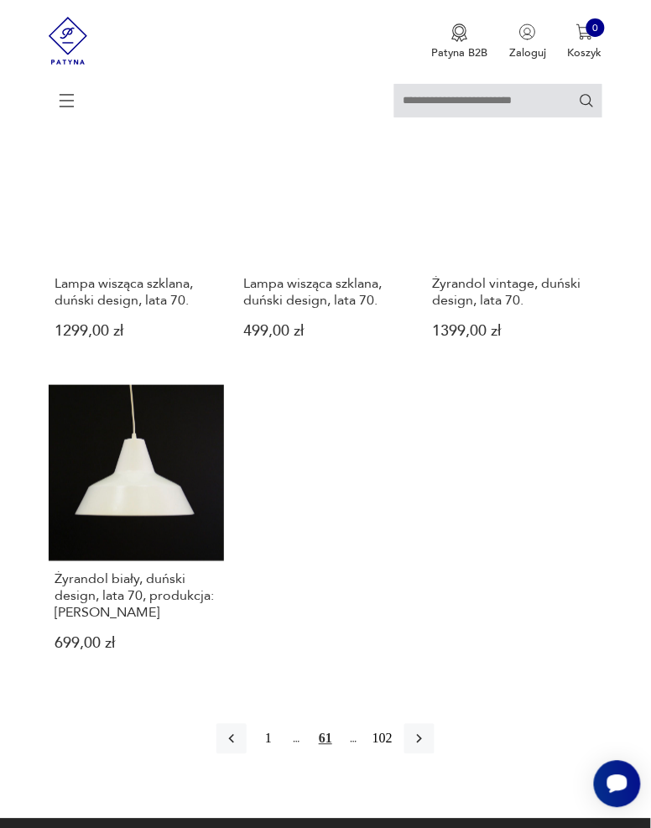
scroll to position [1757, 0]
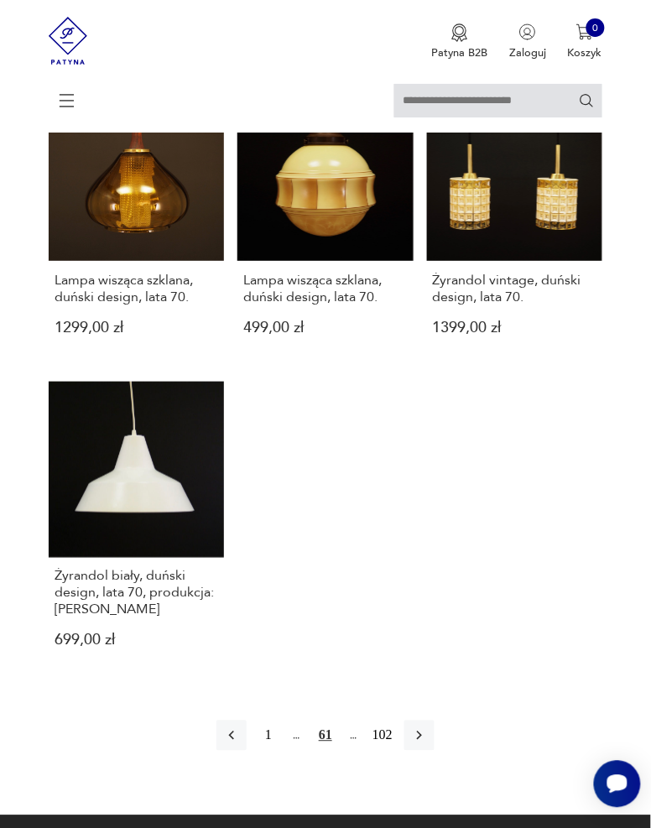
click at [431, 721] on button "button" at bounding box center [420, 736] width 30 height 30
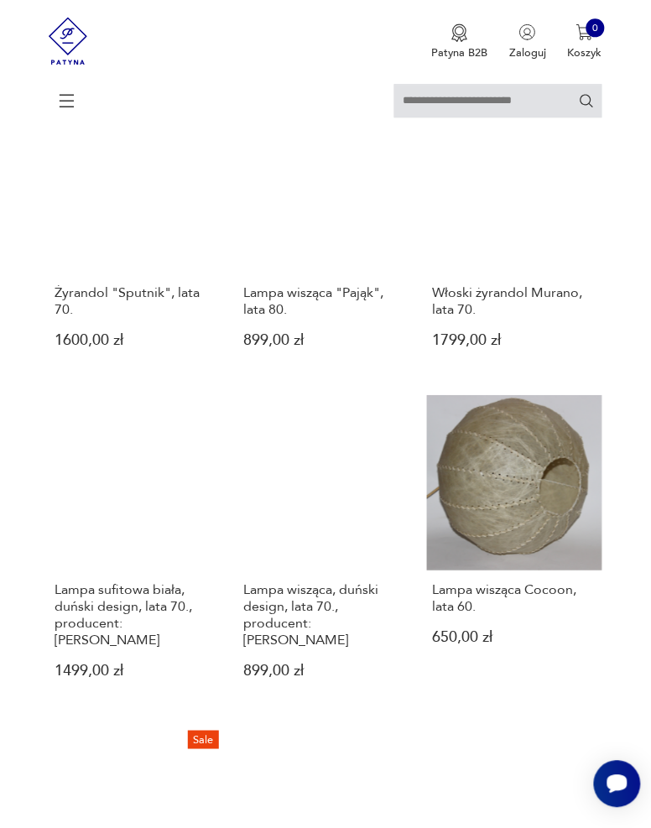
scroll to position [1475, 0]
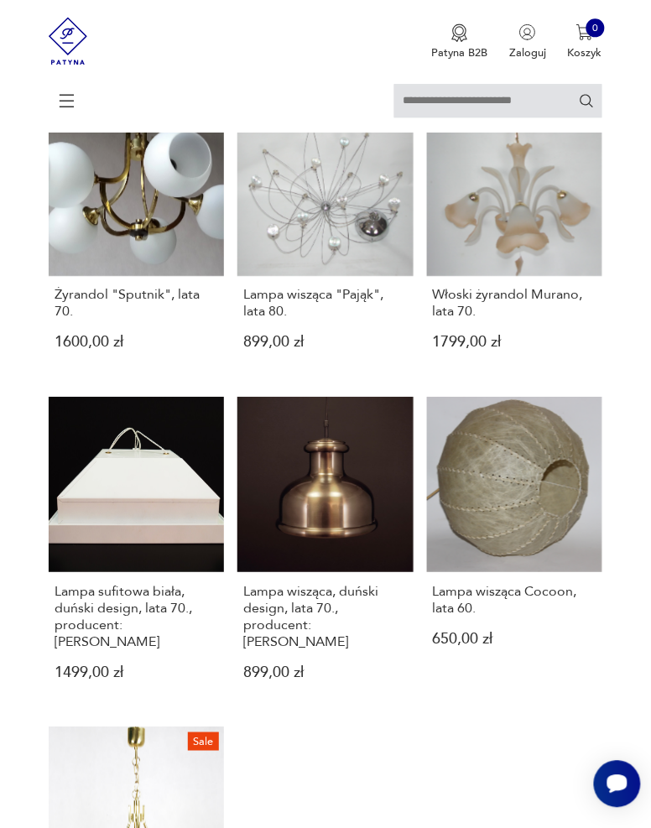
click at [98, 498] on link "Lampa sufitowa biała, duński design, lata 70., producent: Louis Poulsen 1499,00…" at bounding box center [136, 551] width 175 height 309
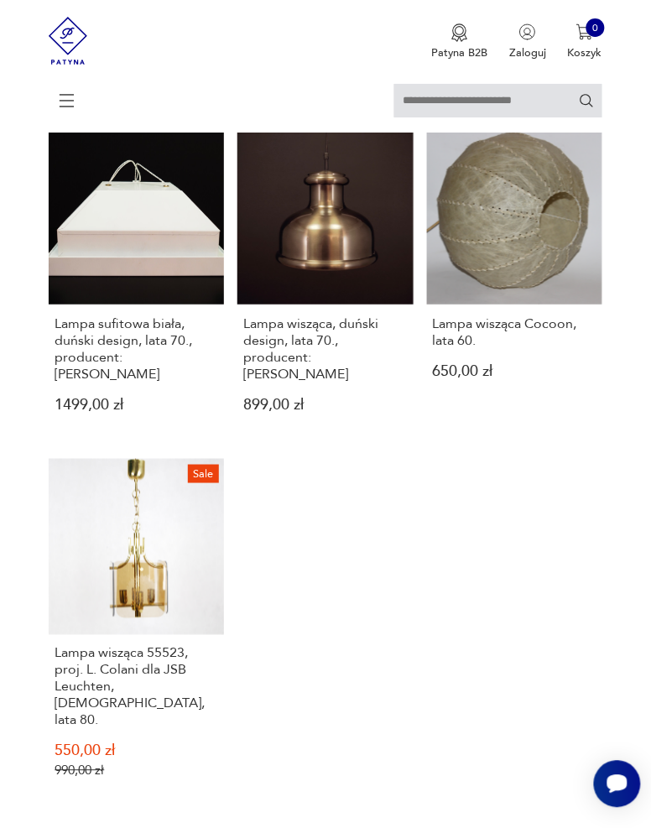
scroll to position [1747, 0]
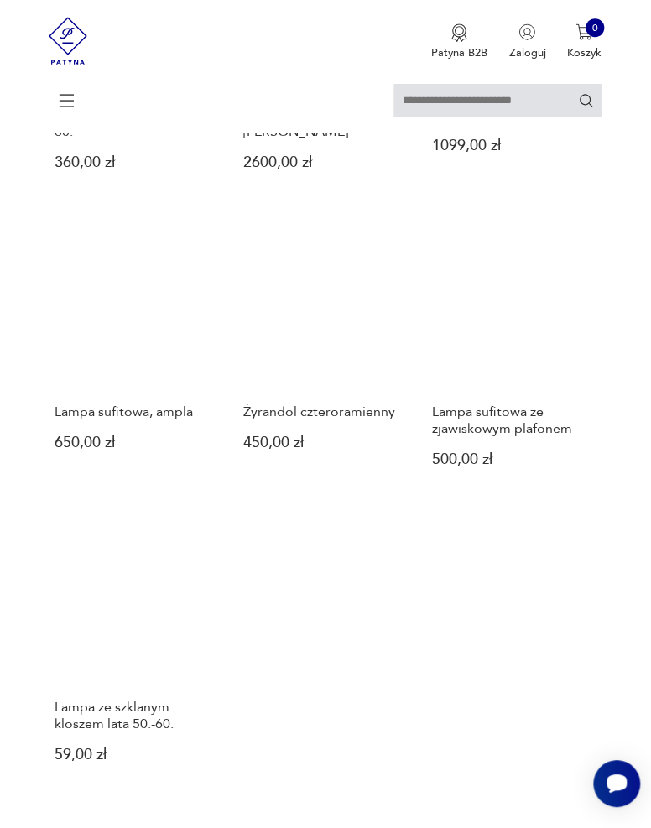
scroll to position [1625, 0]
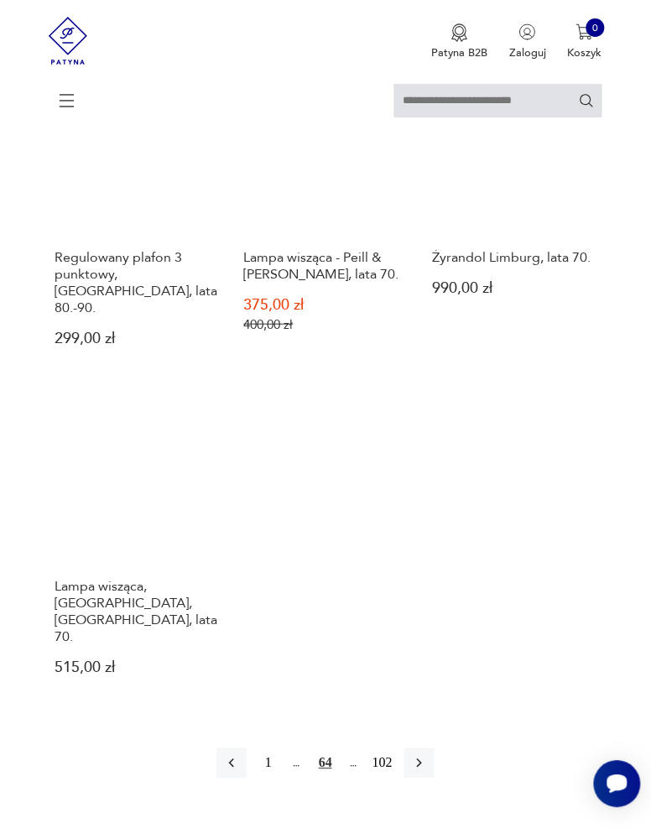
scroll to position [1743, 0]
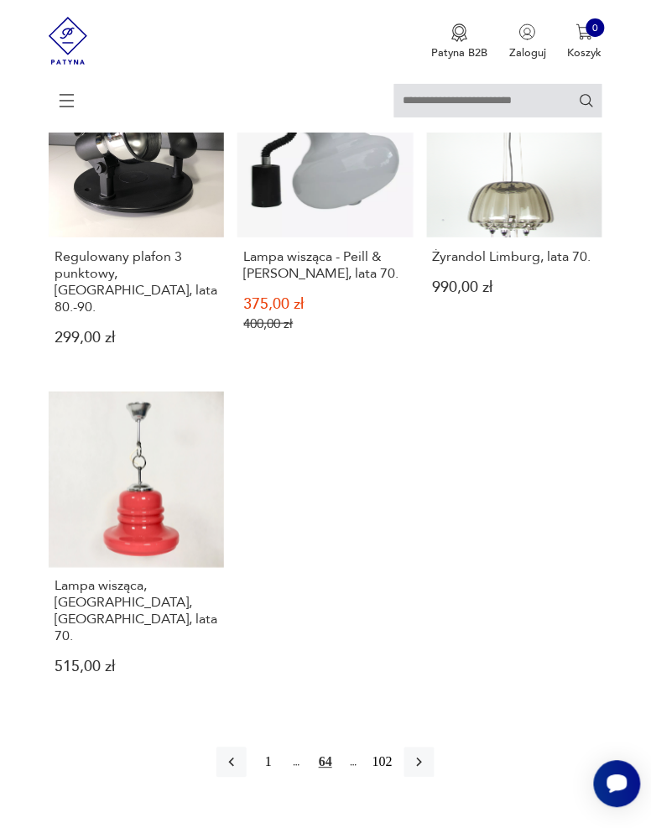
click at [424, 755] on icon "button" at bounding box center [419, 763] width 17 height 17
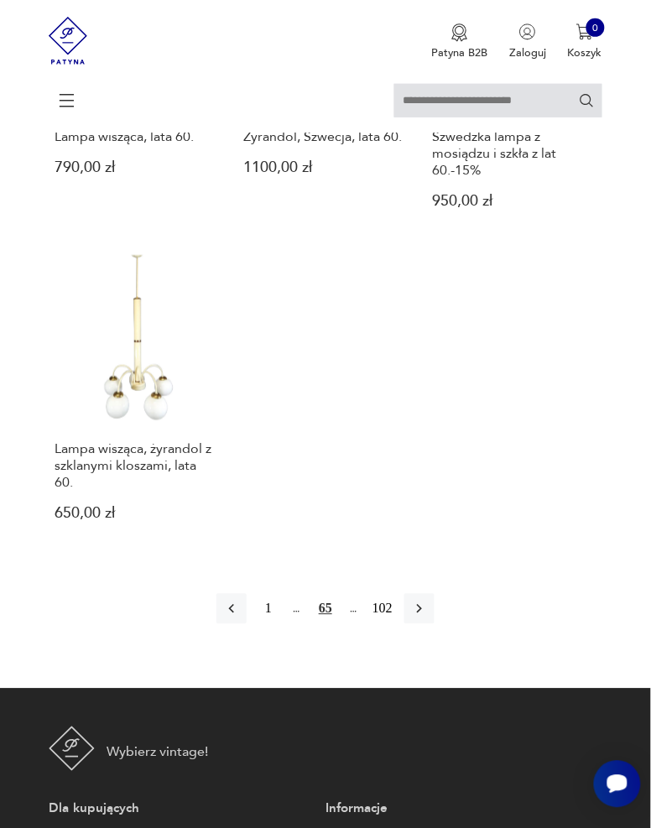
scroll to position [1915, 0]
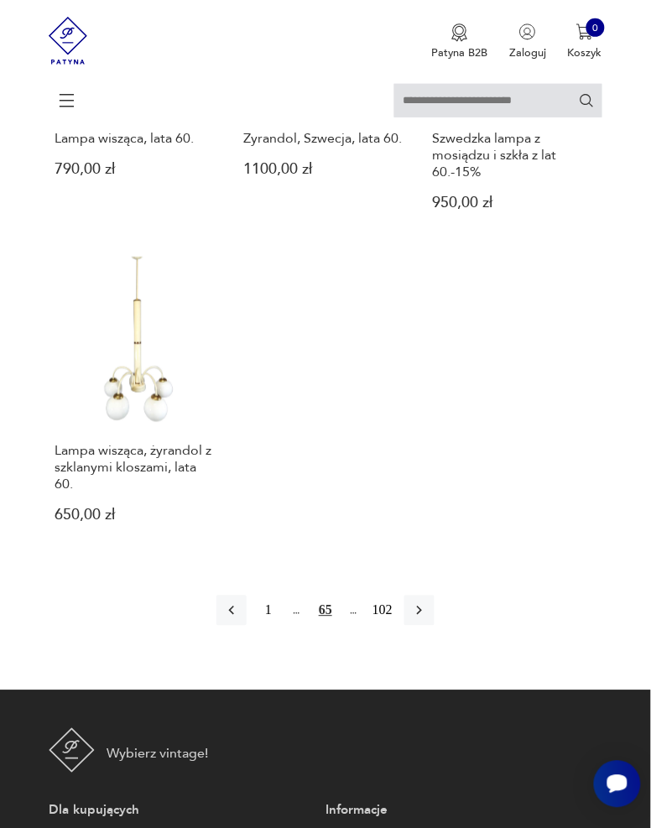
click at [424, 603] on icon "button" at bounding box center [419, 611] width 17 height 17
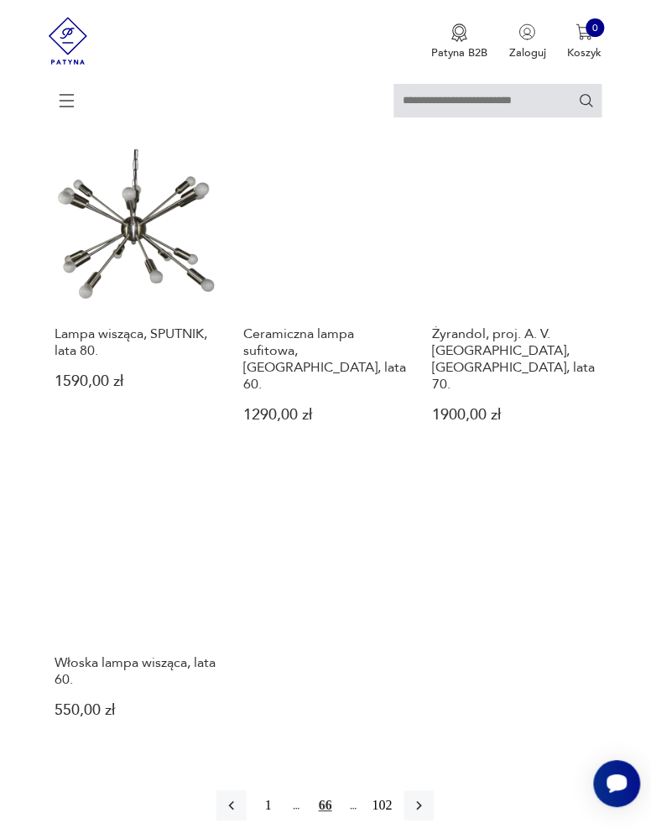
scroll to position [1702, 0]
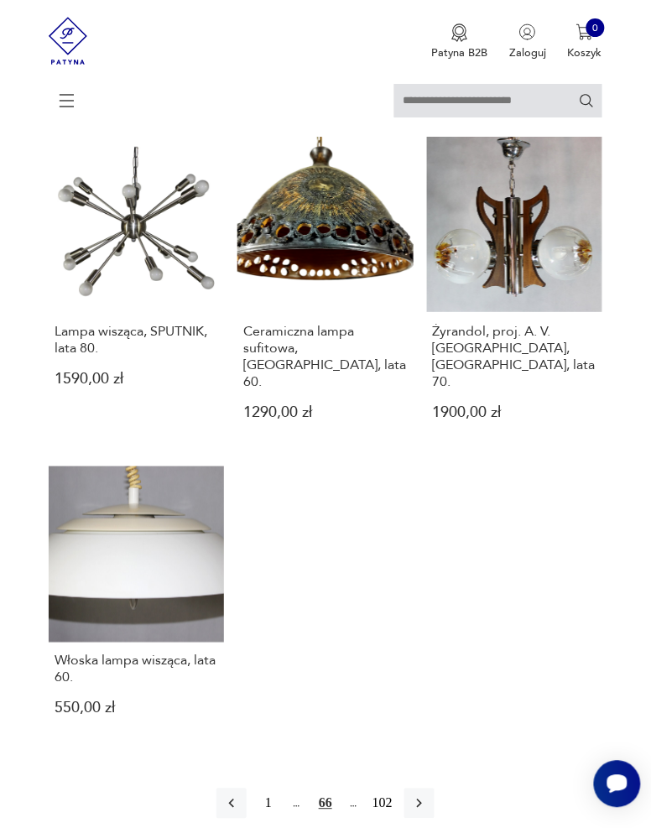
click at [430, 789] on button "button" at bounding box center [420, 804] width 30 height 30
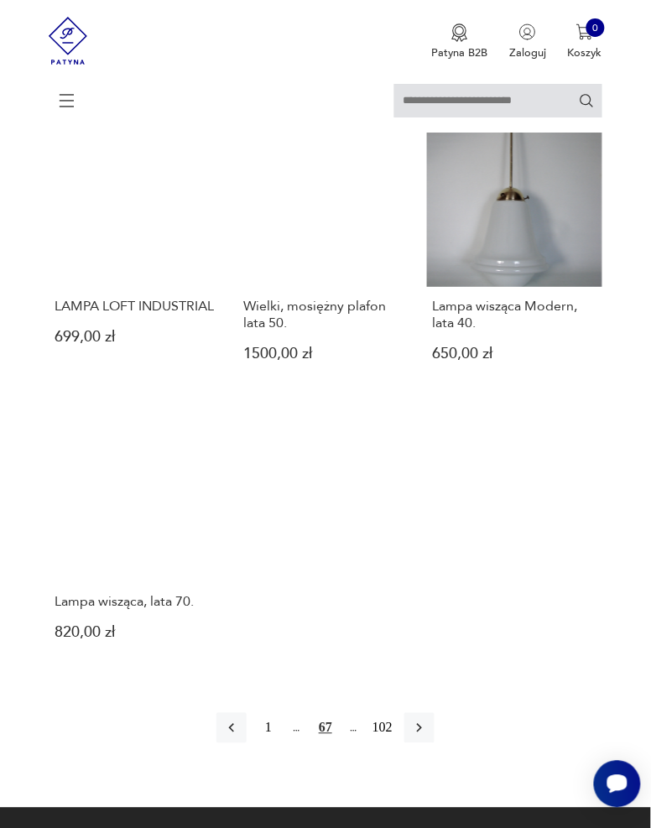
scroll to position [1733, 0]
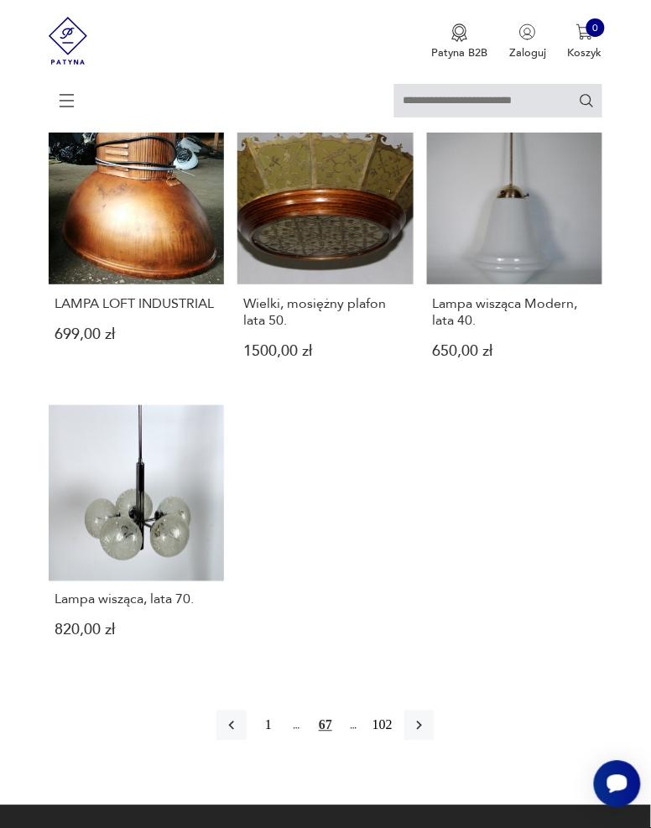
click at [427, 734] on icon "button" at bounding box center [419, 726] width 17 height 17
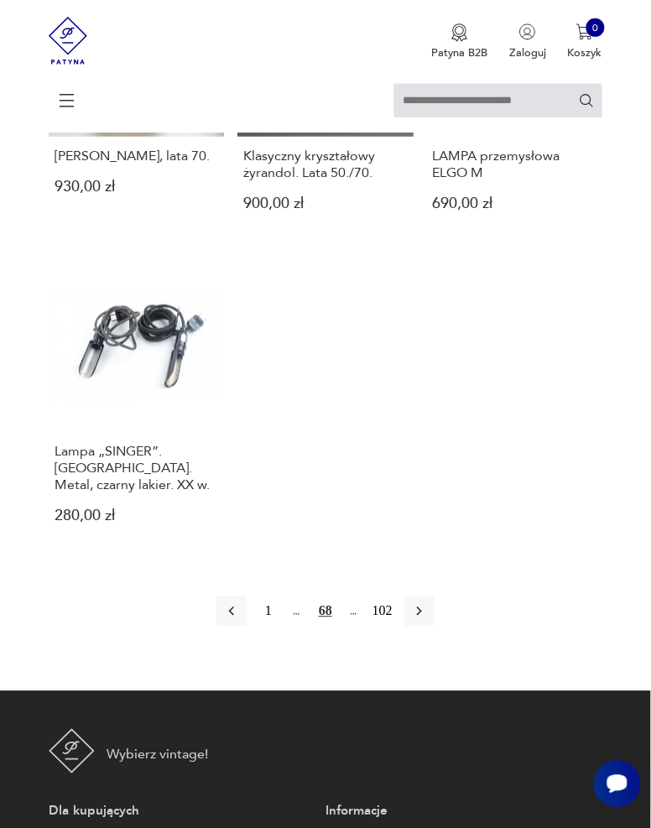
scroll to position [1895, 0]
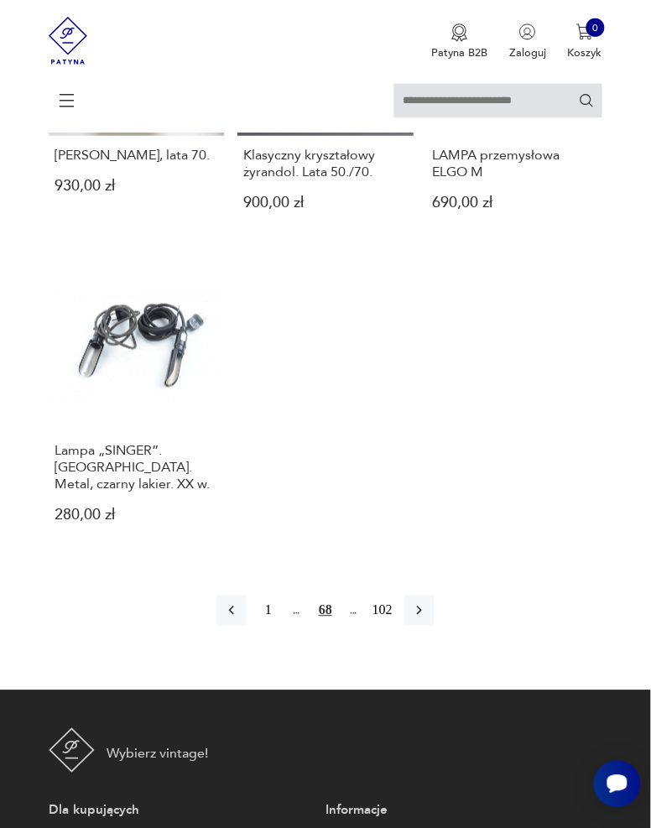
click at [422, 610] on icon "button" at bounding box center [419, 611] width 17 height 17
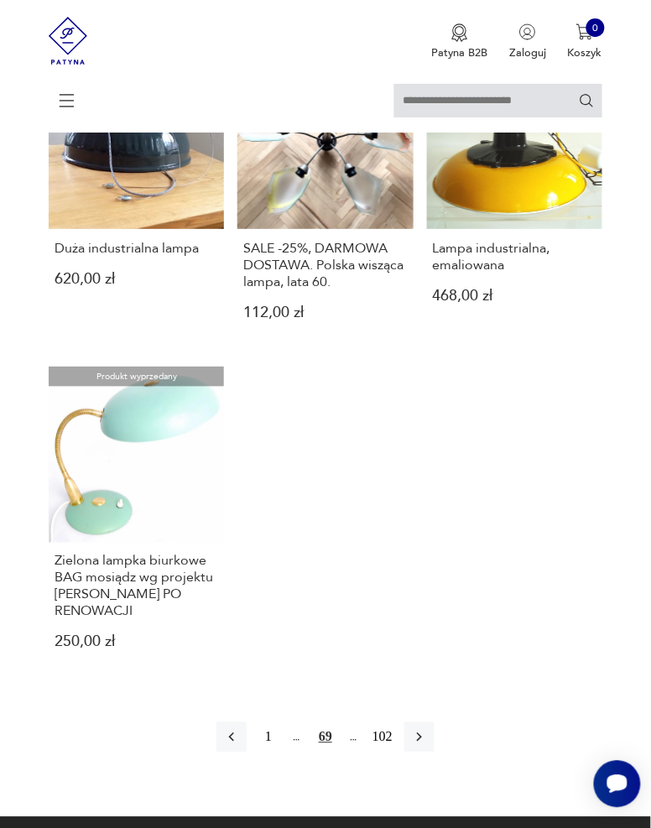
scroll to position [1773, 0]
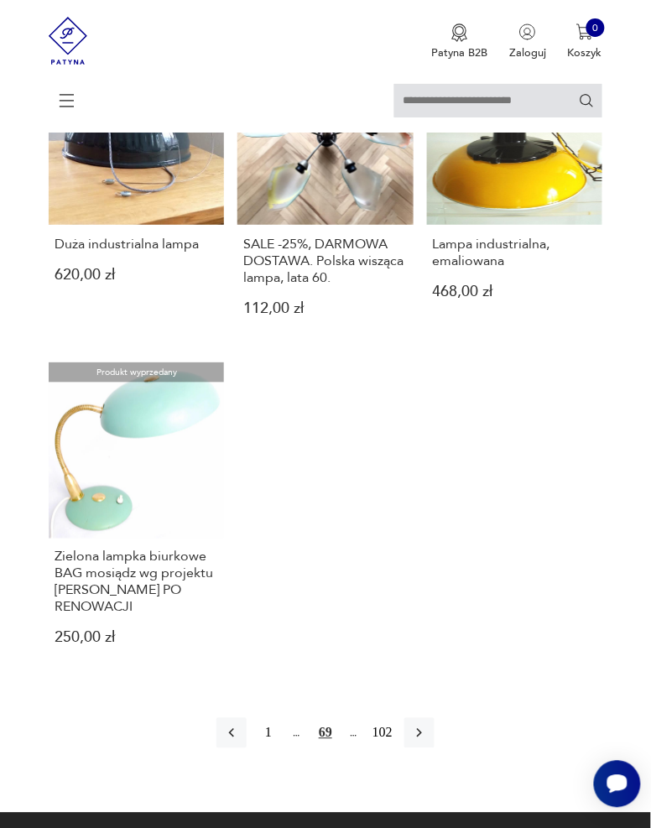
click at [430, 718] on button "button" at bounding box center [420, 733] width 30 height 30
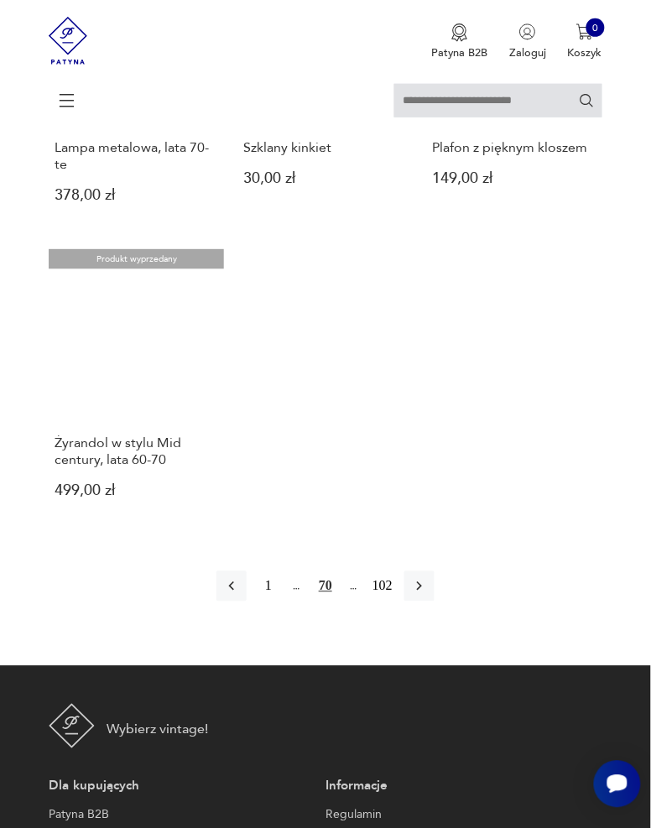
scroll to position [1914, 0]
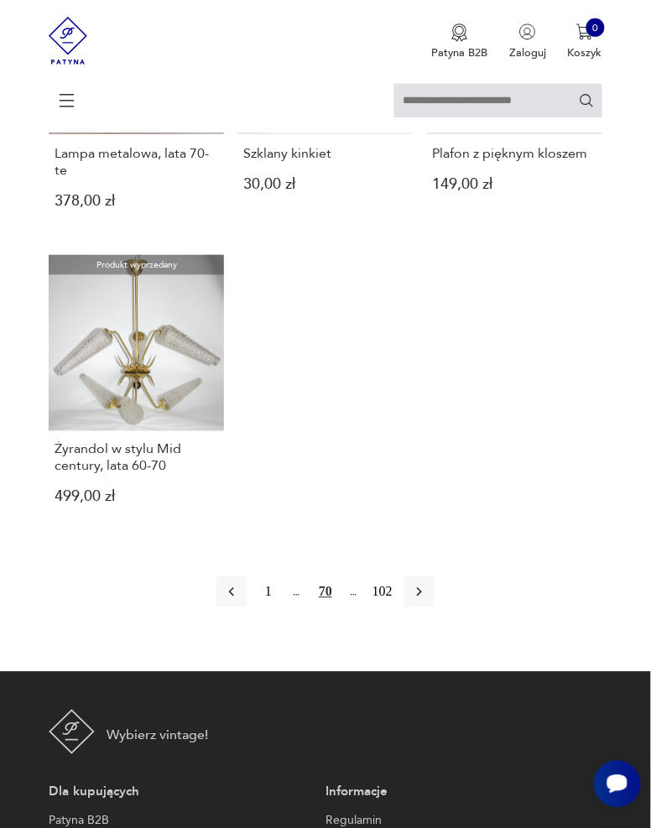
click at [428, 584] on icon "button" at bounding box center [419, 592] width 17 height 17
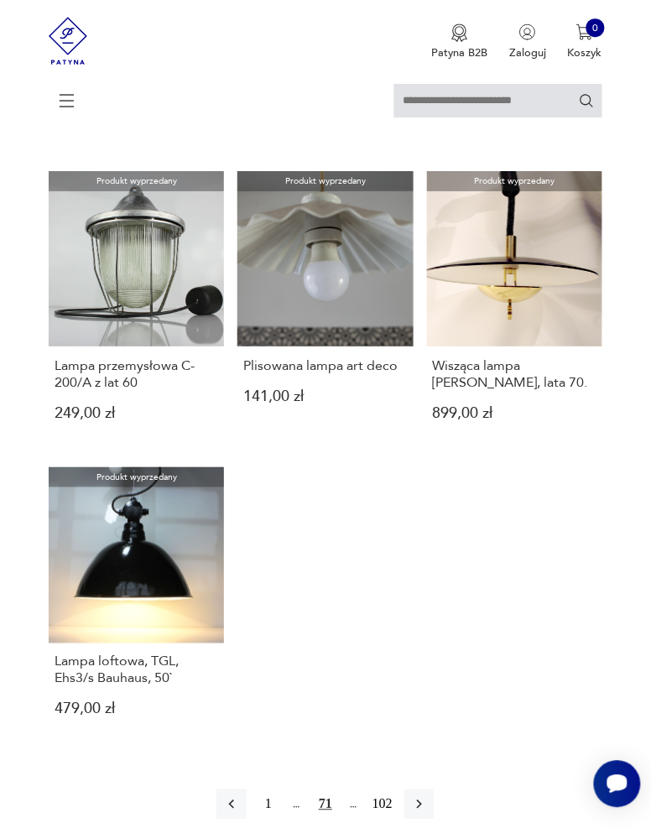
scroll to position [1715, 0]
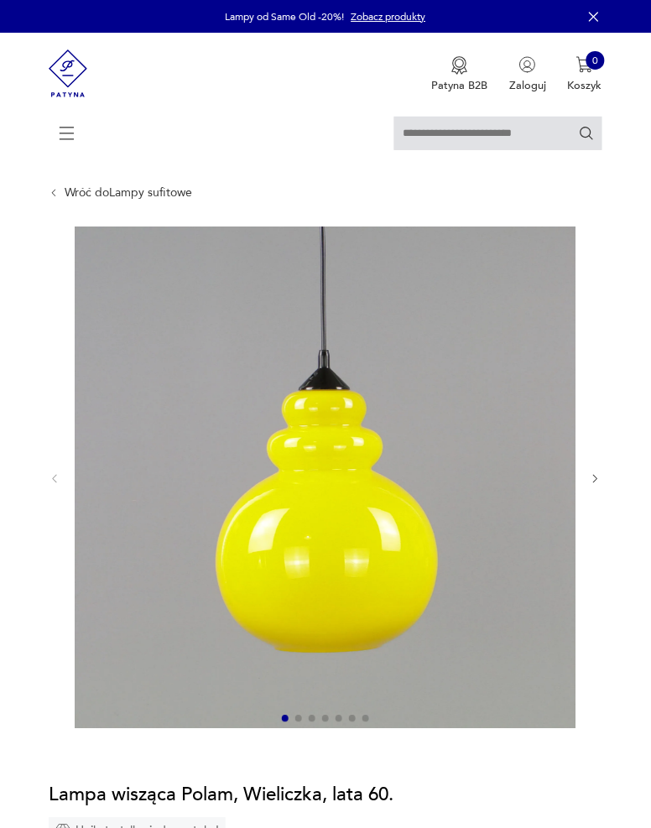
click at [545, 136] on input "text" at bounding box center [498, 134] width 208 height 34
type input "*****"
click at [592, 133] on icon "Szukaj" at bounding box center [587, 133] width 16 height 16
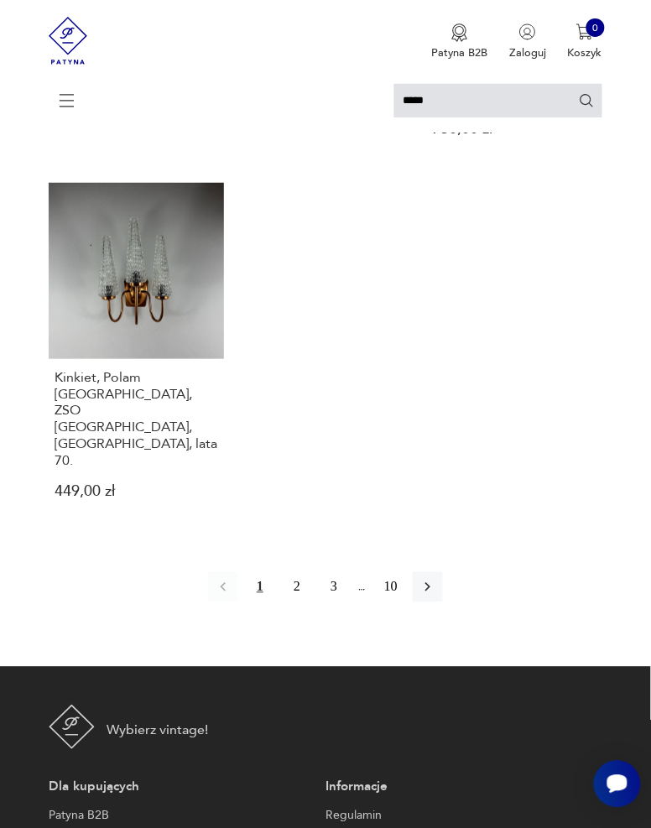
scroll to position [1834, 0]
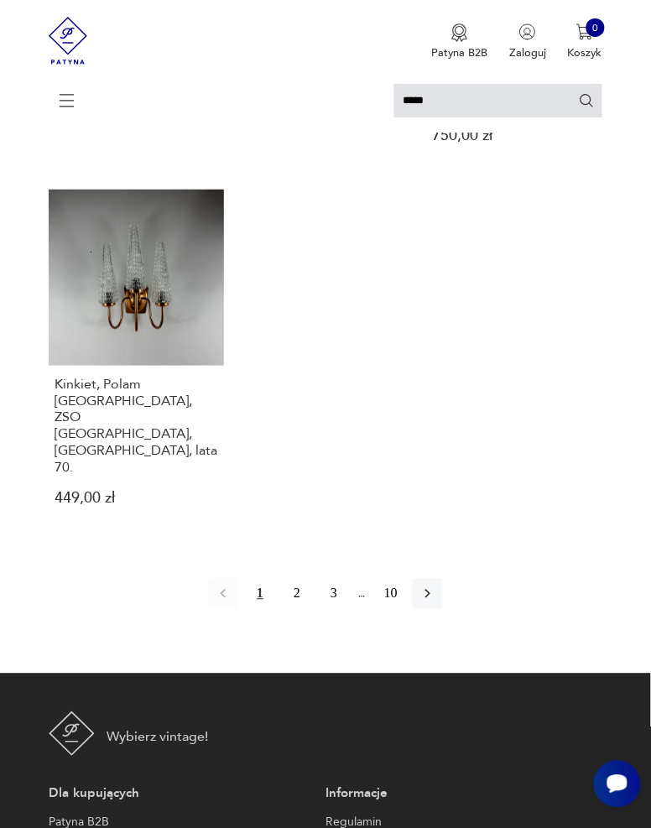
click at [295, 579] on button "2" at bounding box center [297, 594] width 30 height 30
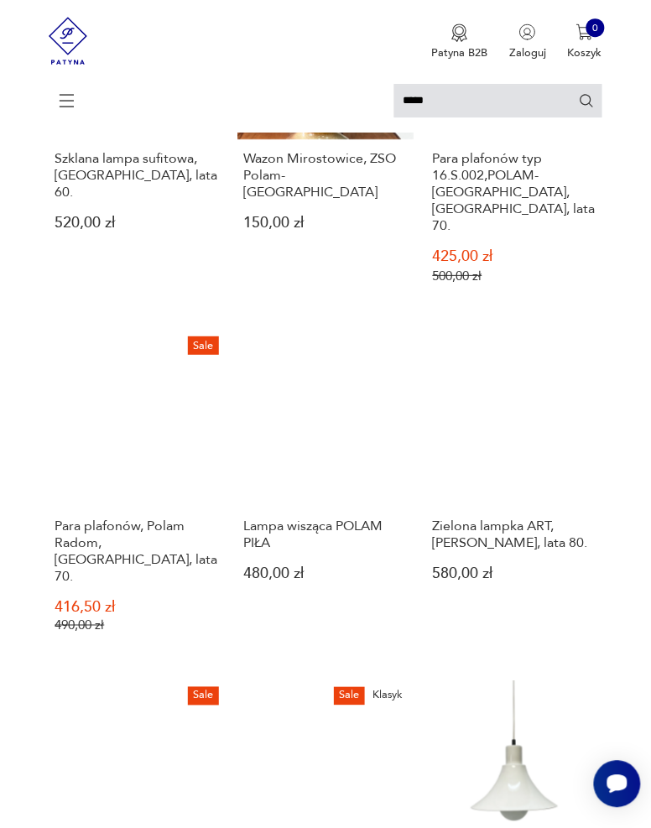
scroll to position [740, 0]
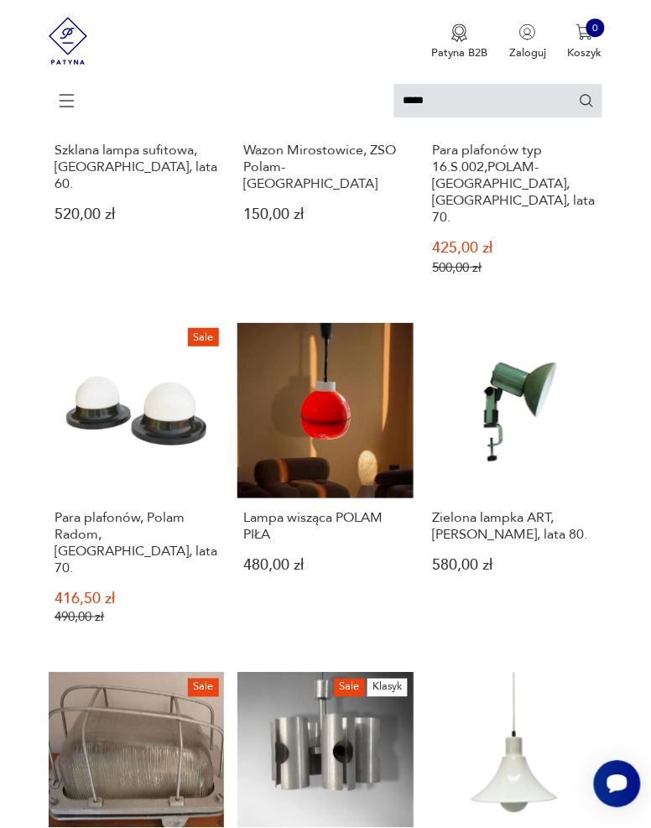
click at [129, 372] on link "Sale Para plafonów, Polam Radom, [GEOGRAPHIC_DATA], lata 70. 416,50 zł 490,00 zł" at bounding box center [136, 487] width 175 height 329
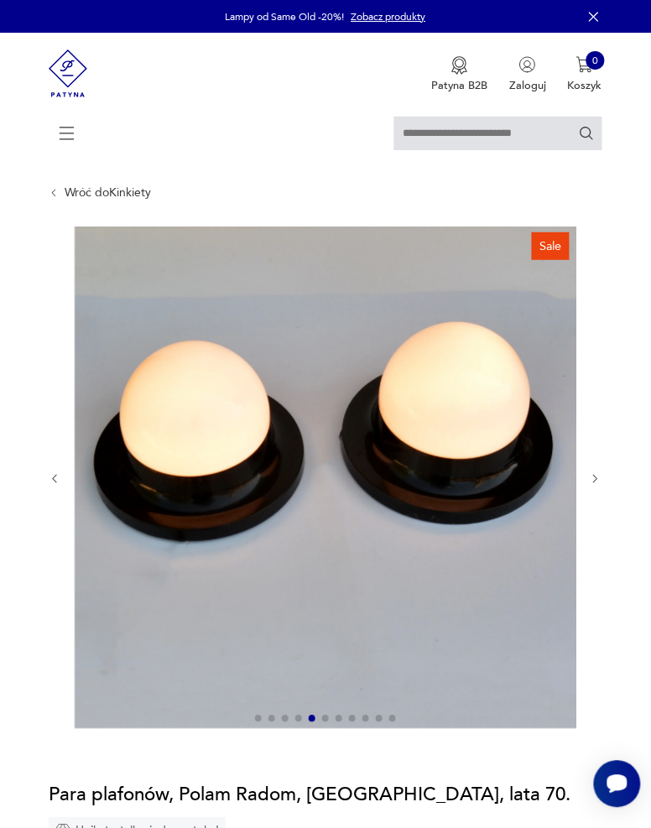
type input "*****"
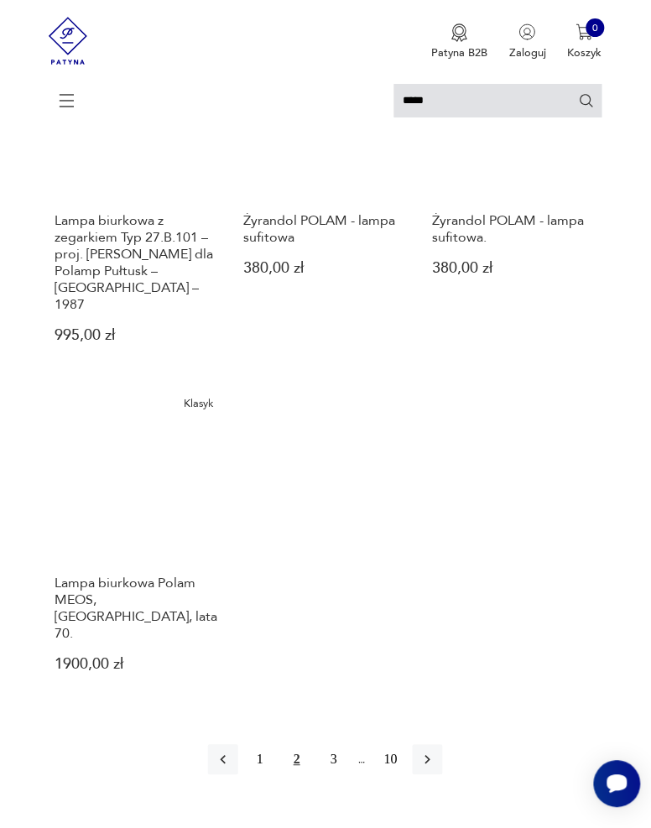
scroll to position [1708, 0]
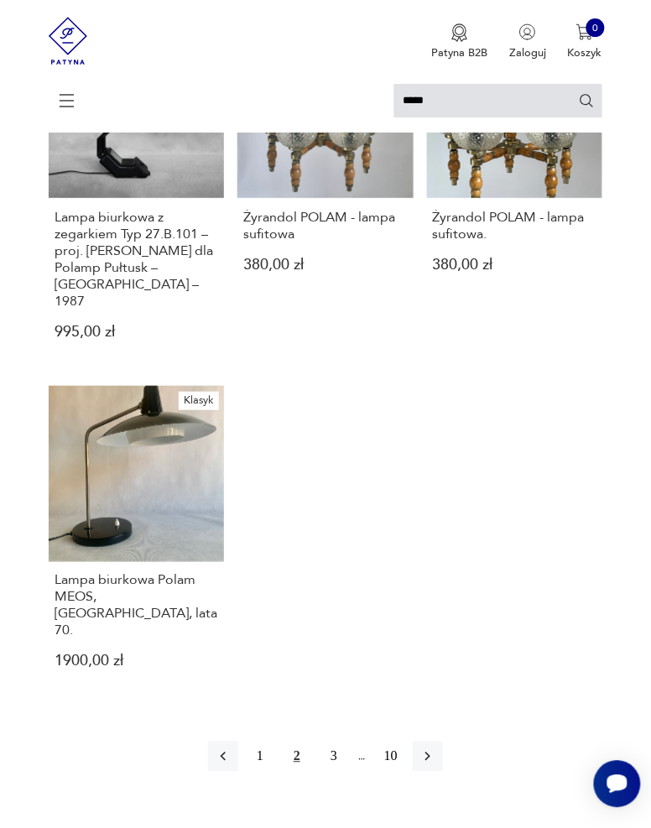
click at [436, 749] on icon "button" at bounding box center [428, 757] width 17 height 17
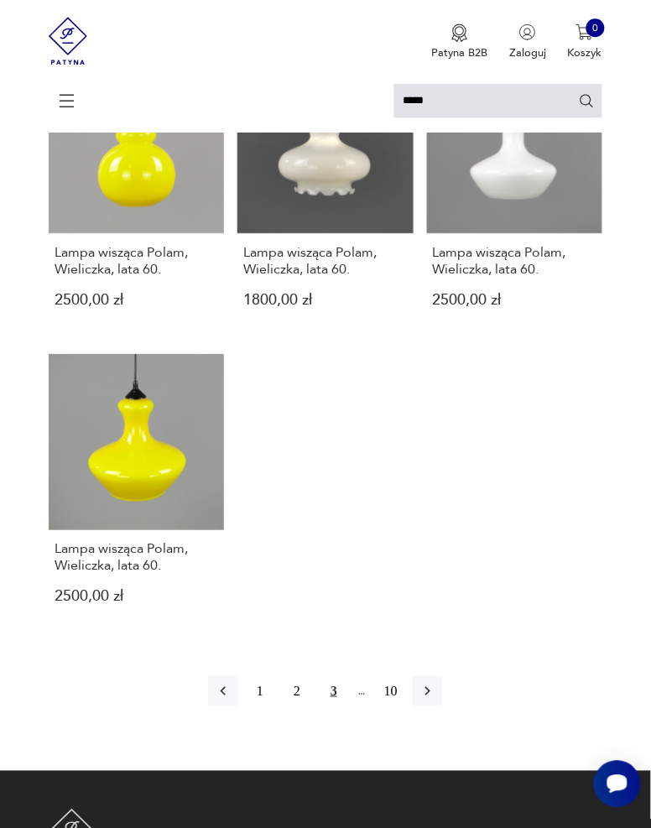
scroll to position [1532, 0]
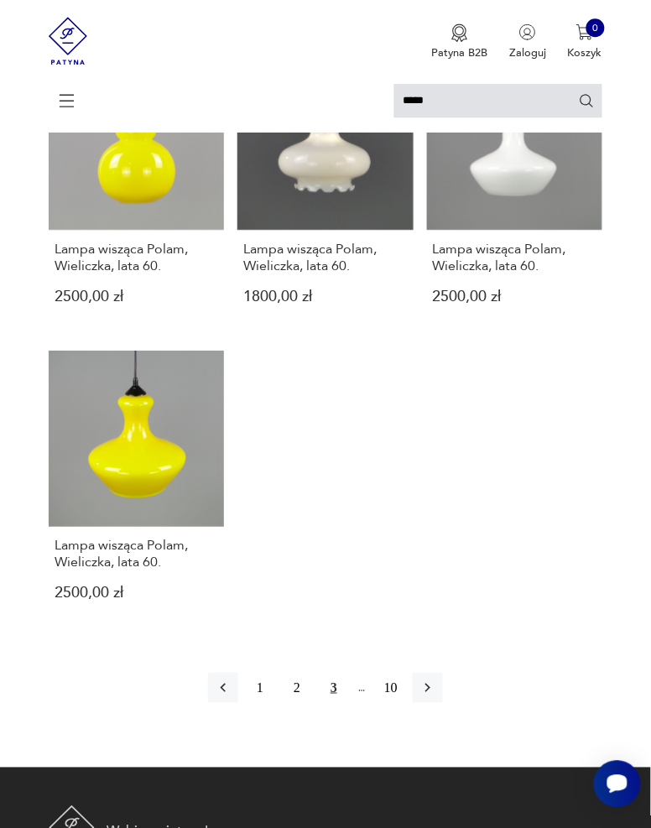
click at [433, 680] on icon "button" at bounding box center [428, 688] width 17 height 17
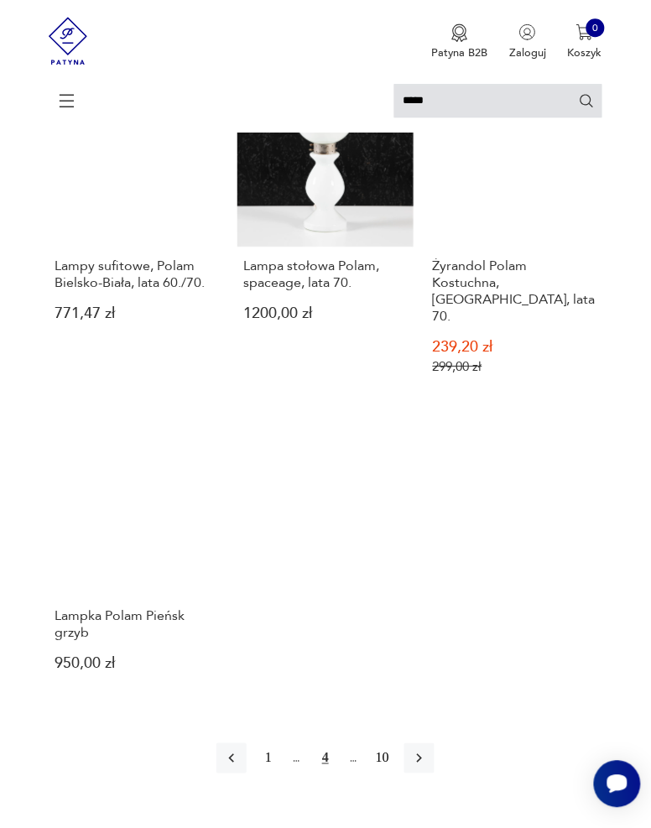
scroll to position [1506, 0]
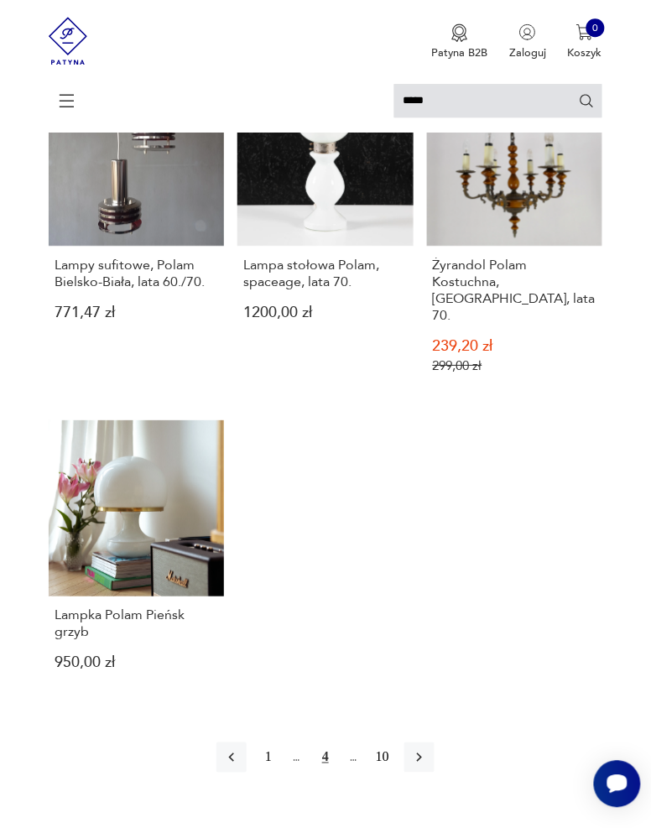
click at [426, 749] on icon "button" at bounding box center [419, 757] width 17 height 17
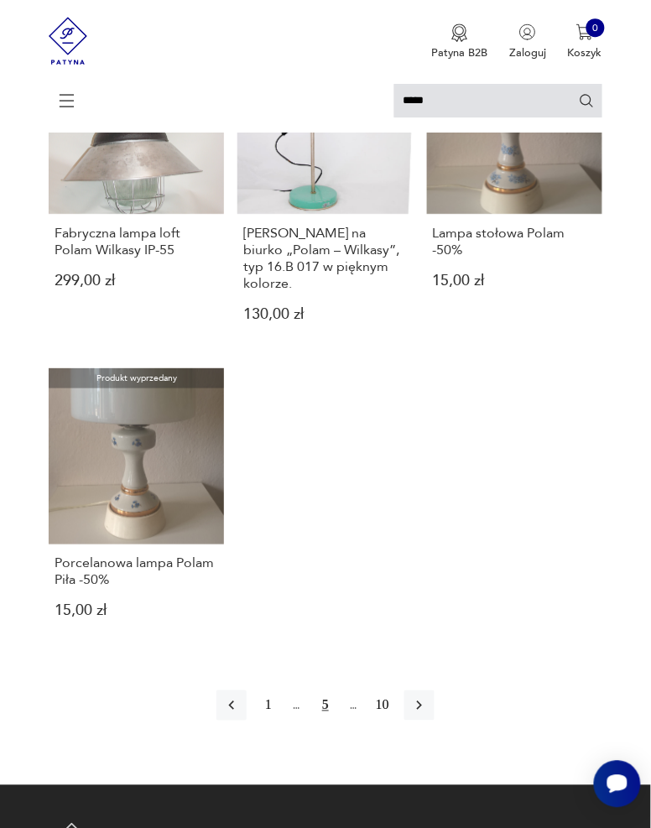
scroll to position [1692, 0]
